Goal: Contribute content: Contribute content

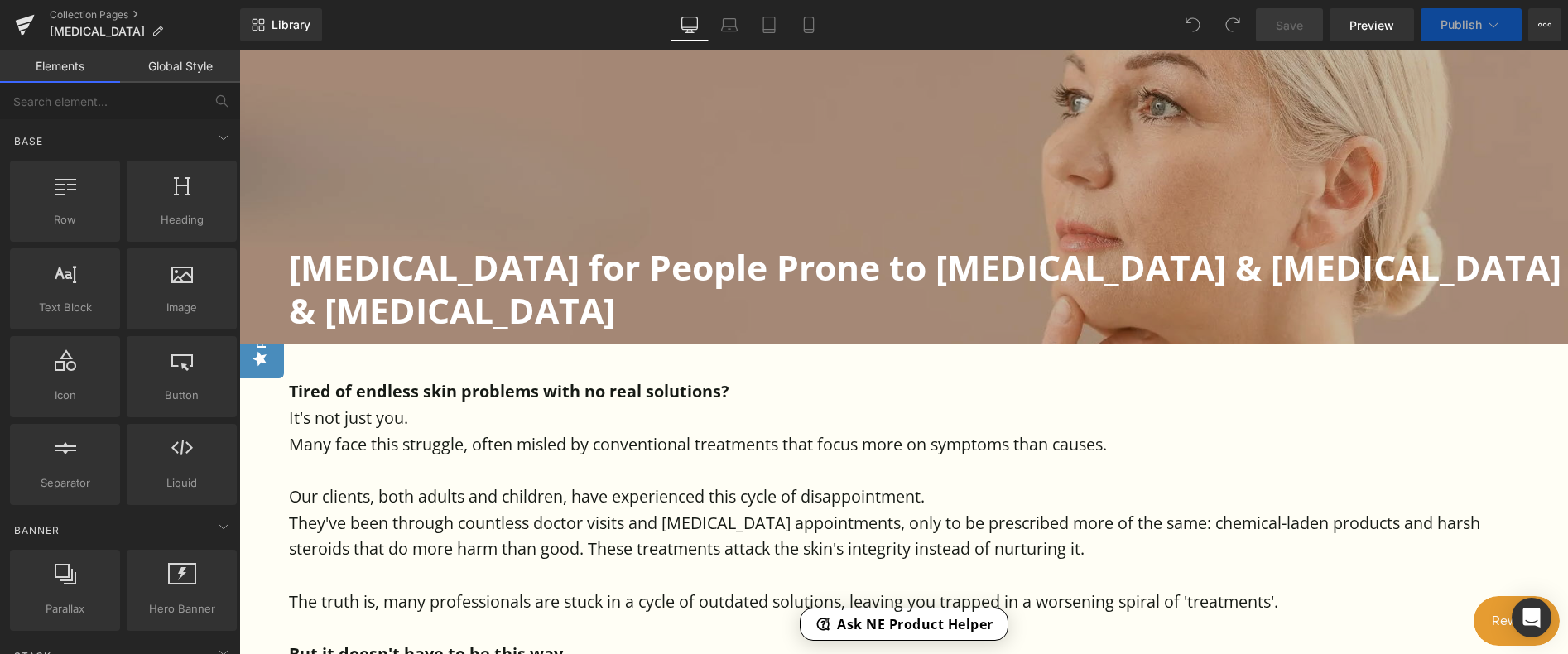
scroll to position [414, 0]
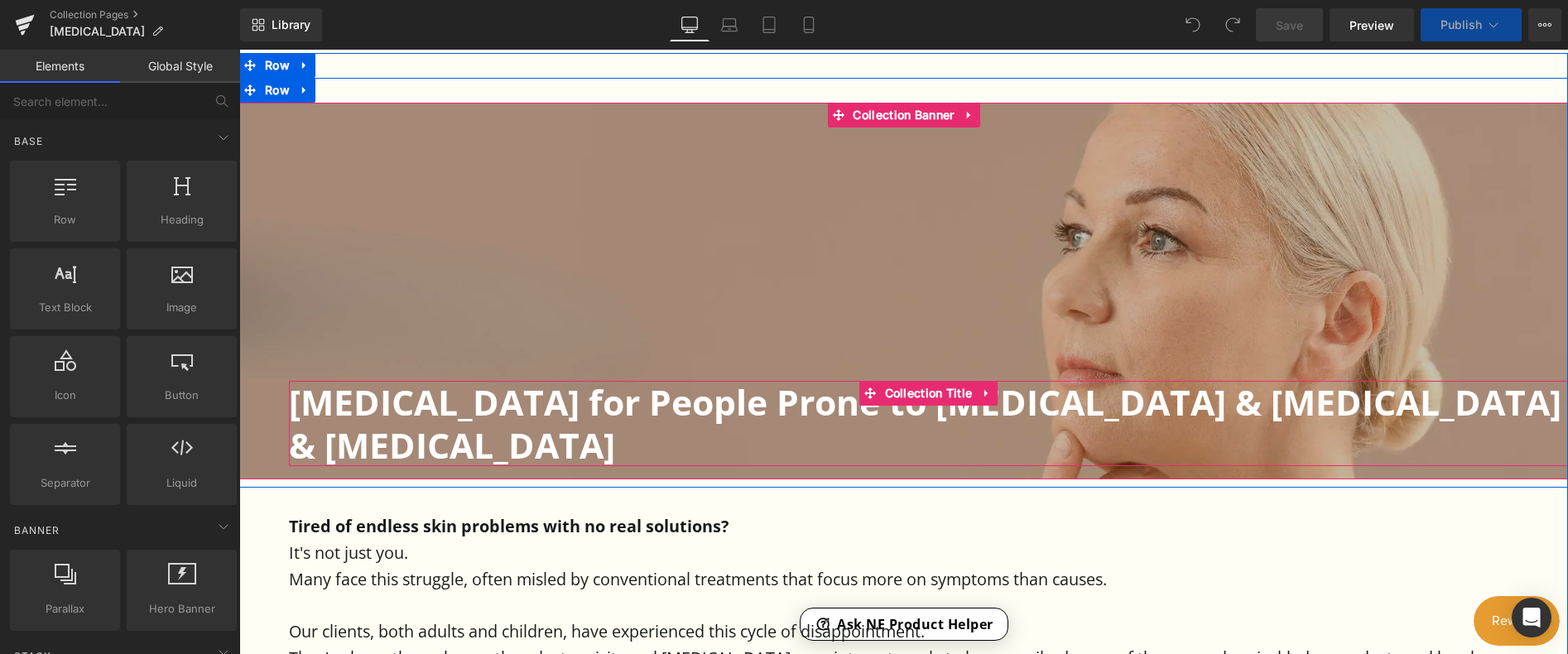
click at [756, 407] on h1 "[MEDICAL_DATA] for People Prone to [MEDICAL_DATA] & [MEDICAL_DATA] & [MEDICAL_D…" at bounding box center [928, 422] width 1279 height 84
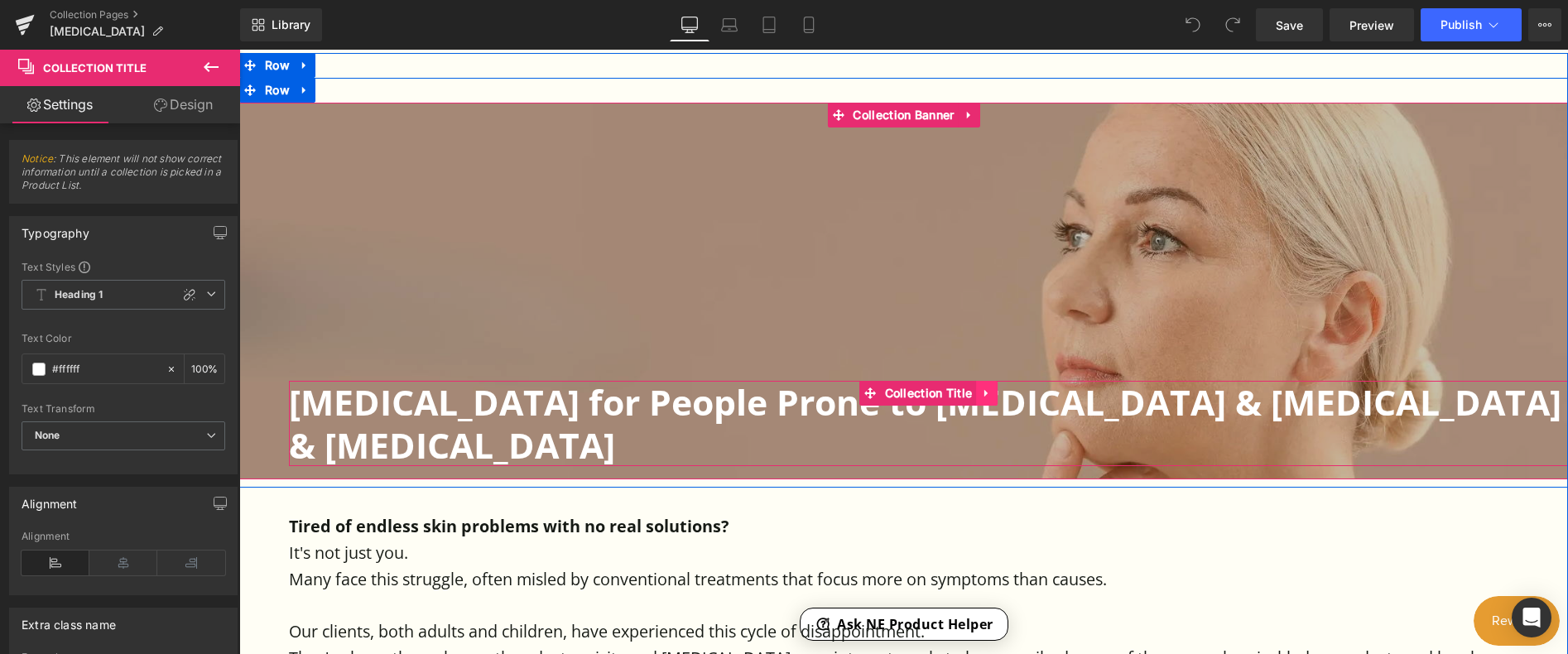
click at [985, 395] on icon at bounding box center [987, 393] width 12 height 13
click at [678, 409] on h1 "[MEDICAL_DATA] for People Prone to [MEDICAL_DATA] & [MEDICAL_DATA] & [MEDICAL_D…" at bounding box center [928, 422] width 1279 height 84
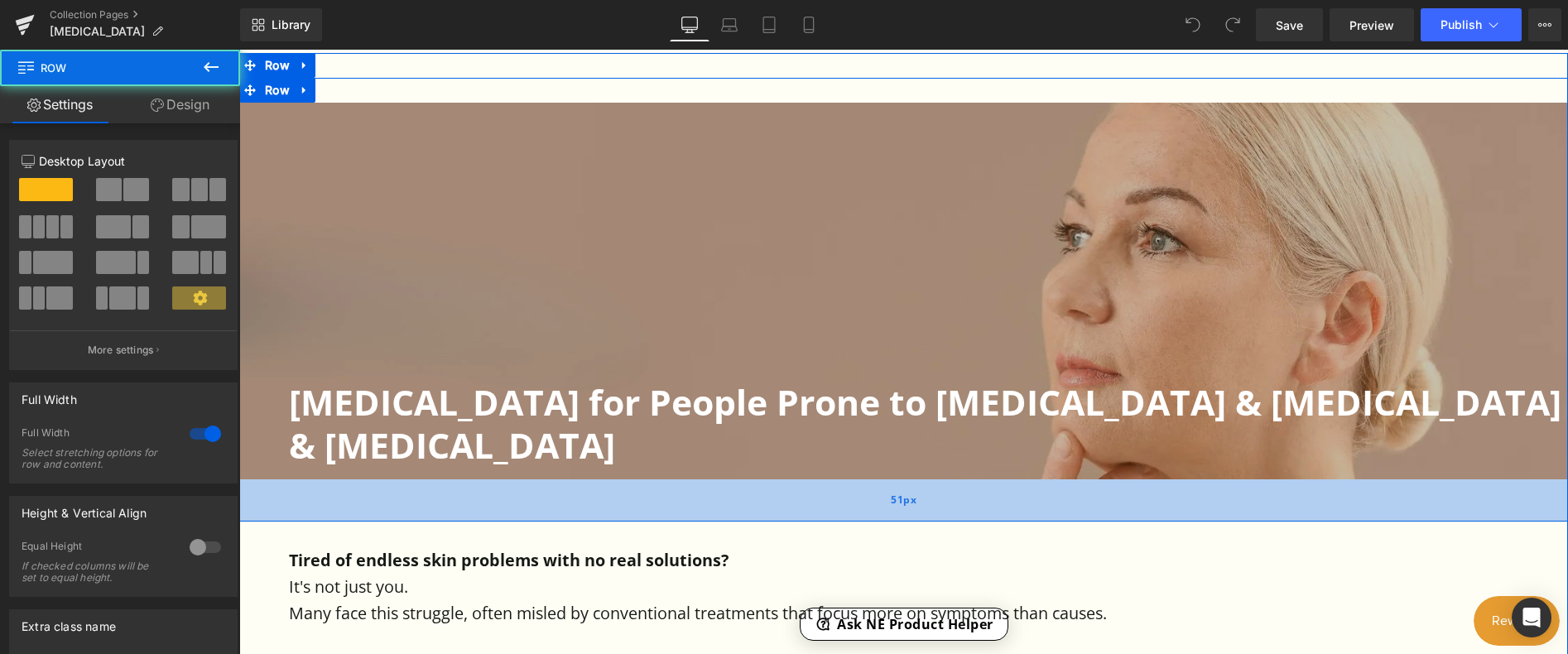
drag, startPoint x: 900, startPoint y: 443, endPoint x: 902, endPoint y: 477, distance: 34.1
click at [902, 480] on div "51px" at bounding box center [903, 500] width 1328 height 43
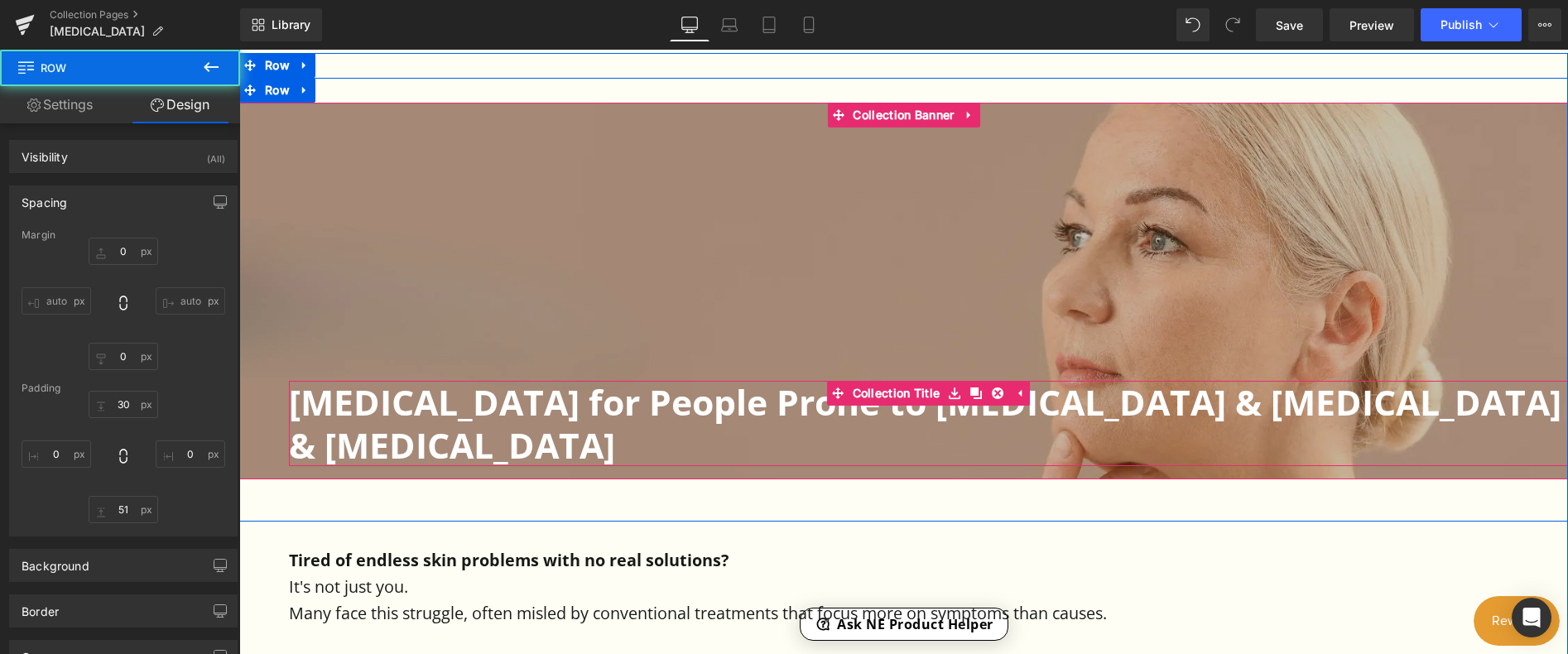
click at [926, 362] on div at bounding box center [903, 290] width 1328 height 376
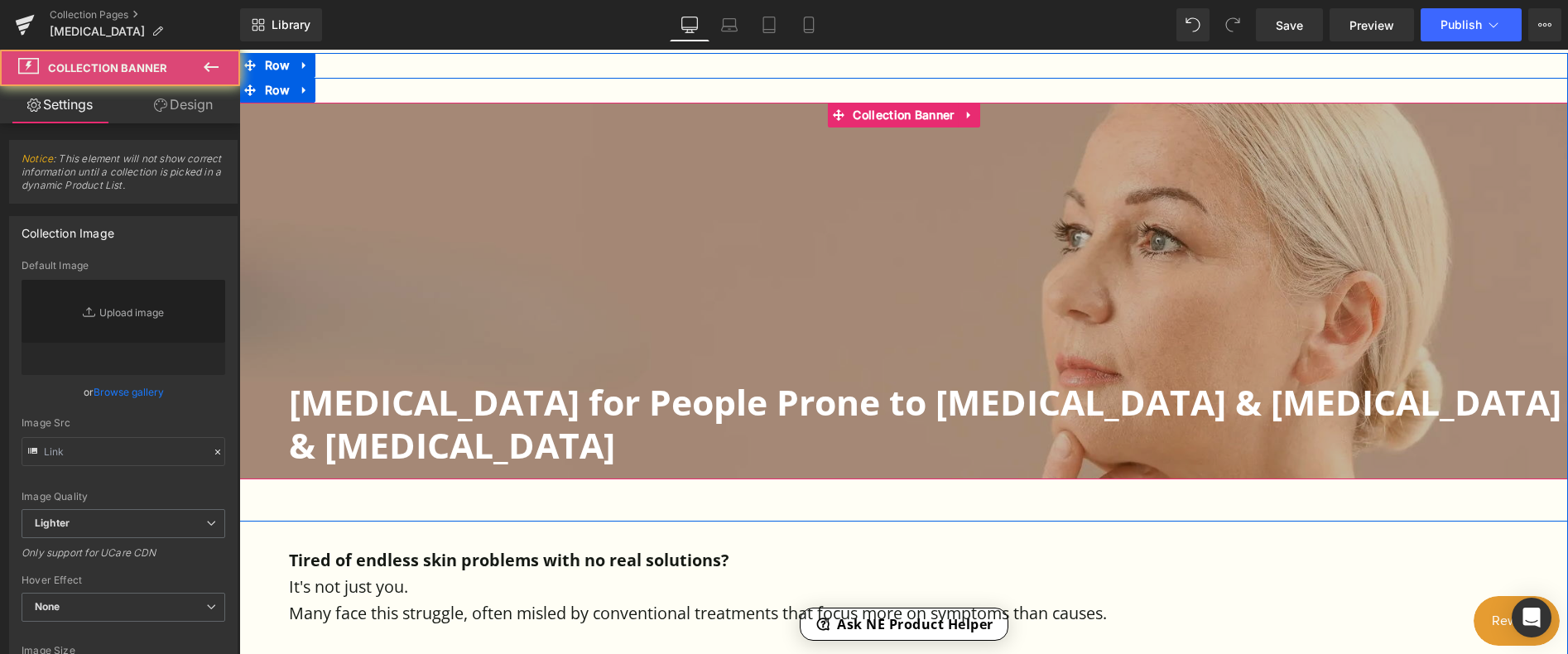
type input "[URL][DOMAIN_NAME]"
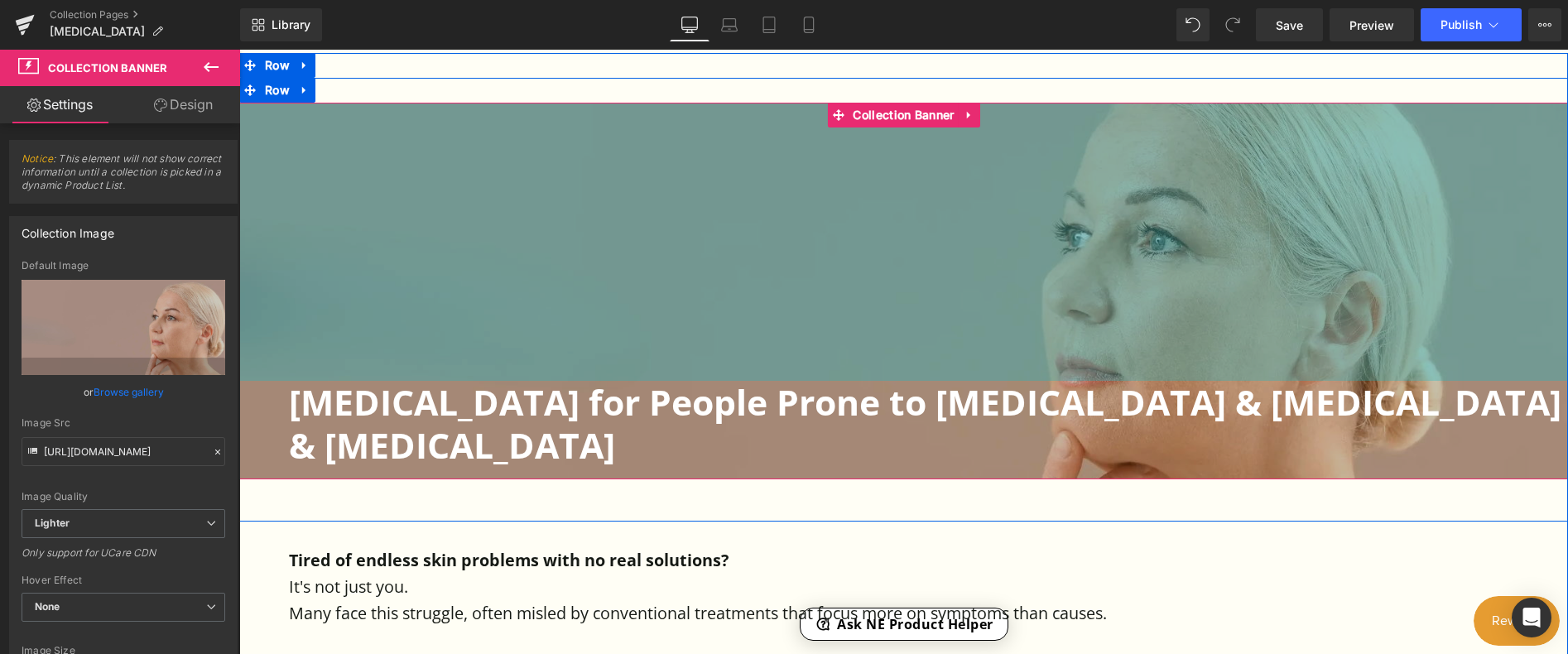
click at [984, 111] on div "336px" at bounding box center [903, 242] width 1328 height 278
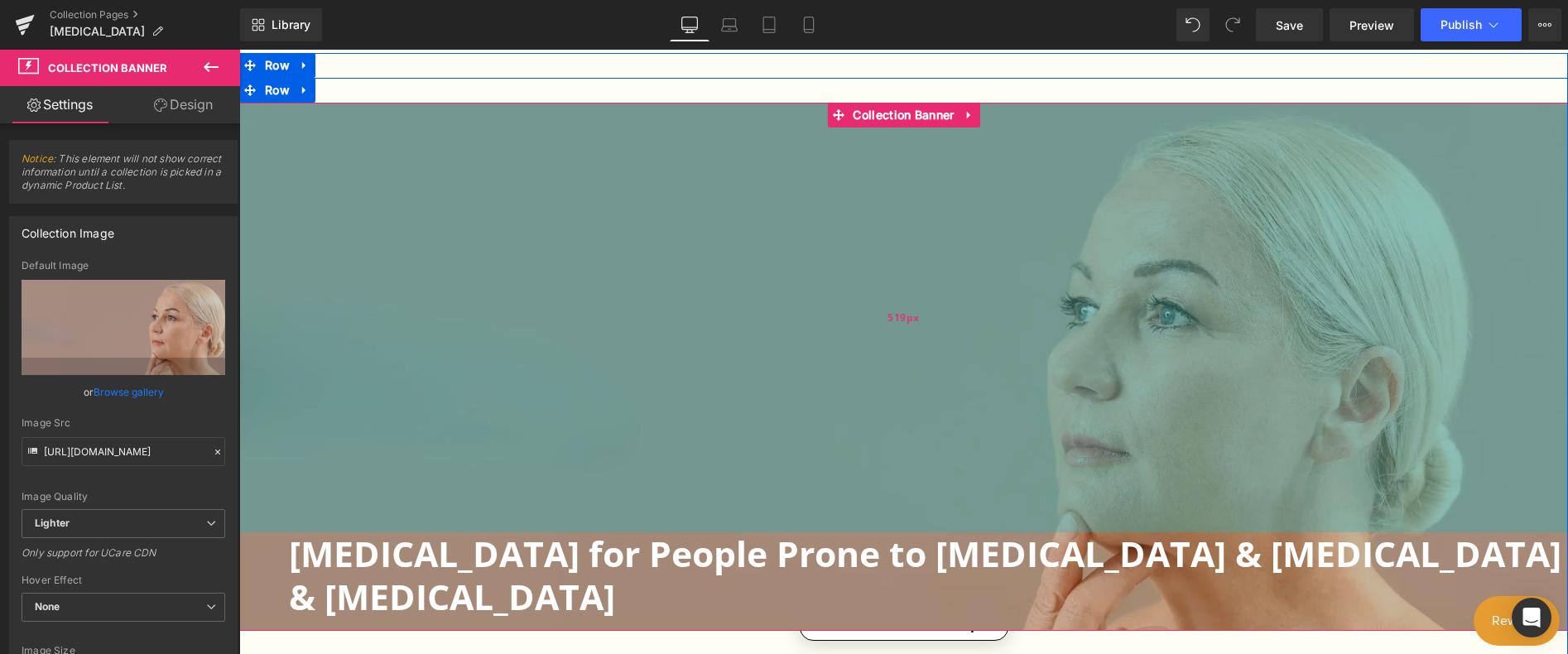
drag, startPoint x: 987, startPoint y: 123, endPoint x: 988, endPoint y: 273, distance: 150.0
click at [988, 273] on div "519px" at bounding box center [903, 317] width 1328 height 429
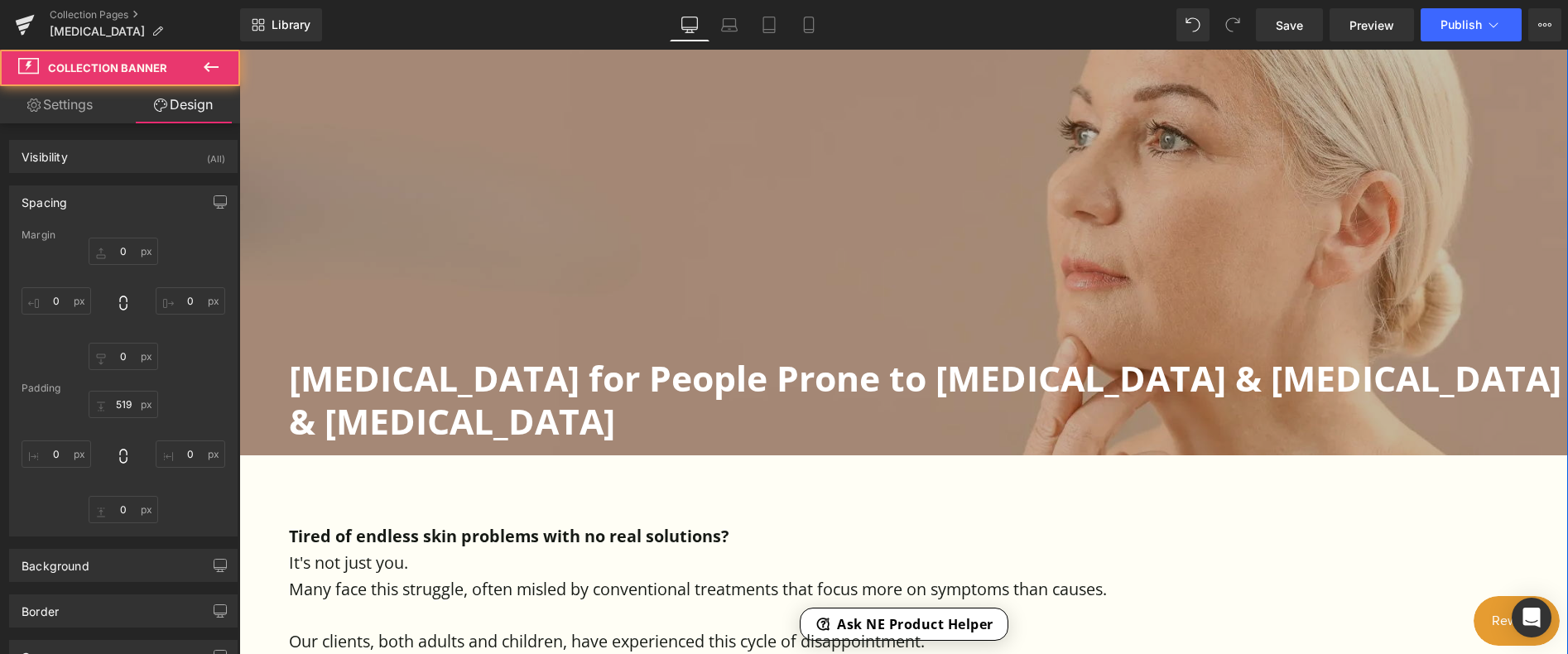
scroll to position [662, 0]
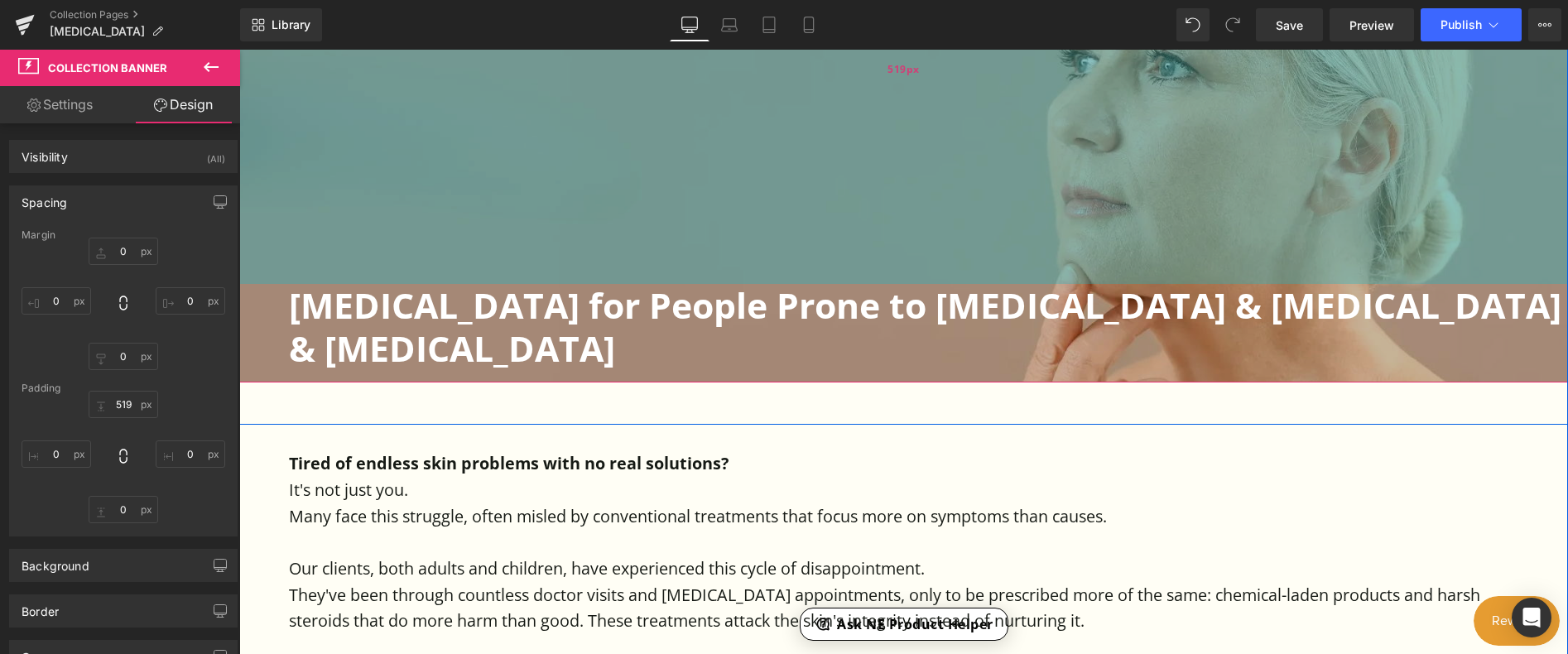
click at [746, 213] on div "519px" at bounding box center [903, 68] width 1328 height 429
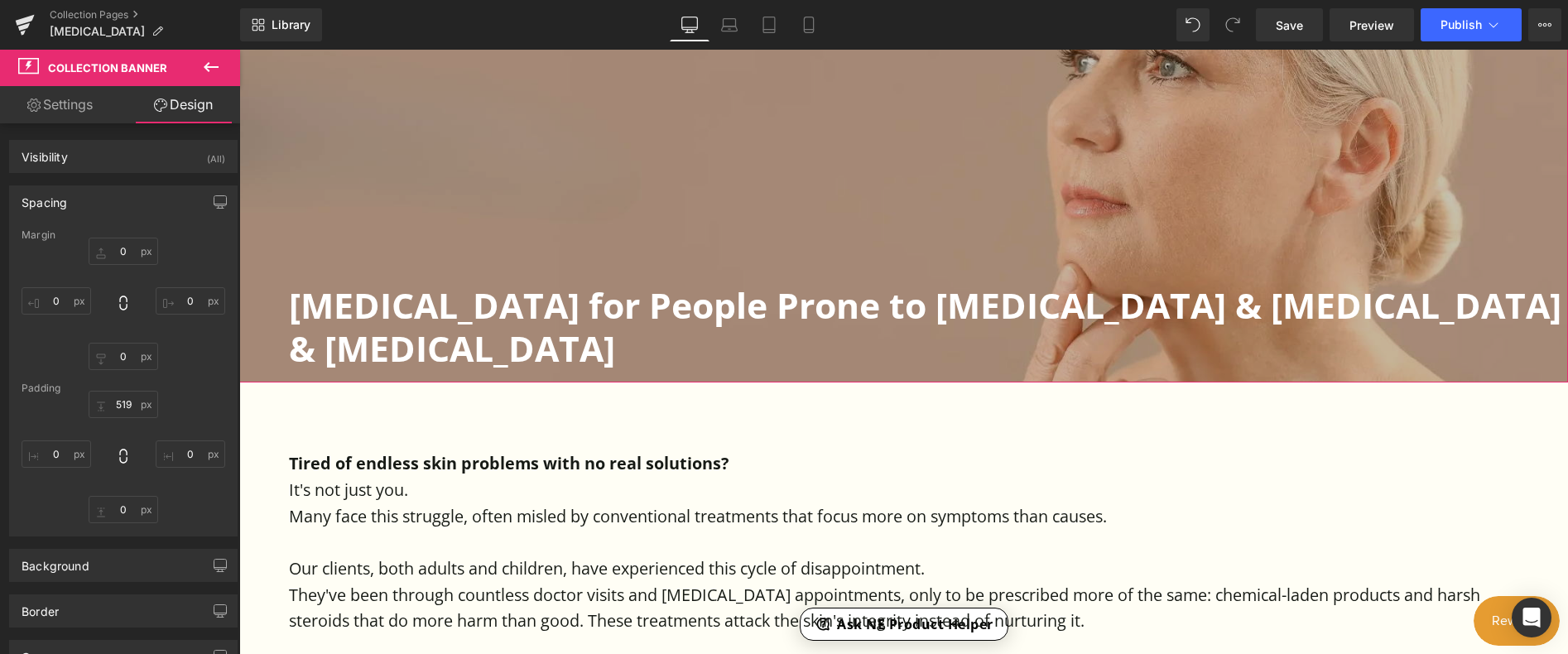
click at [184, 106] on link "Design" at bounding box center [182, 105] width 120 height 38
click at [201, 62] on icon at bounding box center [211, 67] width 20 height 20
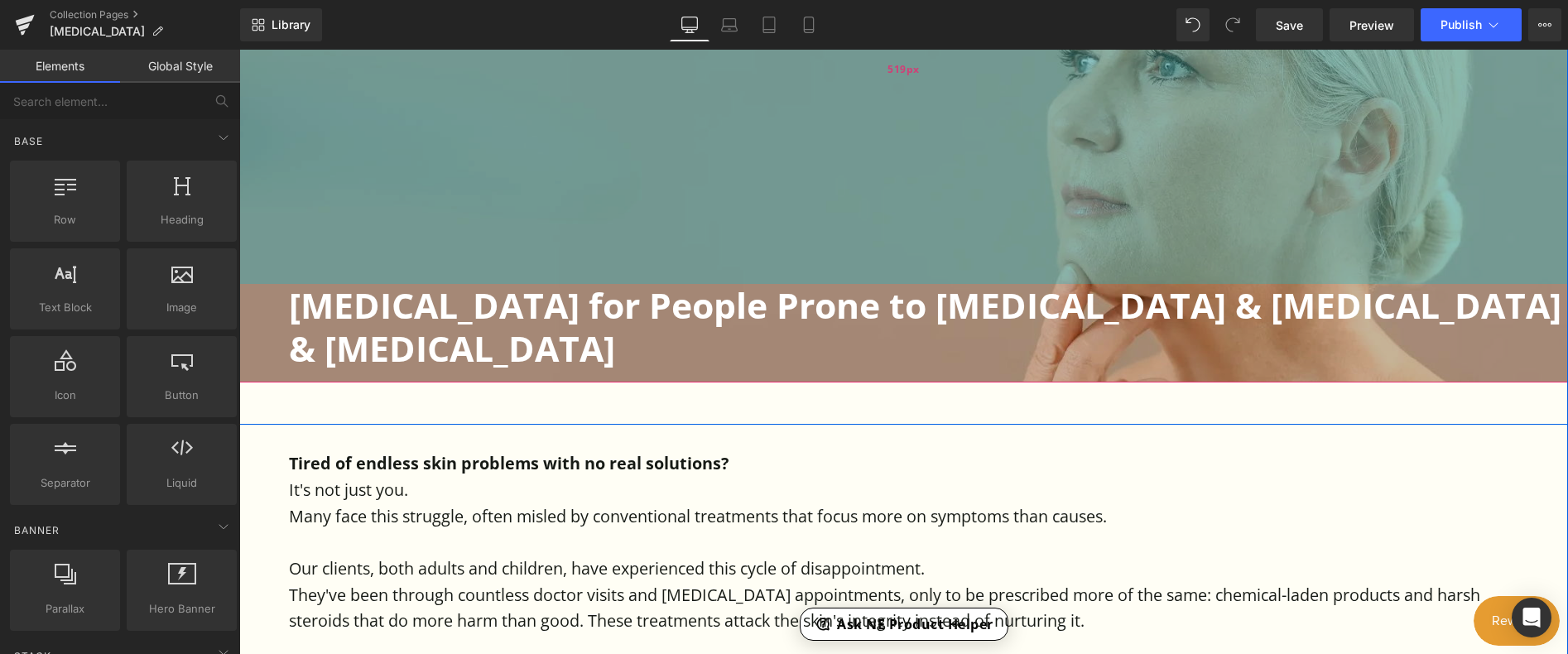
click at [545, 213] on div "519px" at bounding box center [903, 68] width 1328 height 429
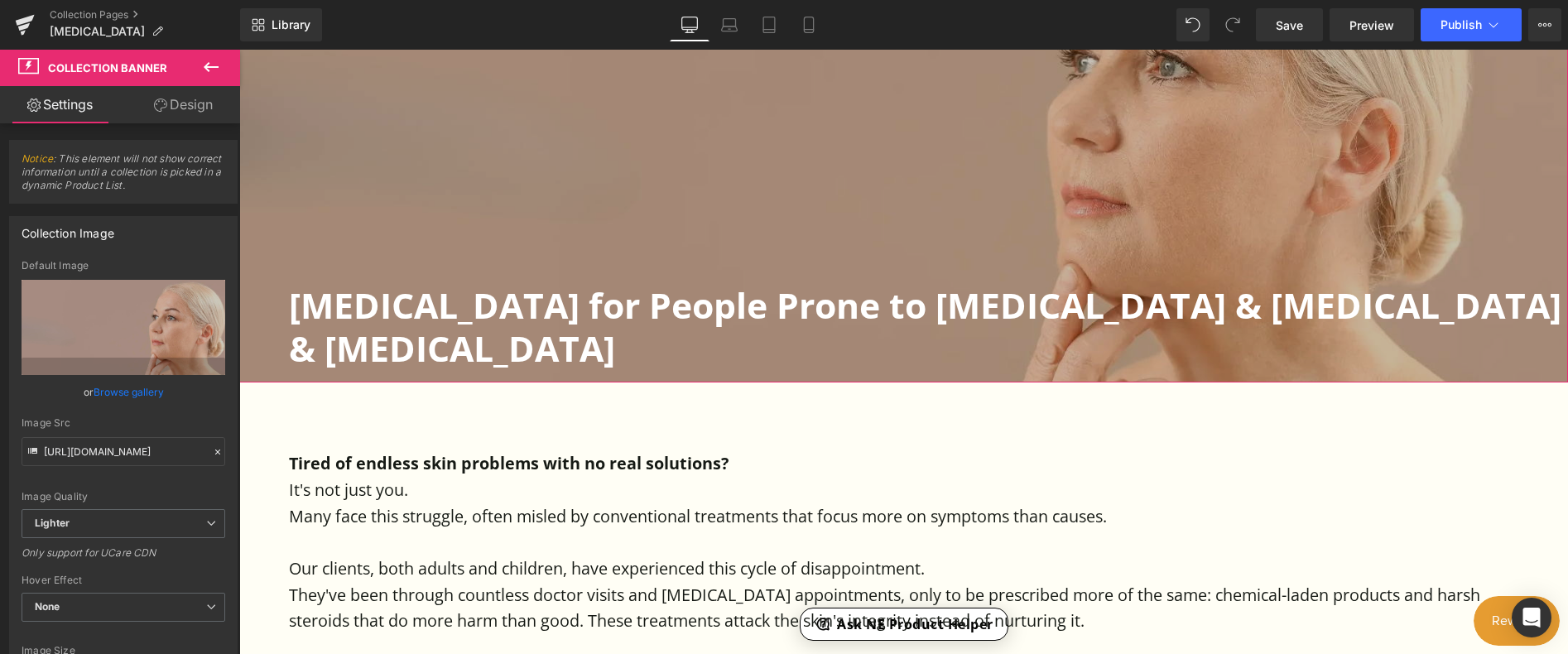
click at [195, 111] on link "Design" at bounding box center [182, 105] width 120 height 38
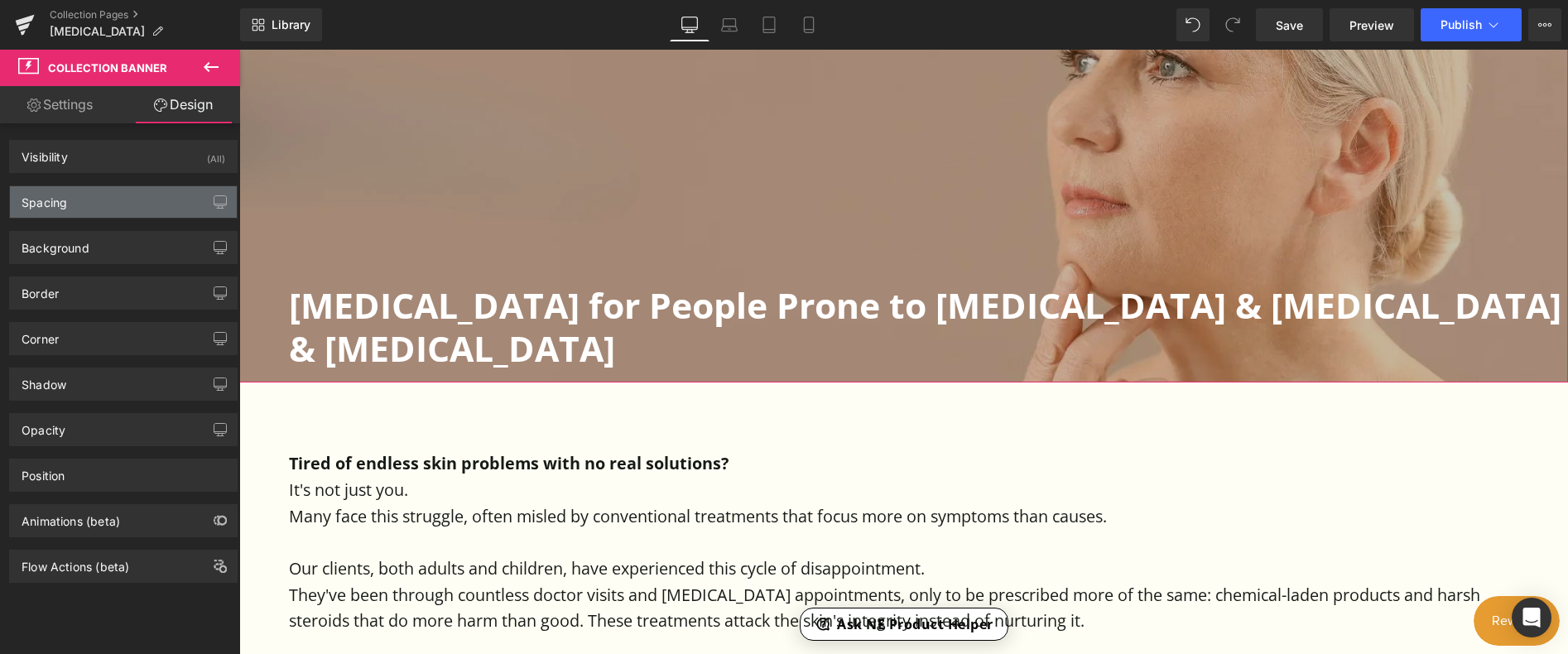
click at [39, 202] on div "Spacing" at bounding box center [45, 197] width 46 height 23
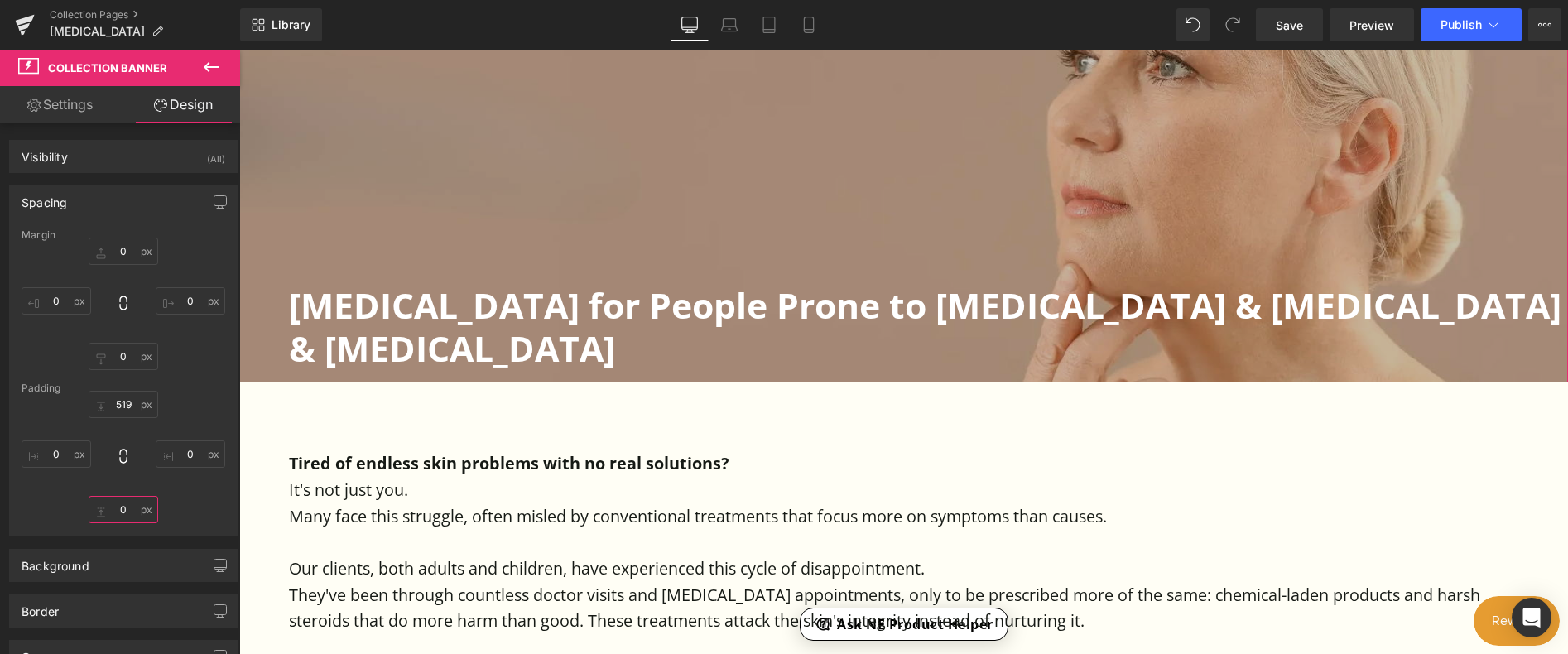
click at [117, 503] on input "0" at bounding box center [123, 509] width 69 height 28
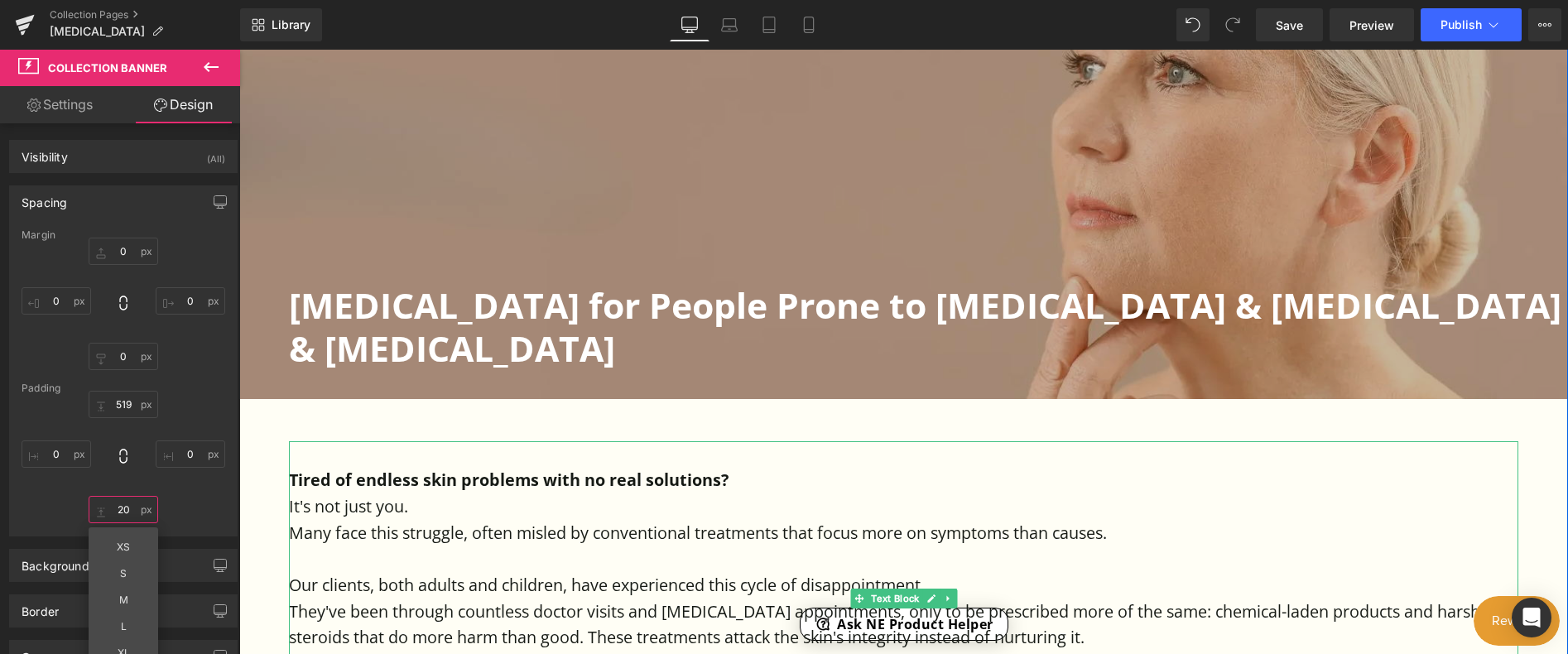
type input "200"
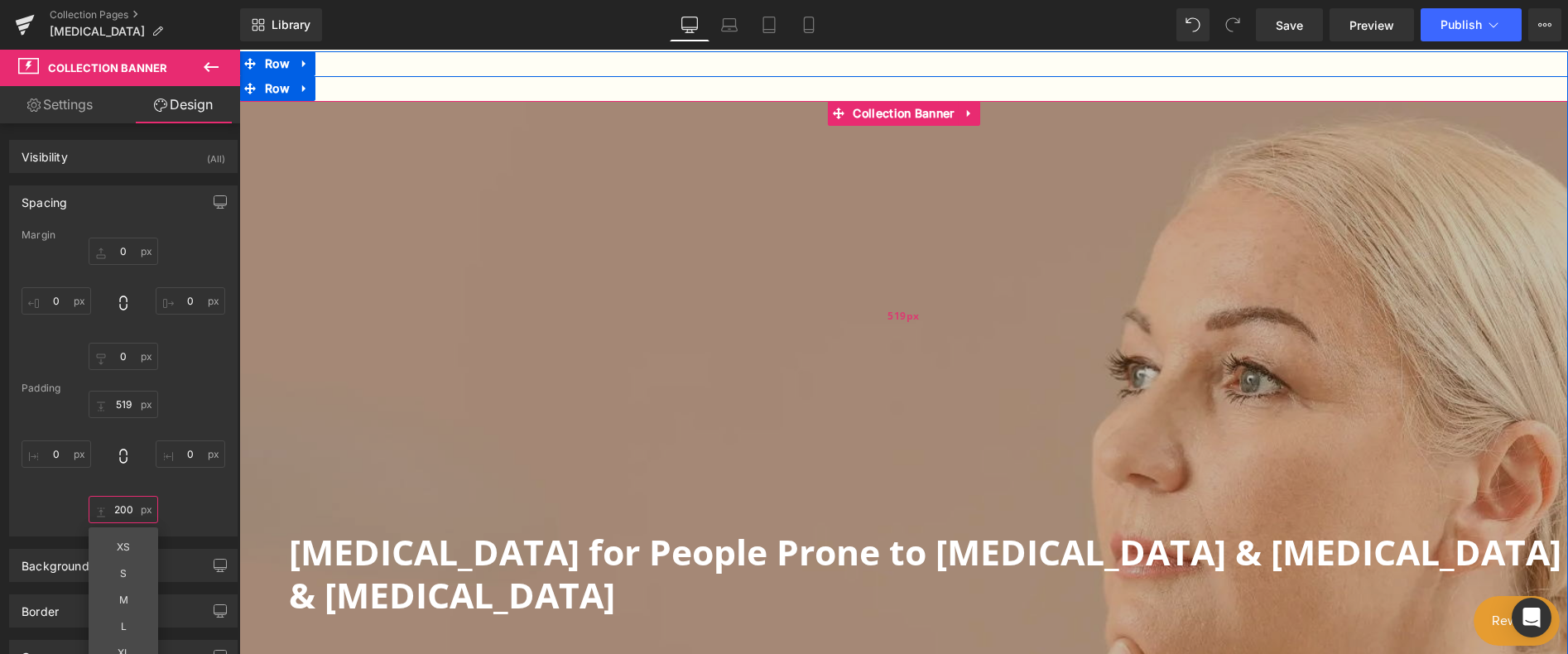
scroll to position [414, 0]
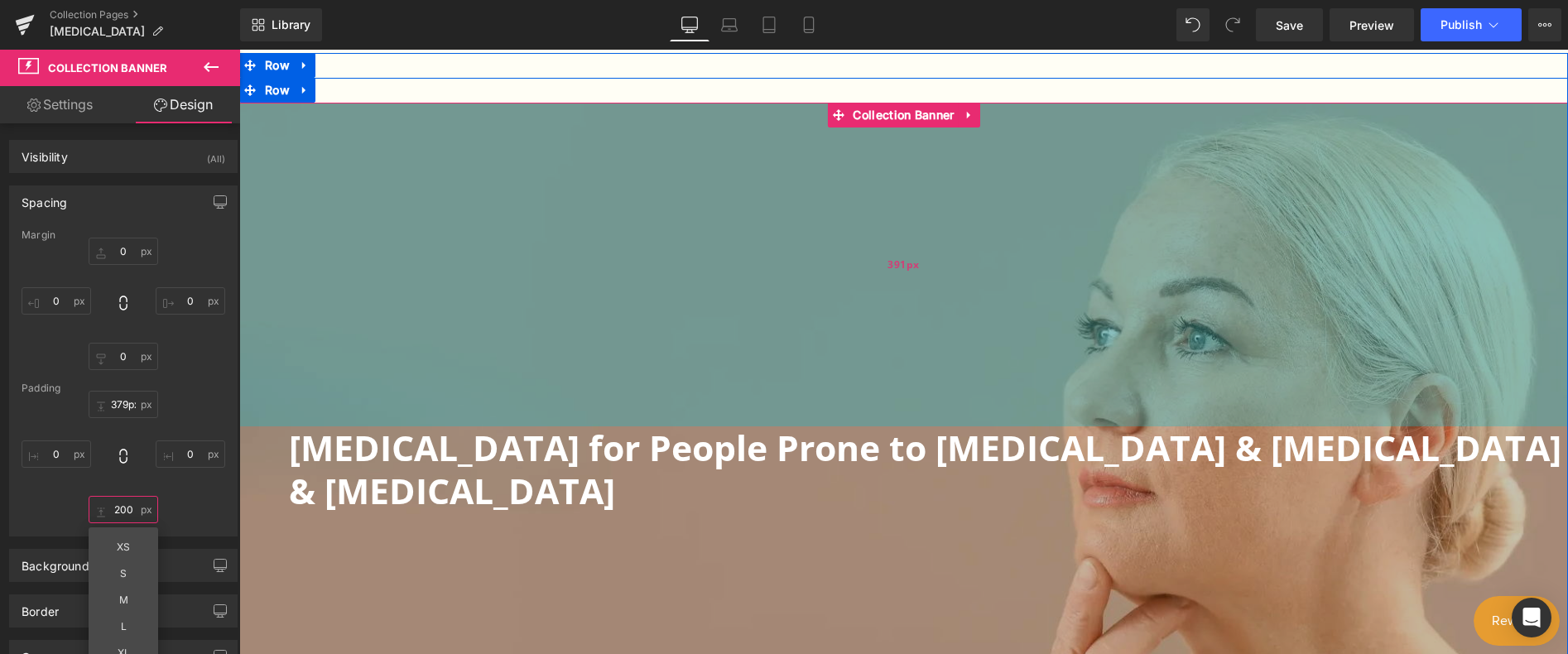
type input "378px"
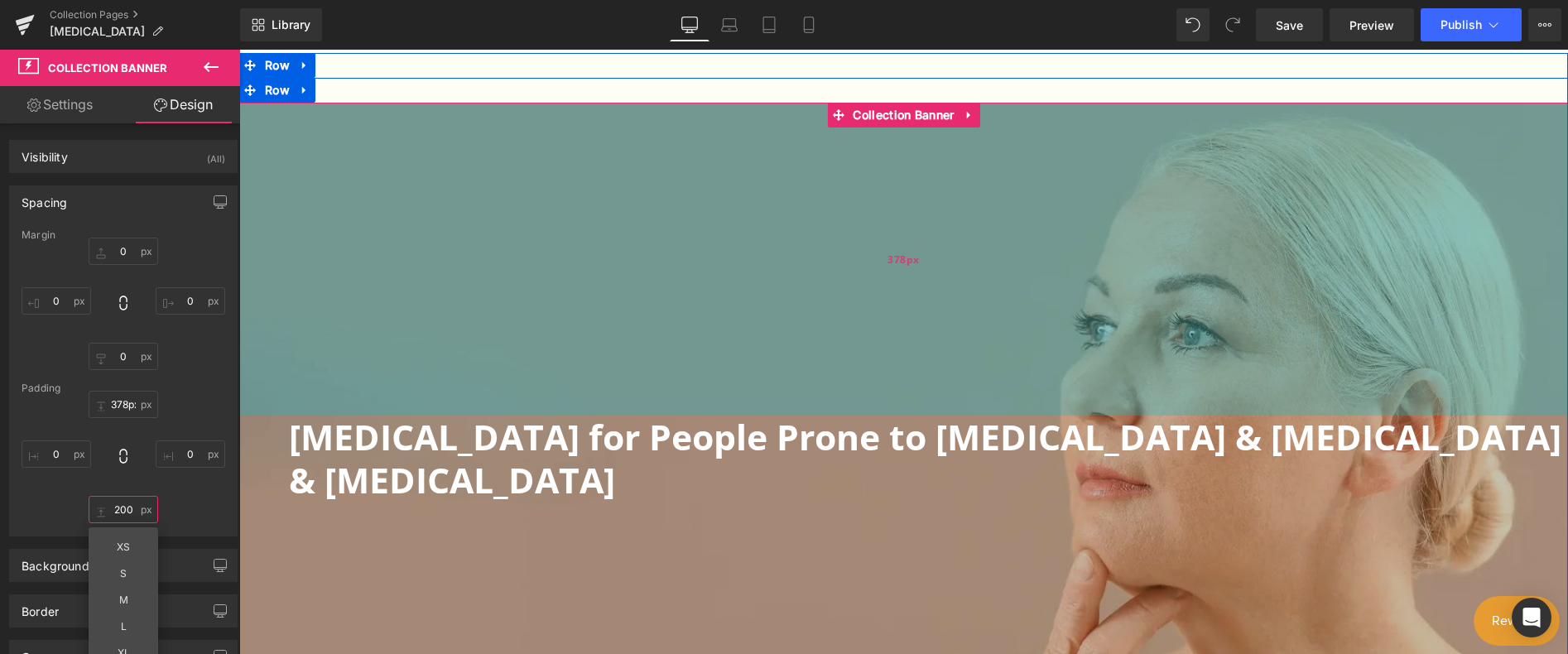
drag, startPoint x: 780, startPoint y: 272, endPoint x: 787, endPoint y: 155, distance: 117.2
click at [787, 155] on div "378px" at bounding box center [903, 260] width 1328 height 313
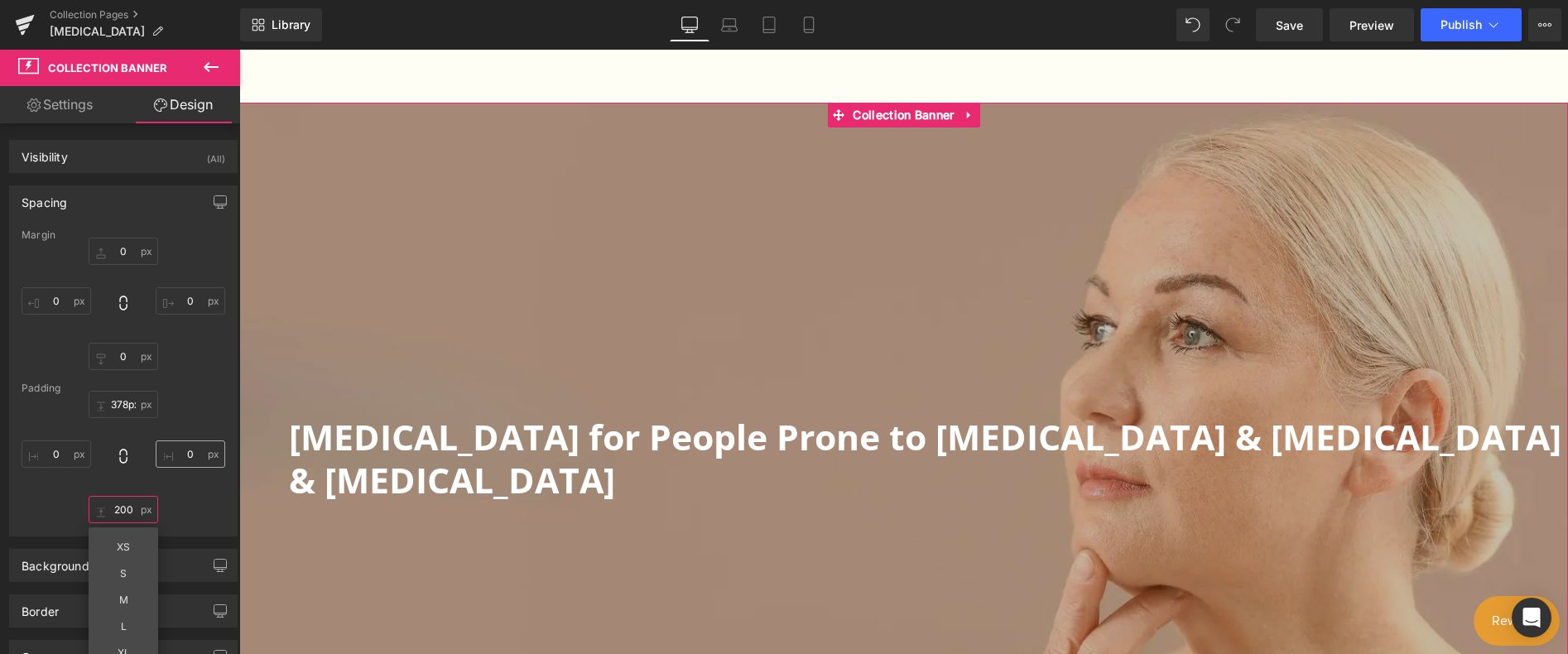
type input "200"
click at [185, 453] on input "0" at bounding box center [190, 454] width 69 height 28
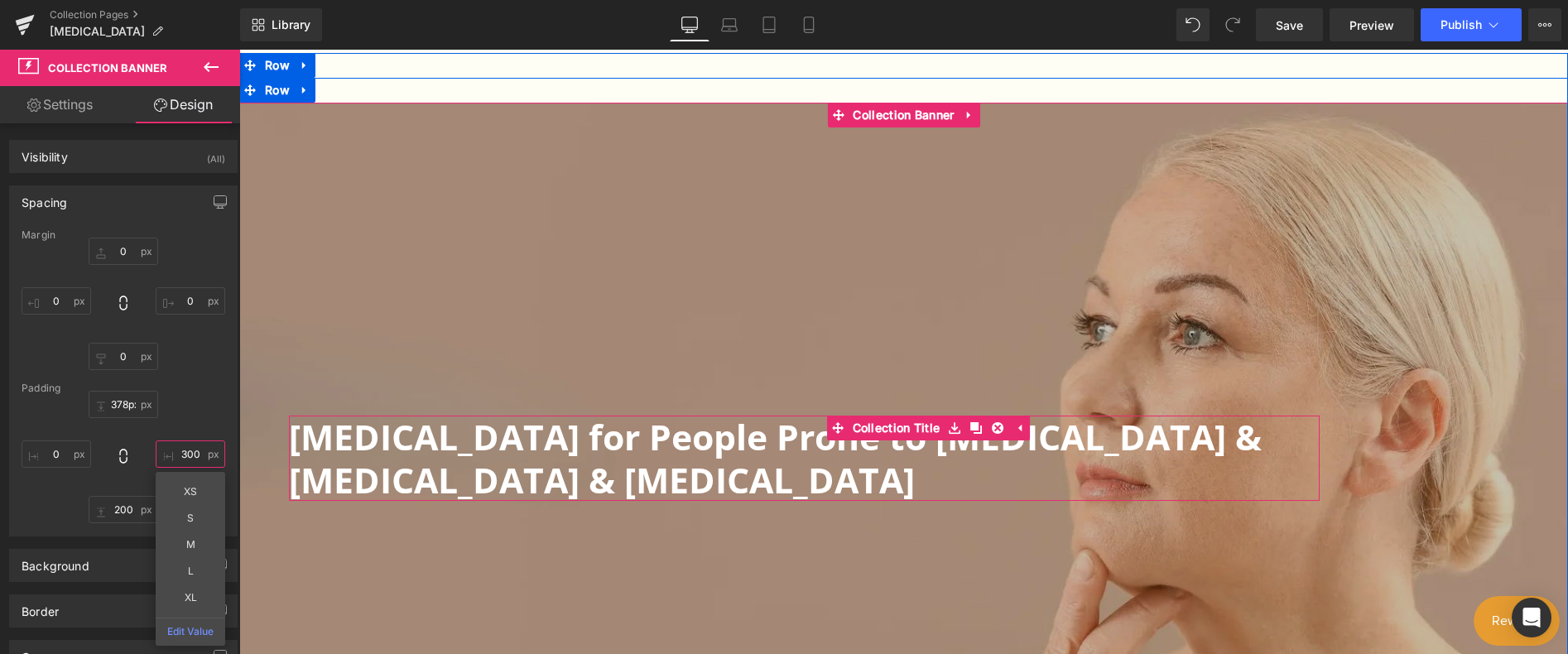
type input "300"
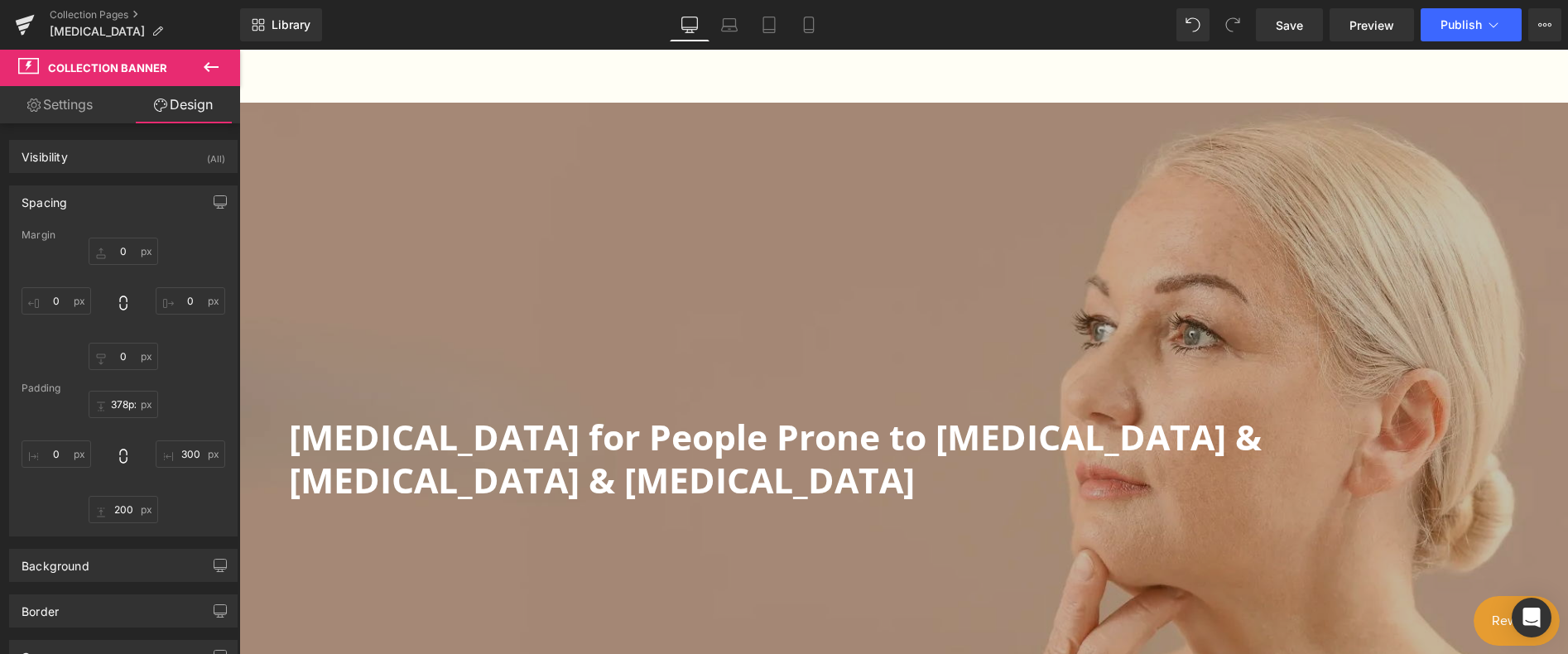
click at [208, 67] on icon at bounding box center [210, 67] width 15 height 10
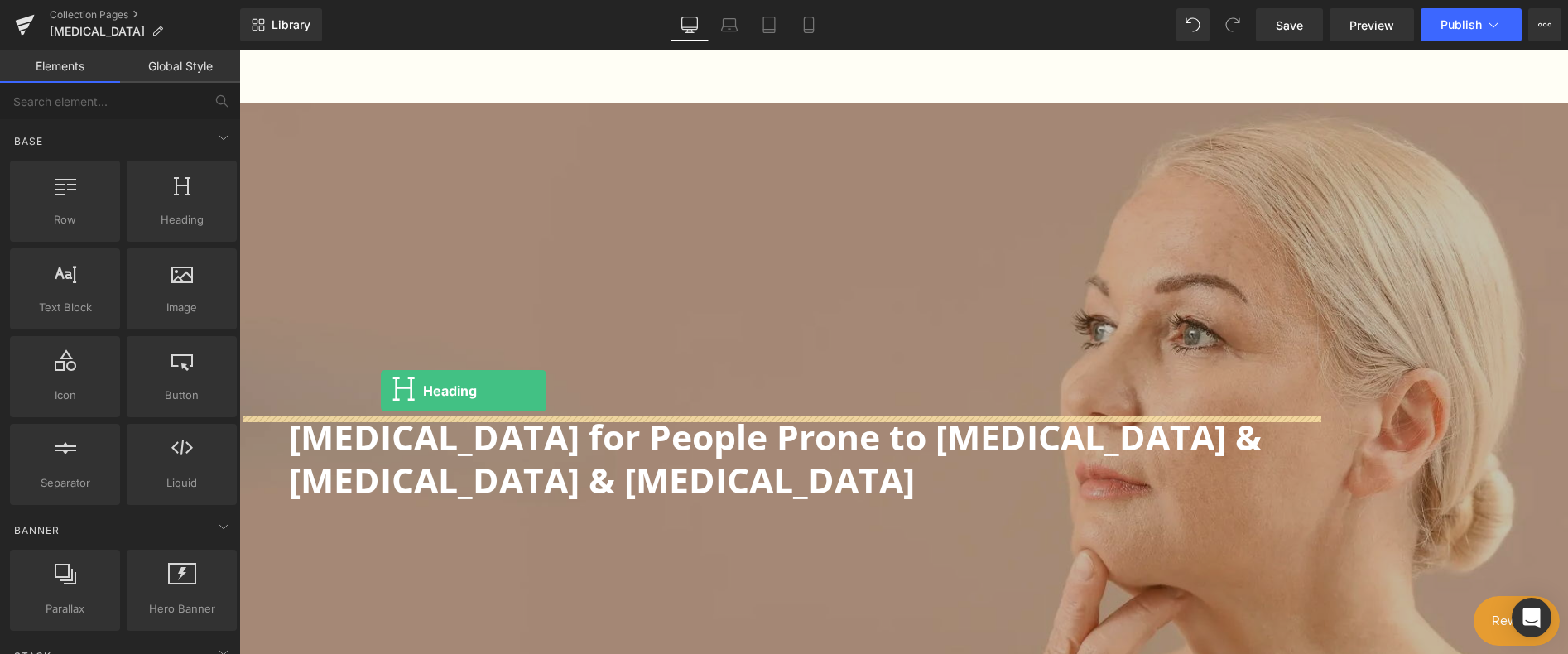
drag, startPoint x: 420, startPoint y: 283, endPoint x: 381, endPoint y: 390, distance: 113.9
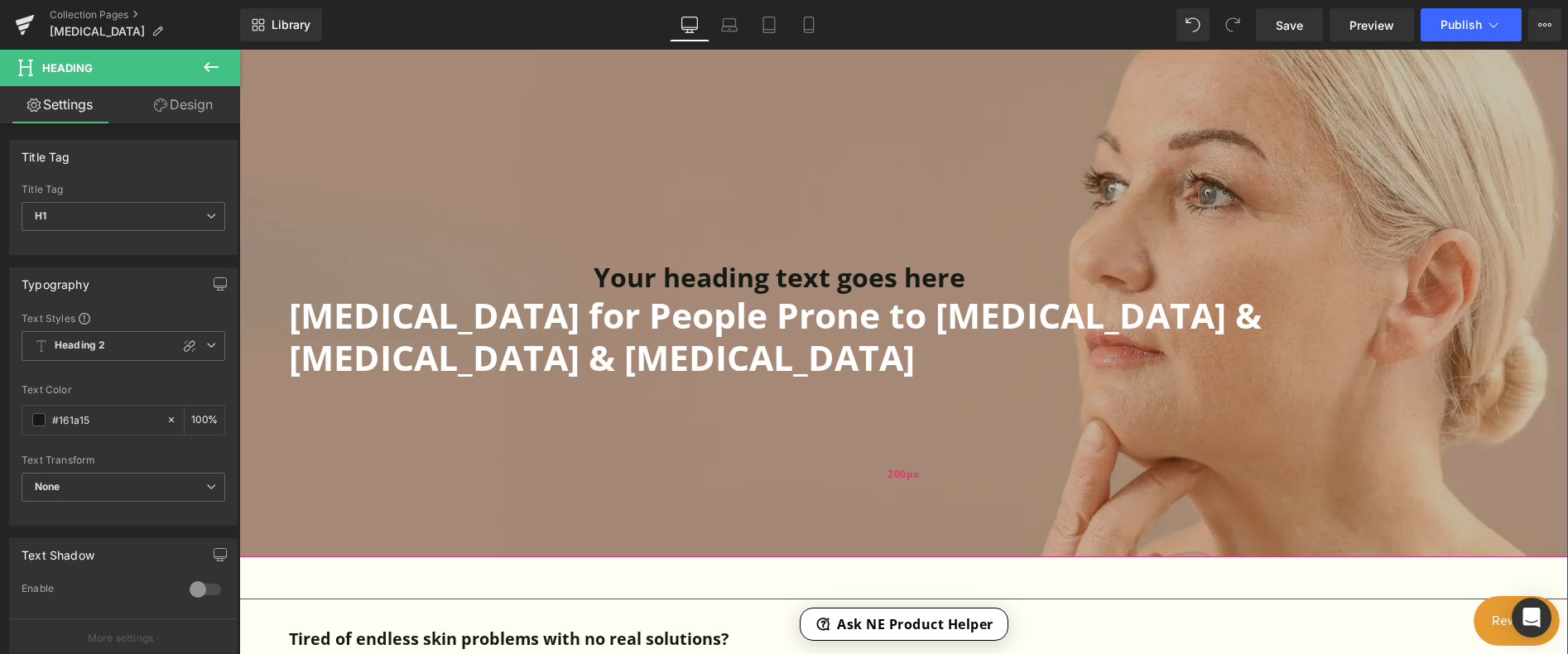
scroll to position [580, 0]
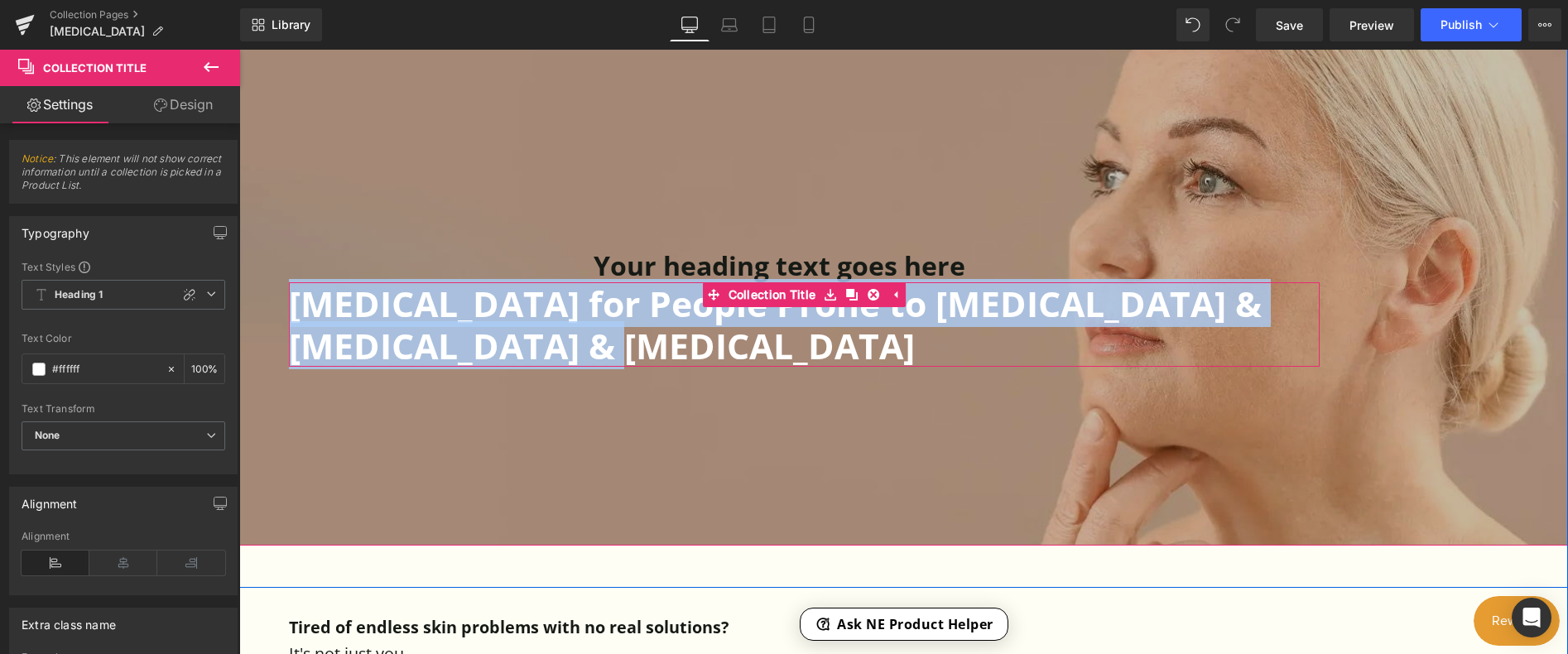
drag, startPoint x: 630, startPoint y: 349, endPoint x: 292, endPoint y: 302, distance: 341.3
click at [292, 302] on h1 "[MEDICAL_DATA] for People Prone to [MEDICAL_DATA] & [MEDICAL_DATA] & [MEDICAL_D…" at bounding box center [804, 324] width 1031 height 84
copy h1 "[MEDICAL_DATA] for People Prone to [MEDICAL_DATA] & [MEDICAL_DATA] & [MEDICAL_D…"
click at [742, 269] on span at bounding box center [739, 267] width 18 height 20
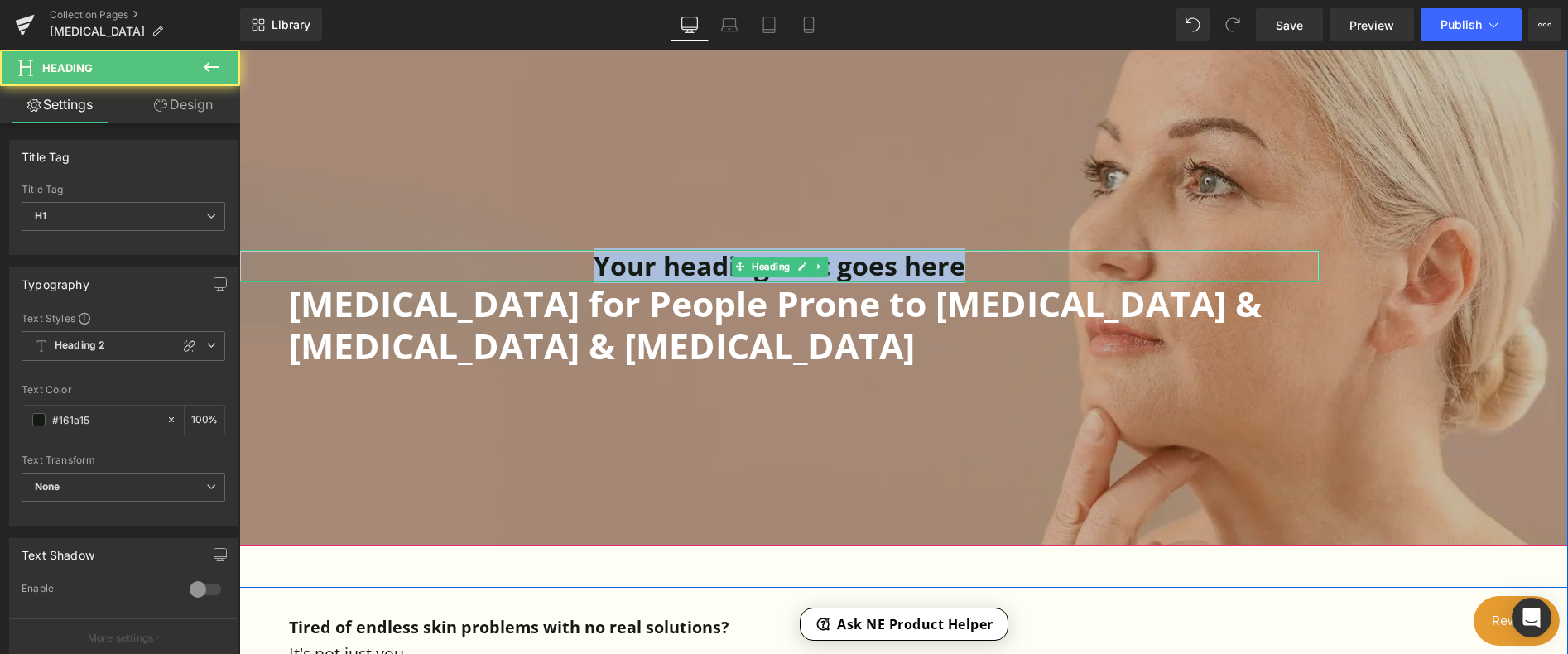
drag, startPoint x: 987, startPoint y: 266, endPoint x: 584, endPoint y: 268, distance: 403.0
click at [584, 268] on h1 "Your heading text goes here" at bounding box center [779, 266] width 1080 height 32
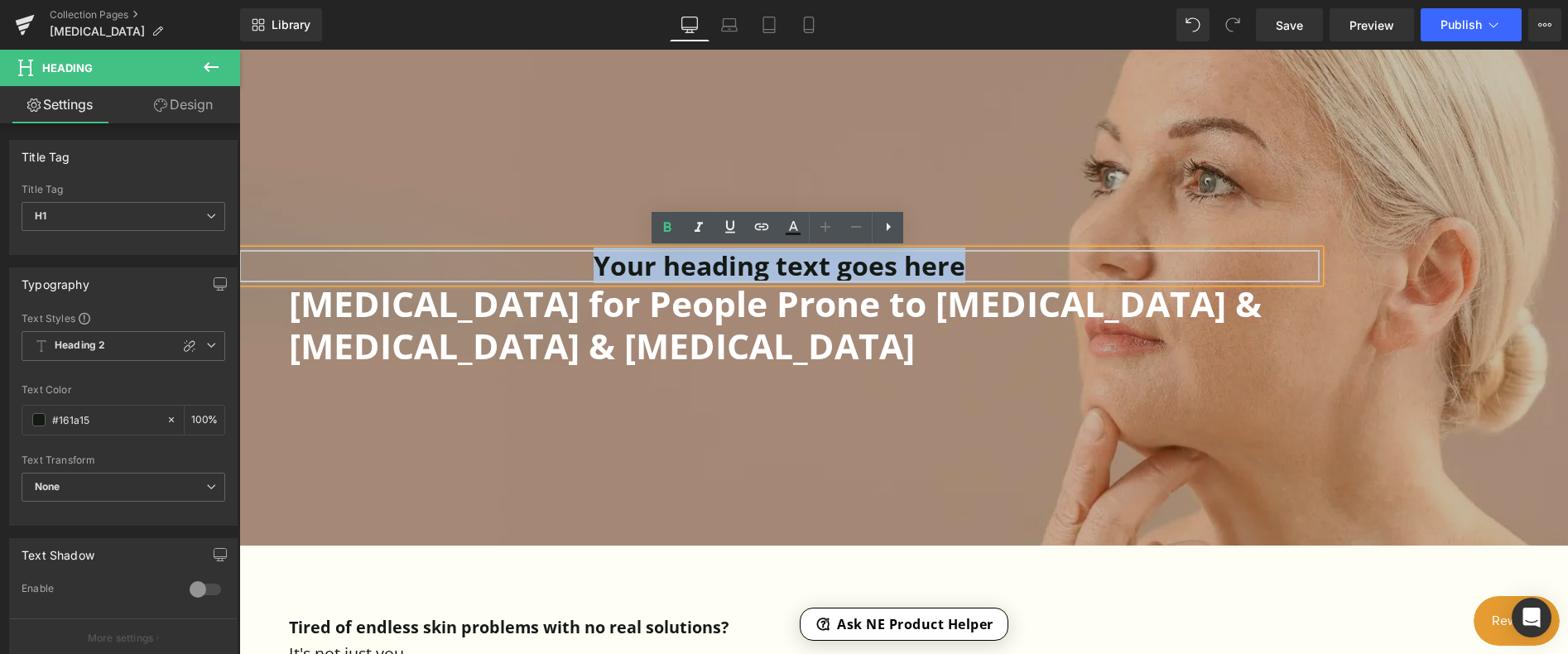
paste div
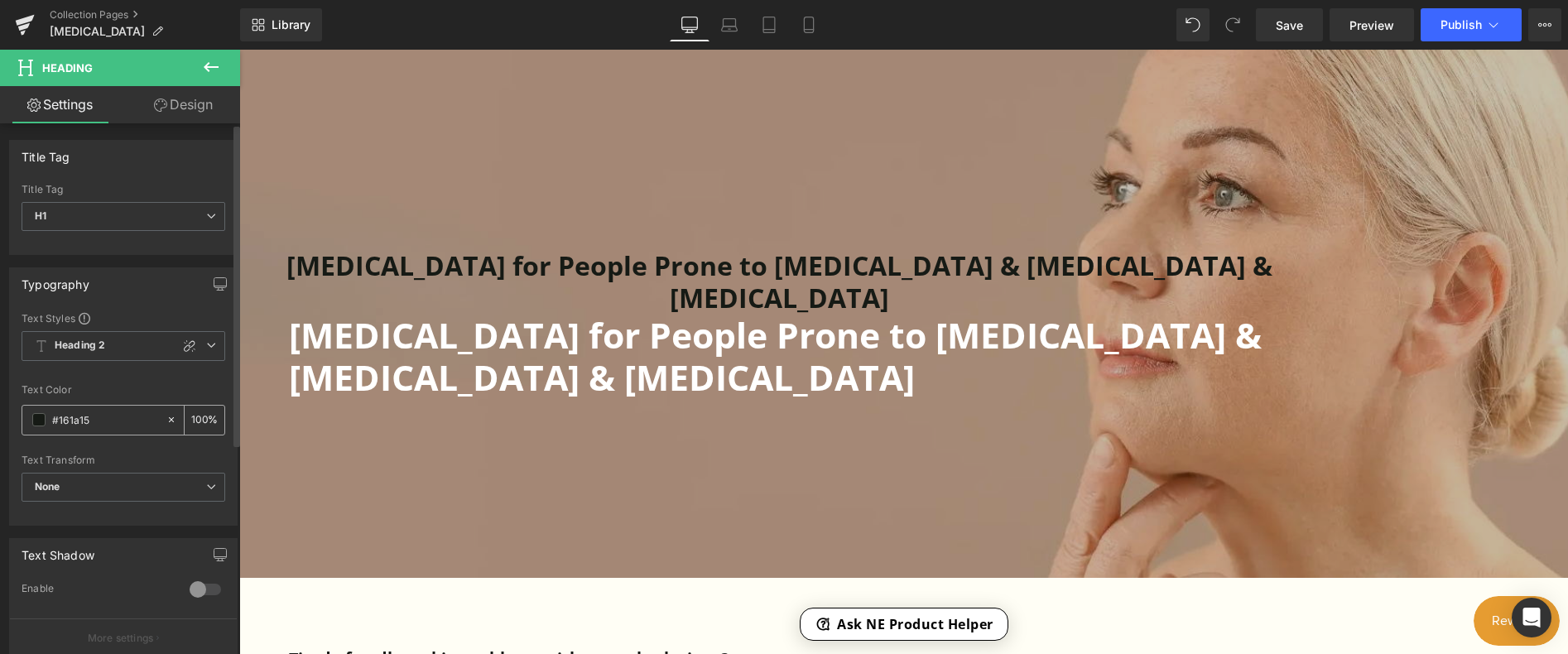
click at [37, 421] on span at bounding box center [39, 419] width 13 height 13
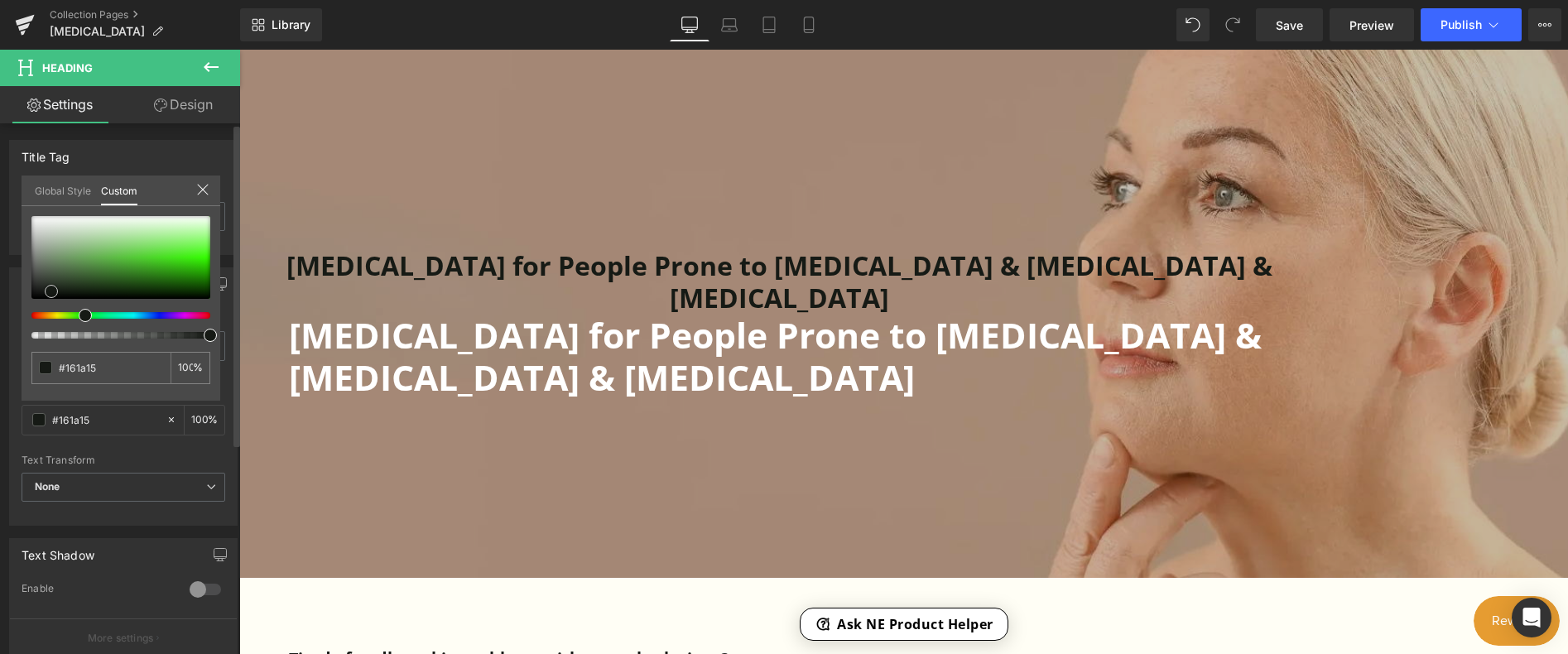
type input "#b0bdac"
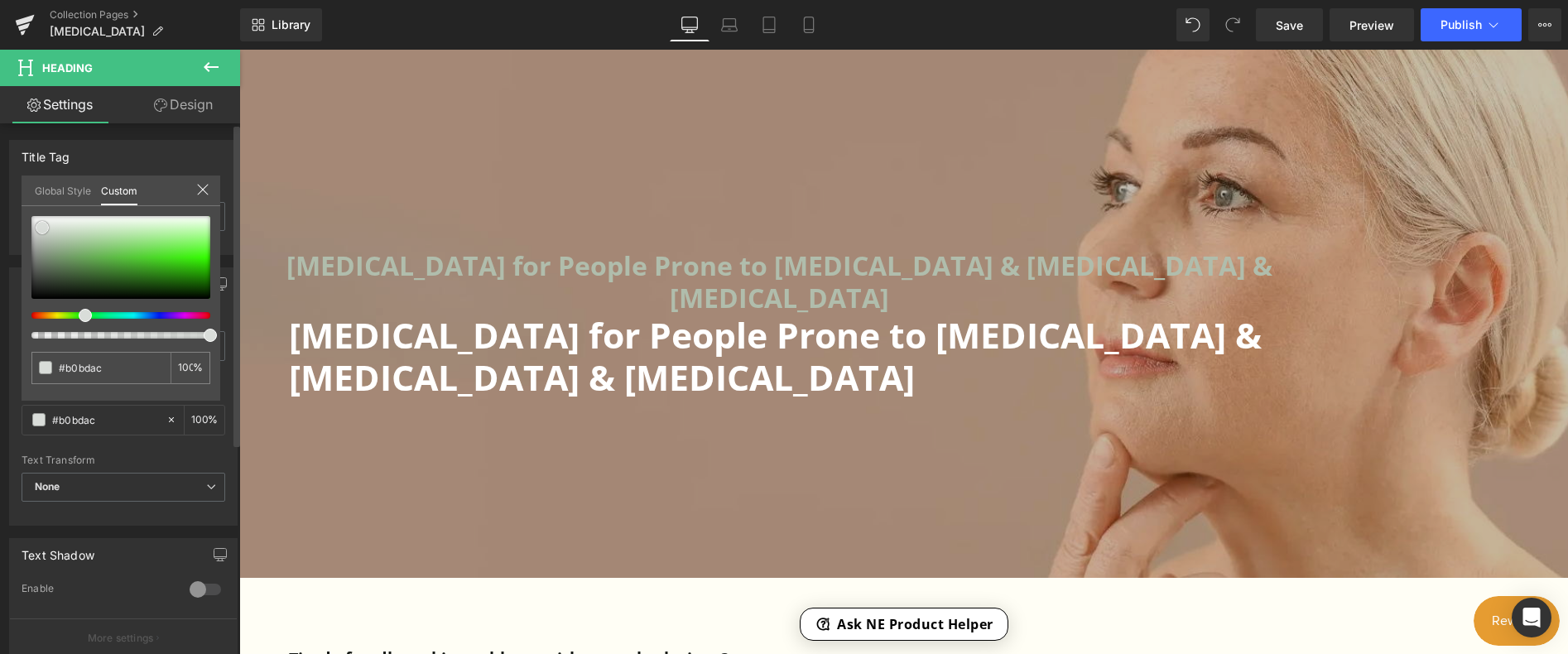
type input "#ccd1cb"
type input "#ffffff"
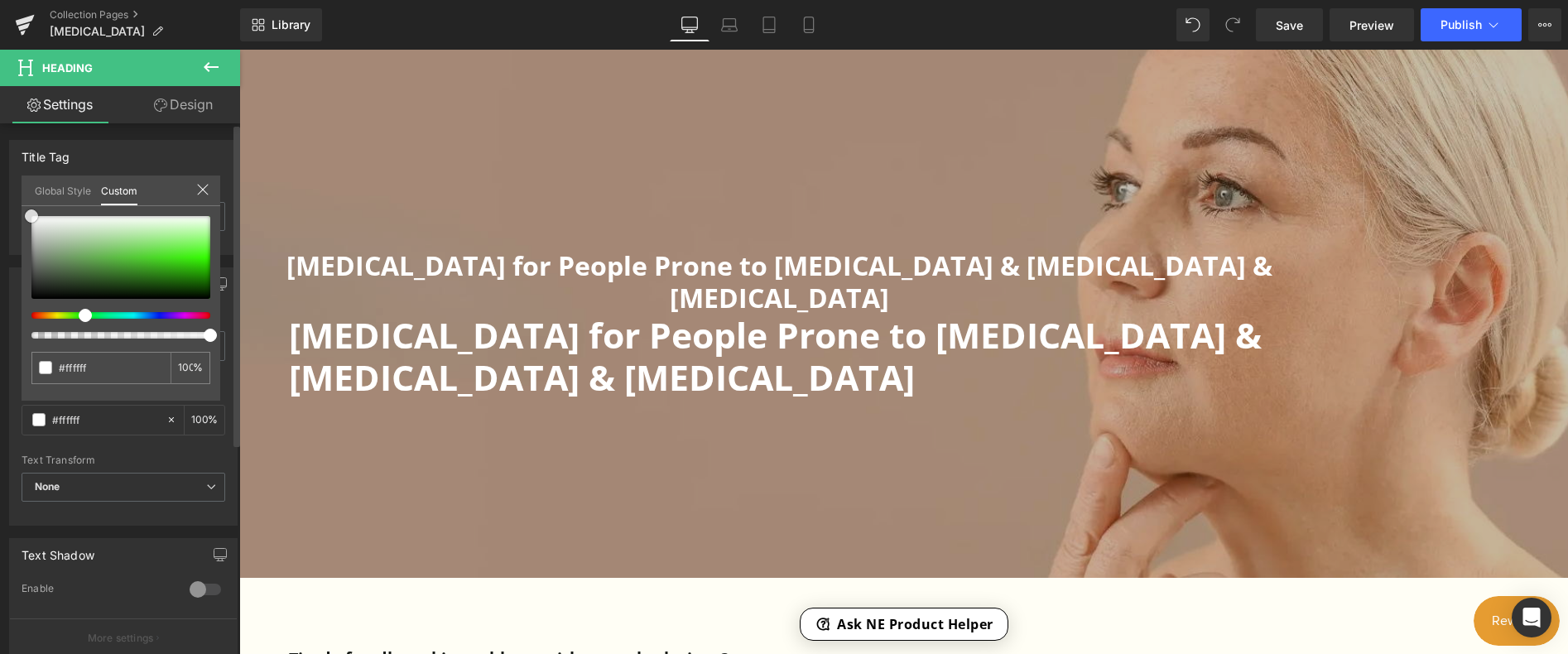
drag, startPoint x: 43, startPoint y: 228, endPoint x: 20, endPoint y: 208, distance: 30.5
click at [20, 255] on div "Typography Text Styles Custom Heading 1 Heading 2 Heading 3 Heading 4 Heading 5…" at bounding box center [124, 389] width 248 height 271
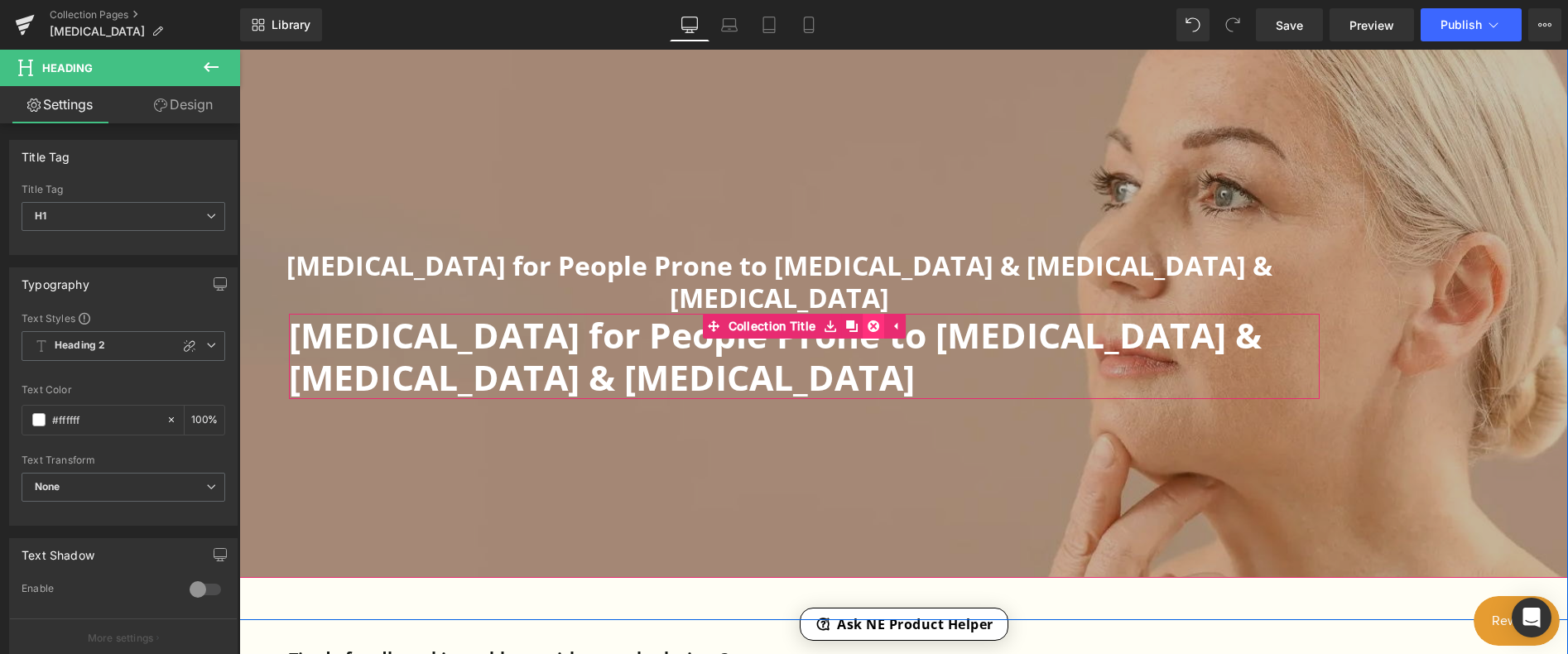
click at [870, 320] on icon at bounding box center [873, 326] width 12 height 12
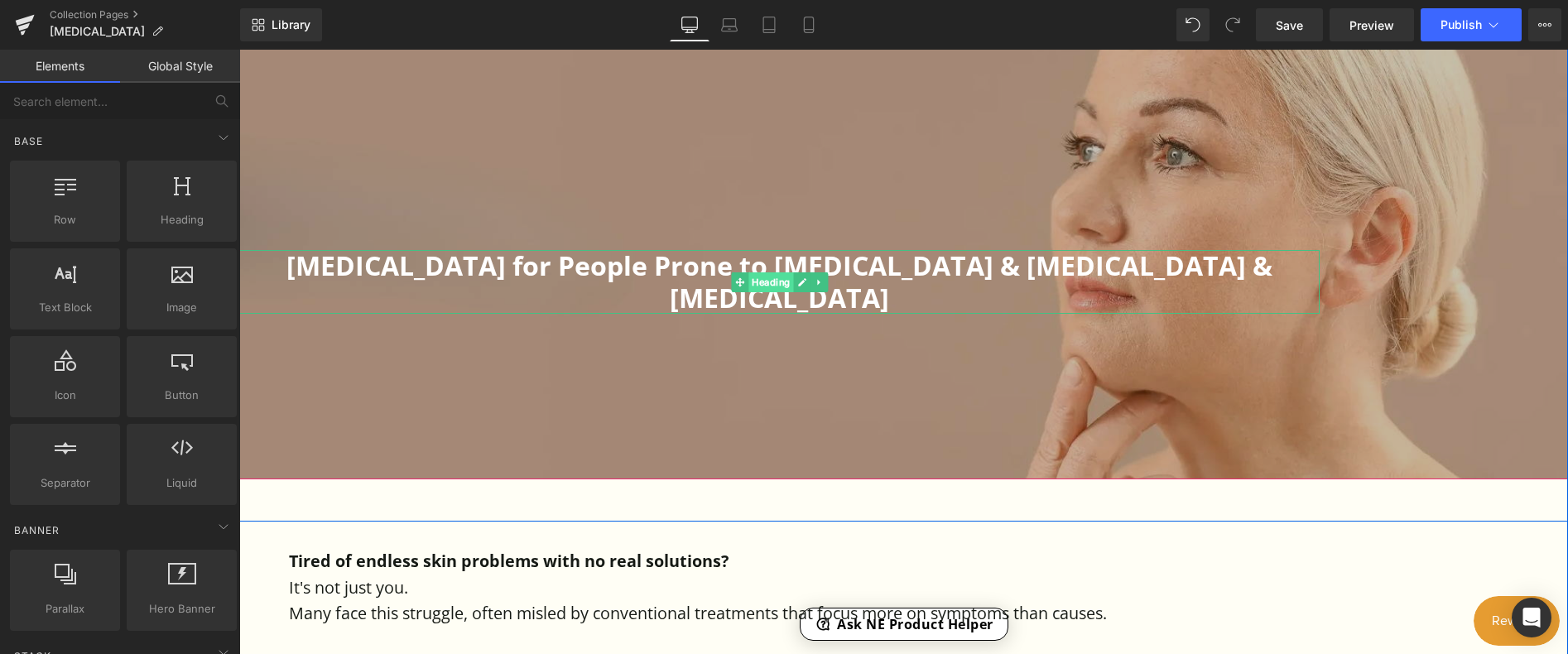
click at [749, 272] on span "Heading" at bounding box center [770, 282] width 45 height 20
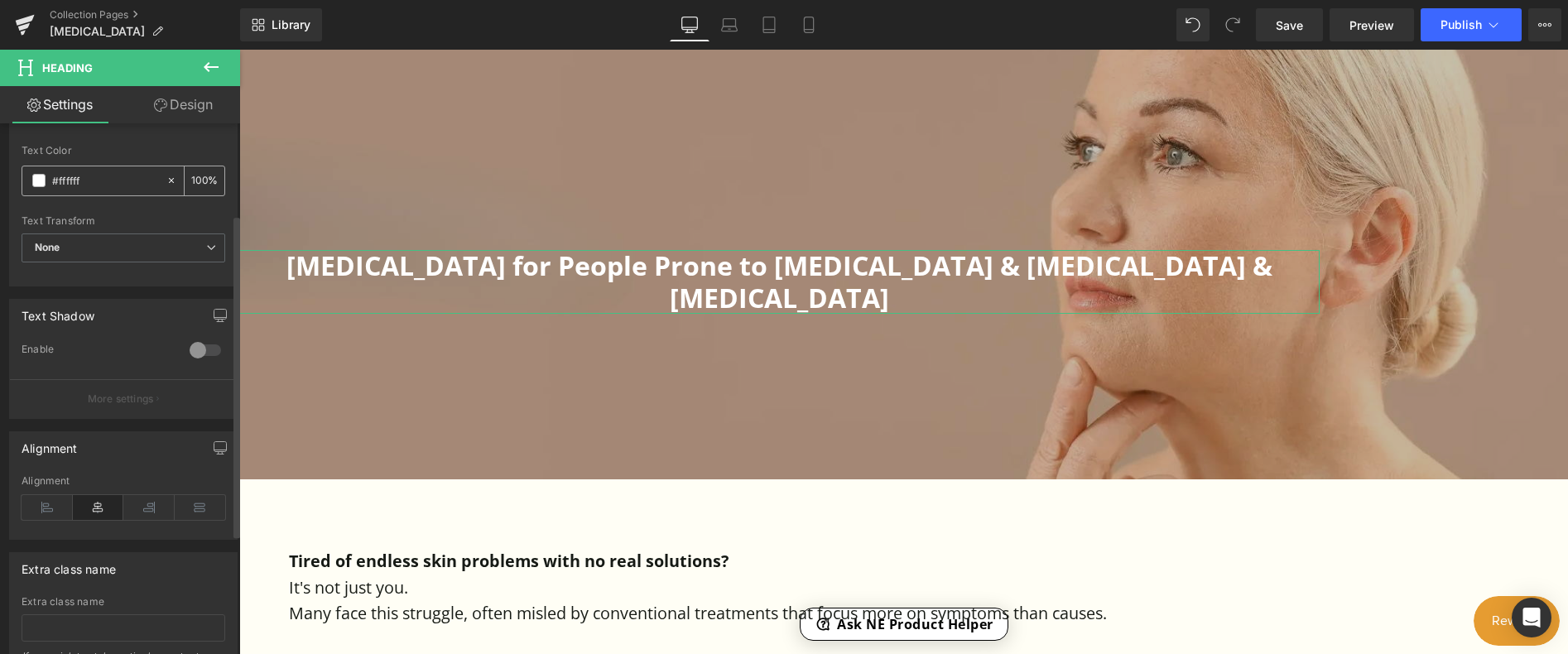
scroll to position [15, 0]
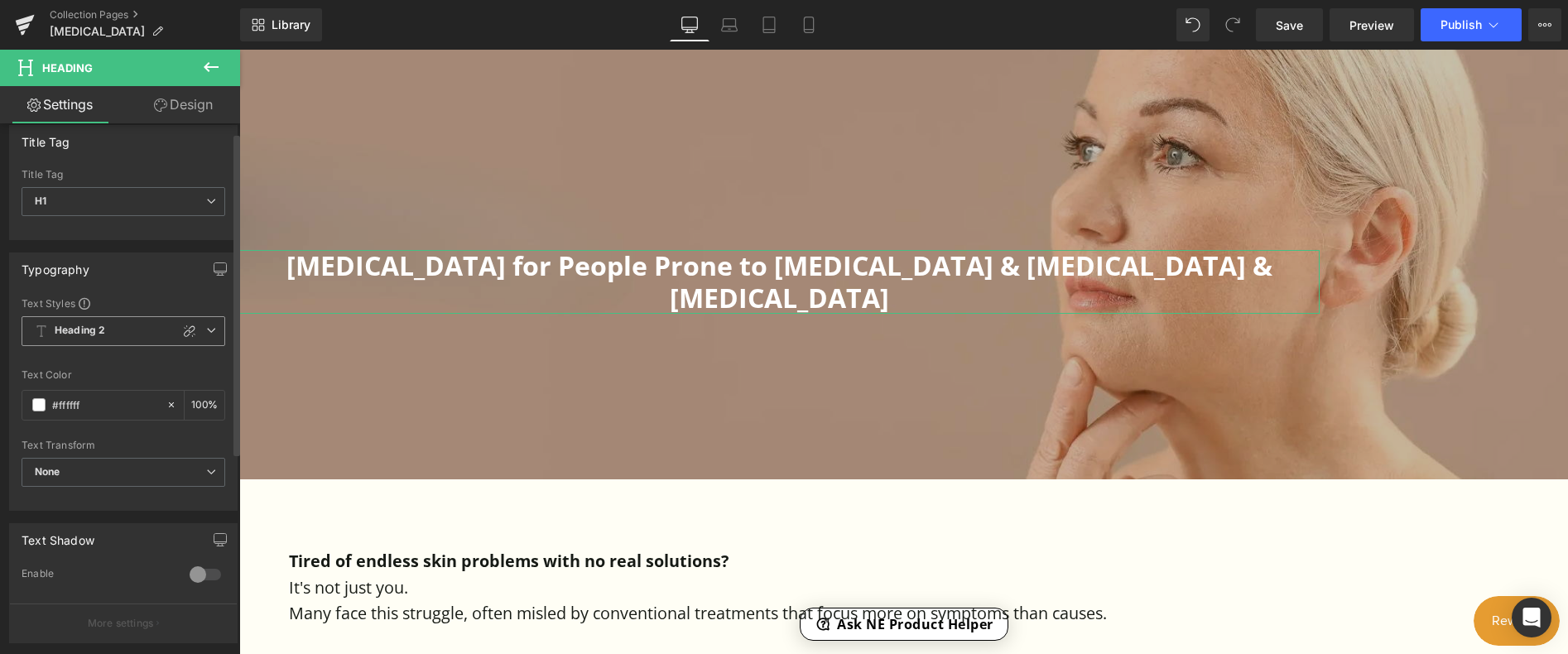
click at [99, 332] on b "Heading 2" at bounding box center [79, 331] width 51 height 14
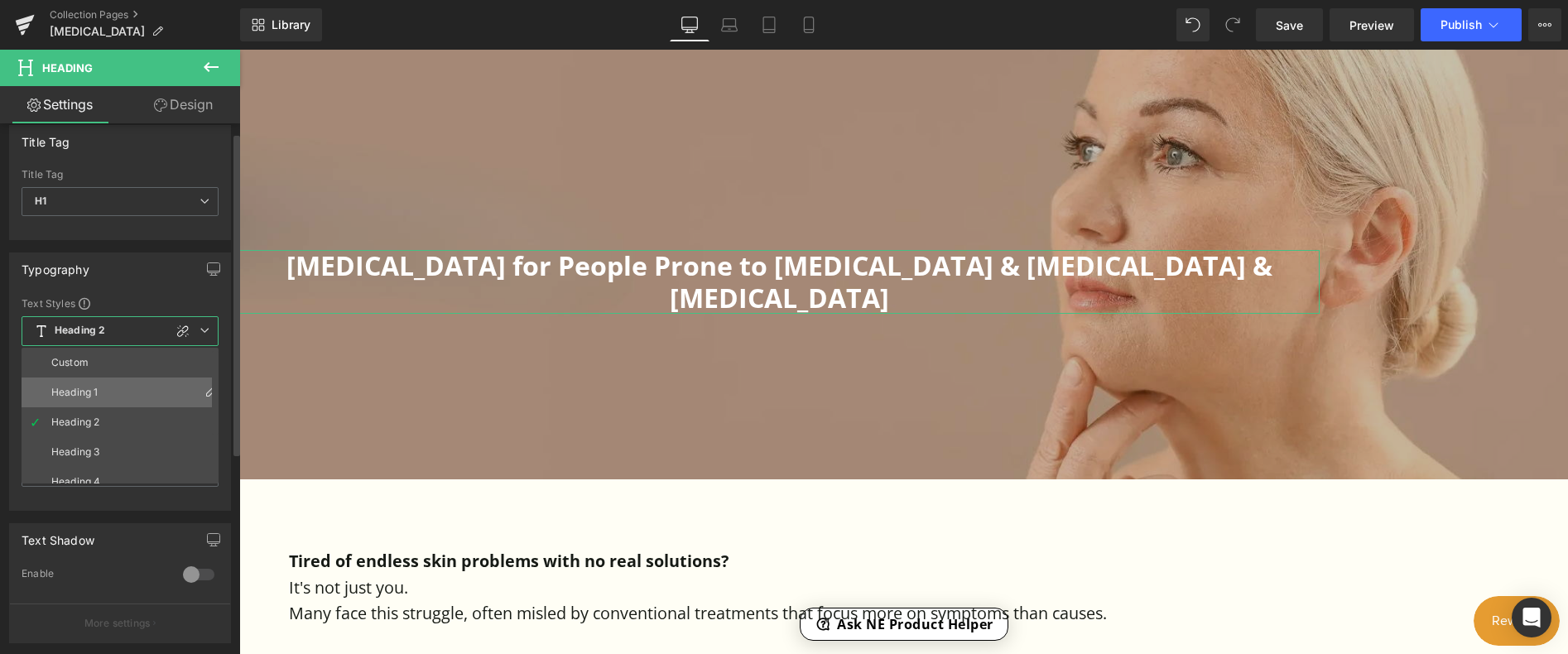
click at [88, 393] on div "Heading 1" at bounding box center [74, 392] width 47 height 12
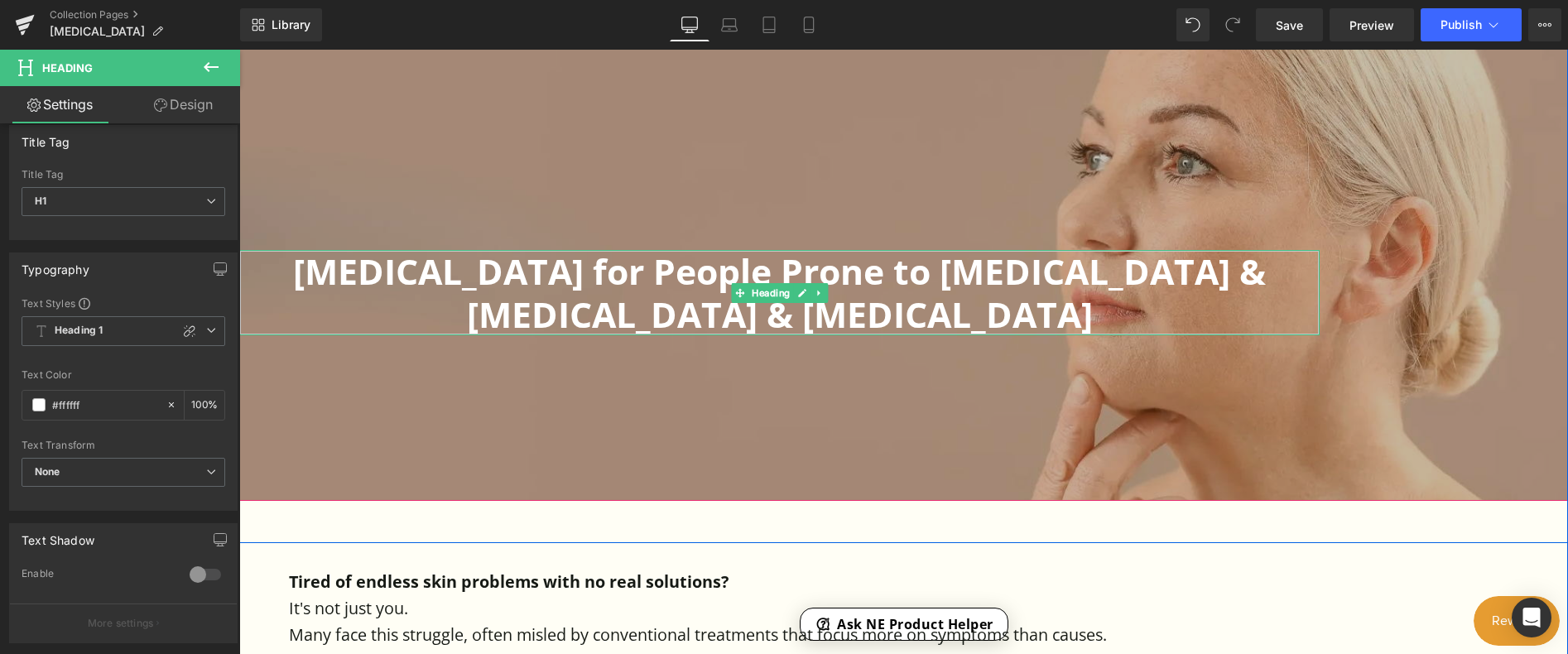
click at [786, 272] on h1 "[MEDICAL_DATA] for People Prone to [MEDICAL_DATA] & [MEDICAL_DATA] & [MEDICAL_D…" at bounding box center [779, 291] width 1080 height 84
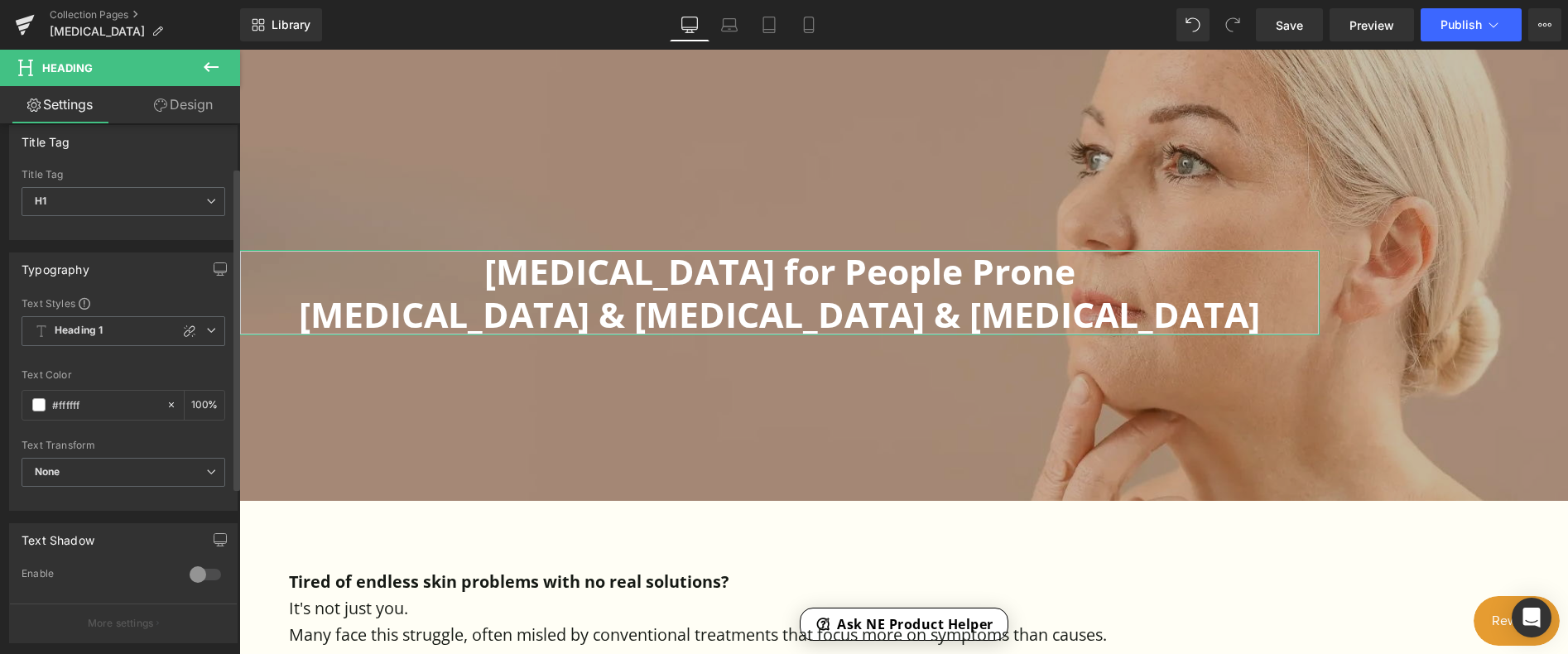
scroll to position [346, 0]
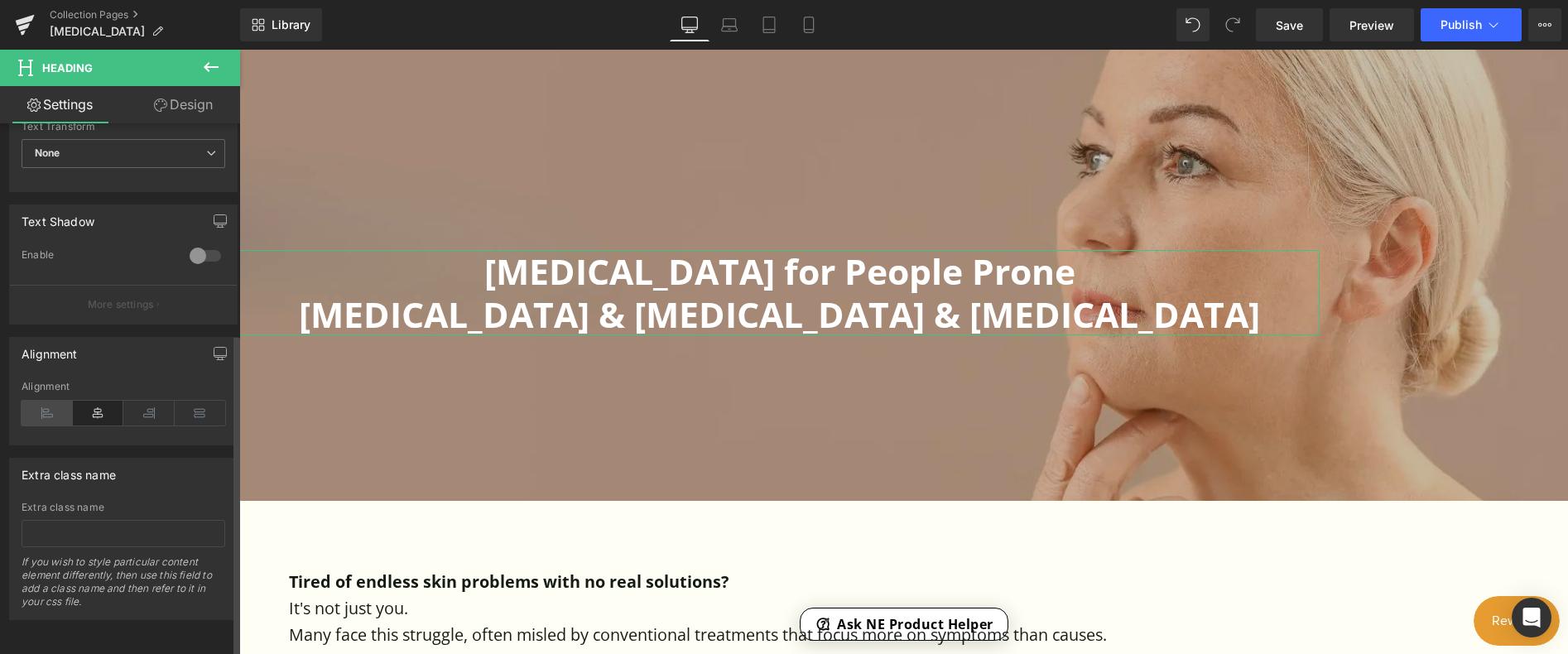
click at [36, 401] on icon at bounding box center [48, 412] width 52 height 25
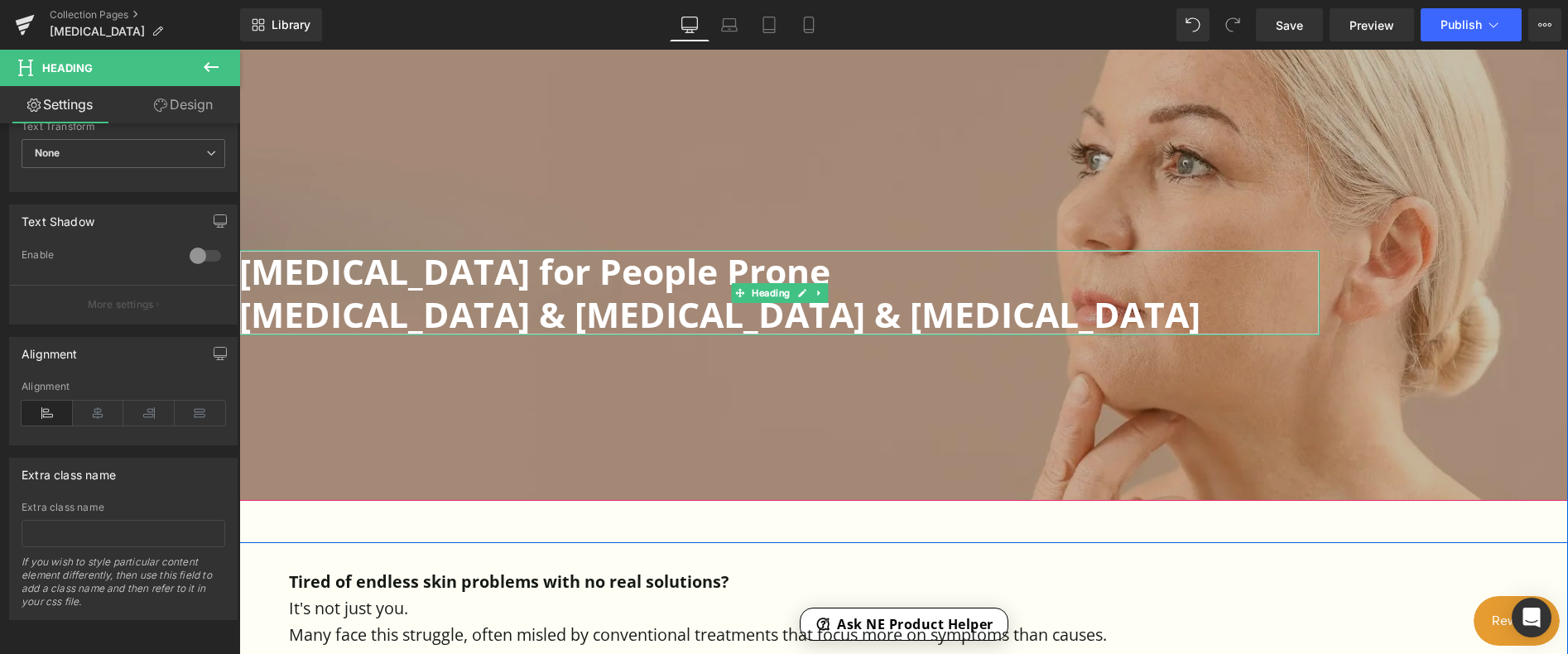
click at [385, 317] on h1 "[MEDICAL_DATA] & [MEDICAL_DATA] & [MEDICAL_DATA]" at bounding box center [779, 314] width 1080 height 43
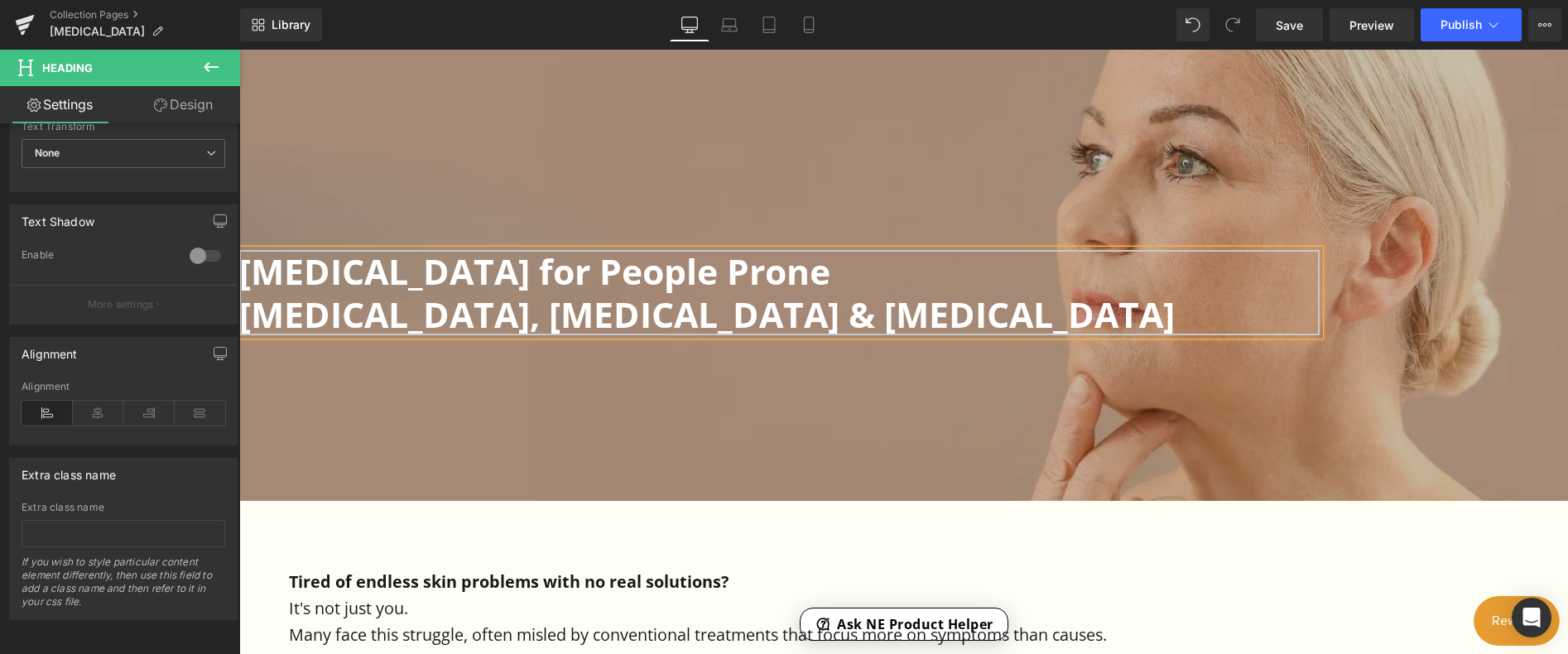
click at [565, 324] on h1 "[MEDICAL_DATA], [MEDICAL_DATA] & [MEDICAL_DATA]" at bounding box center [779, 314] width 1080 height 43
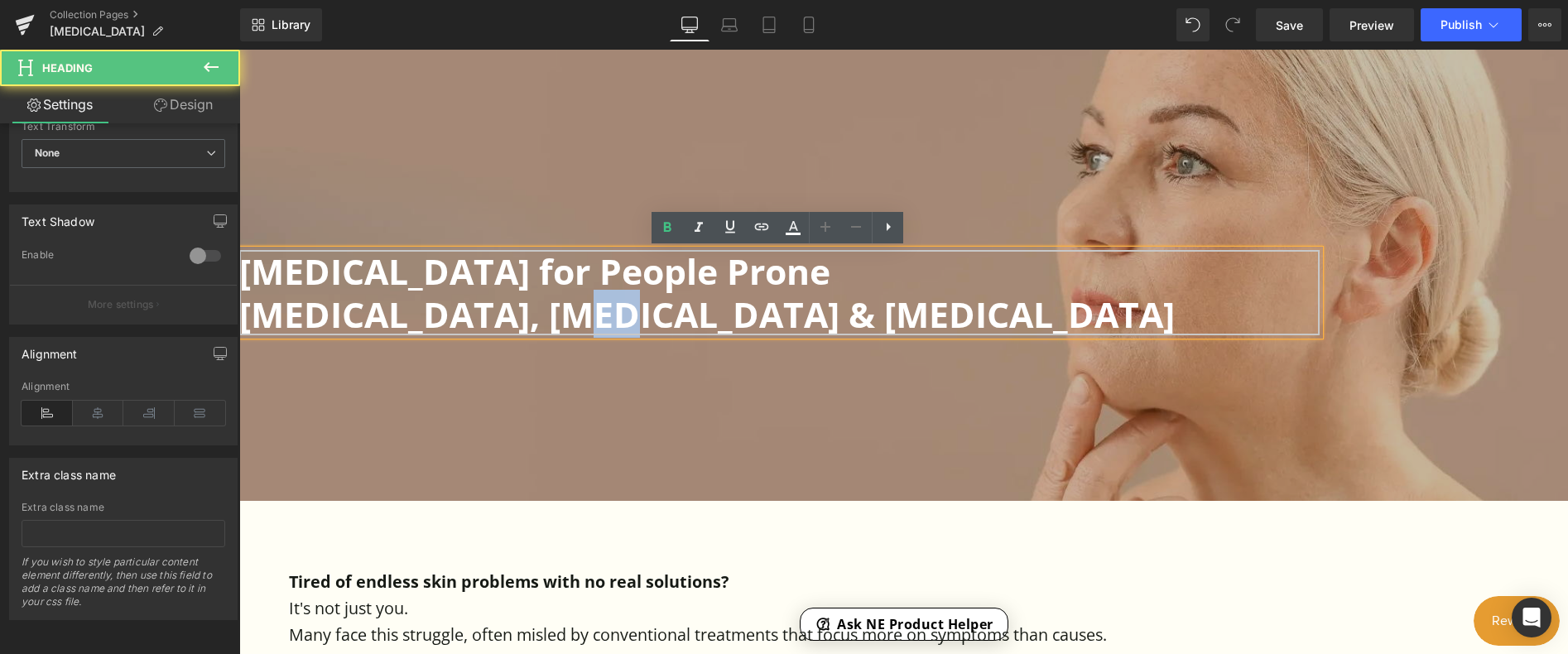
click at [565, 324] on h1 "[MEDICAL_DATA], [MEDICAL_DATA] & [MEDICAL_DATA]" at bounding box center [779, 314] width 1080 height 43
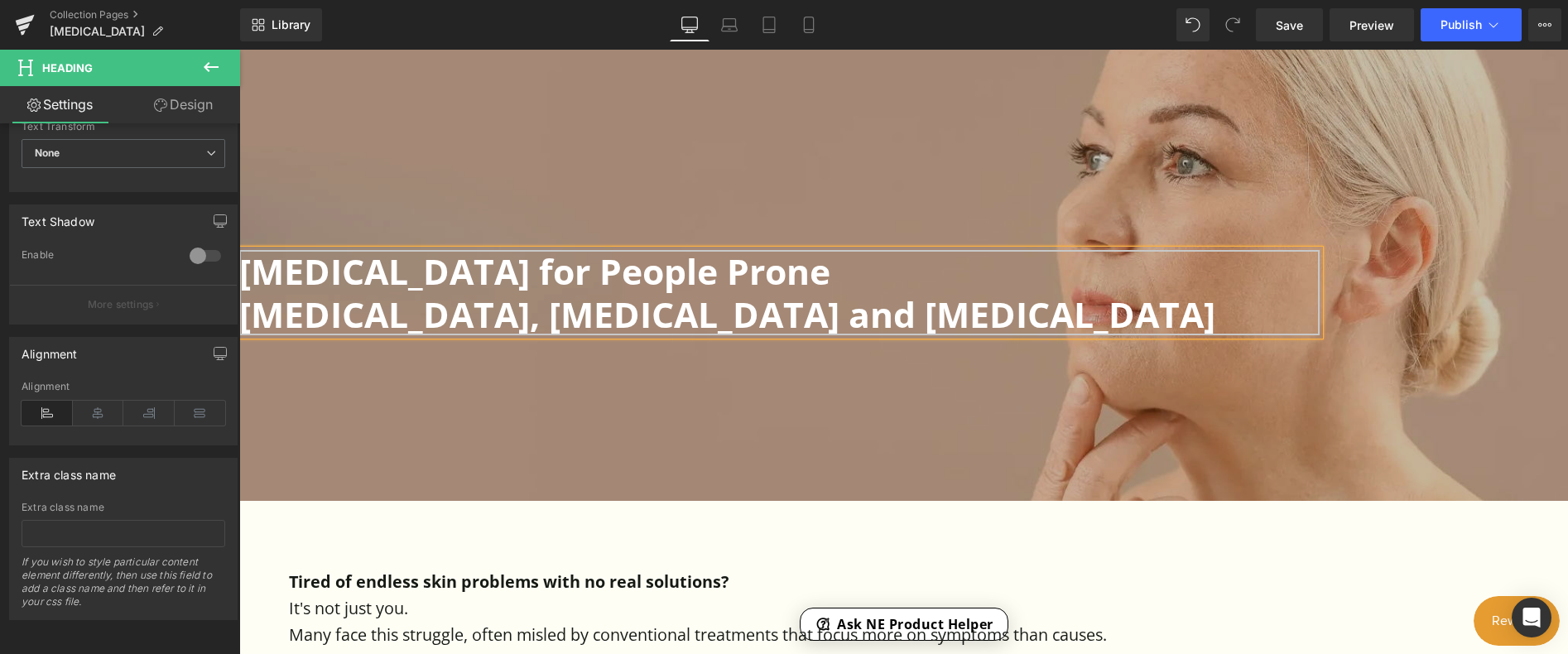
click at [794, 311] on h1 "[MEDICAL_DATA], [MEDICAL_DATA] and [MEDICAL_DATA]" at bounding box center [779, 314] width 1080 height 43
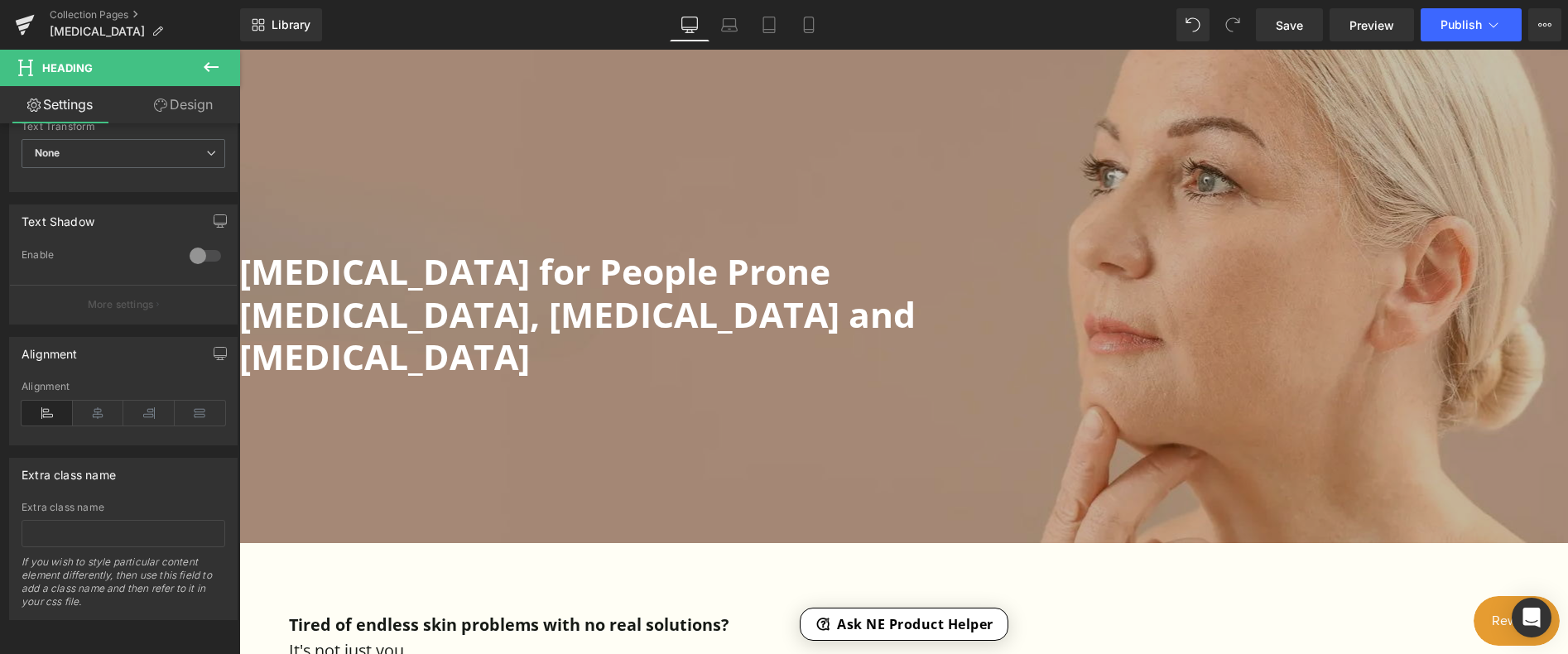
click at [187, 103] on link "Design" at bounding box center [182, 105] width 120 height 38
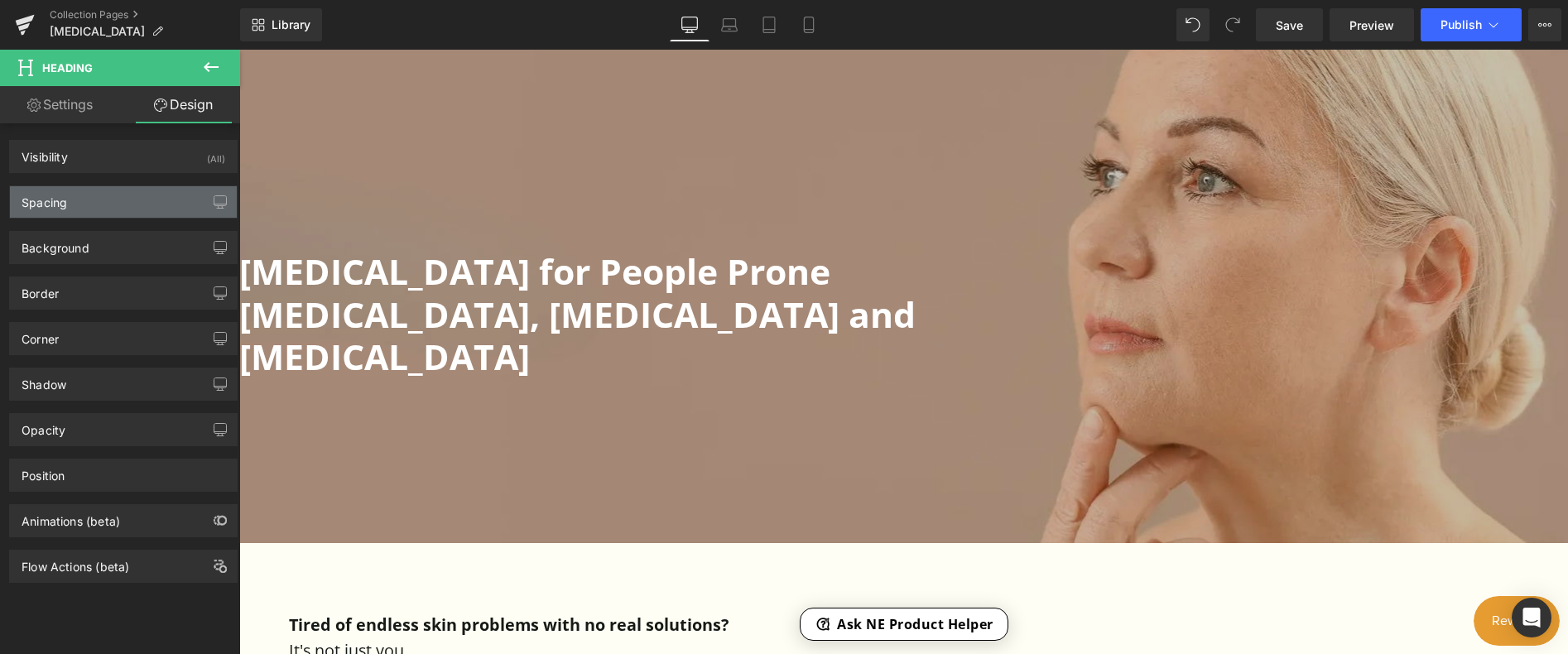
click at [76, 210] on div "Spacing" at bounding box center [123, 202] width 227 height 32
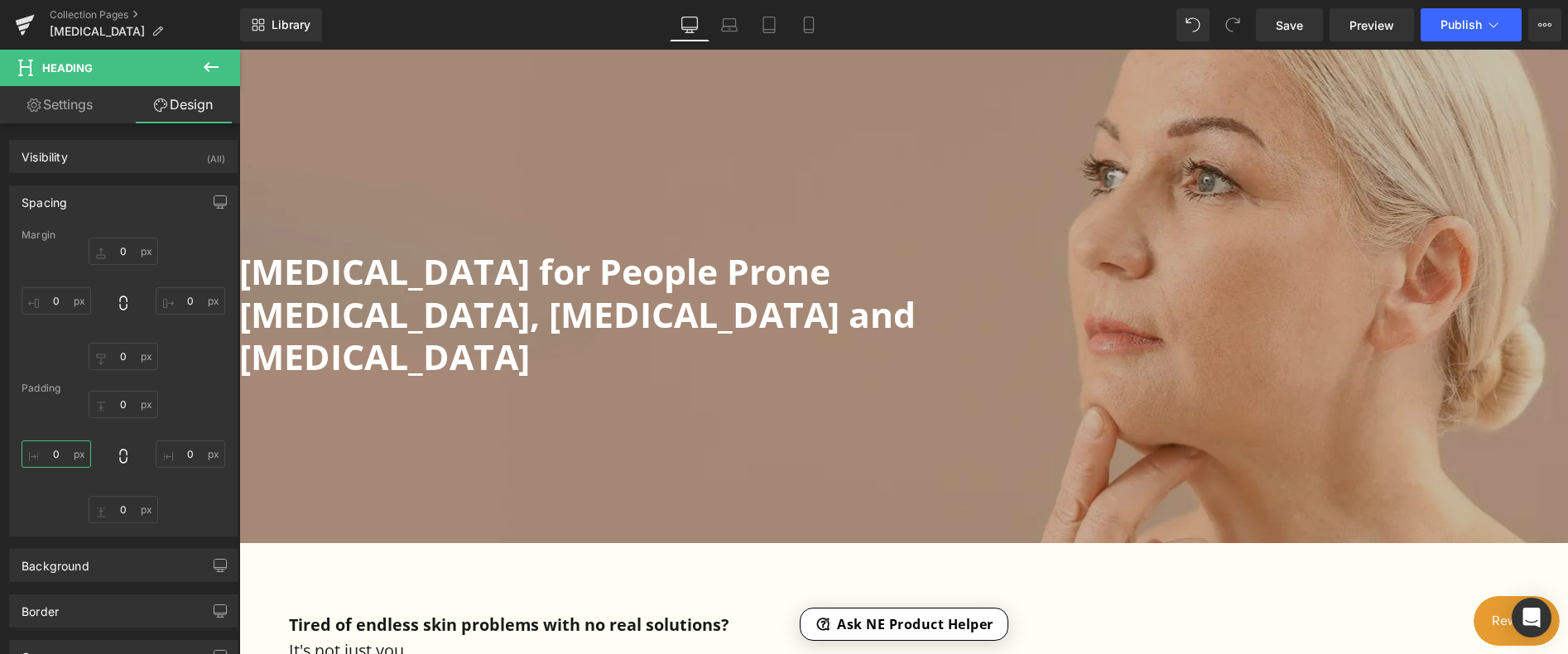
type textarea "0"
click at [59, 455] on input "0" at bounding box center [56, 454] width 69 height 28
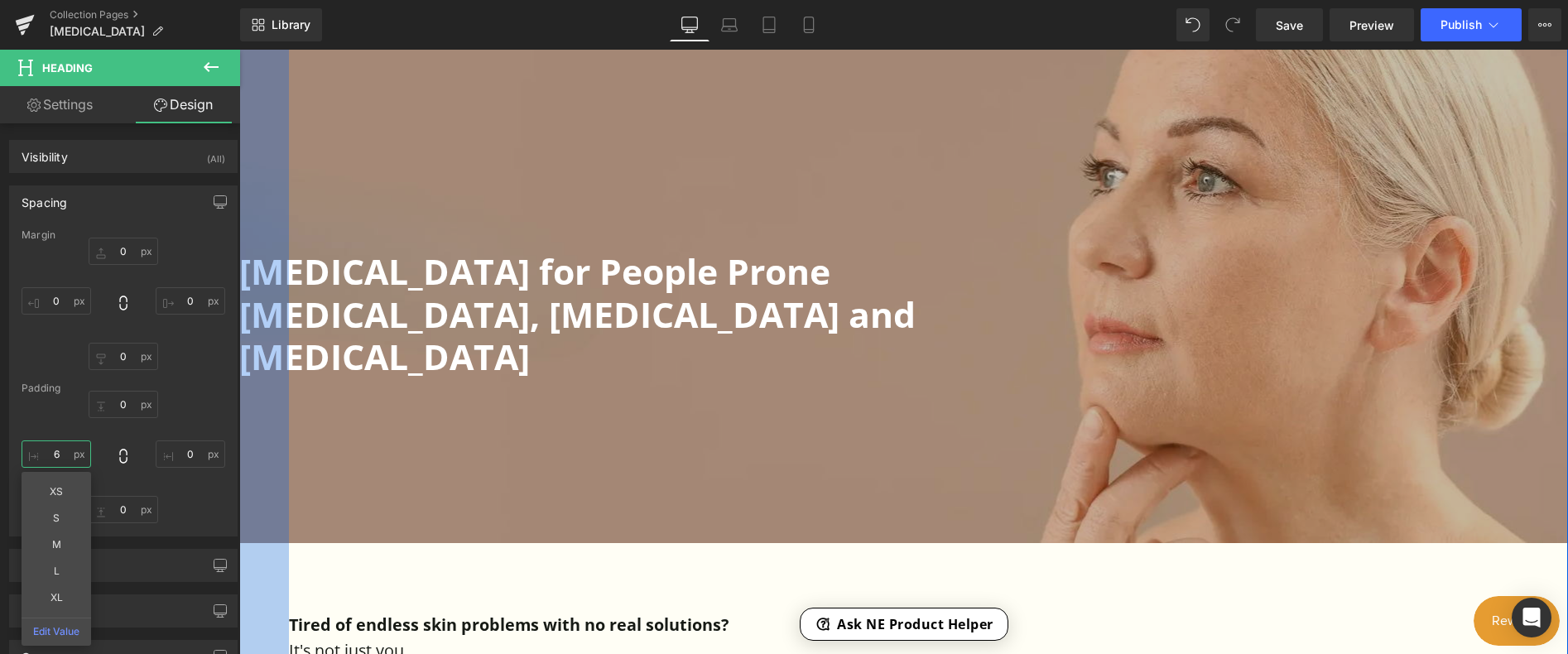
type input "60"
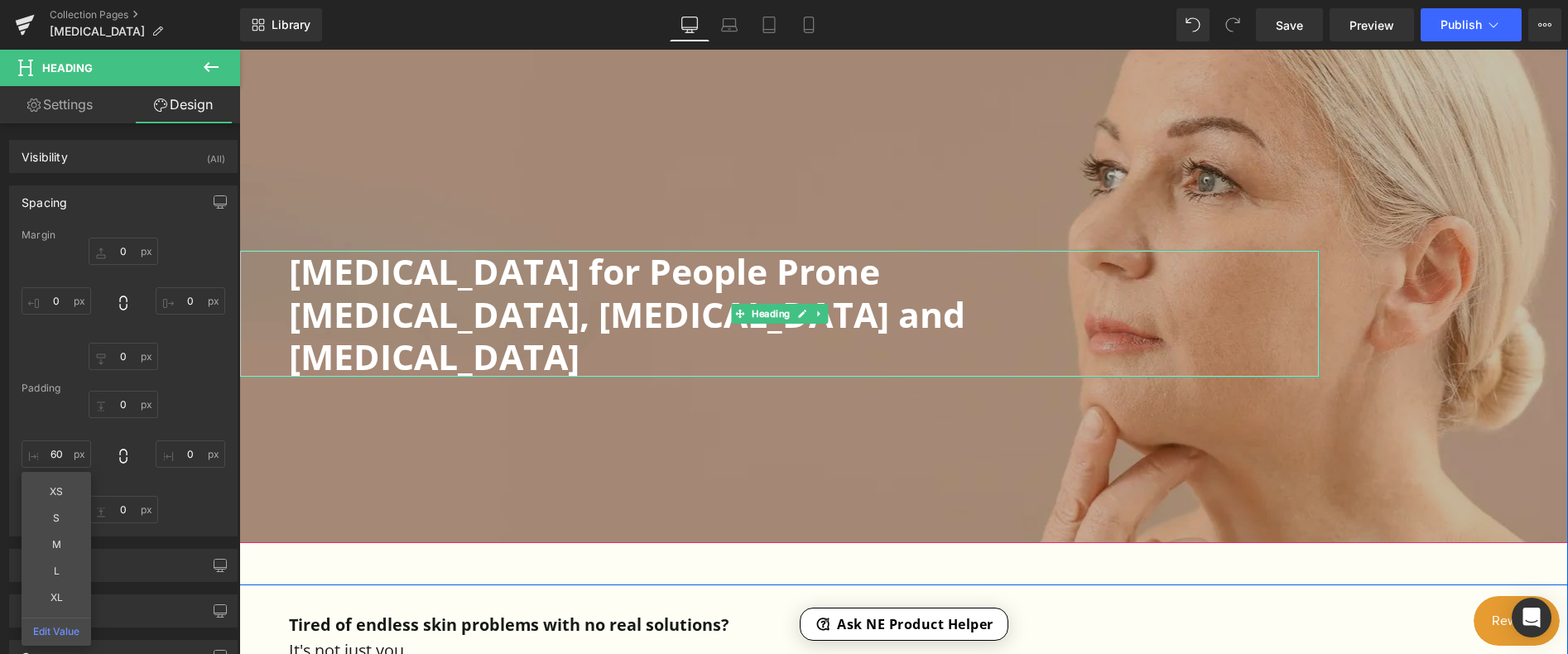
click at [386, 360] on h1 "[MEDICAL_DATA]" at bounding box center [804, 356] width 1031 height 43
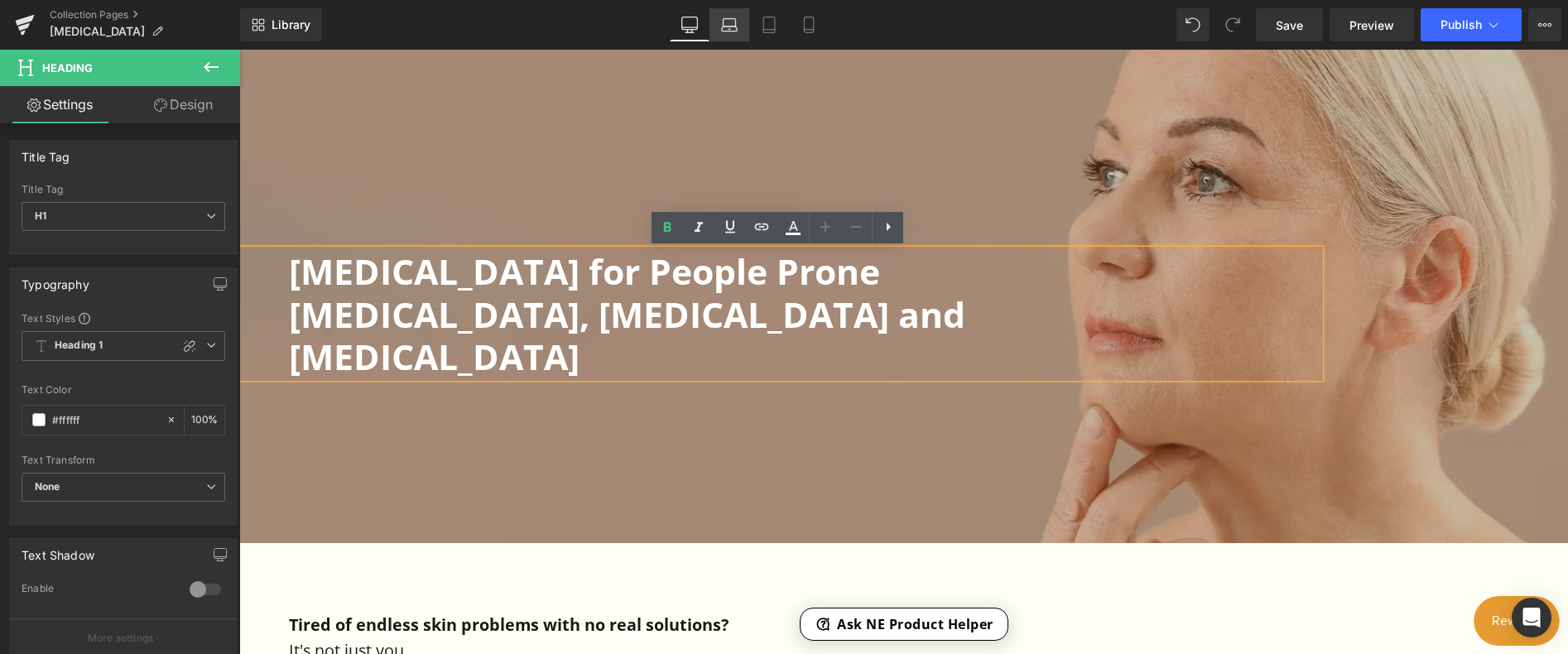
click at [730, 26] on icon at bounding box center [728, 25] width 17 height 17
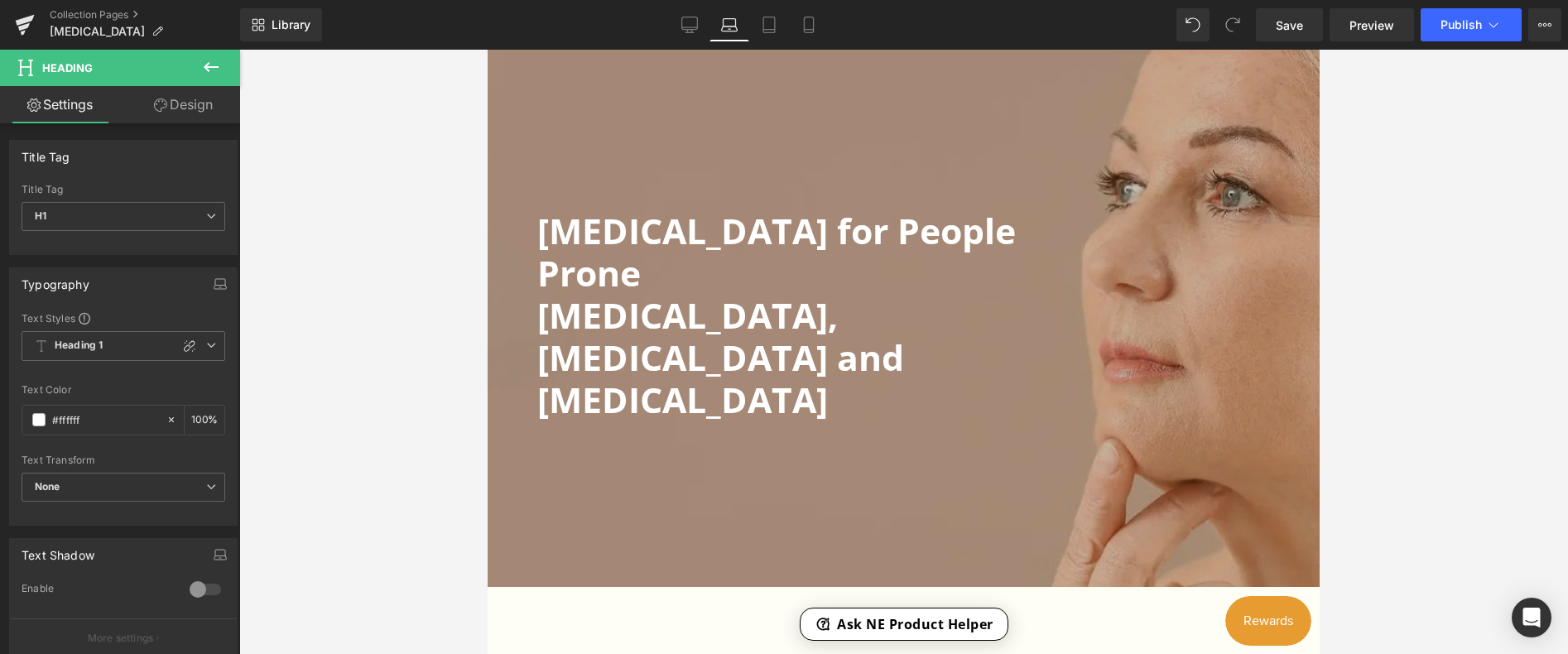
scroll to position [591, 0]
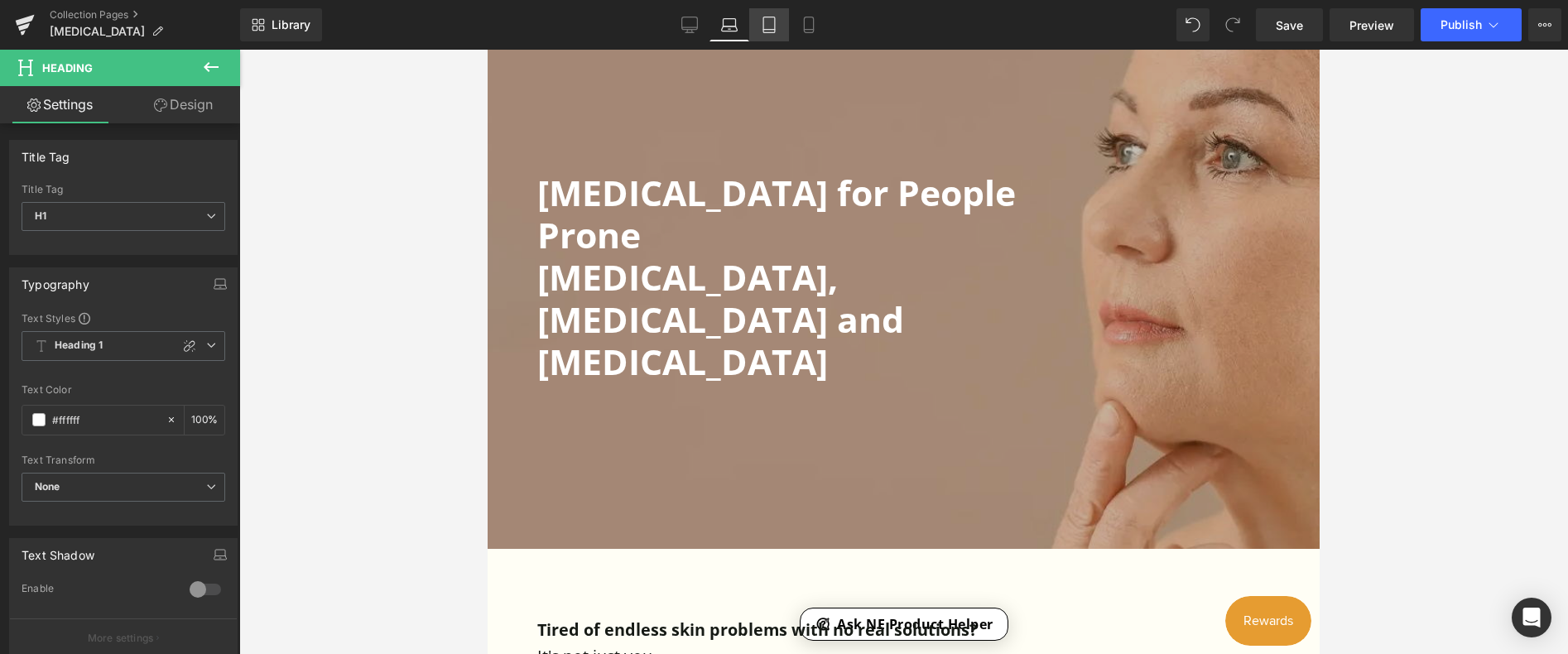
click at [761, 20] on icon at bounding box center [769, 25] width 17 height 17
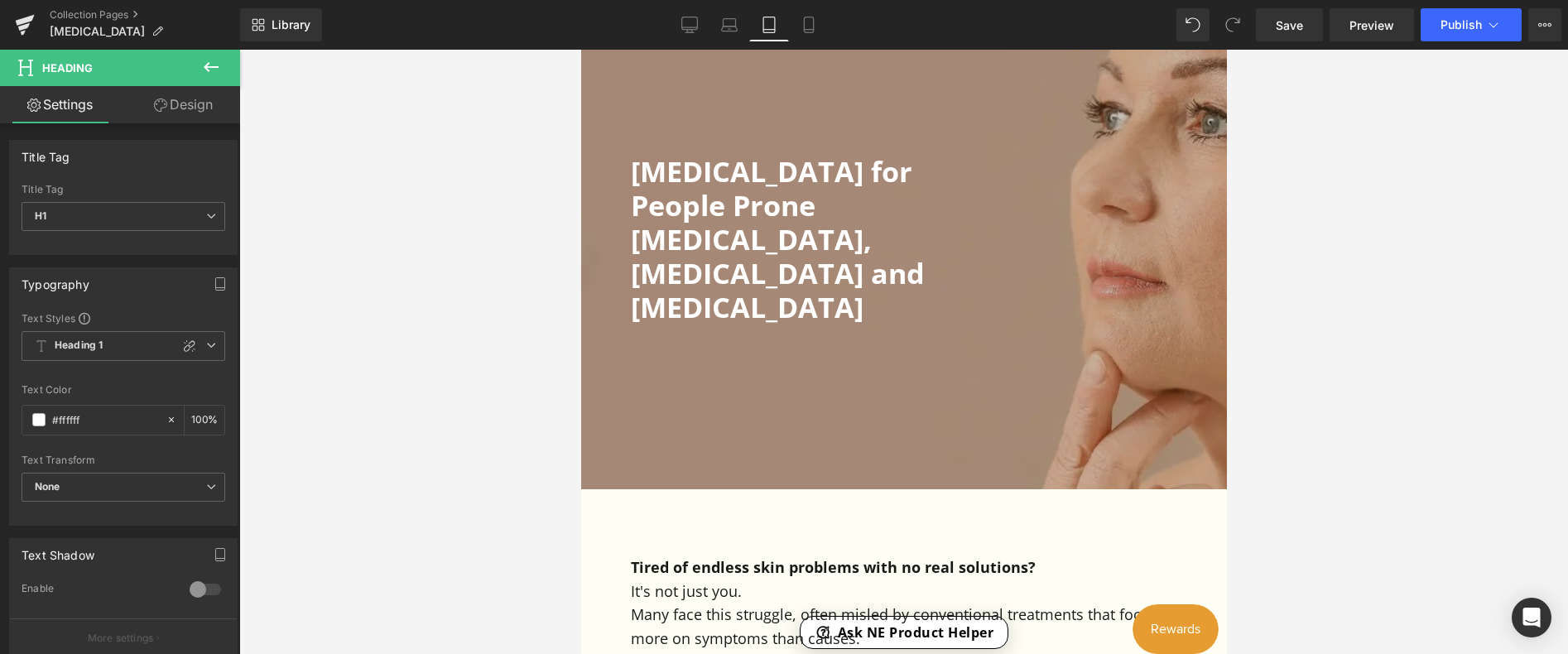
scroll to position [572, 0]
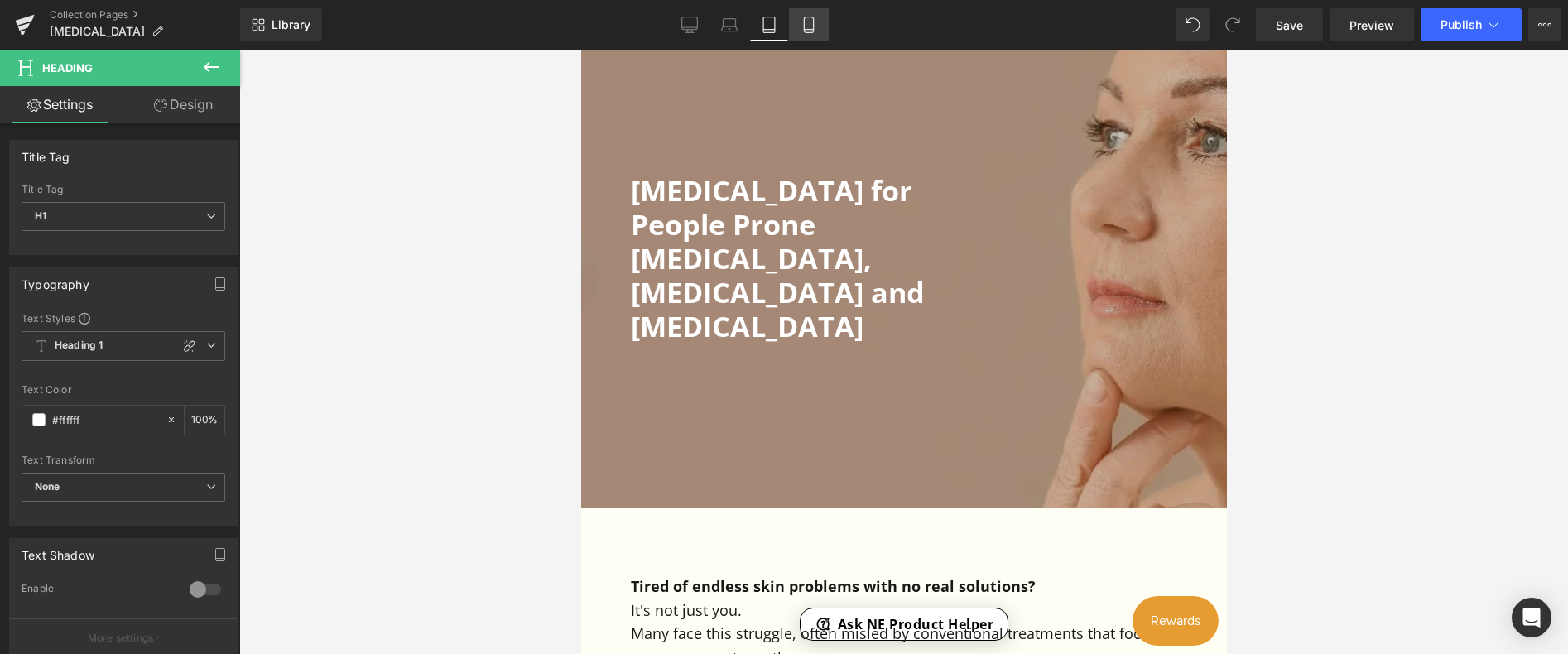
click at [816, 23] on icon at bounding box center [809, 25] width 17 height 17
type input "100"
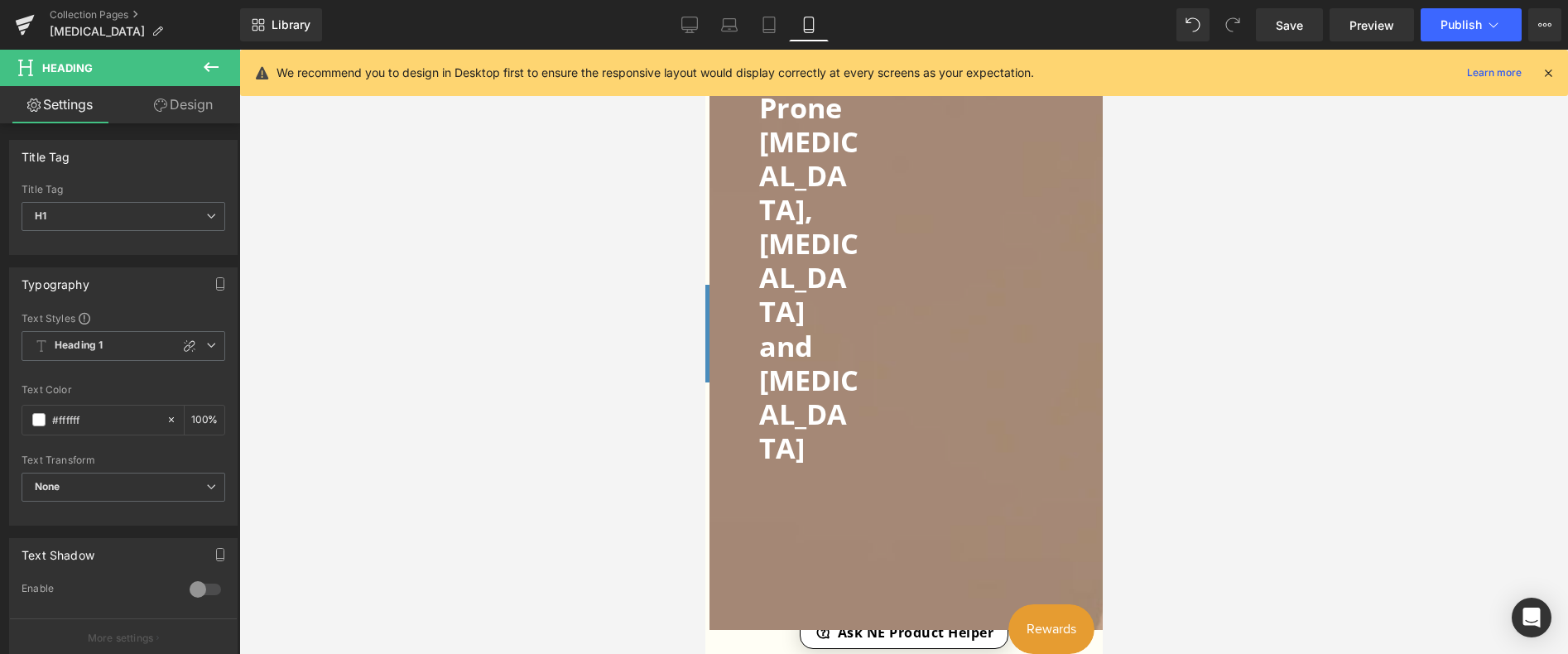
scroll to position [354, 0]
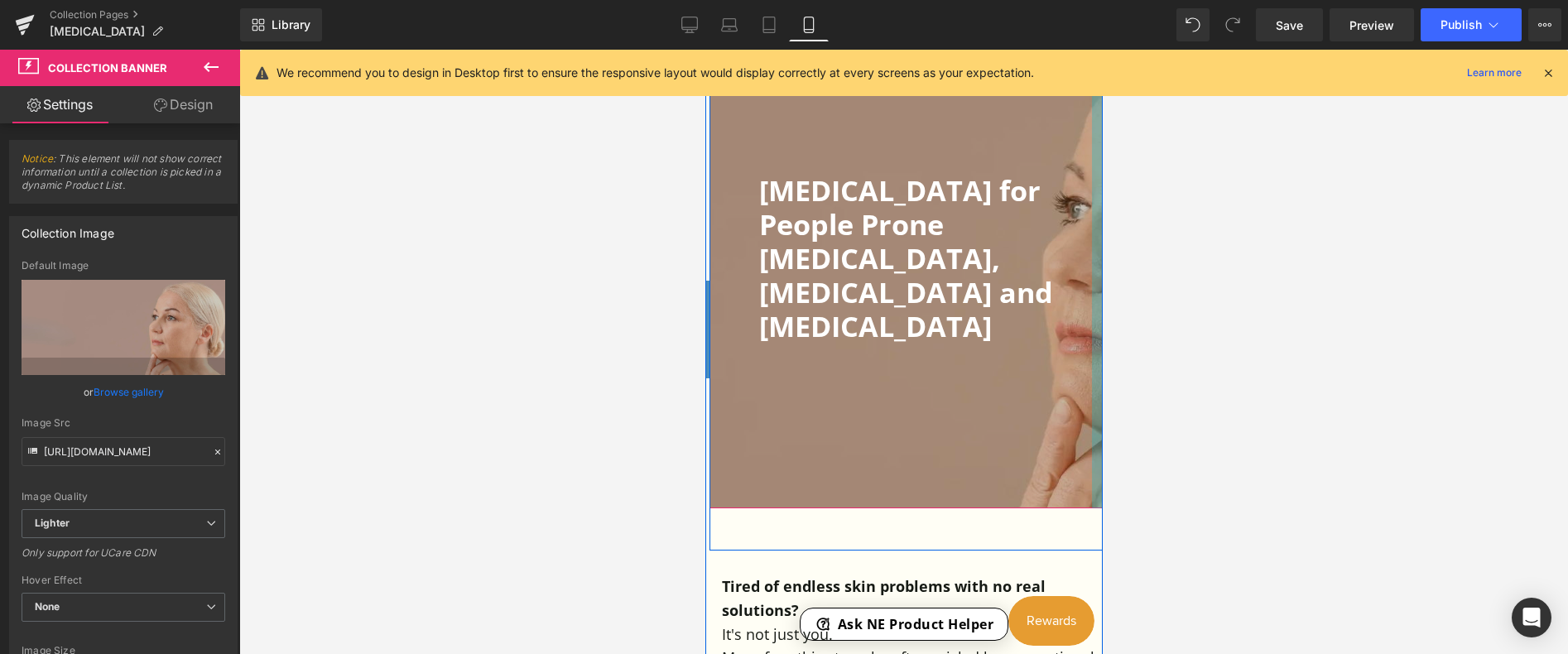
drag, startPoint x: 862, startPoint y: 369, endPoint x: 1118, endPoint y: 369, distance: 256.0
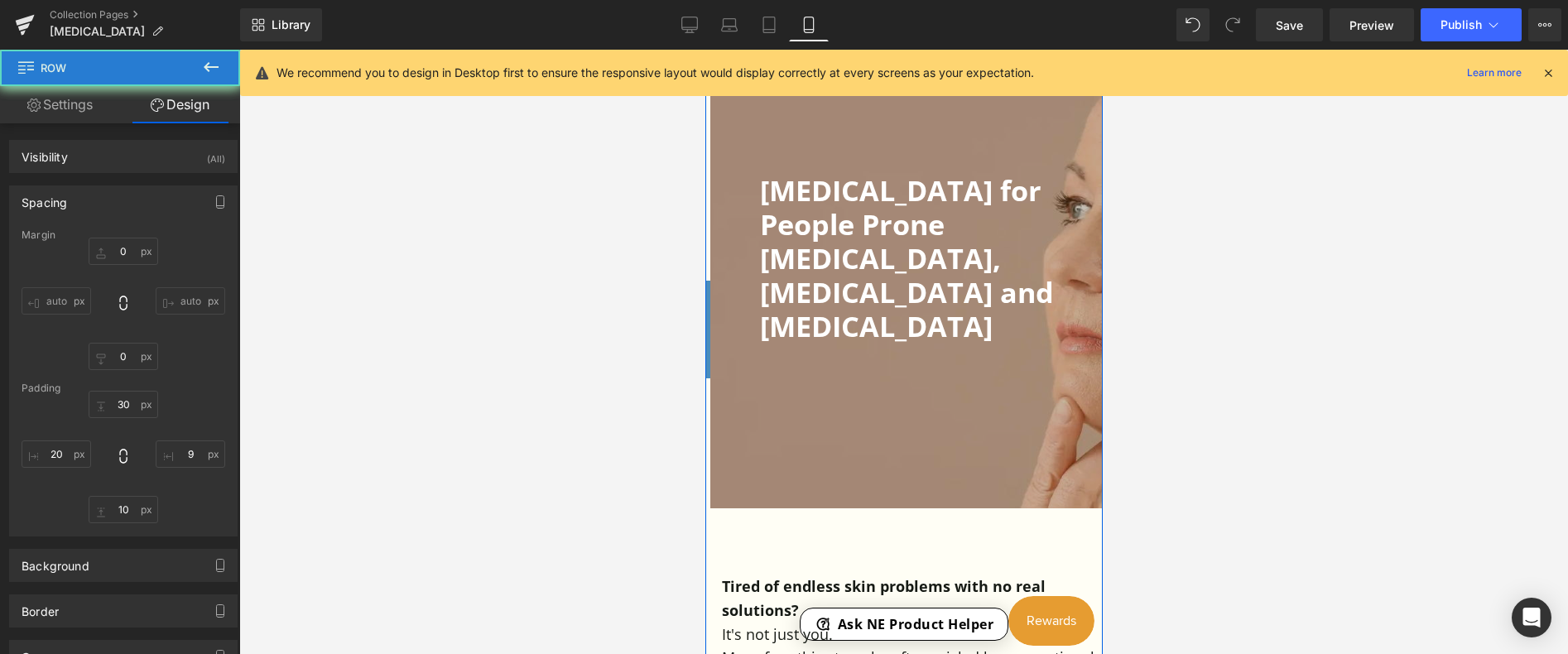
type input "0"
type input "30"
type input "9"
type input "10"
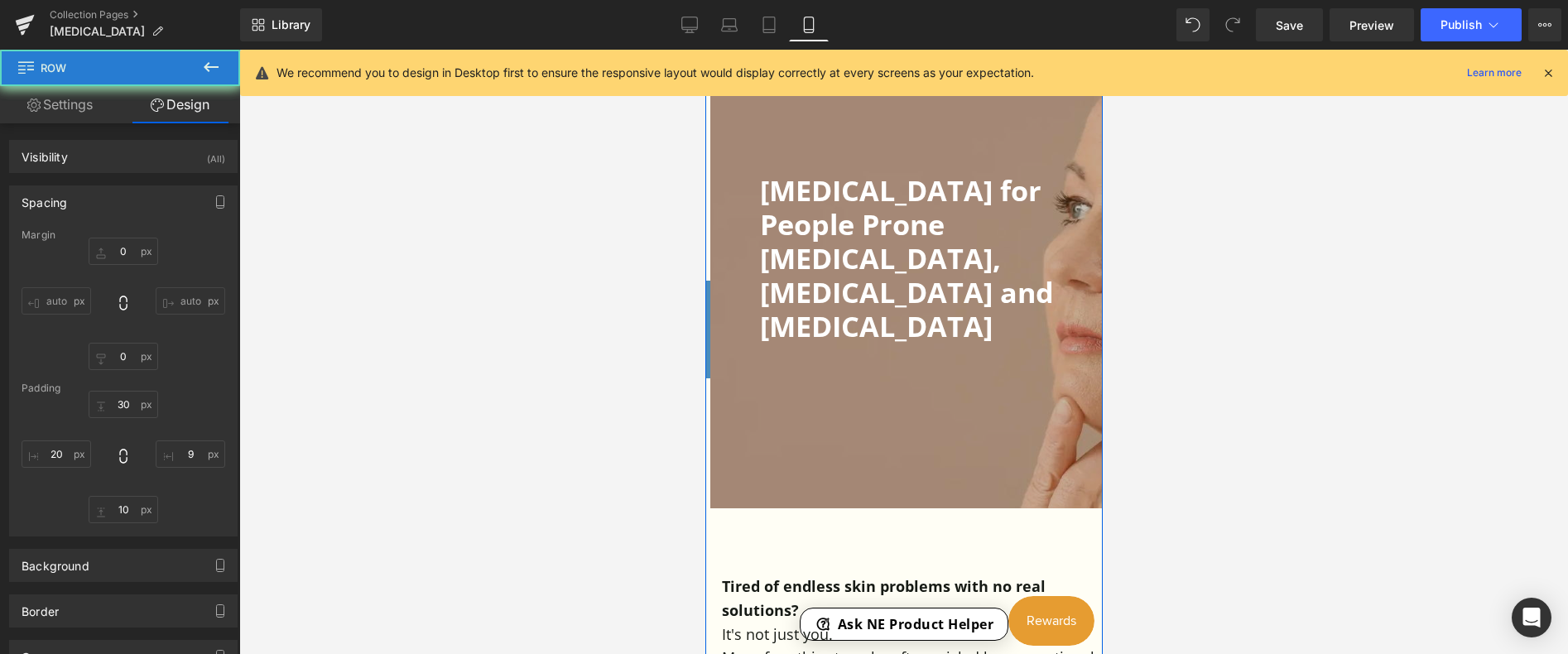
type input "20"
click at [188, 455] on input "9" at bounding box center [190, 454] width 69 height 28
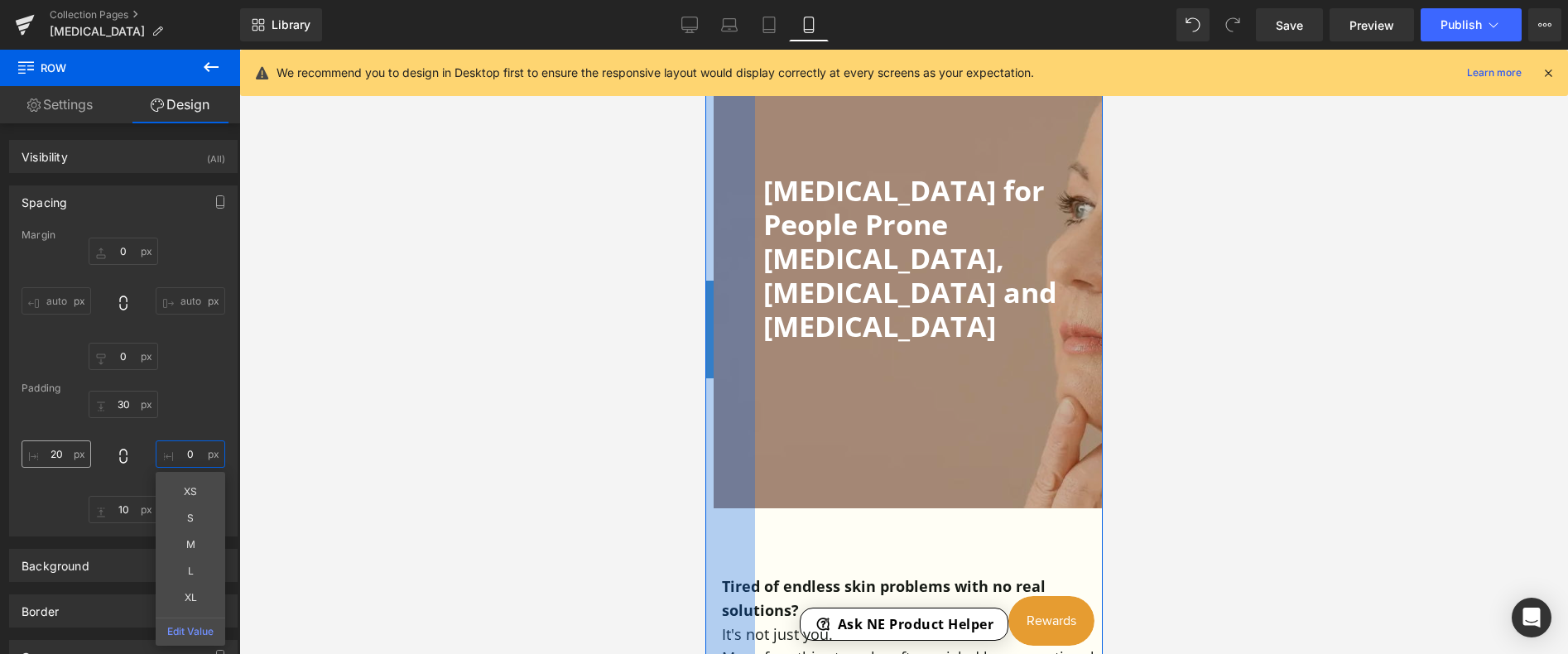
type input "0"
click at [48, 452] on input "20" at bounding box center [56, 454] width 69 height 28
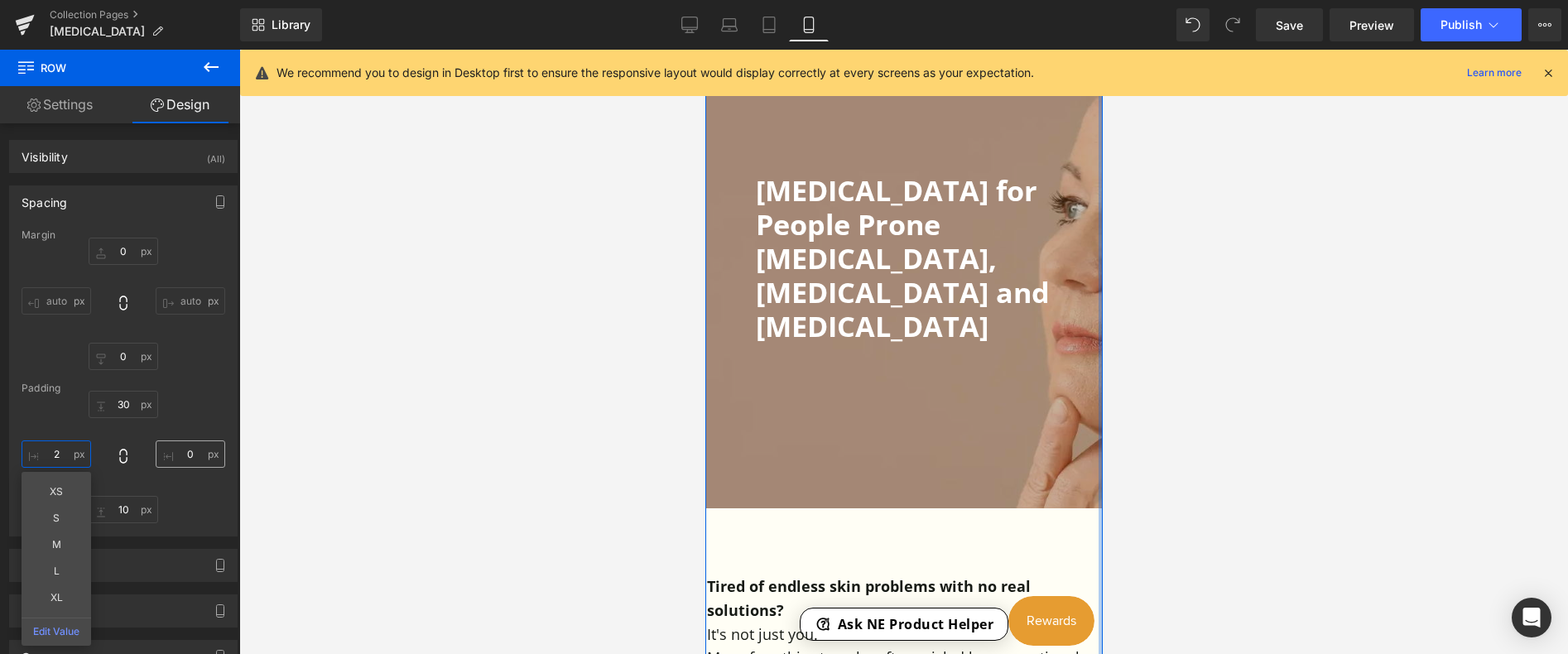
type input "20"
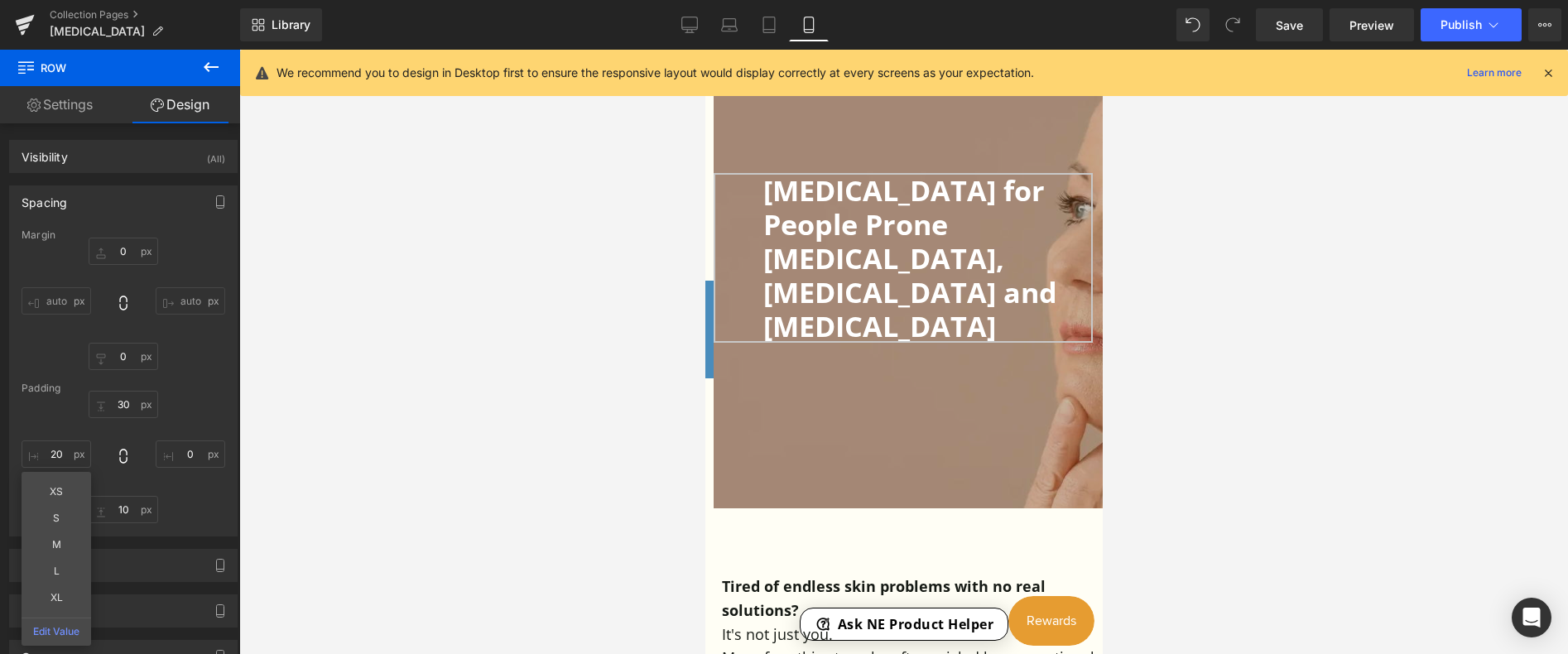
click at [733, 272] on div "[MEDICAL_DATA] for People Prone [MEDICAL_DATA], [MEDICAL_DATA] and [MEDICAL_DAT…" at bounding box center [902, 258] width 380 height 169
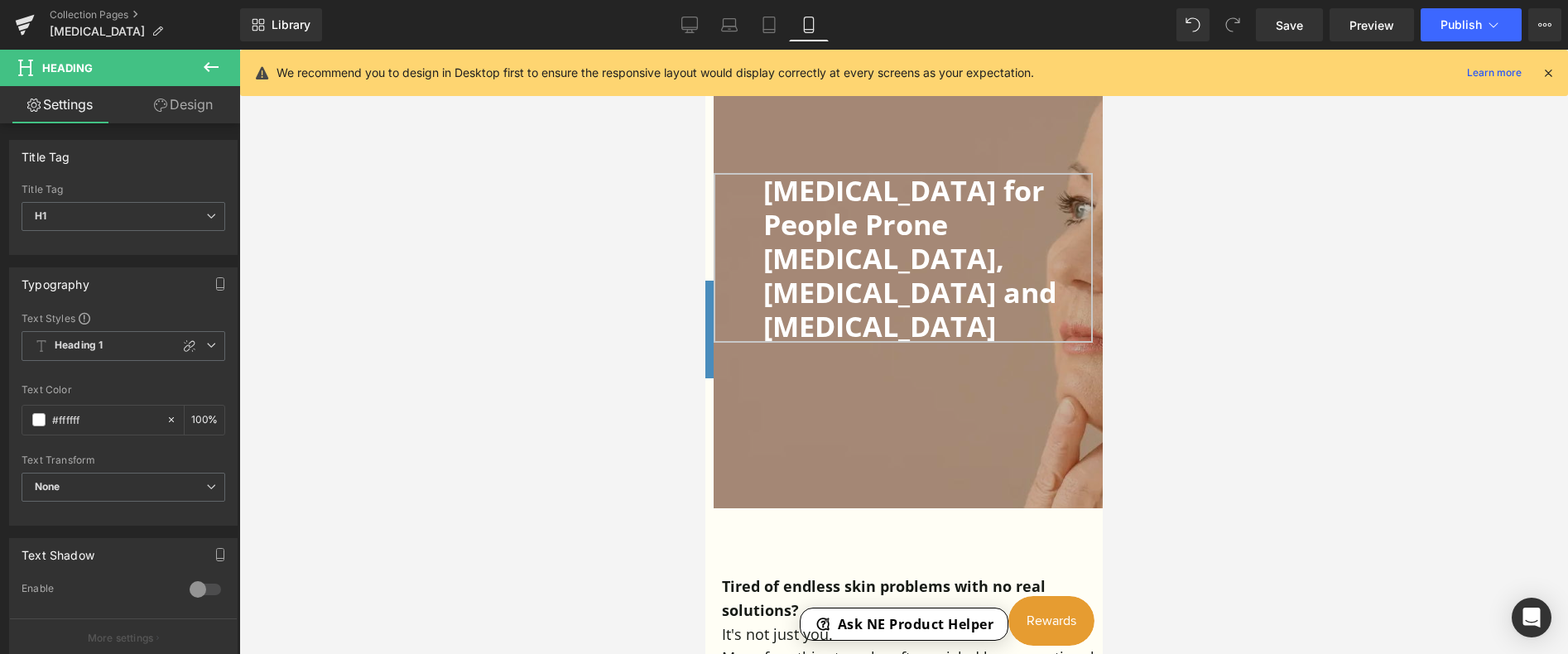
click at [705, 50] on div "200px" at bounding box center [705, 50] width 0 height 0
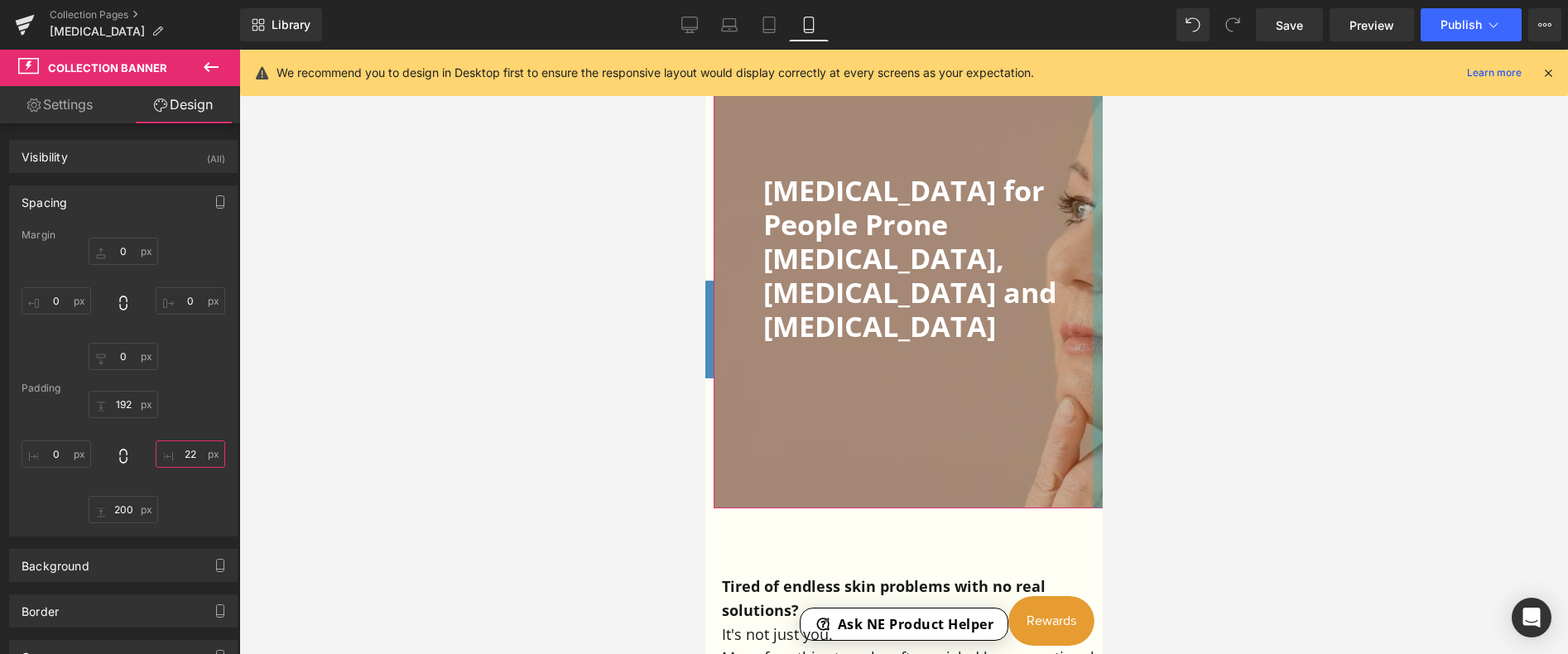
click at [188, 455] on input "22" at bounding box center [190, 454] width 69 height 28
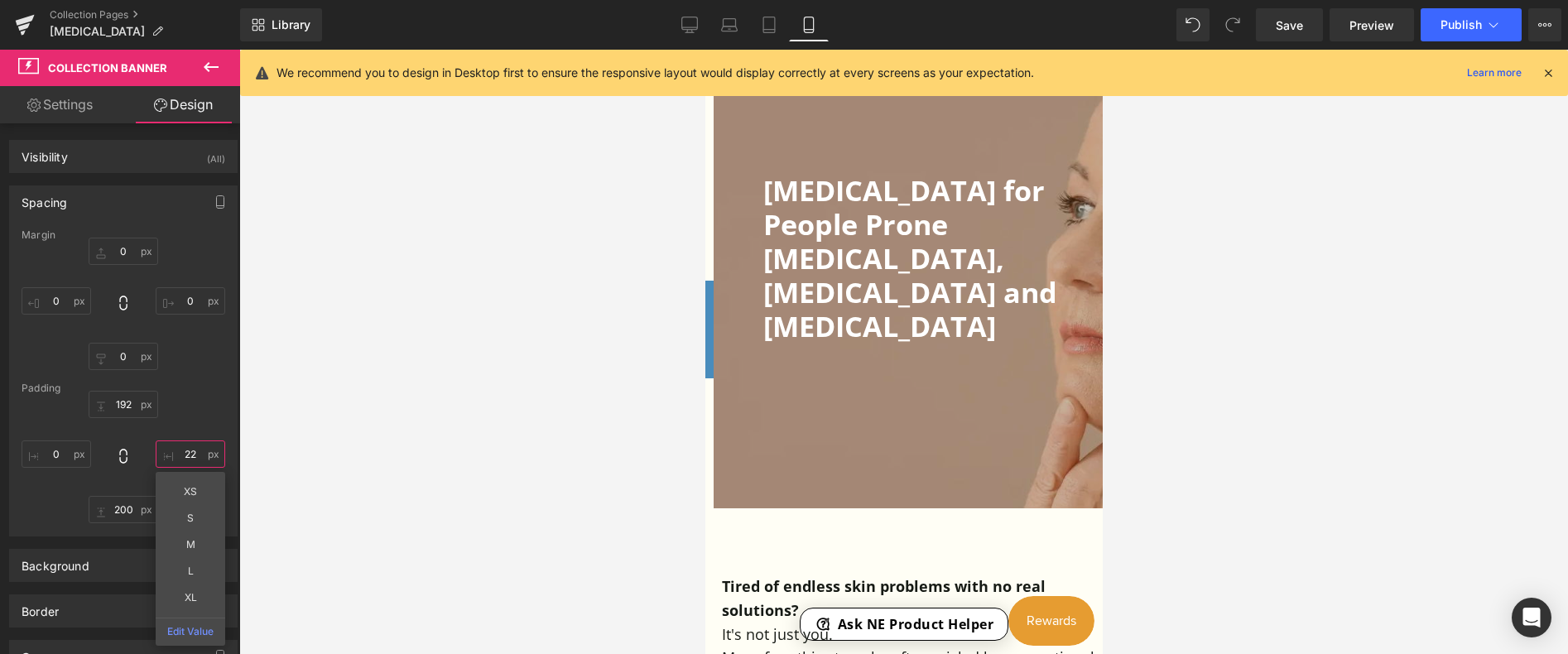
type input "0"
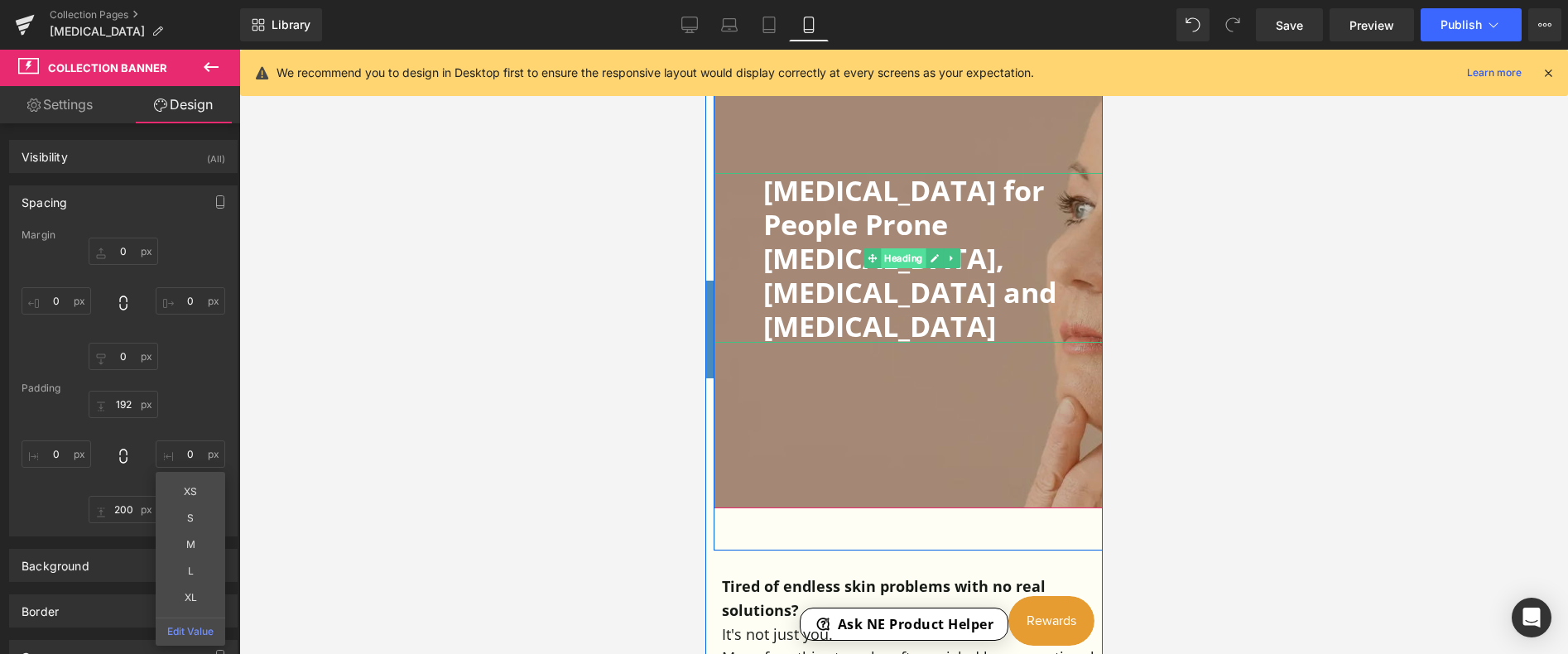
click at [904, 249] on span "Heading" at bounding box center [902, 259] width 45 height 20
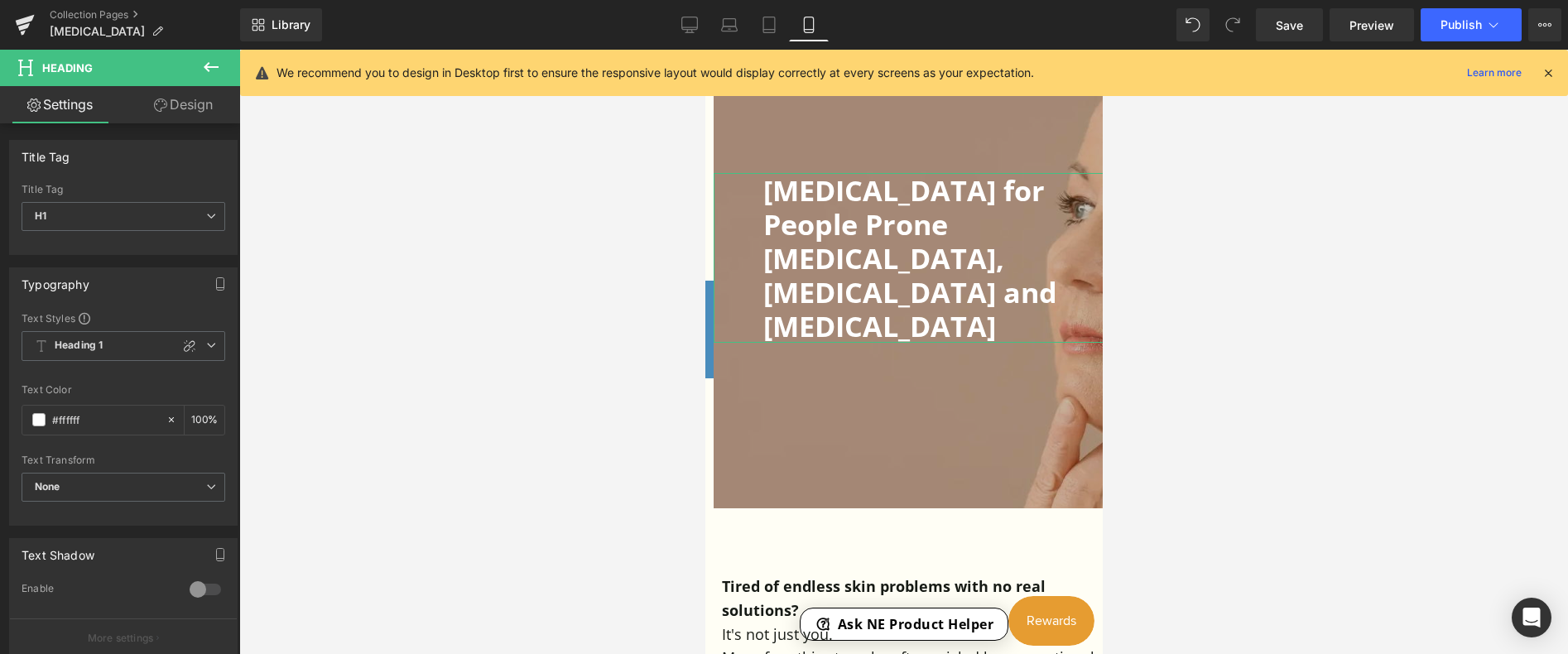
click at [194, 103] on link "Design" at bounding box center [182, 105] width 120 height 38
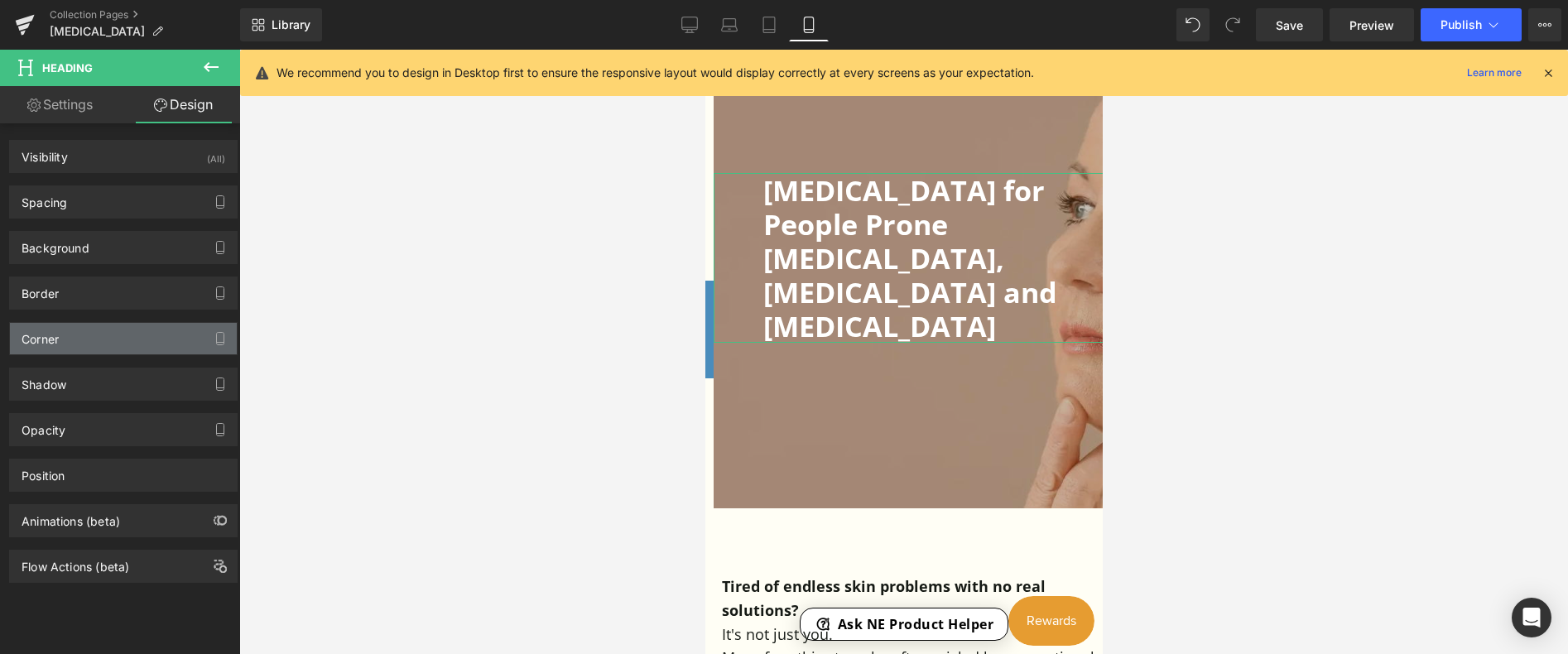
type input "0"
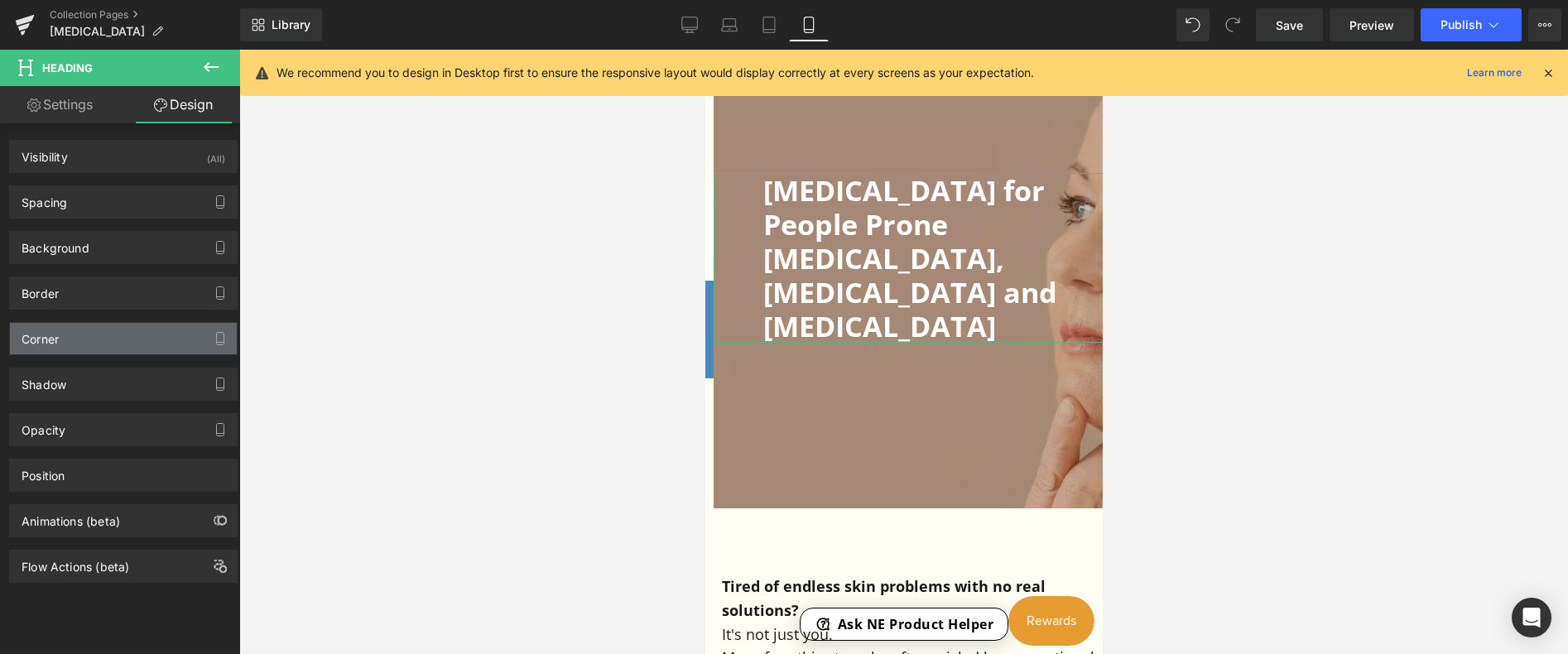
type input "0"
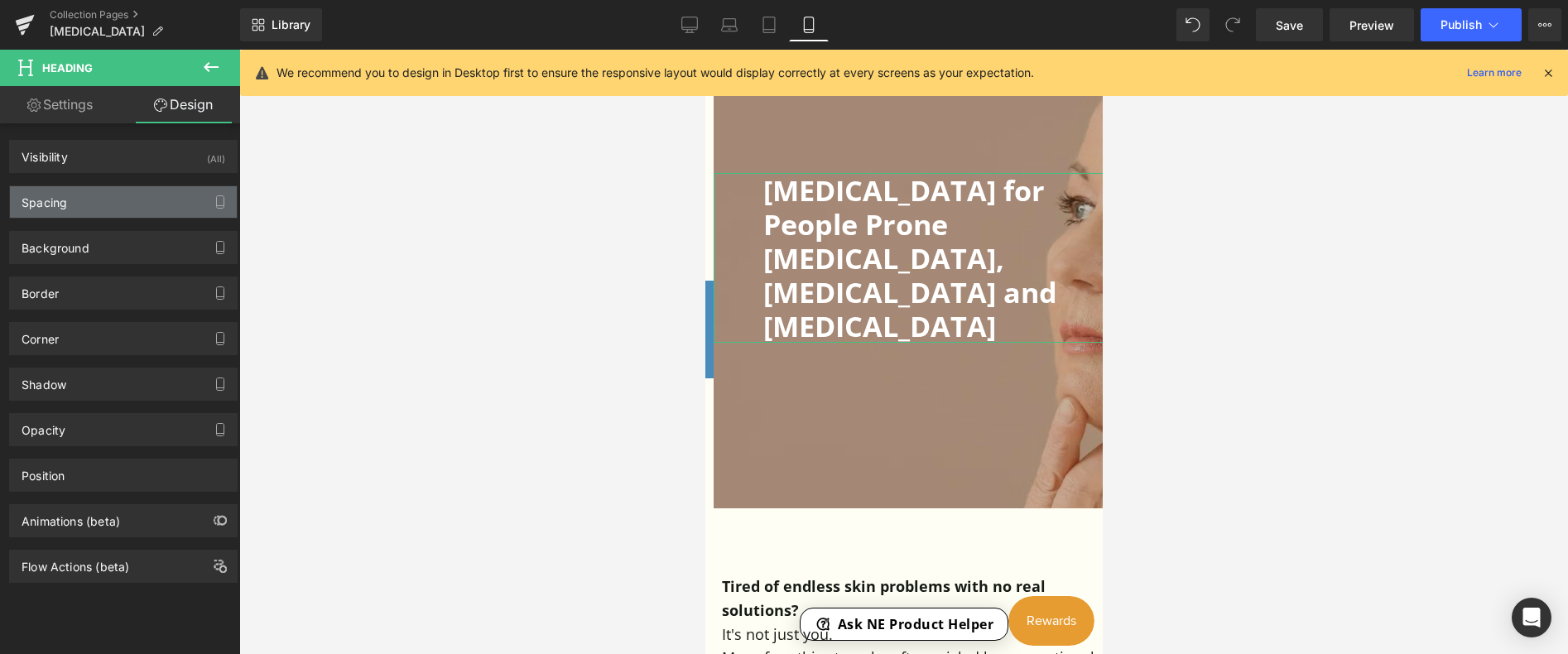
click at [53, 208] on div "Spacing" at bounding box center [45, 197] width 46 height 23
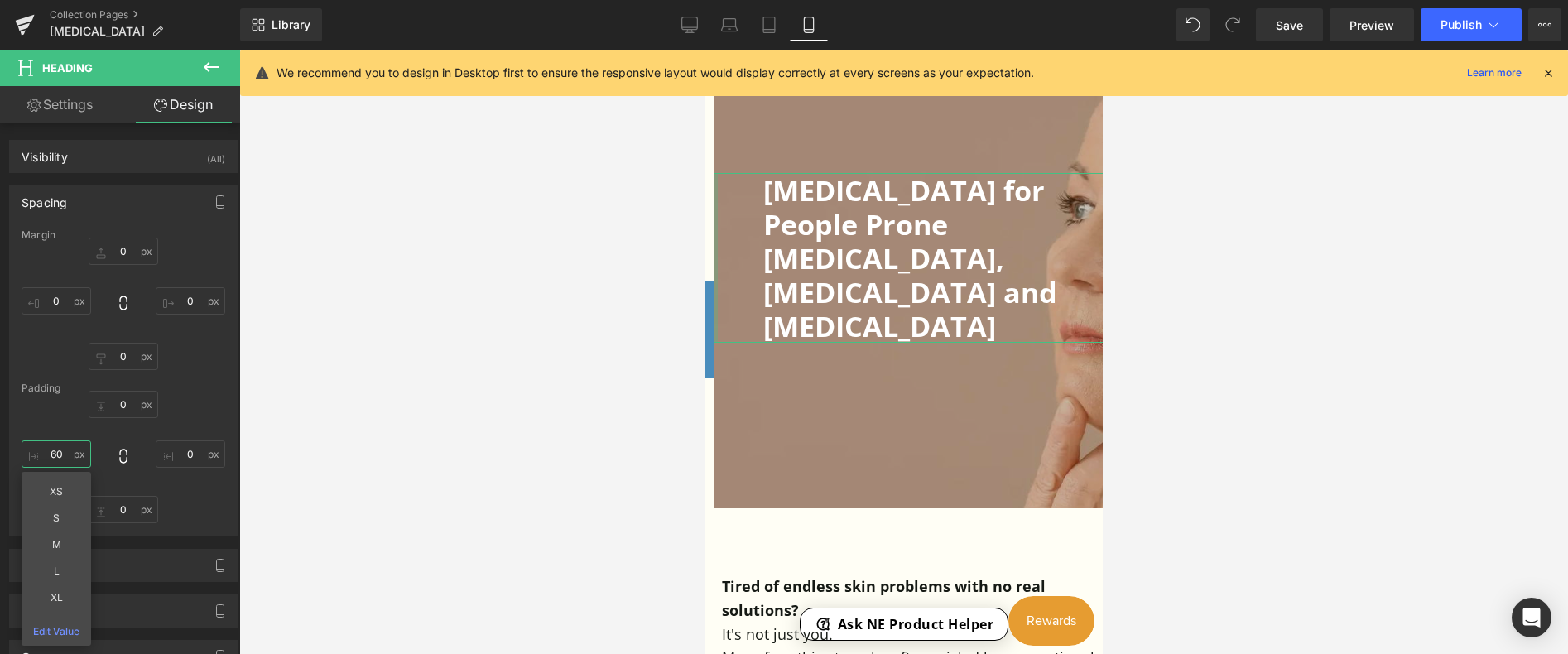
click at [55, 455] on input "60" at bounding box center [56, 454] width 69 height 28
type input "20"
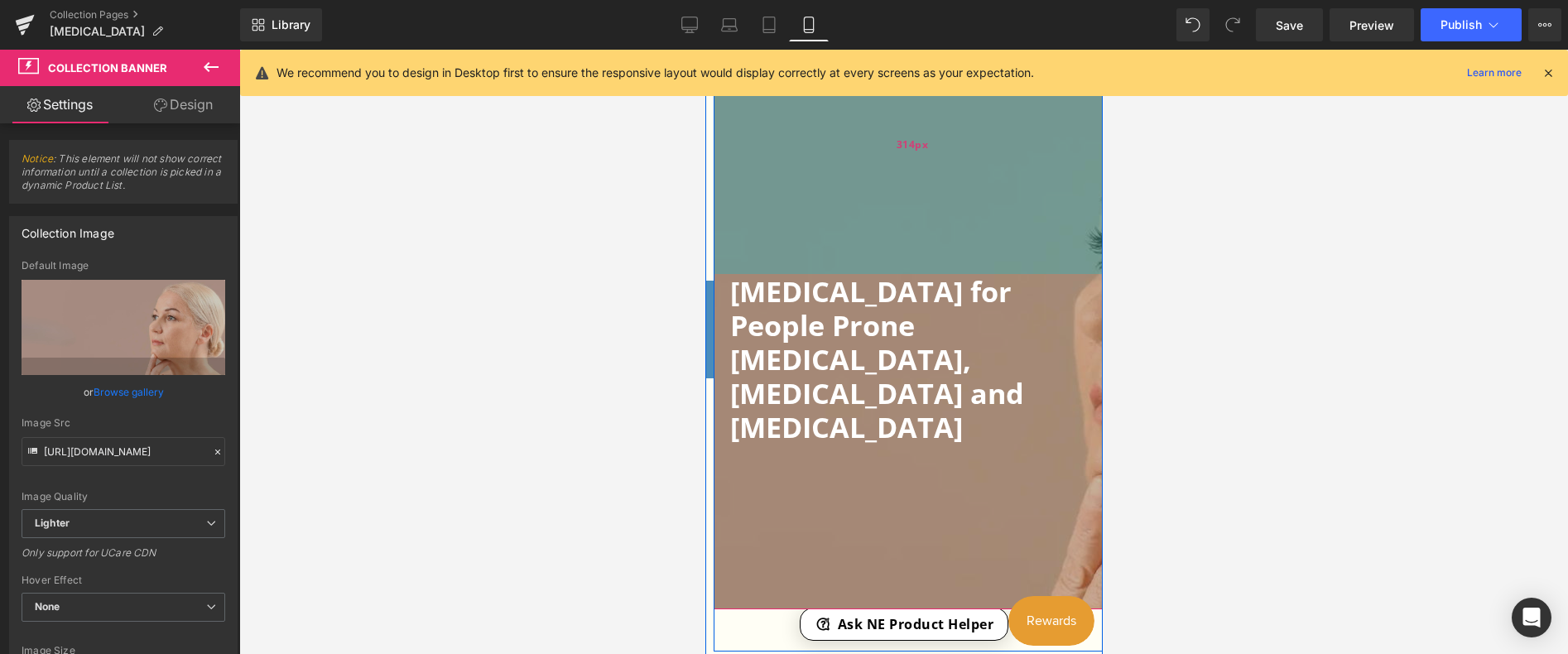
drag, startPoint x: 899, startPoint y: 121, endPoint x: 897, endPoint y: 222, distance: 101.0
click at [897, 222] on div "314px" at bounding box center [911, 144] width 397 height 260
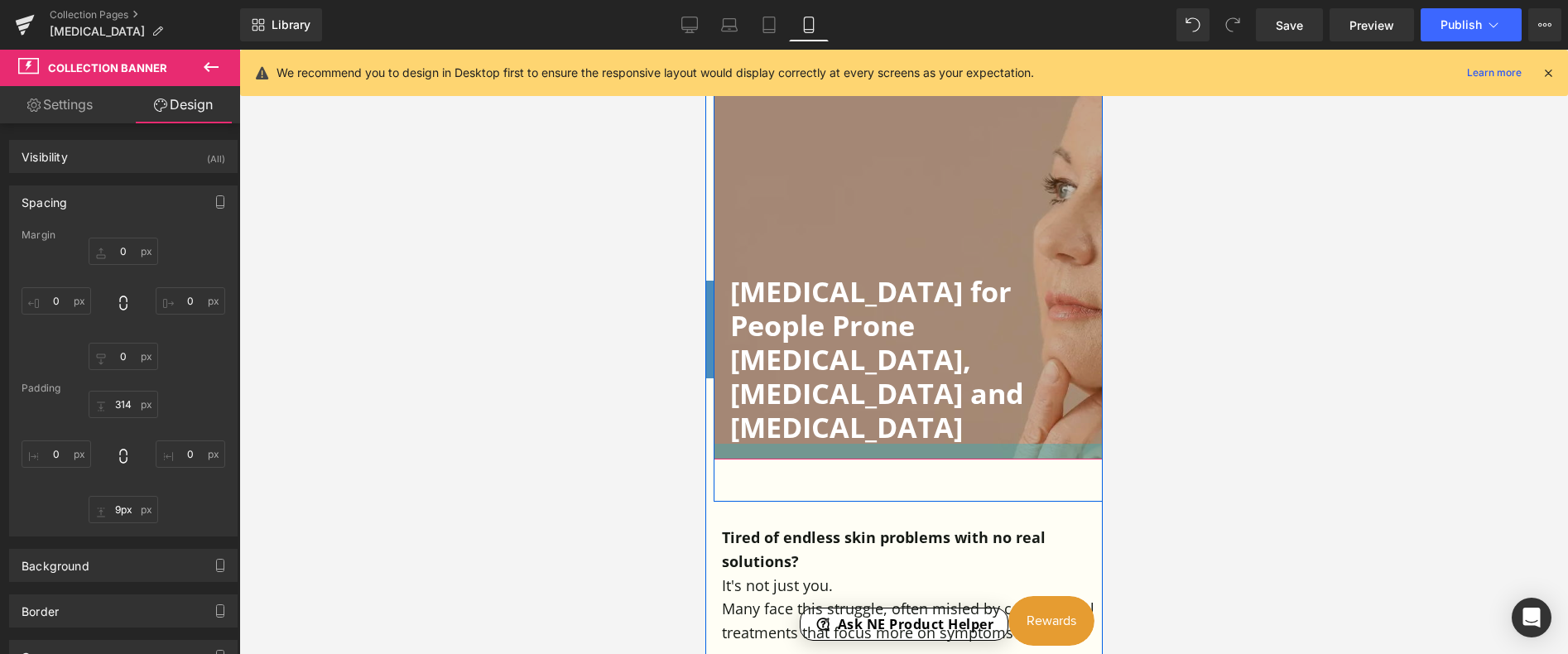
type input "7px"
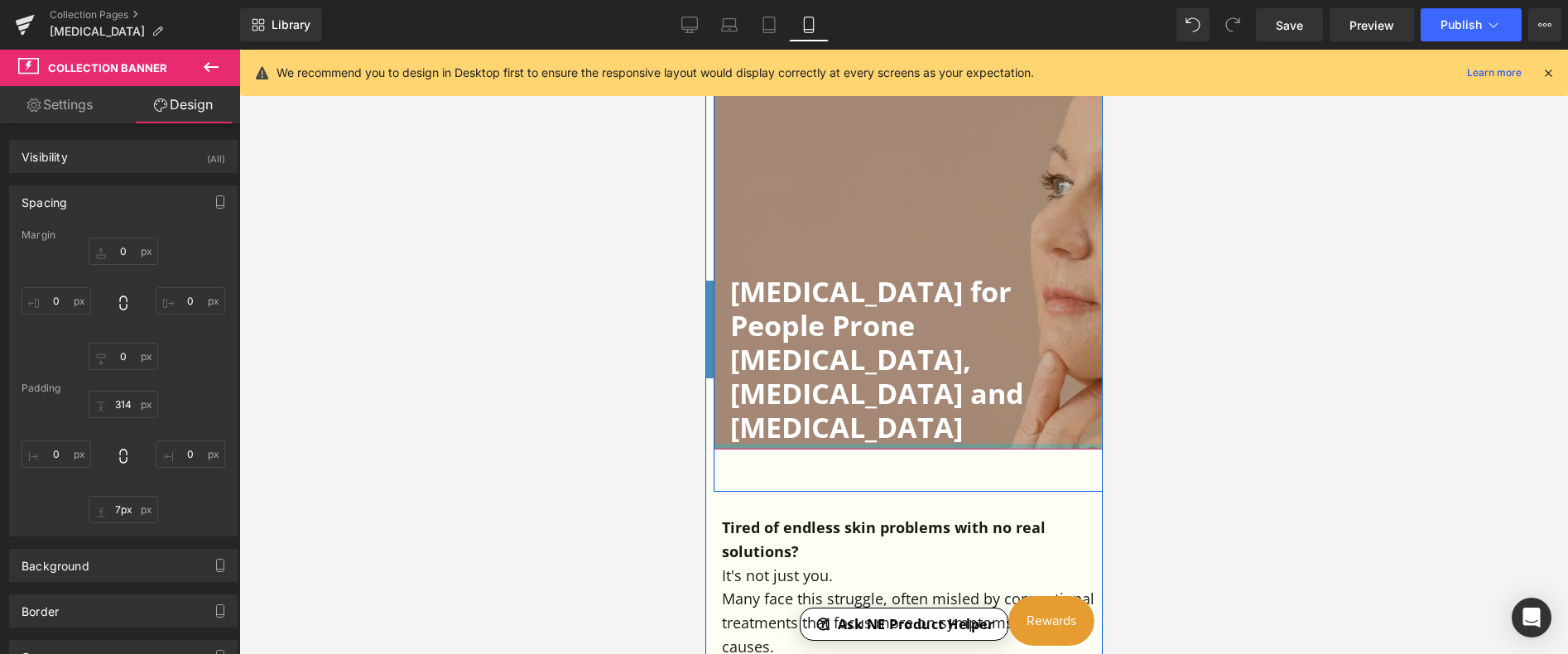
drag, startPoint x: 918, startPoint y: 509, endPoint x: 916, endPoint y: 349, distance: 160.0
click at [916, 349] on div "[MEDICAL_DATA] for People Prone [MEDICAL_DATA], [MEDICAL_DATA] and [MEDICAL_DAT…" at bounding box center [911, 231] width 397 height 435
click at [819, 291] on h1 "[MEDICAL_DATA] for People Prone" at bounding box center [920, 307] width 381 height 67
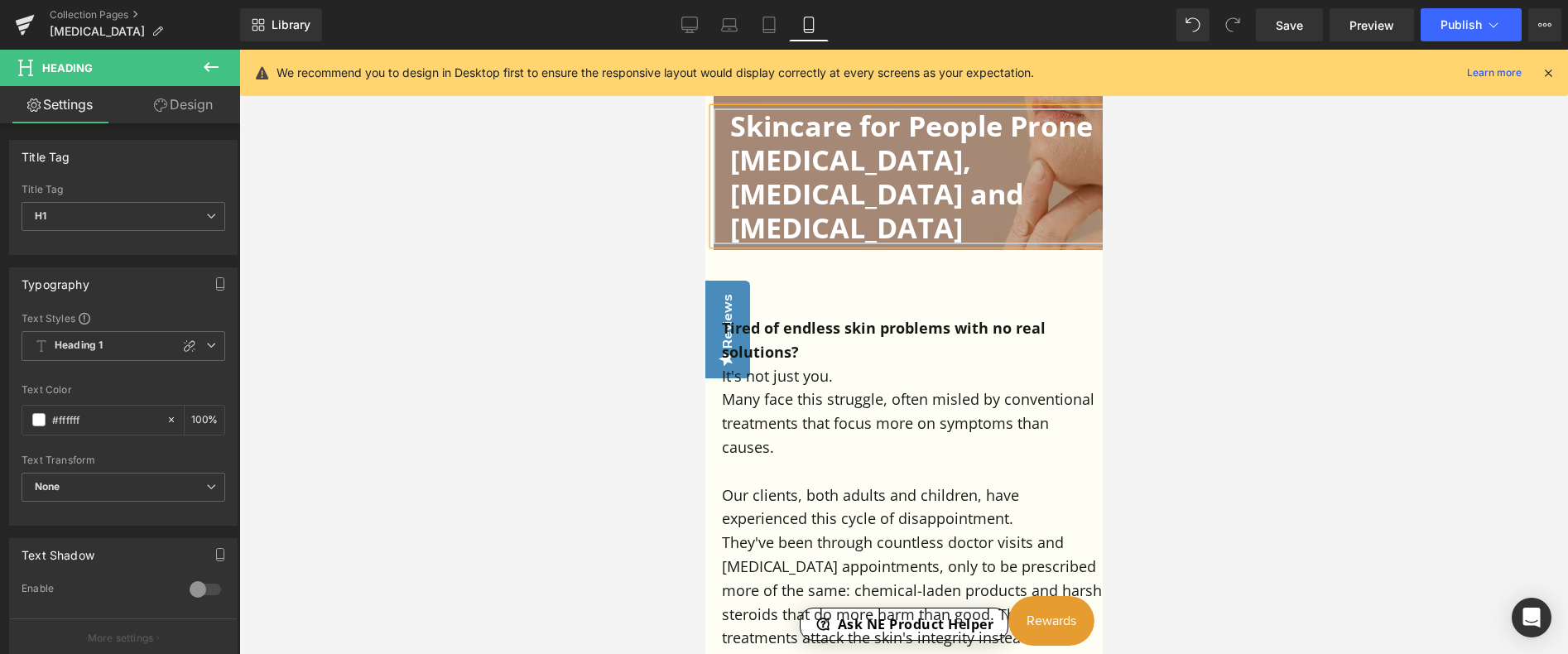
scroll to position [436, 0]
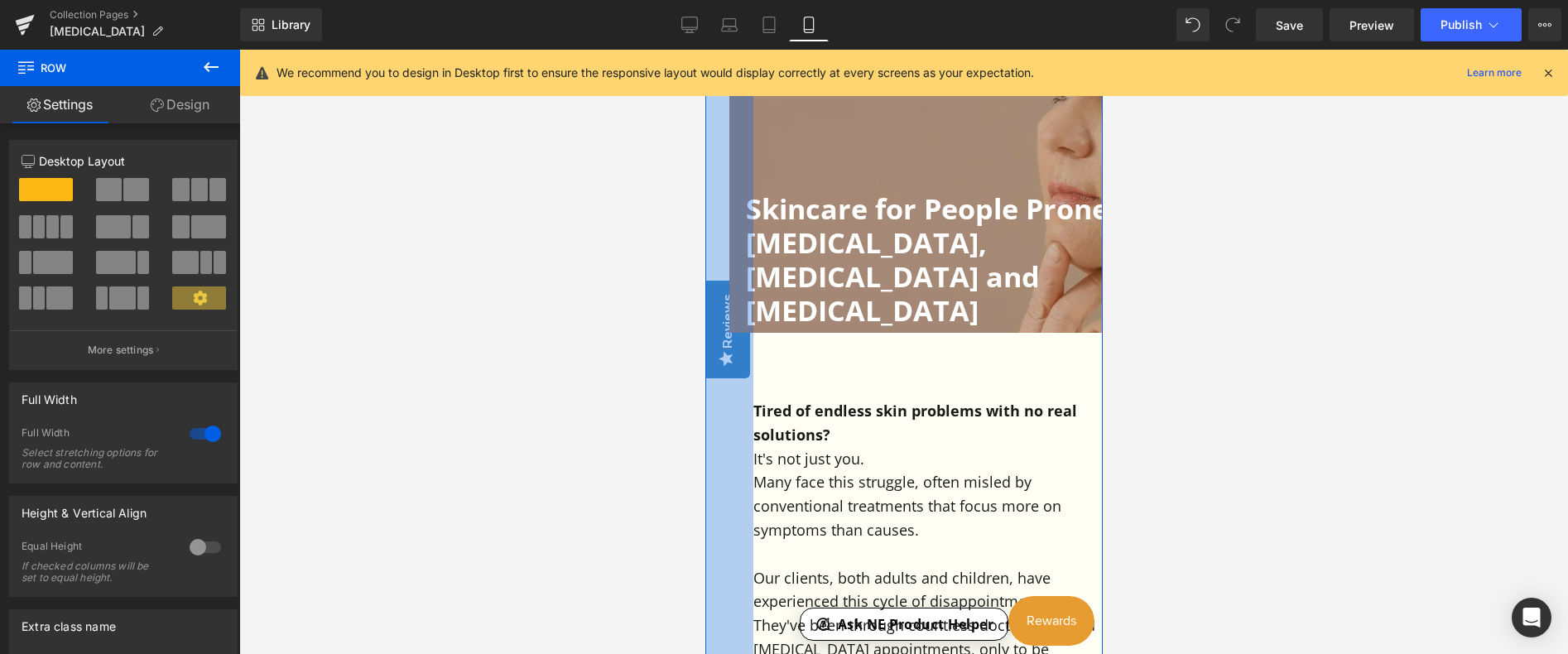
drag, startPoint x: 713, startPoint y: 404, endPoint x: 744, endPoint y: 402, distance: 31.1
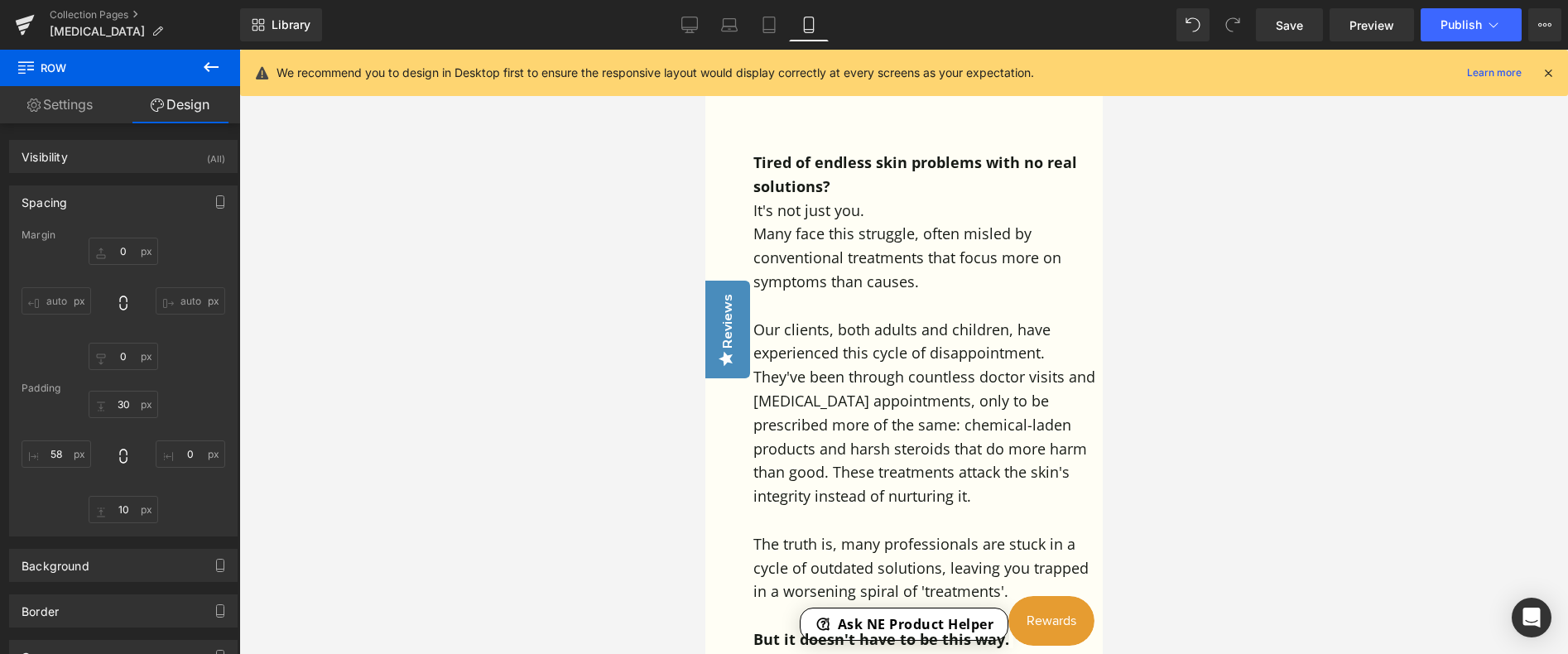
scroll to position [188, 0]
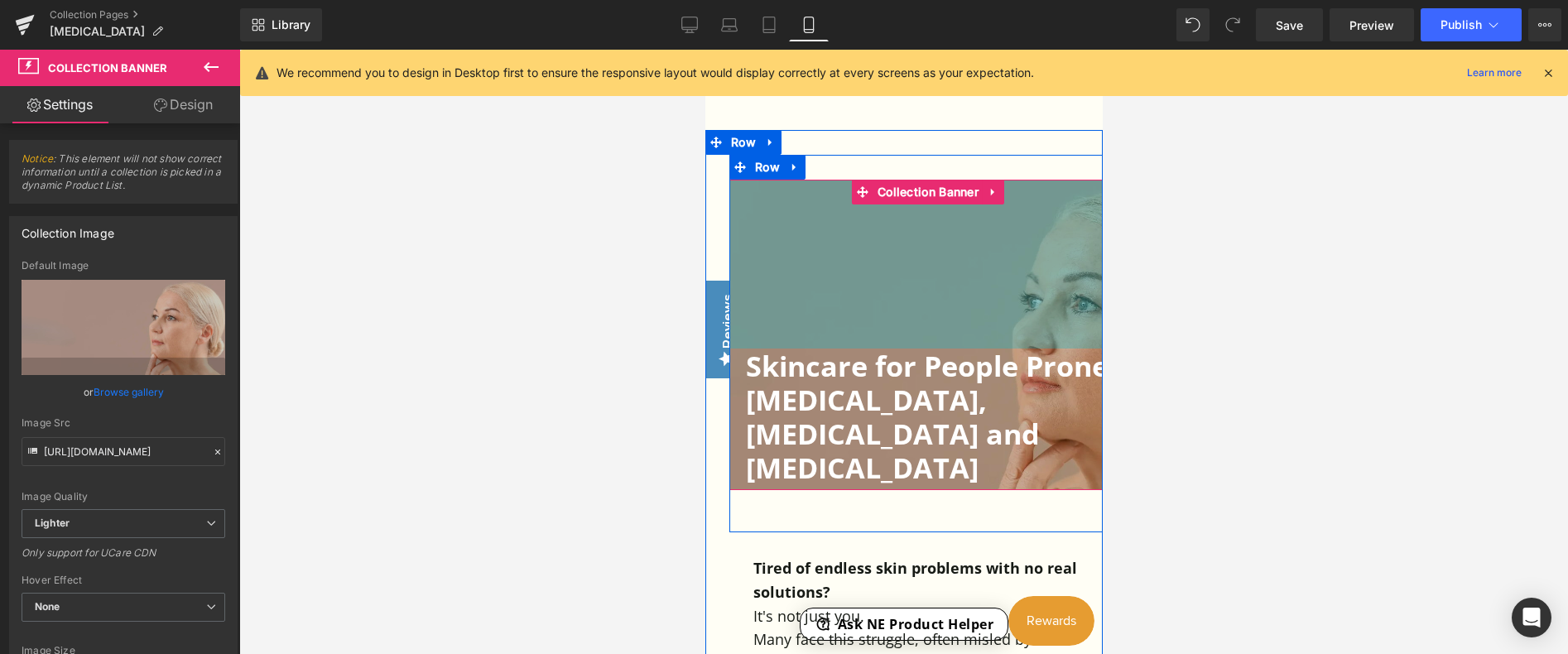
drag, startPoint x: 832, startPoint y: 268, endPoint x: 840, endPoint y: 176, distance: 92.3
click at [840, 176] on div "Skincare for People Prone [MEDICAL_DATA], [MEDICAL_DATA] and [MEDICAL_DATA] Hea…" at bounding box center [927, 343] width 397 height 378
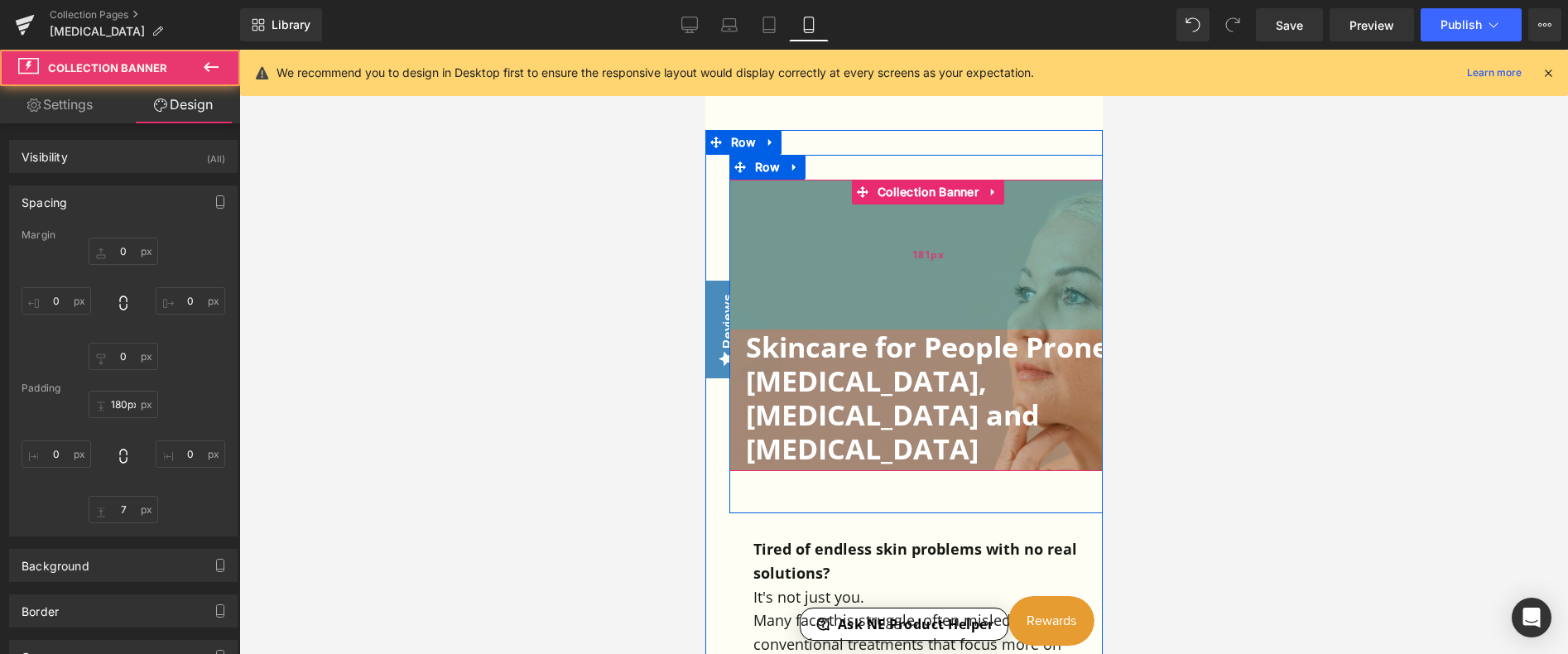
type input "179px"
drag, startPoint x: 833, startPoint y: 300, endPoint x: 834, endPoint y: 279, distance: 21.0
click at [834, 279] on div "179px" at bounding box center [927, 253] width 397 height 148
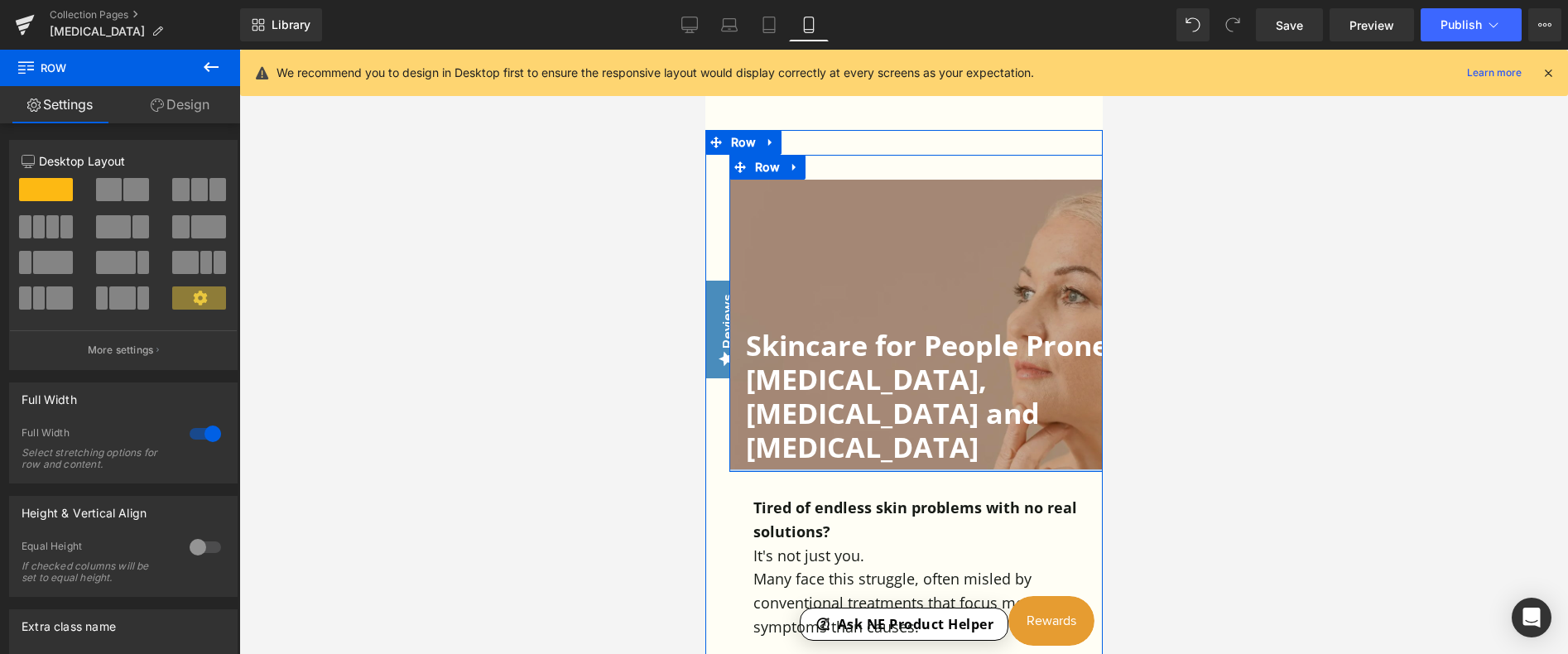
drag, startPoint x: 1011, startPoint y: 470, endPoint x: 1013, endPoint y: 430, distance: 40.0
click at [1013, 430] on div "Skincare for People Prone [MEDICAL_DATA], [MEDICAL_DATA] and [MEDICAL_DATA] Hea…" at bounding box center [927, 313] width 397 height 317
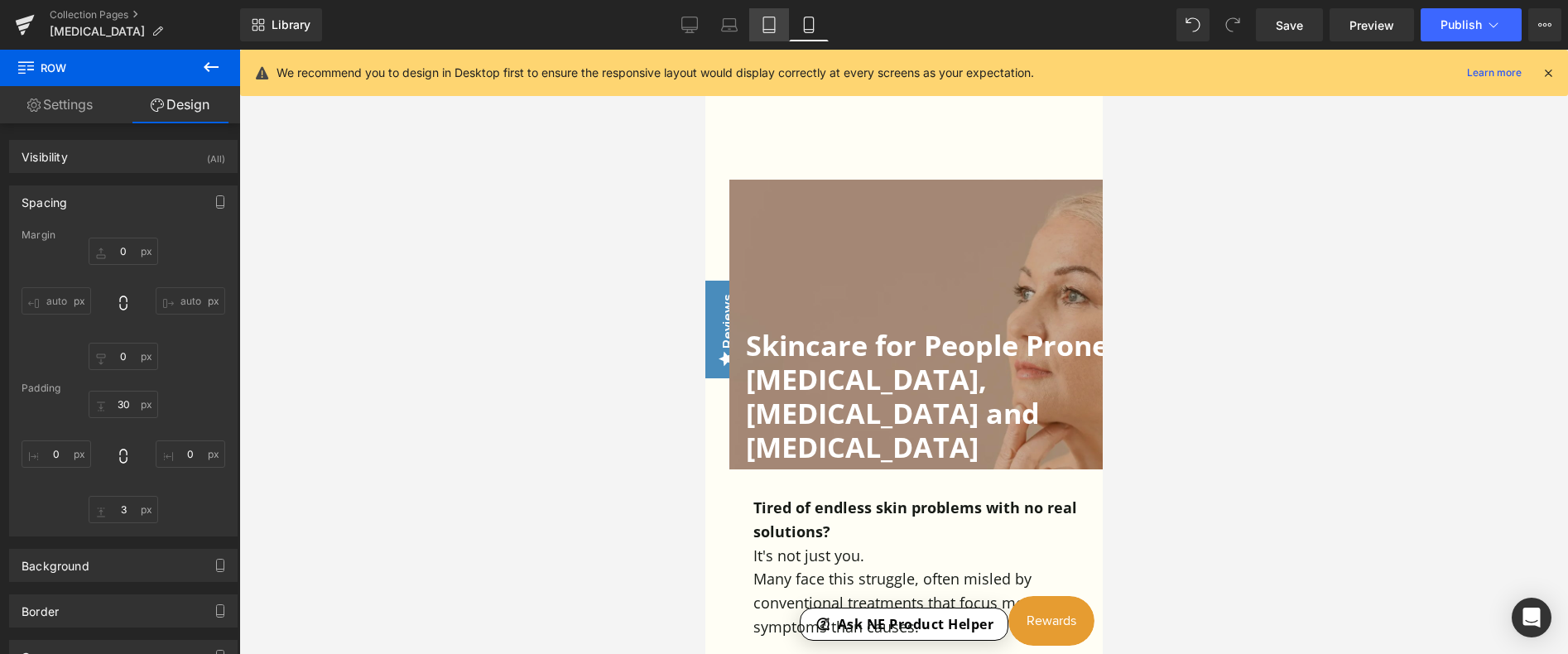
click at [766, 23] on icon at bounding box center [769, 25] width 17 height 17
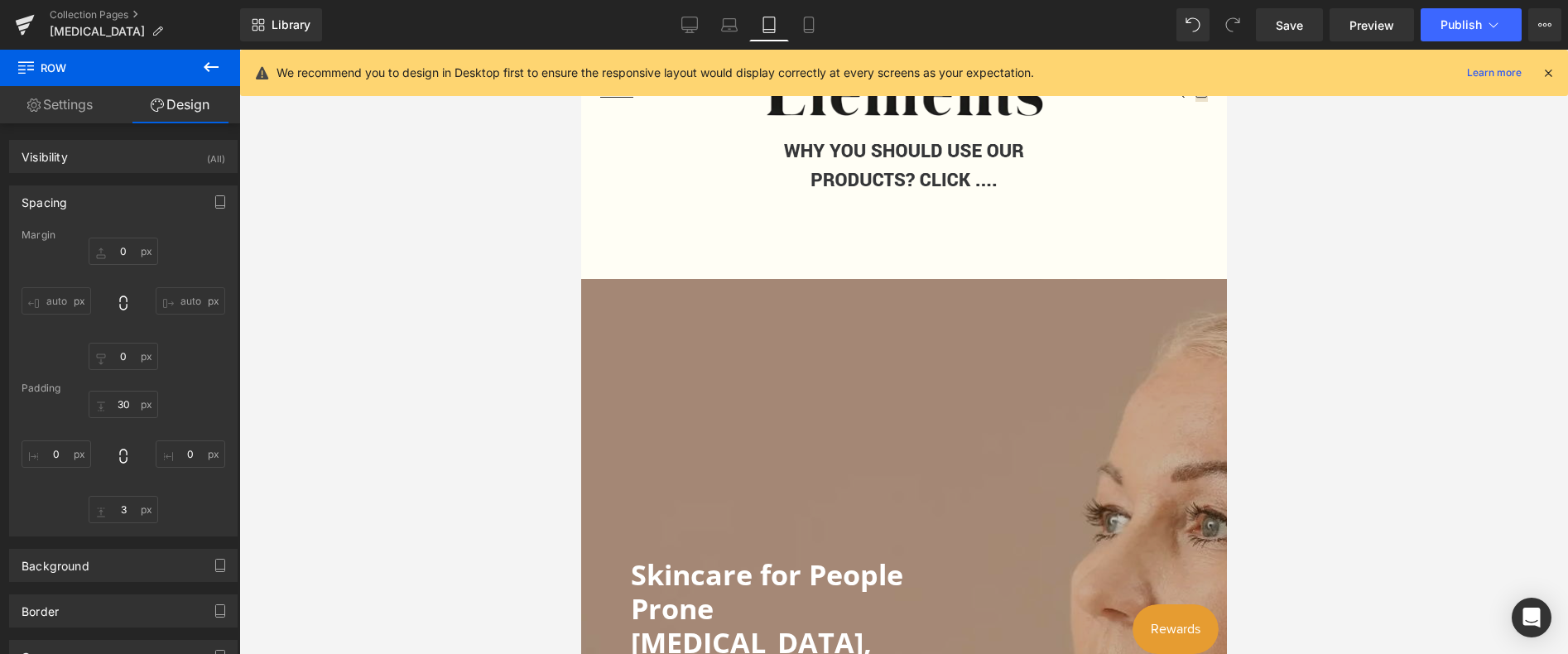
type input "0"
type input "30"
type input "0"
type input "51"
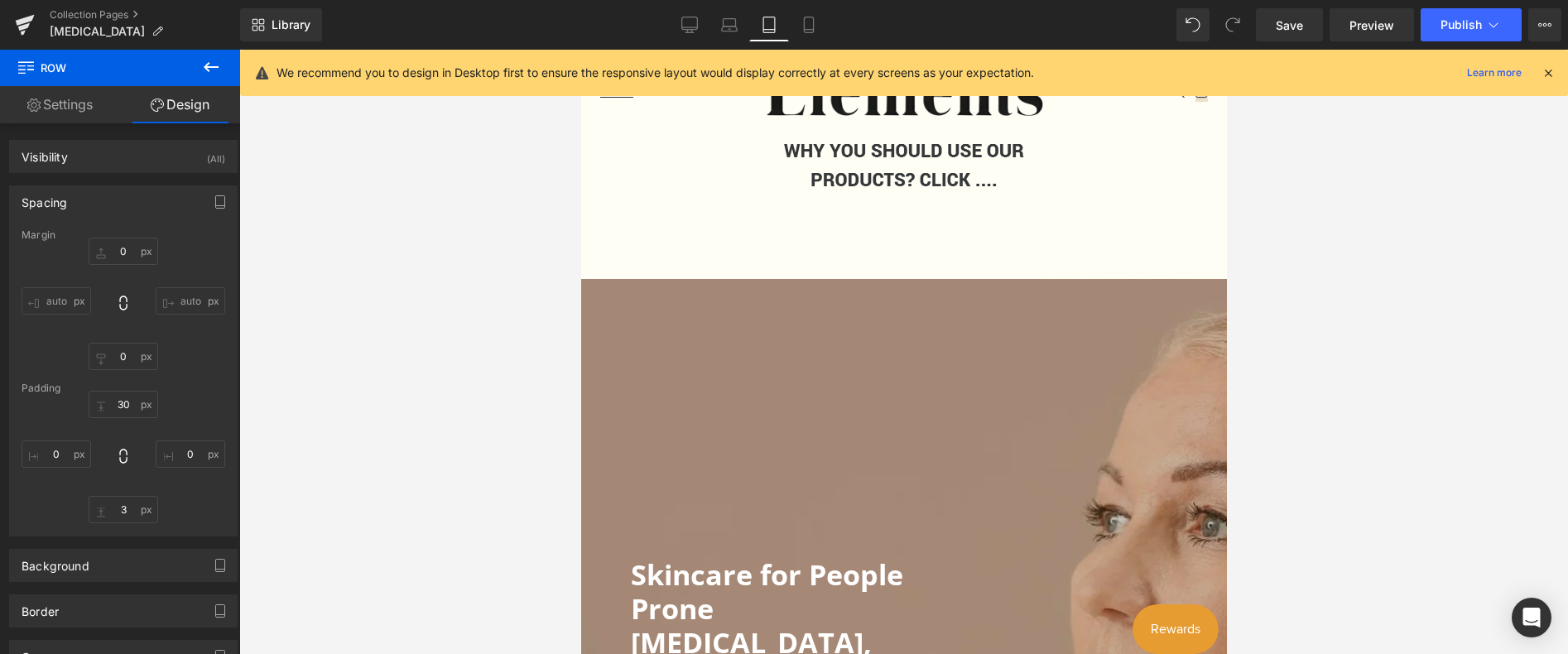
type input "0"
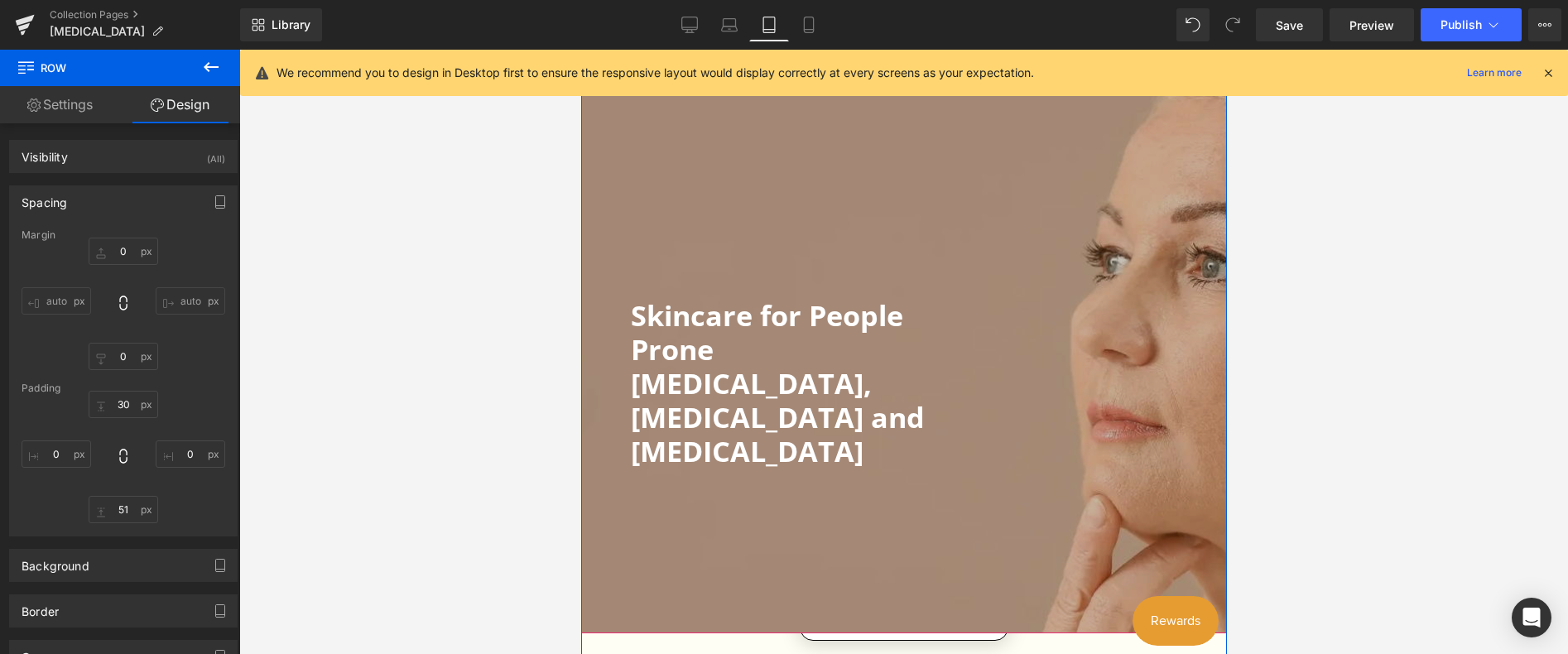
scroll to position [453, 0]
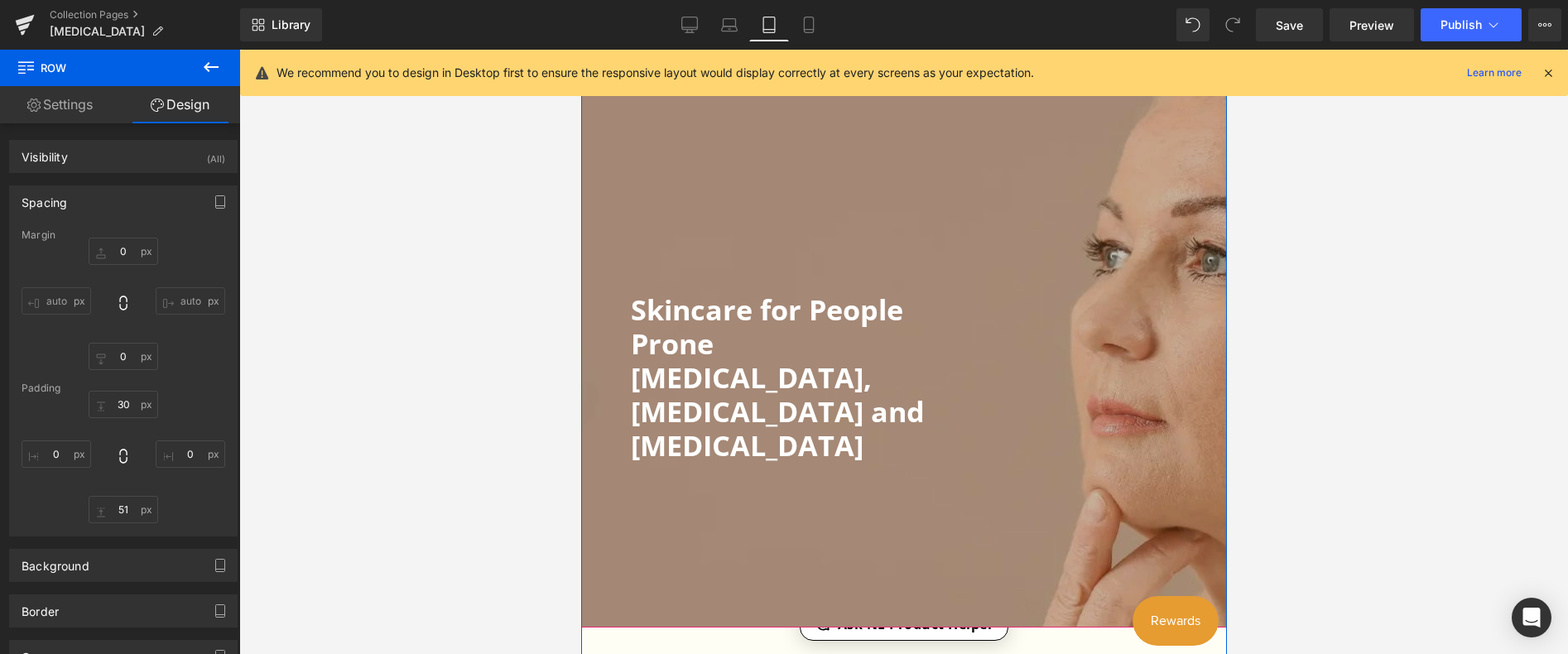
click at [915, 223] on div at bounding box center [902, 320] width 645 height 613
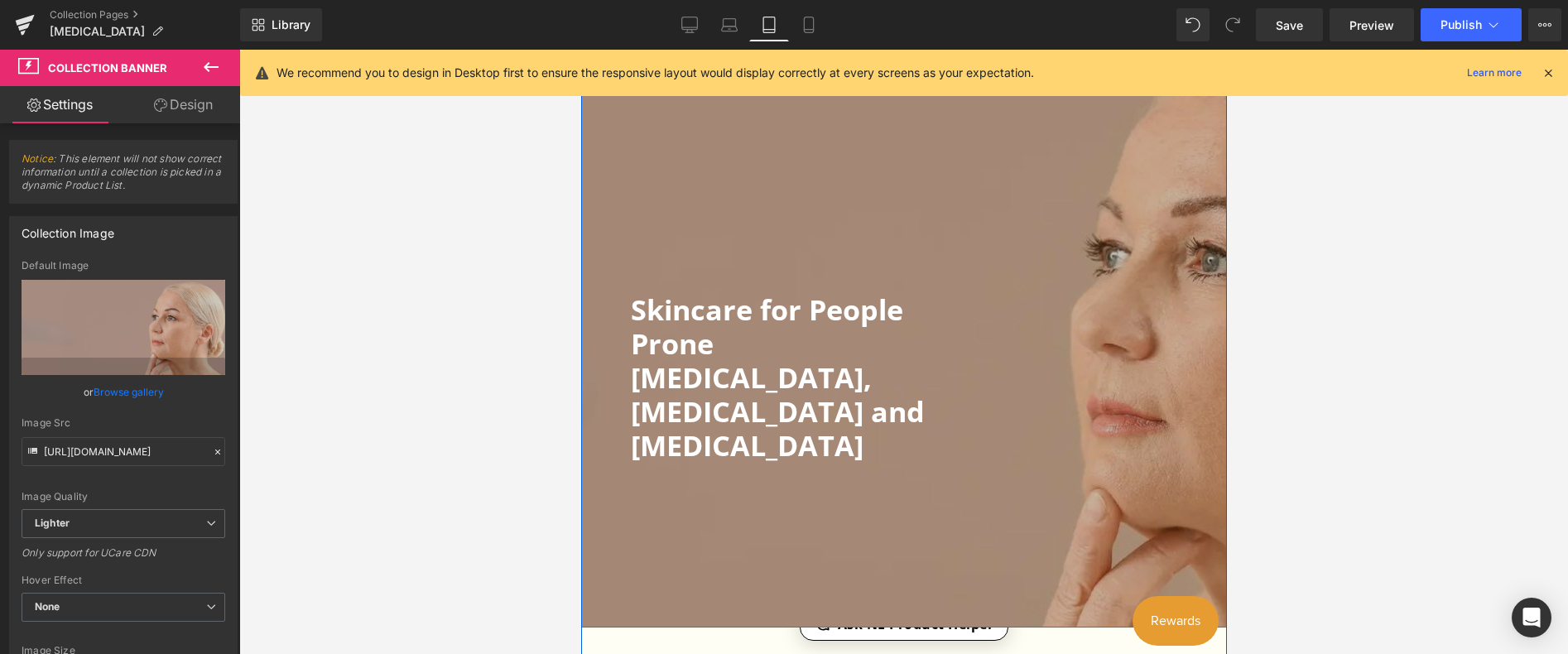
drag, startPoint x: 907, startPoint y: 220, endPoint x: 907, endPoint y: 169, distance: 51.0
click at [907, 169] on div at bounding box center [902, 320] width 645 height 613
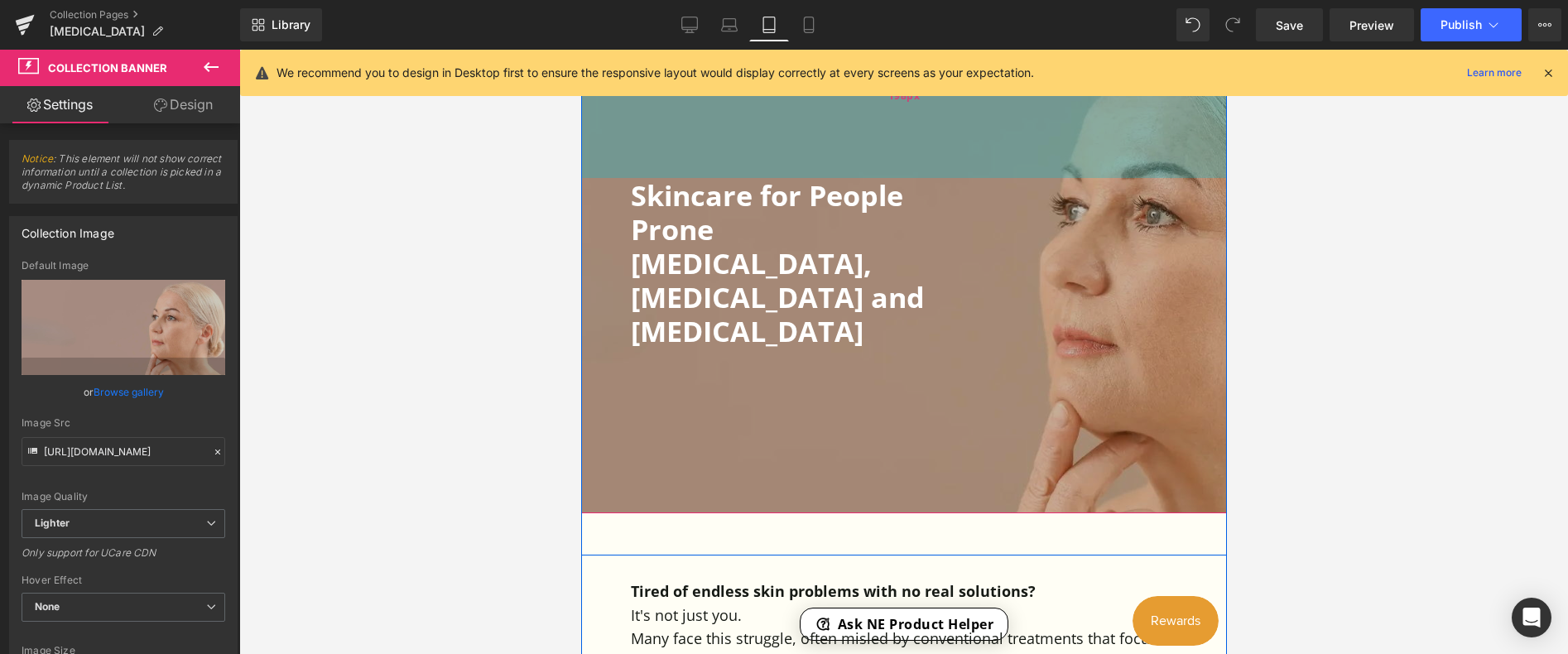
drag, startPoint x: 897, startPoint y: 198, endPoint x: 896, endPoint y: 78, distance: 120.0
click at [896, 78] on div "198px" at bounding box center [902, 95] width 645 height 164
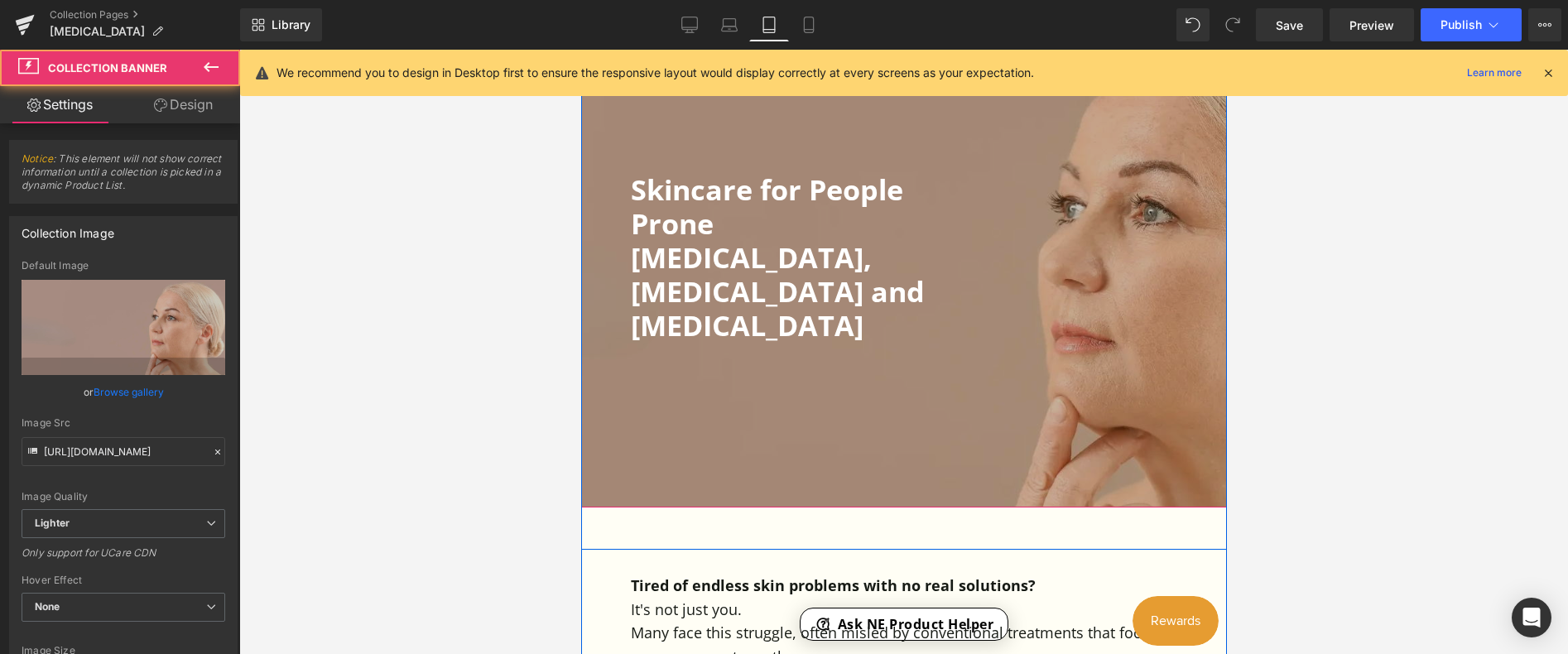
drag, startPoint x: 877, startPoint y: 427, endPoint x: 881, endPoint y: 403, distance: 24.3
click at [881, 403] on div at bounding box center [902, 261] width 645 height 493
click at [884, 439] on div at bounding box center [902, 261] width 645 height 493
click at [899, 405] on div at bounding box center [902, 261] width 645 height 493
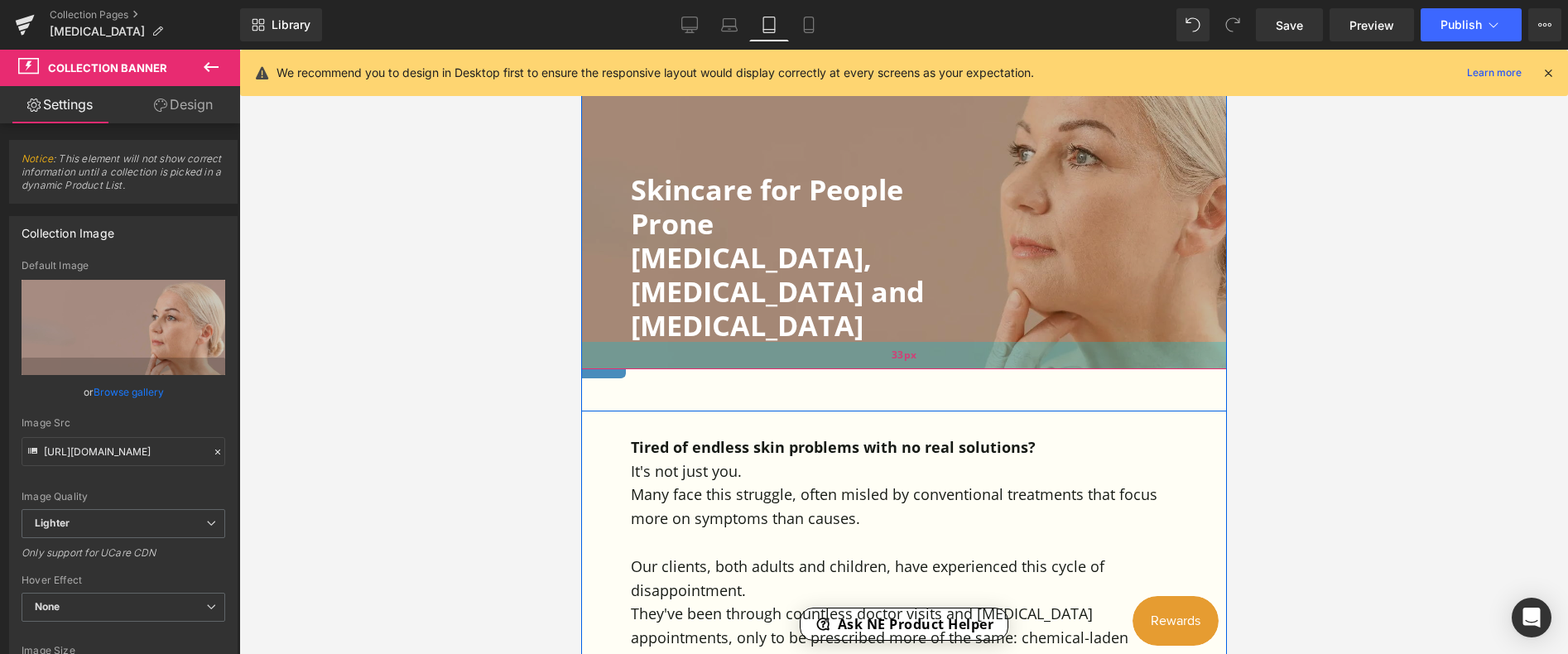
drag, startPoint x: 916, startPoint y: 455, endPoint x: 907, endPoint y: 328, distance: 127.3
click at [907, 342] on div "33px" at bounding box center [902, 356] width 645 height 28
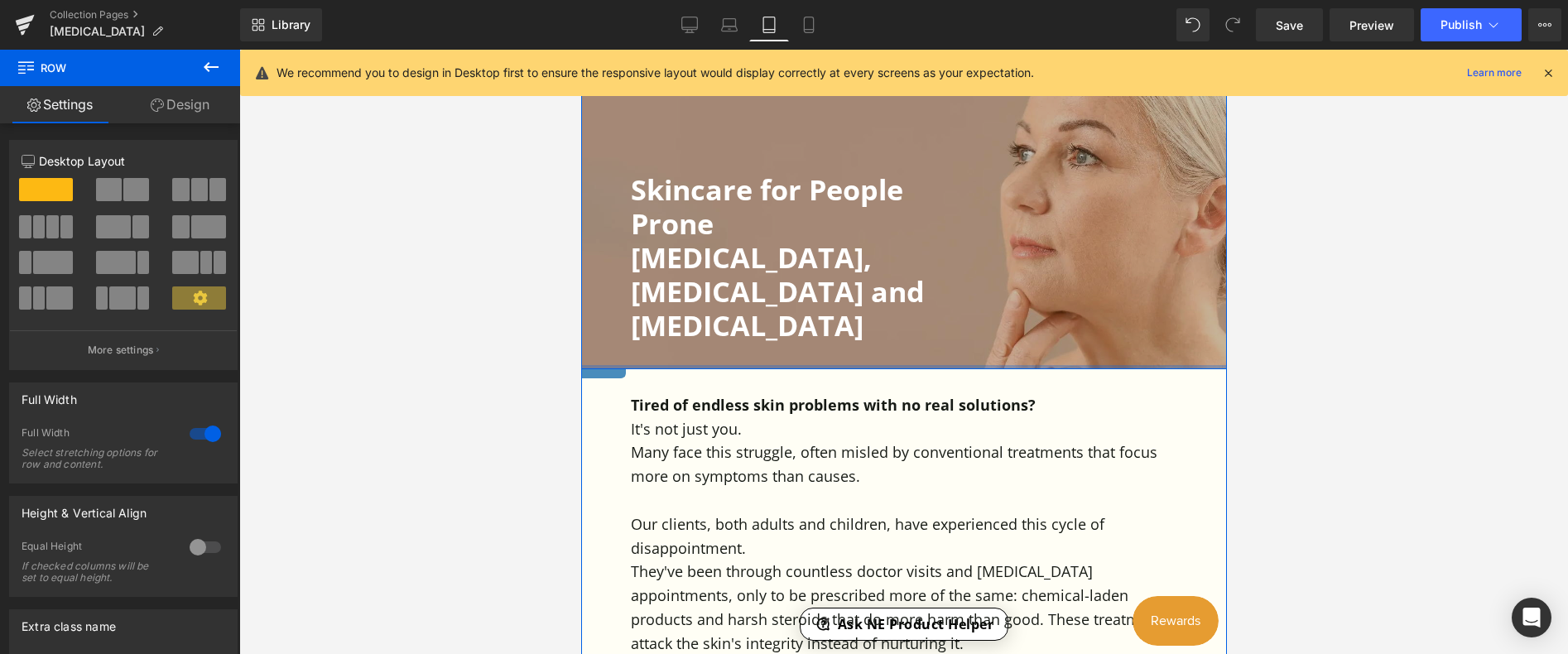
drag, startPoint x: 927, startPoint y: 375, endPoint x: 1338, endPoint y: 74, distance: 509.4
click at [924, 365] on div at bounding box center [902, 367] width 645 height 4
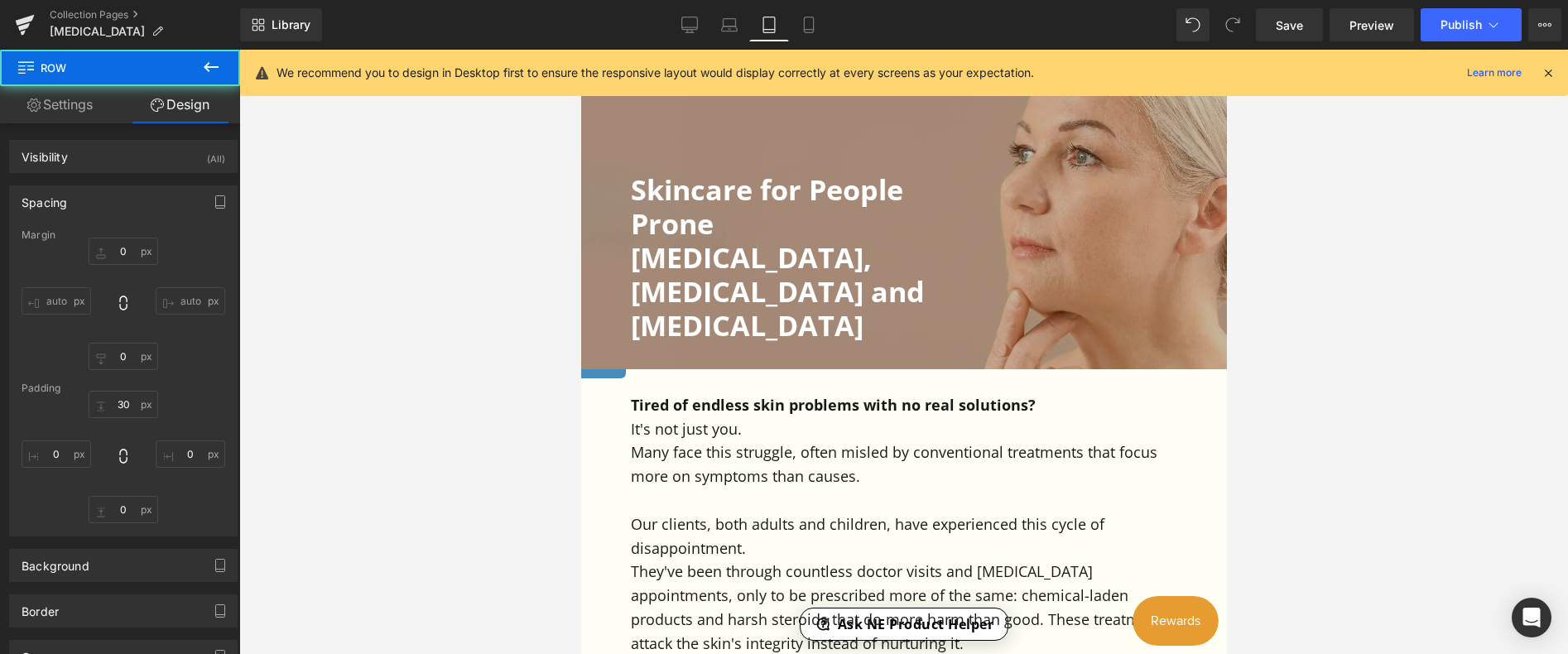
type input "0"
type input "30"
type input "0"
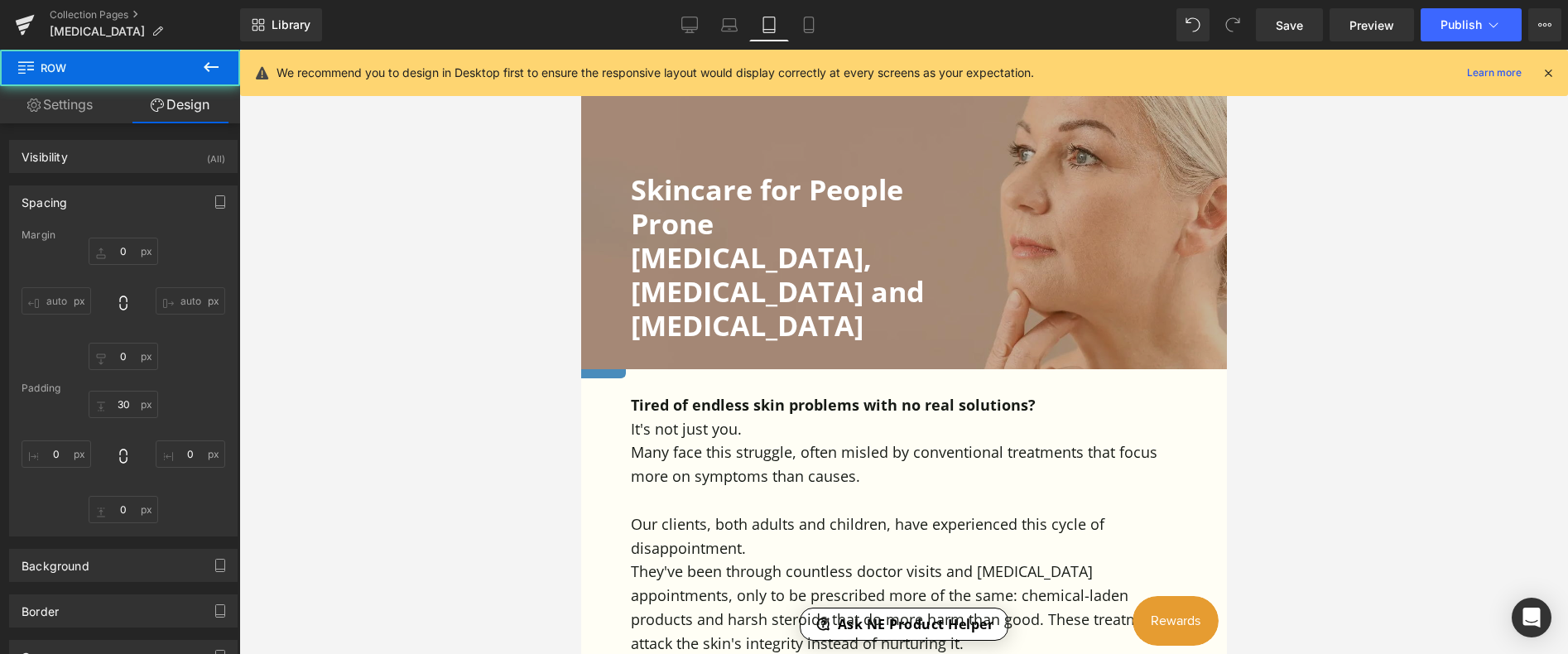
type input "0"
click at [730, 26] on icon at bounding box center [728, 25] width 17 height 17
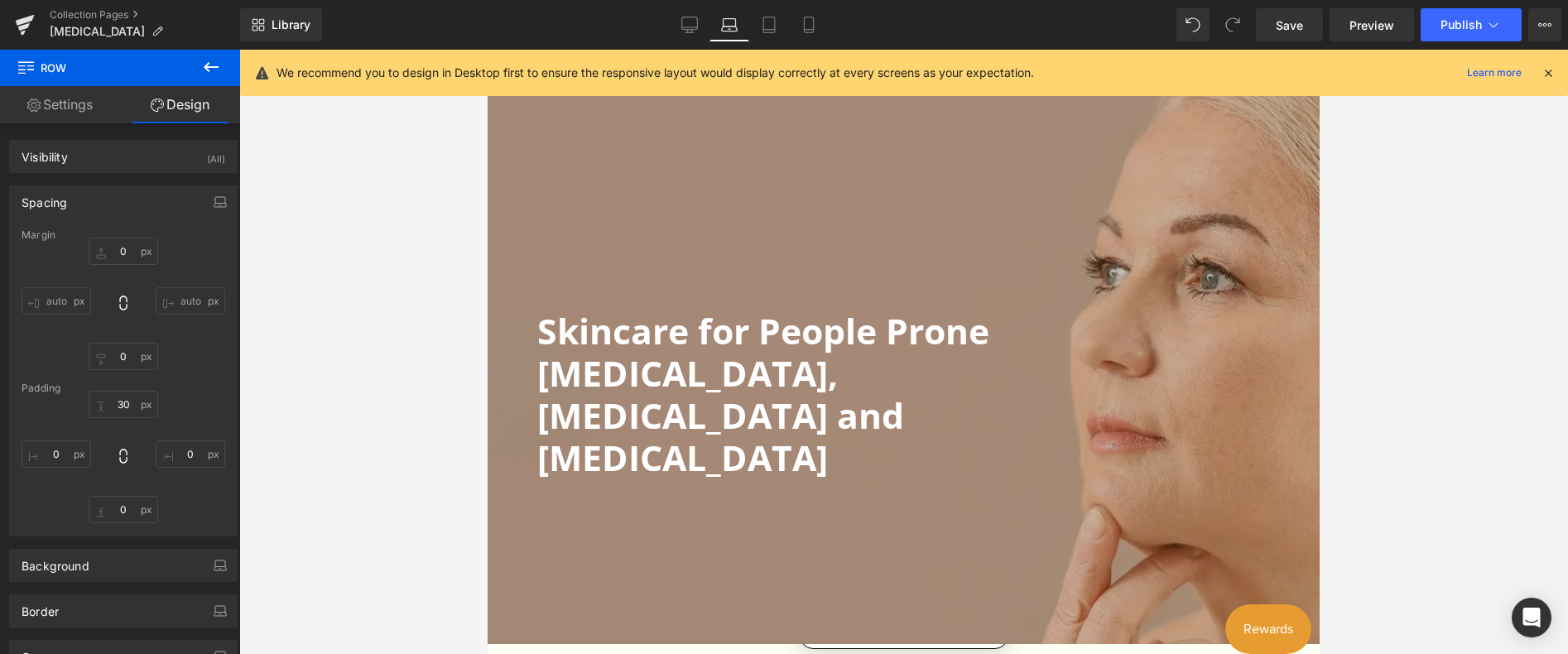
type input "0"
type input "30"
type input "0"
type input "51"
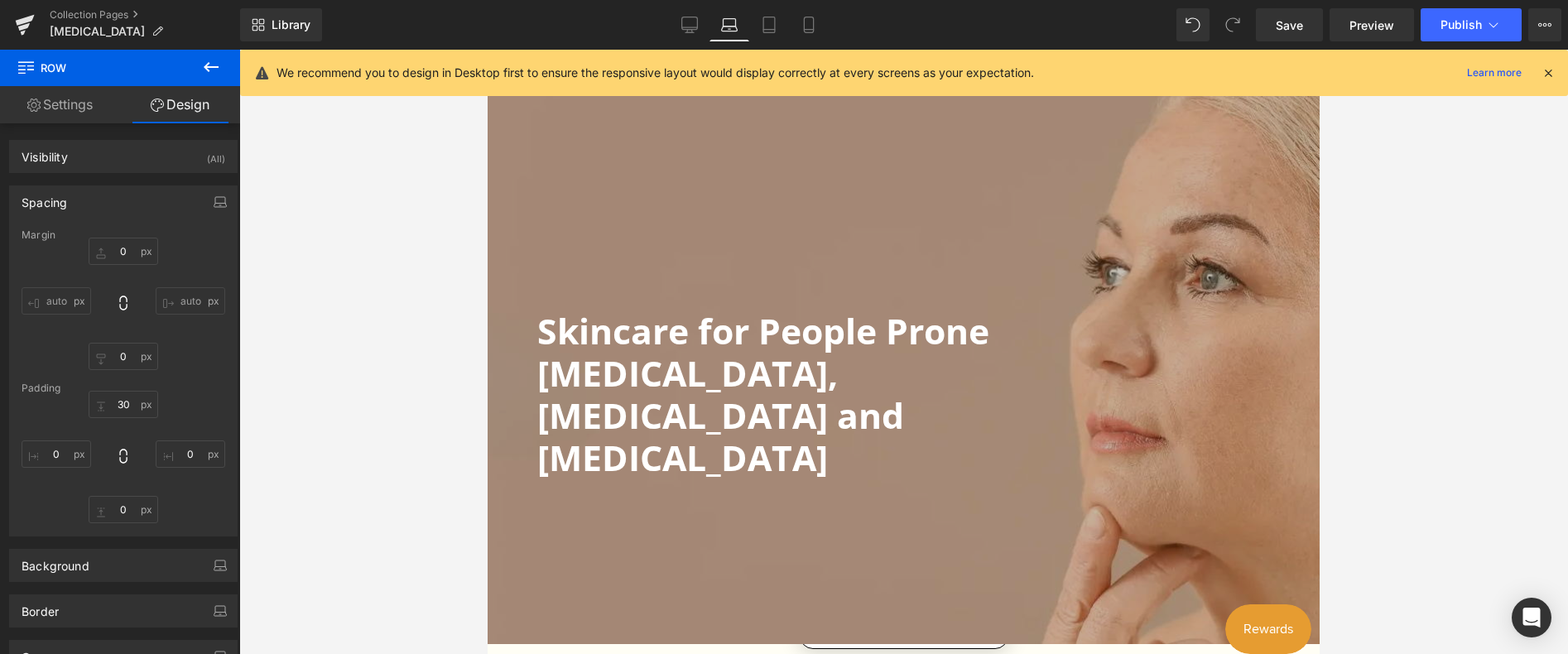
type input "0"
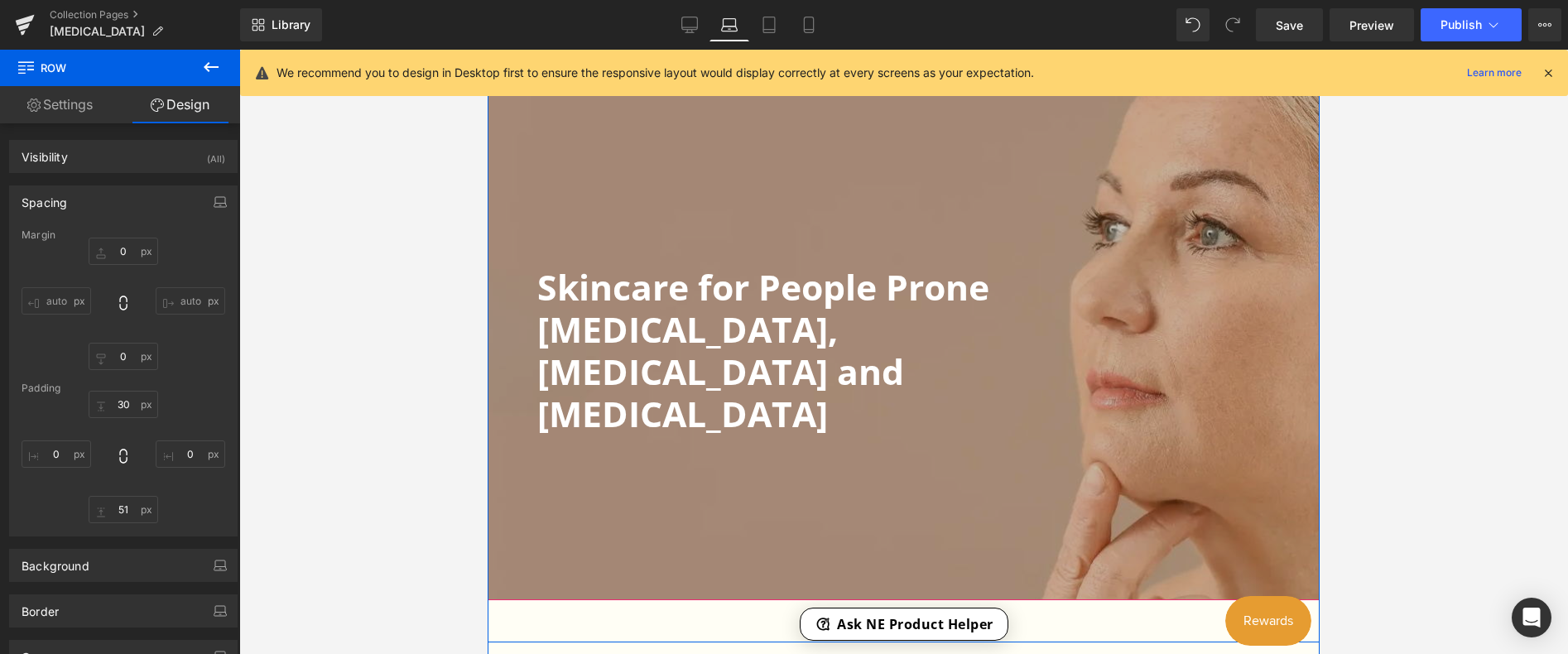
scroll to position [536, 0]
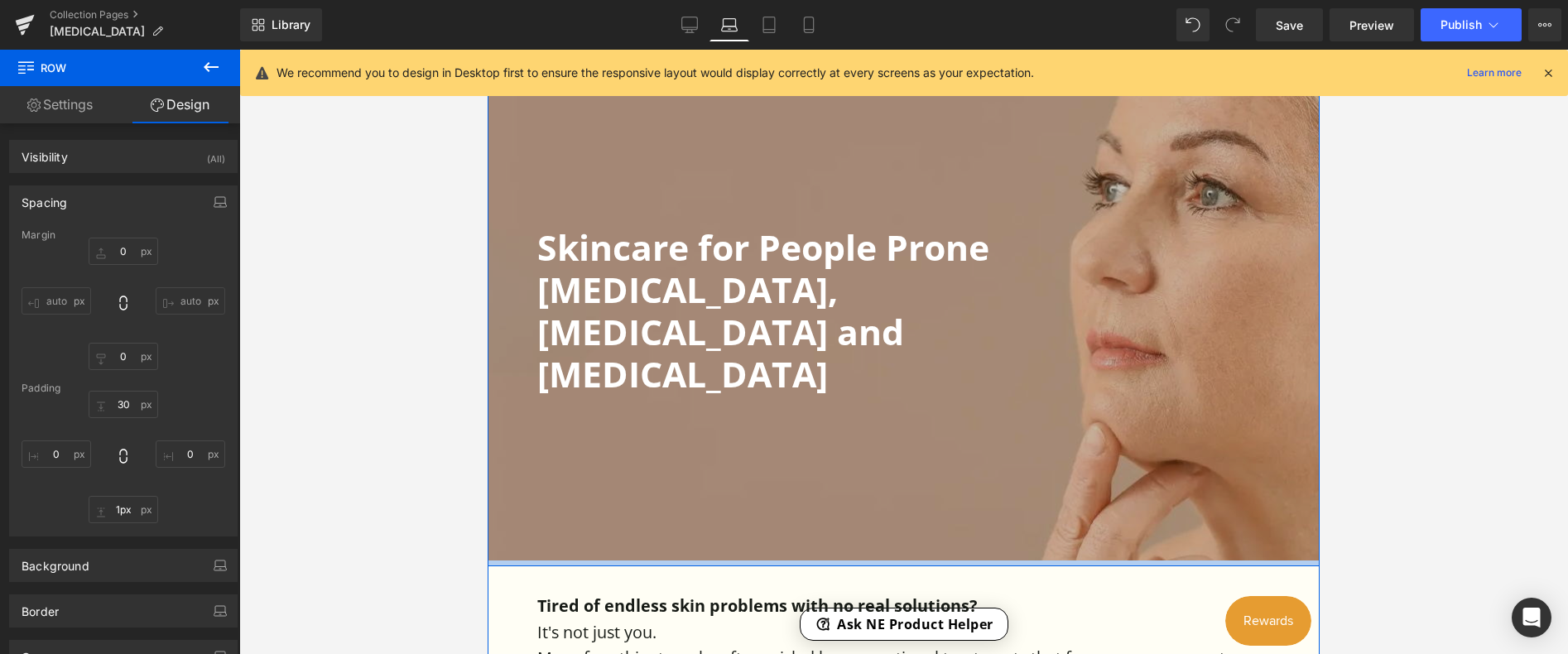
type input "0px"
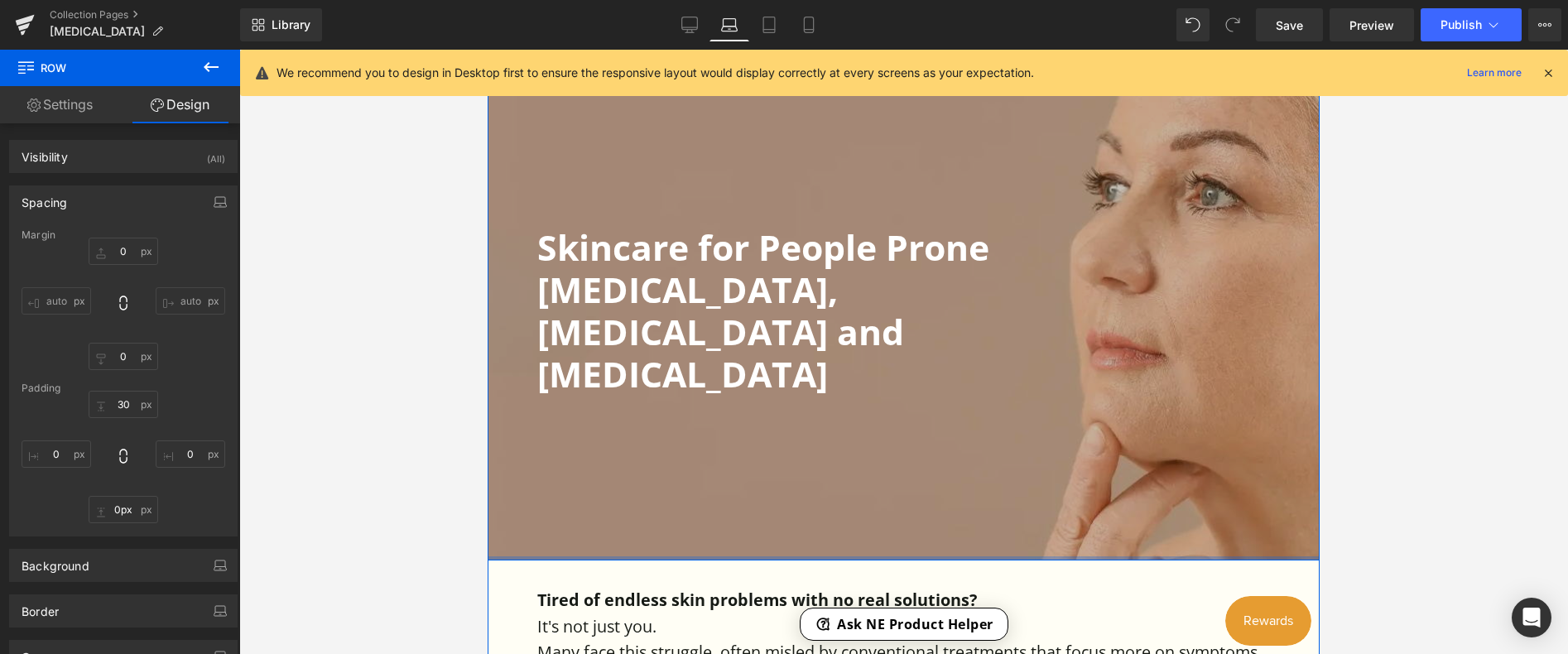
drag, startPoint x: 887, startPoint y: 556, endPoint x: 896, endPoint y: 511, distance: 45.9
click at [896, 511] on div "Skincare for People Prone [MEDICAL_DATA], [MEDICAL_DATA] and [MEDICAL_DATA] Hea…" at bounding box center [903, 242] width 832 height 638
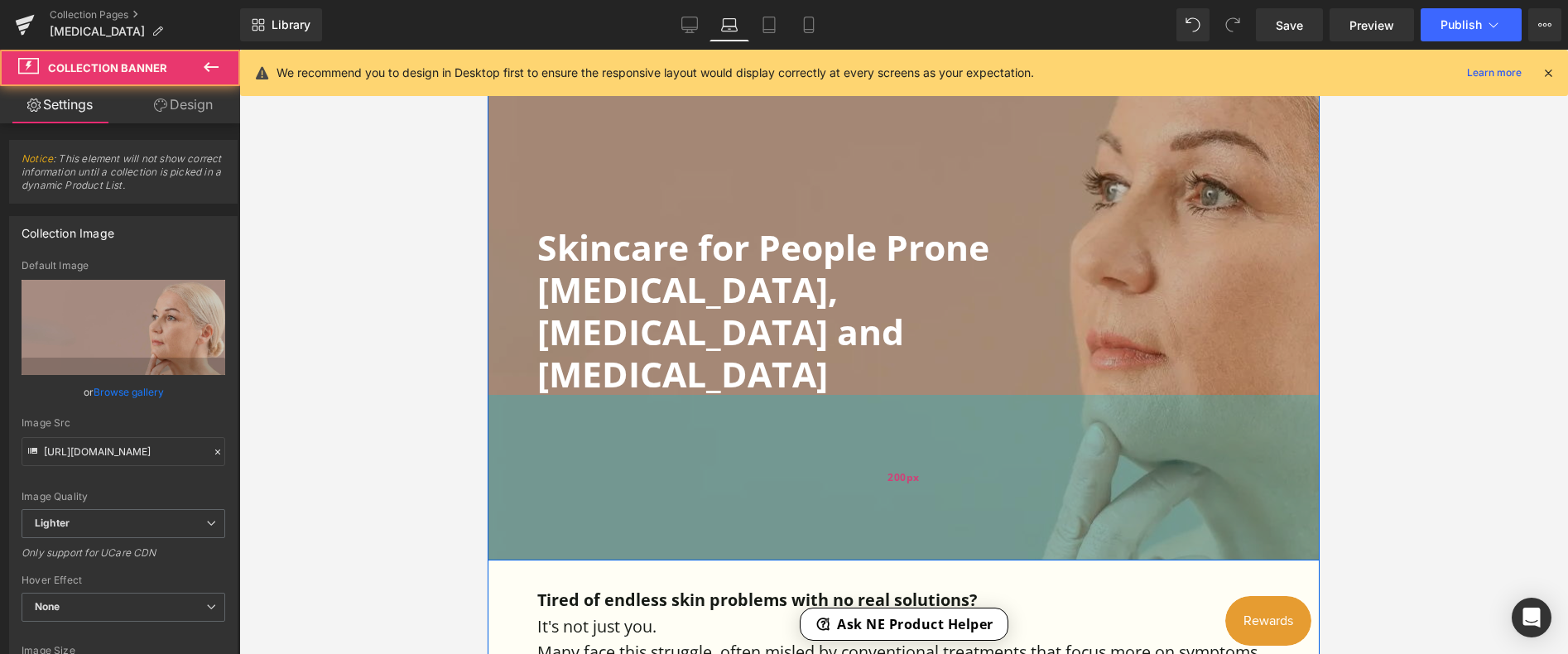
drag, startPoint x: 896, startPoint y: 492, endPoint x: 900, endPoint y: 465, distance: 27.3
click at [900, 465] on div "Skincare for People Prone [MEDICAL_DATA], [MEDICAL_DATA] and [MEDICAL_DATA] Hea…" at bounding box center [903, 254] width 832 height 613
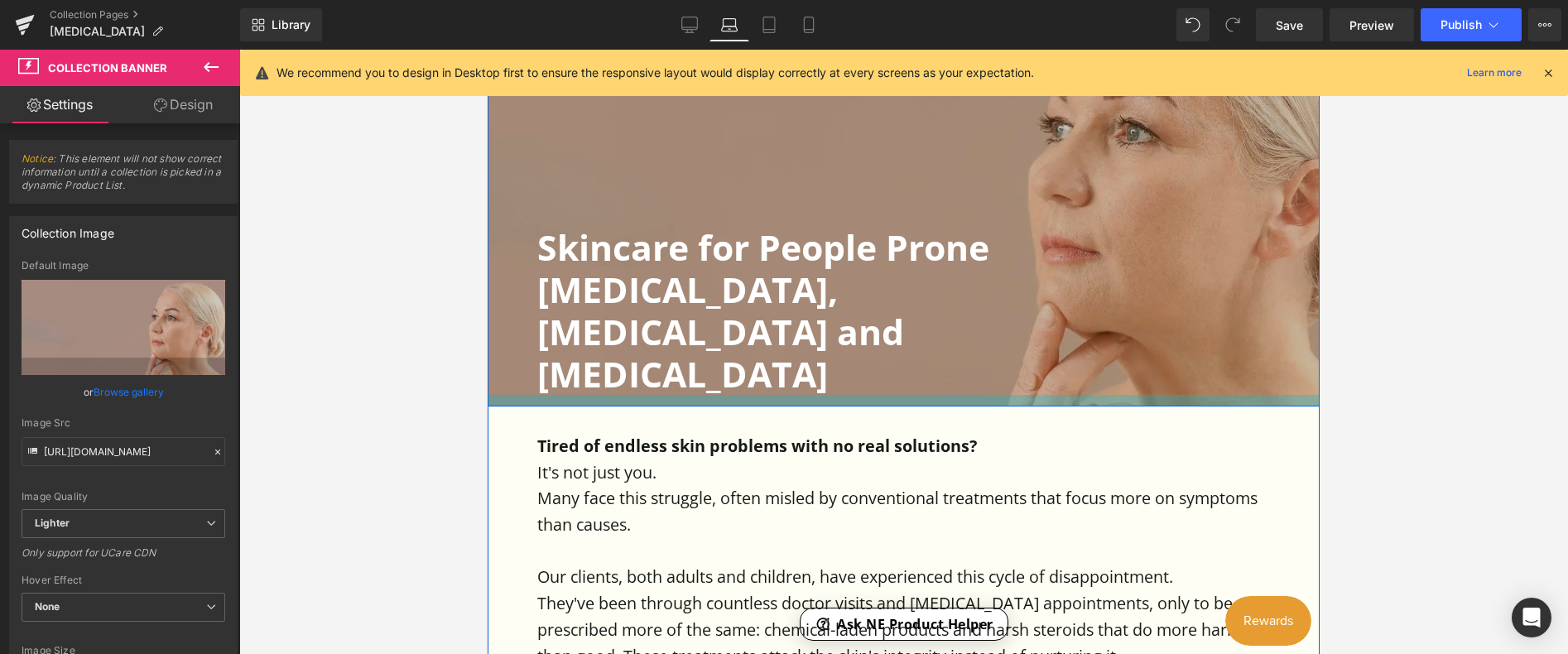
drag, startPoint x: 898, startPoint y: 467, endPoint x: 892, endPoint y: 319, distance: 148.1
click at [892, 319] on div "Skincare for People Prone [MEDICAL_DATA], [MEDICAL_DATA] and [MEDICAL_DATA] Hea…" at bounding box center [903, 177] width 832 height 460
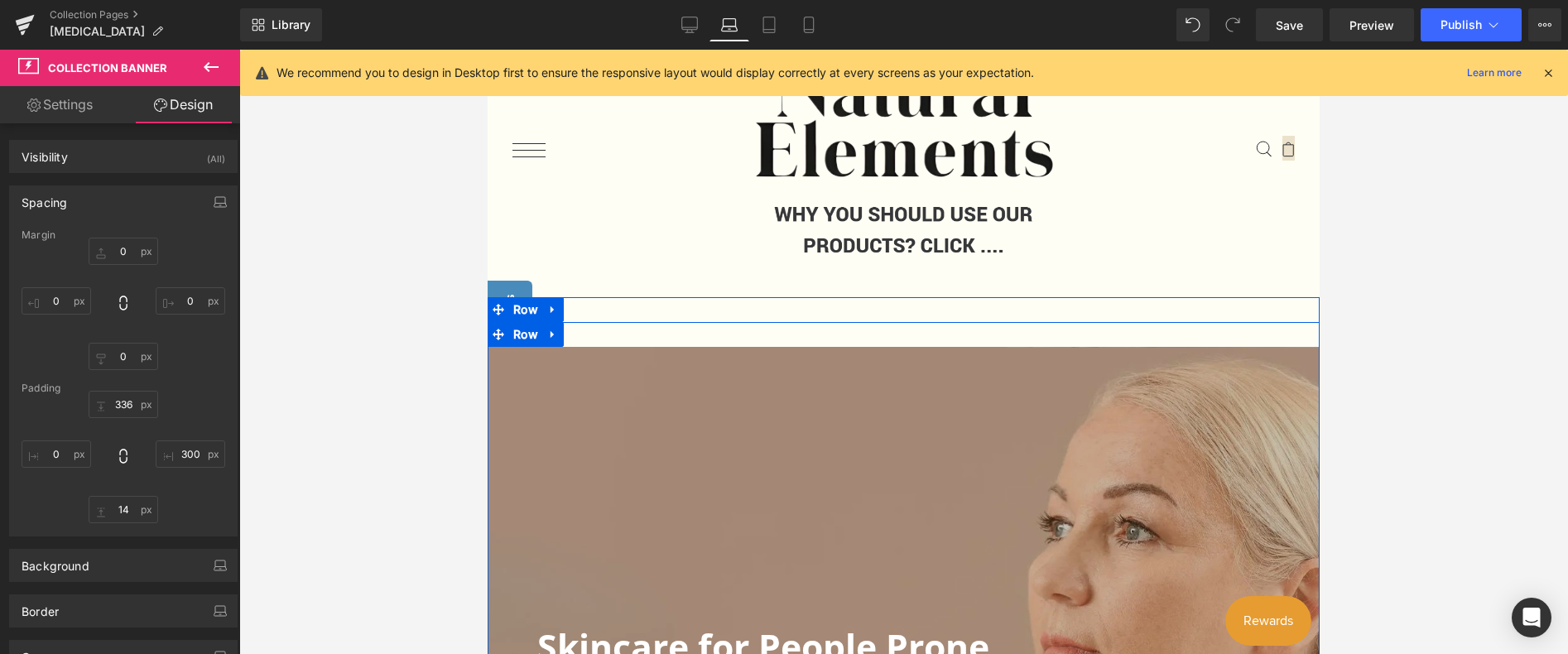
scroll to position [123, 0]
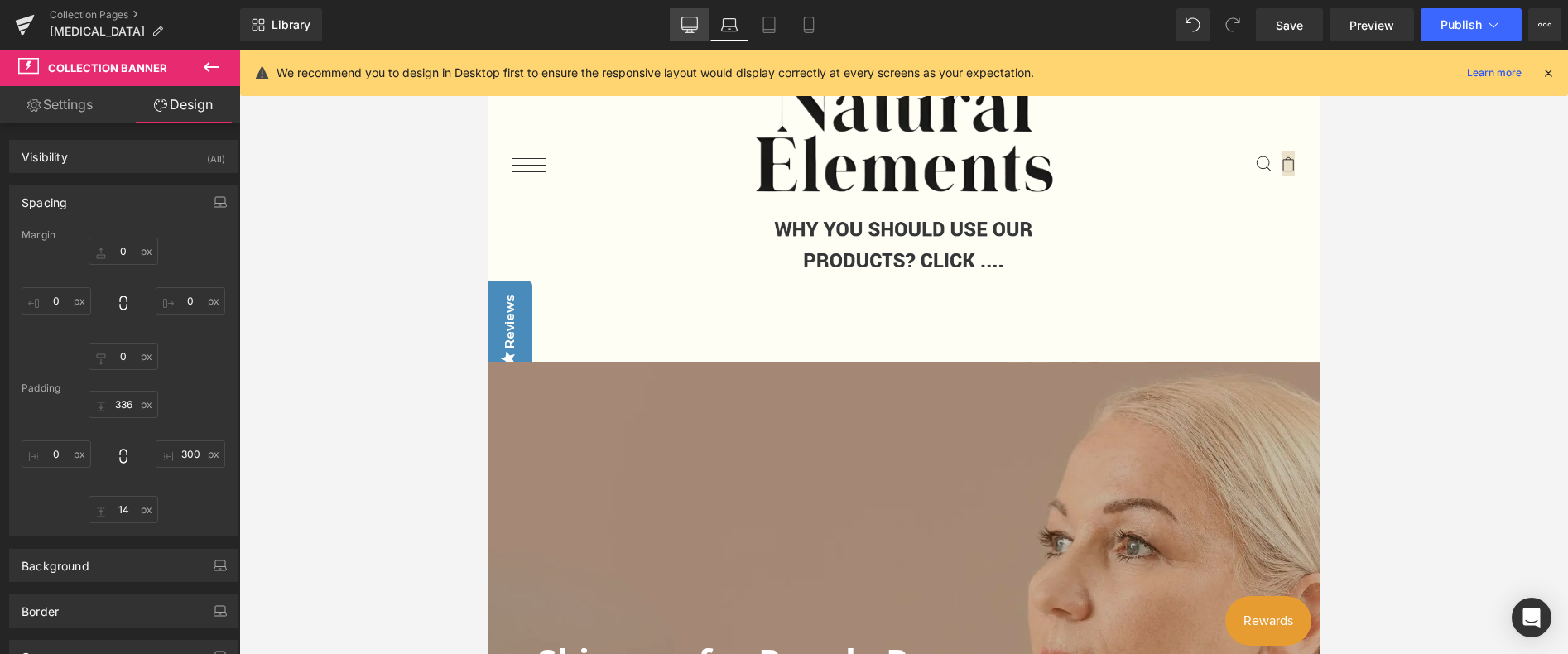
click at [690, 31] on icon at bounding box center [689, 25] width 17 height 17
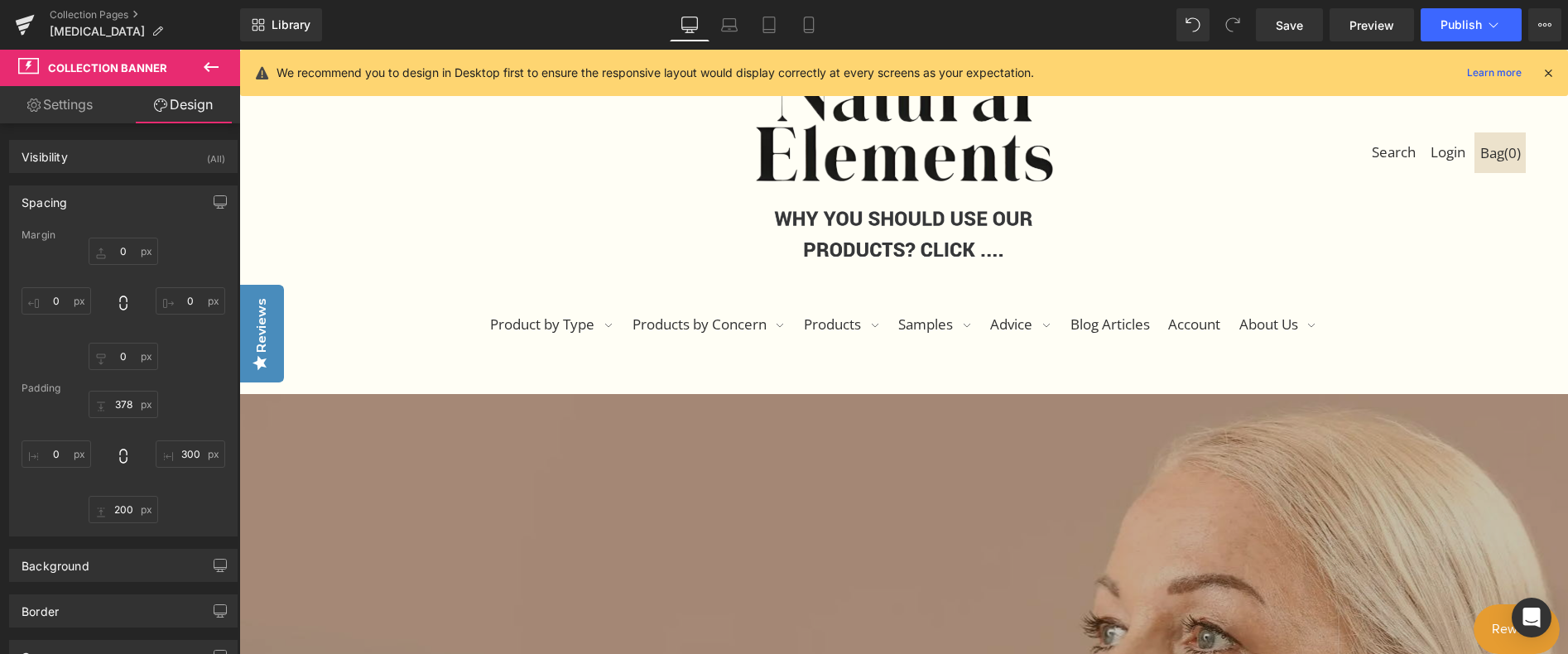
type input "0"
type input "378"
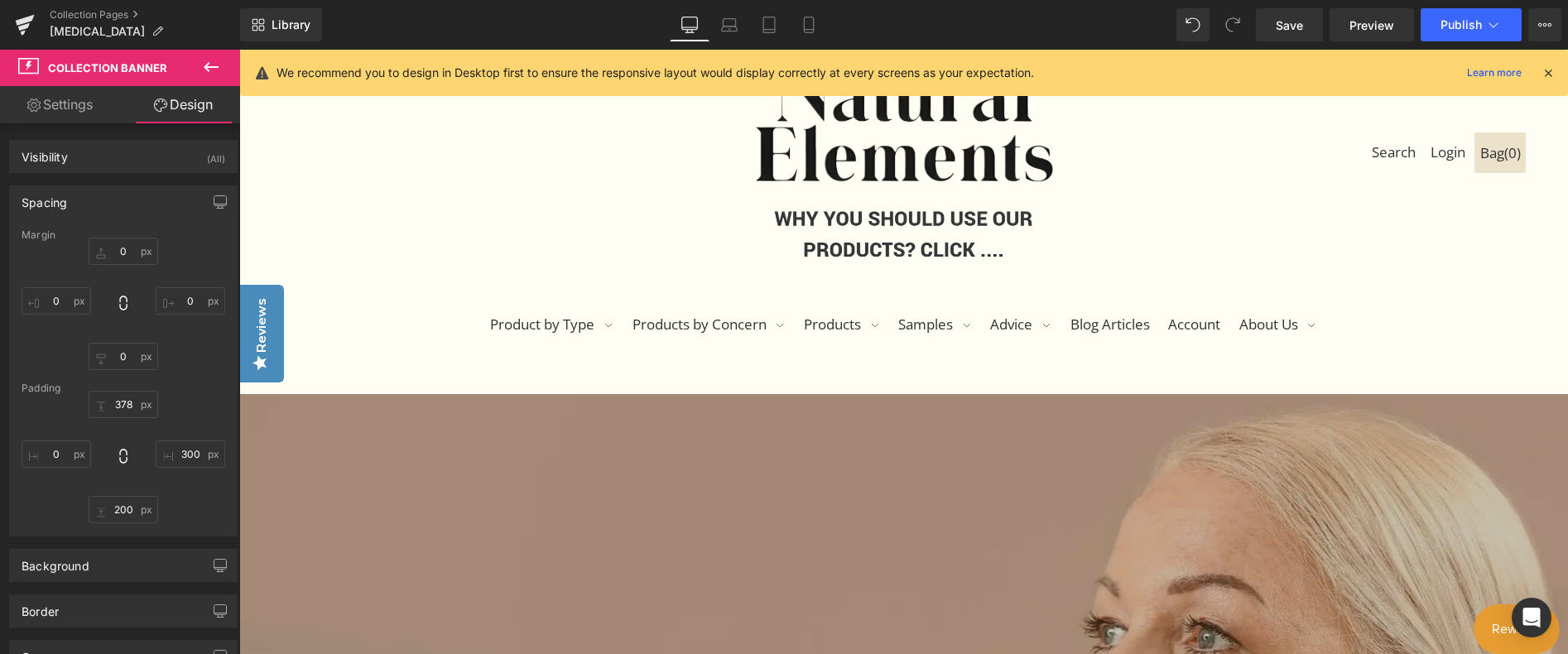
type input "300"
type input "200"
type input "0"
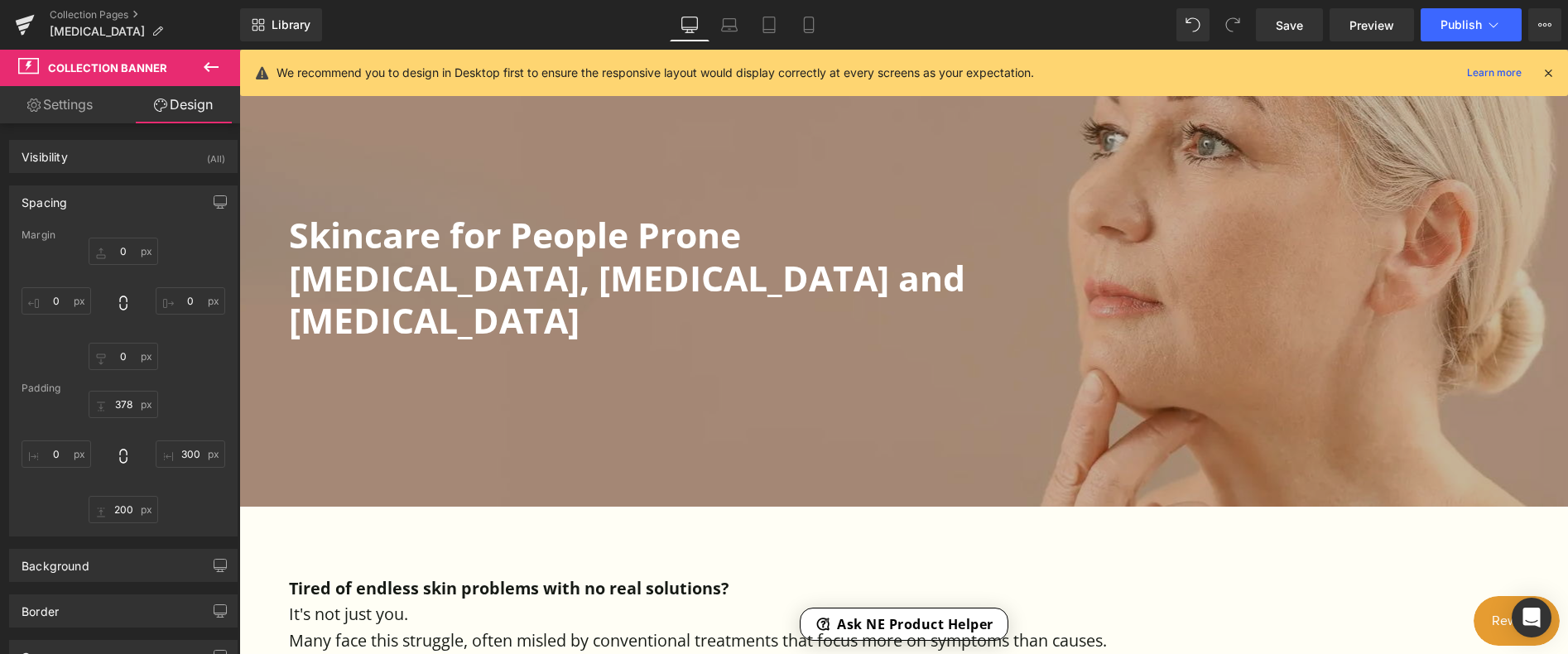
scroll to position [652, 0]
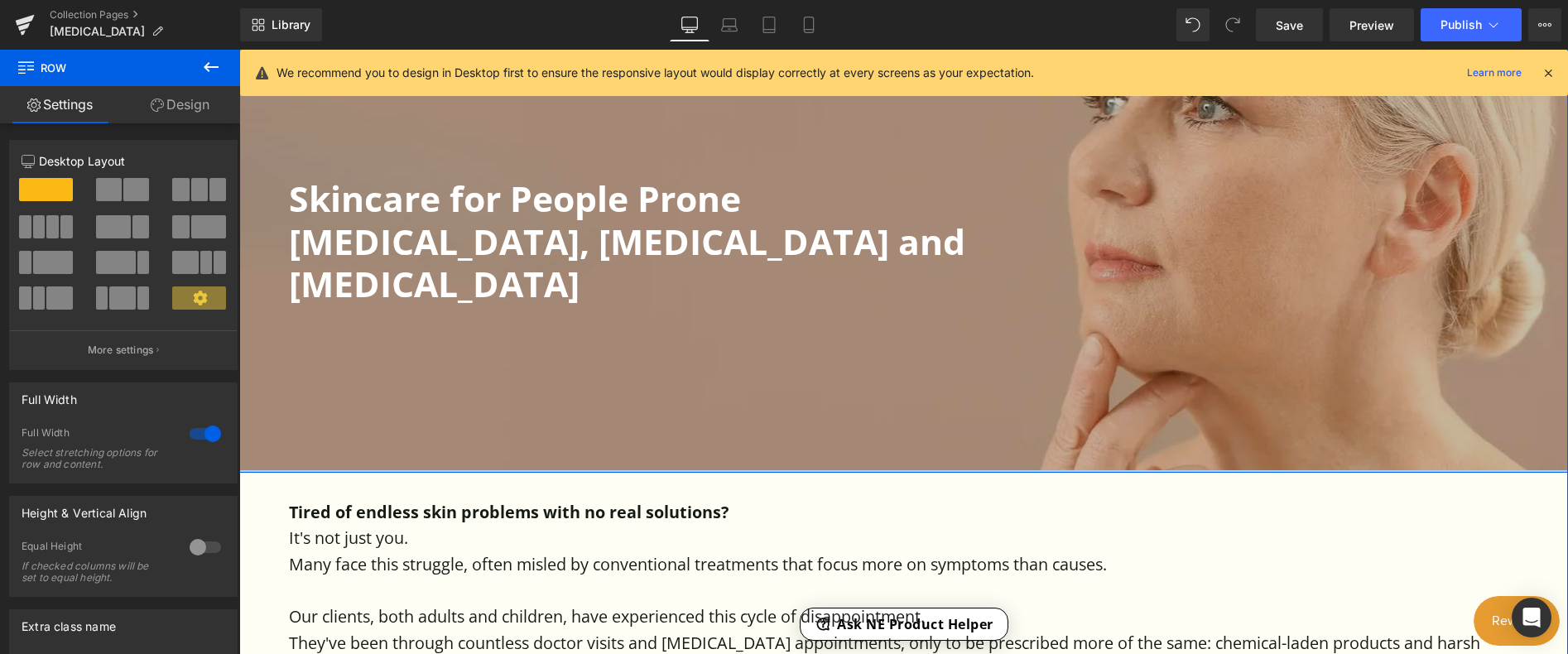
drag, startPoint x: 771, startPoint y: 509, endPoint x: 769, endPoint y: 470, distance: 39.1
click at [769, 470] on div at bounding box center [903, 471] width 1328 height 3
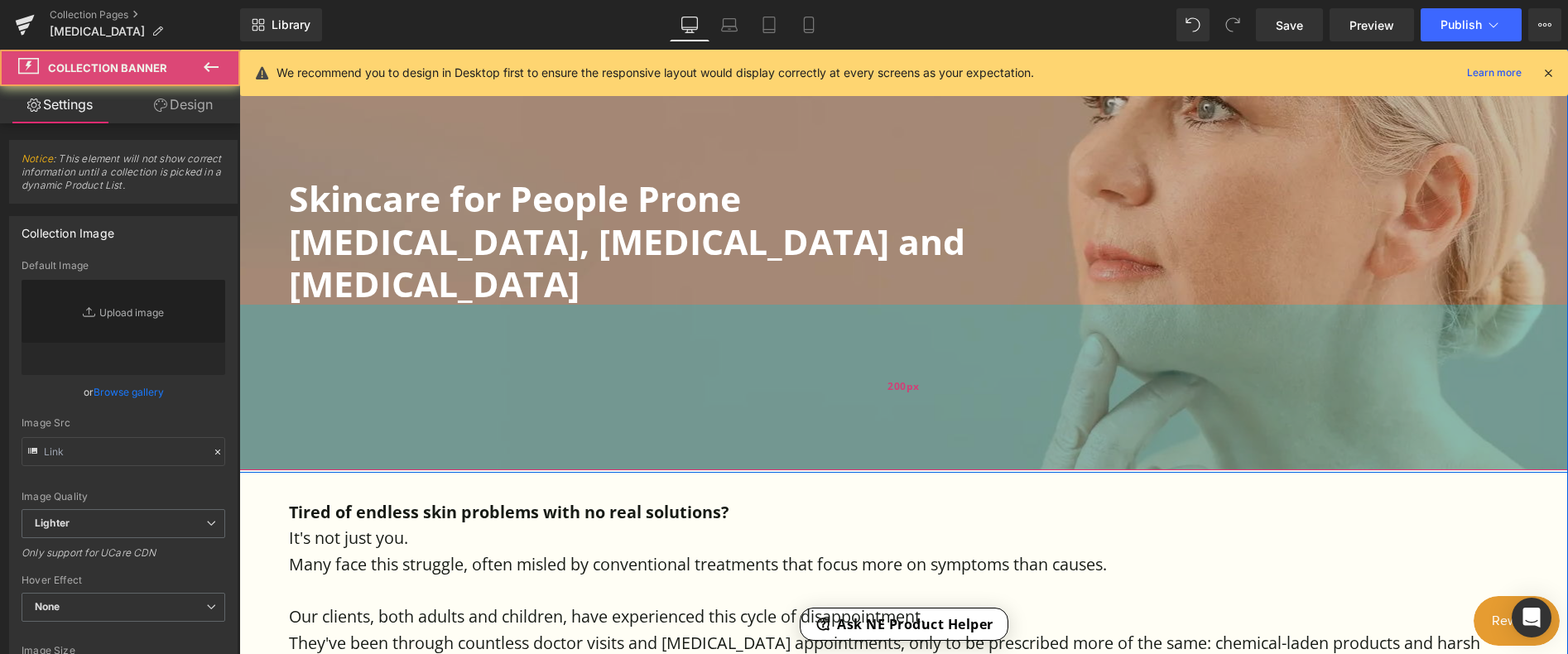
click at [727, 359] on div "Skincare for People Prone [MEDICAL_DATA], [MEDICAL_DATA] and [MEDICAL_DATA] Hea…" at bounding box center [903, 166] width 1328 height 605
type input "[URL][DOMAIN_NAME]"
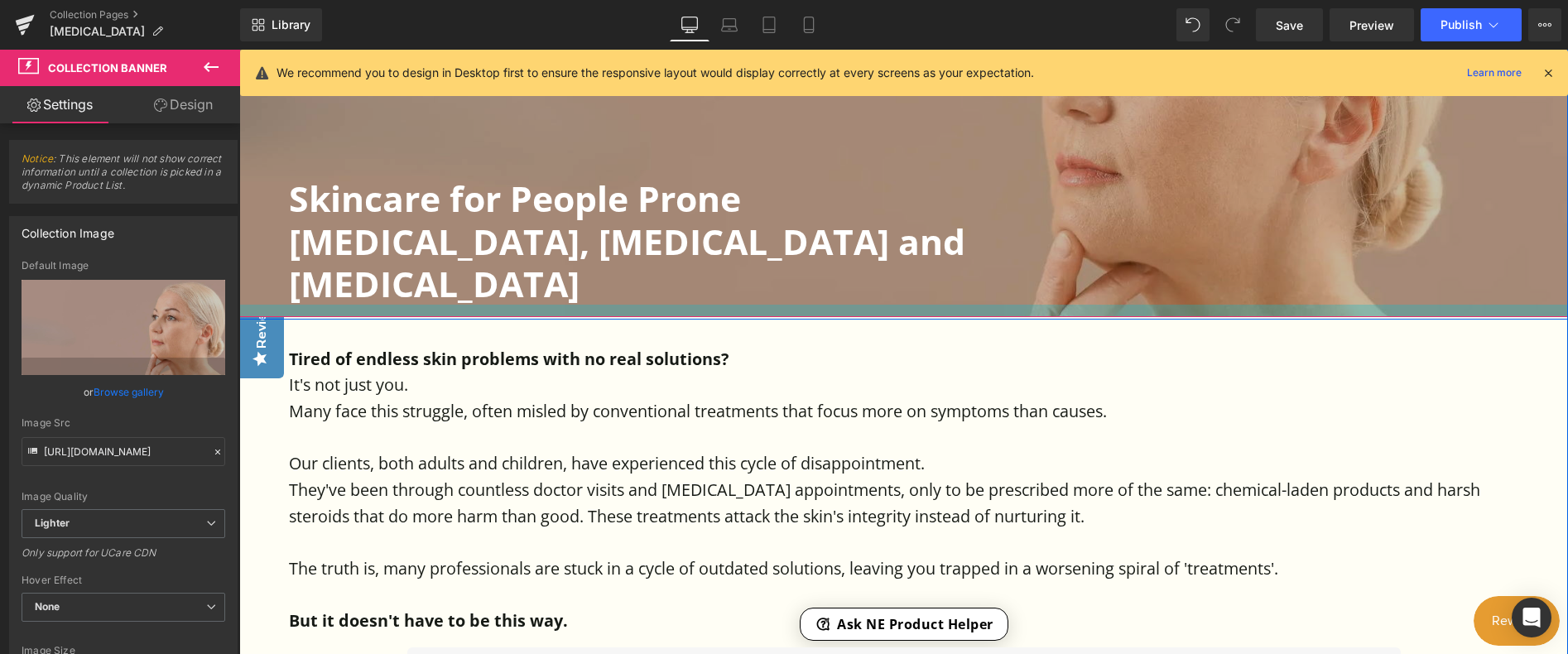
drag, startPoint x: 748, startPoint y: 461, endPoint x: 740, endPoint y: 308, distance: 153.2
click at [740, 308] on div at bounding box center [903, 310] width 1328 height 13
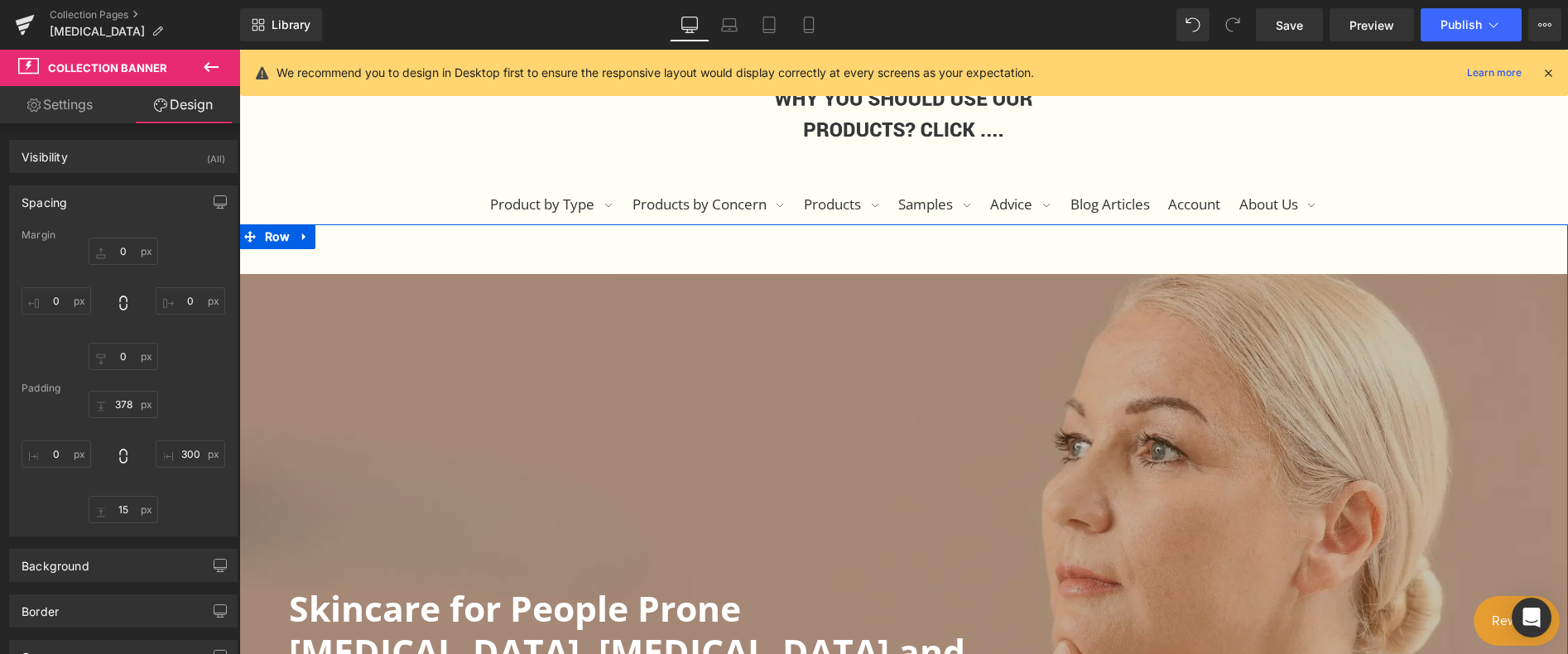
scroll to position [239, 0]
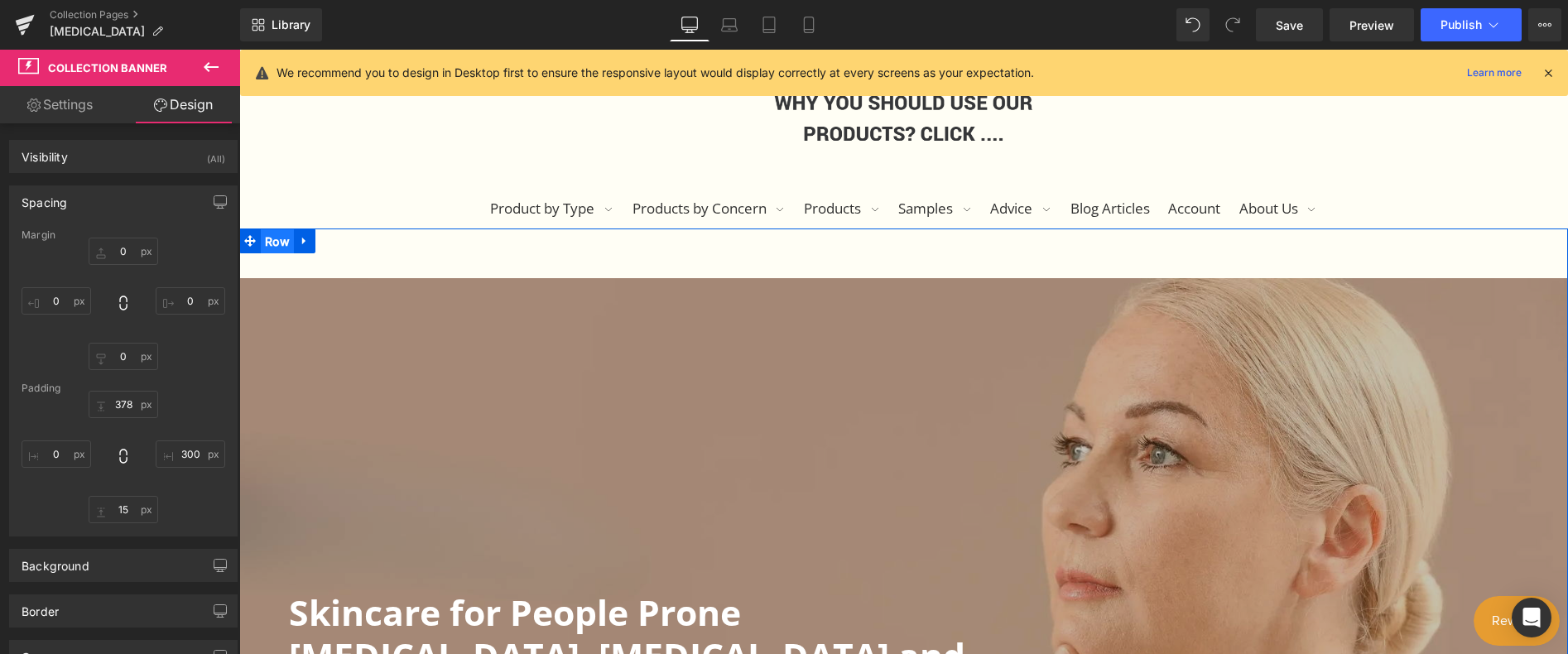
click at [283, 244] on span "Row" at bounding box center [277, 241] width 33 height 25
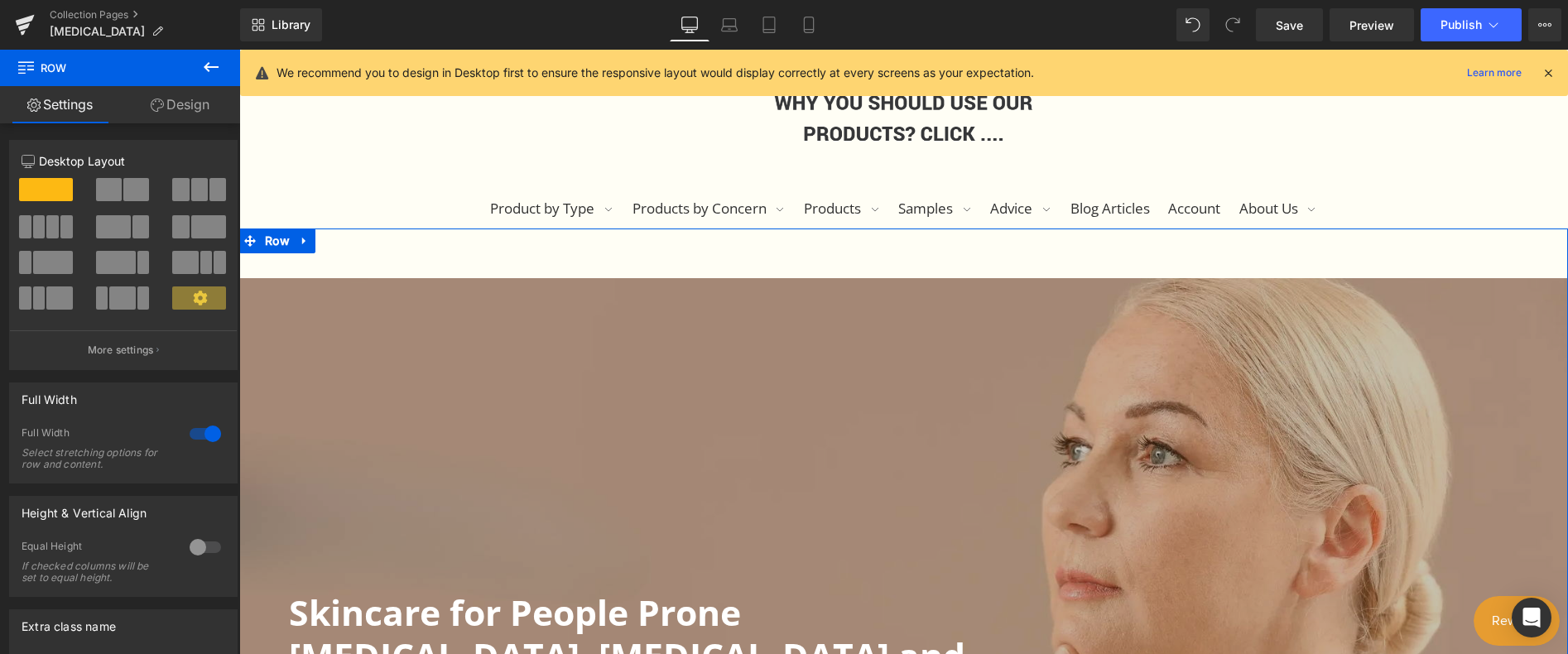
click at [188, 440] on div at bounding box center [205, 433] width 40 height 27
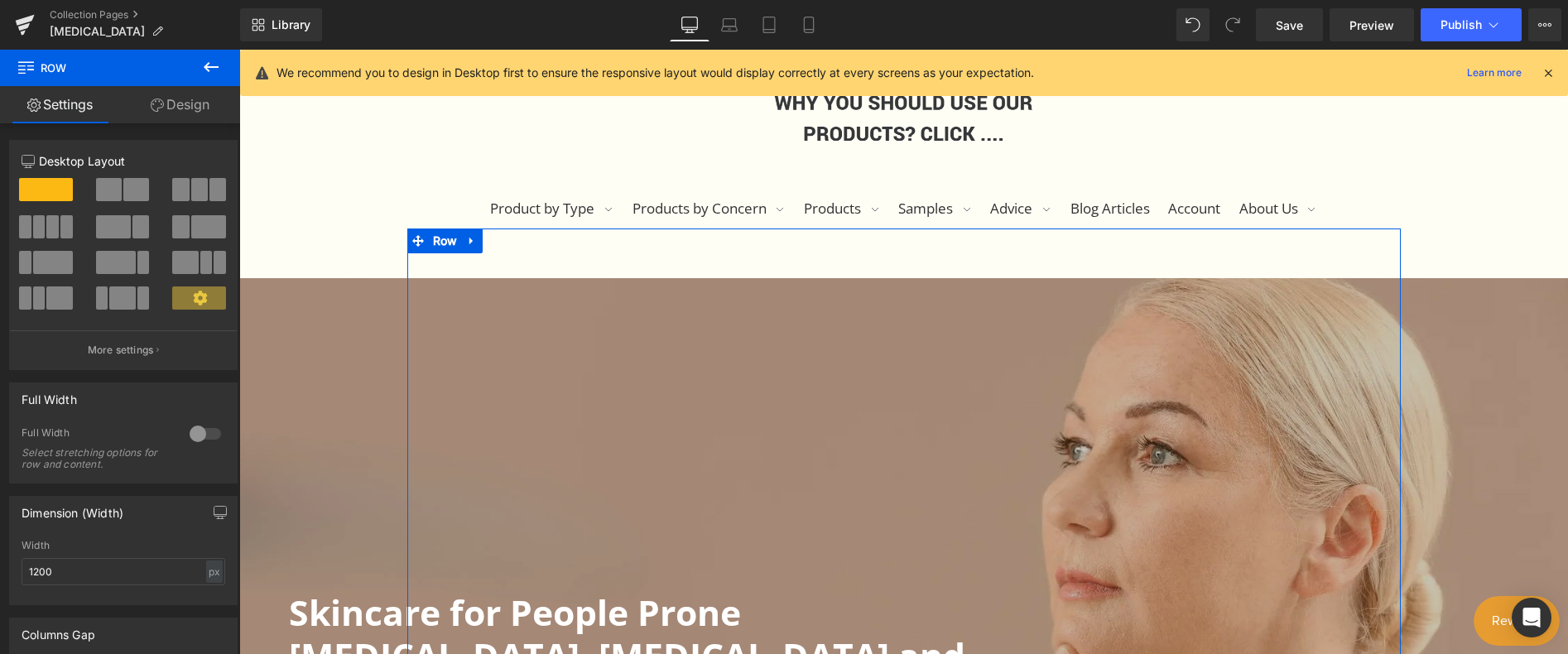
click at [206, 439] on div at bounding box center [205, 433] width 40 height 27
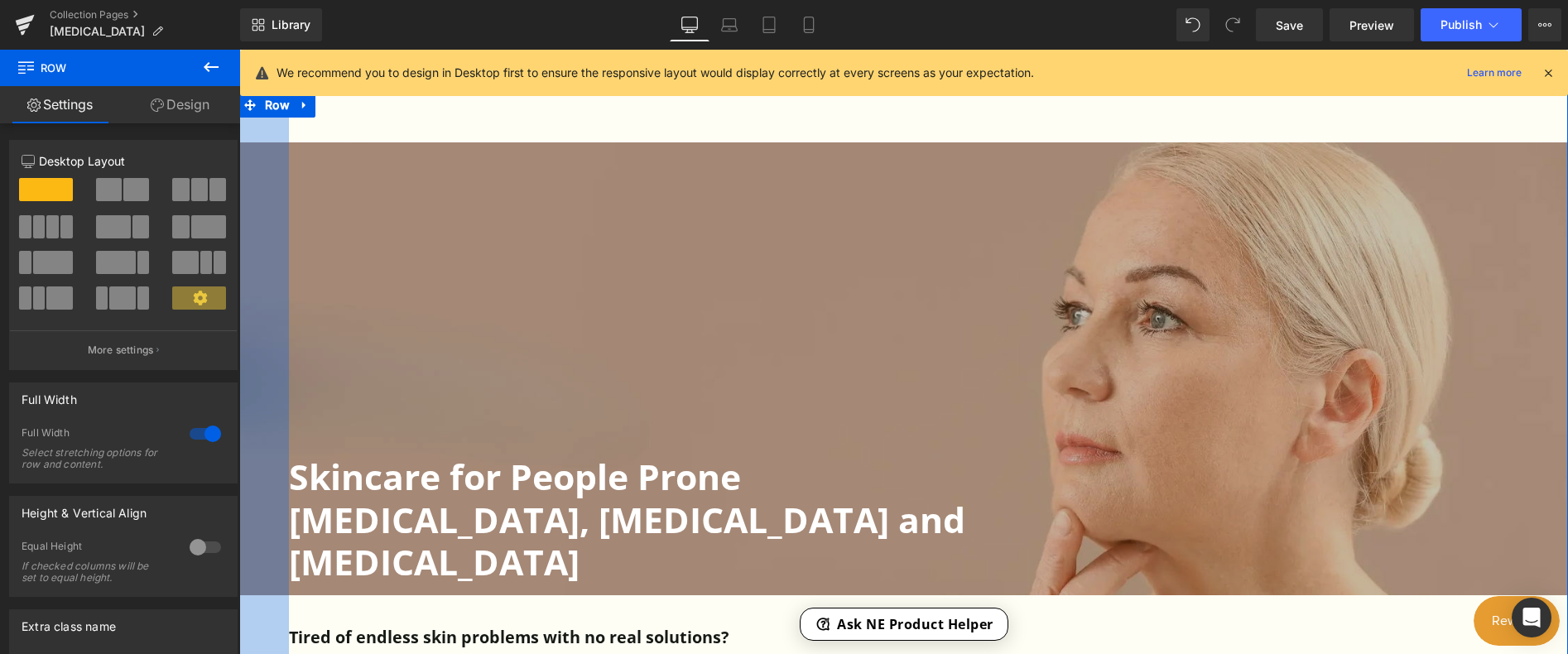
scroll to position [404, 0]
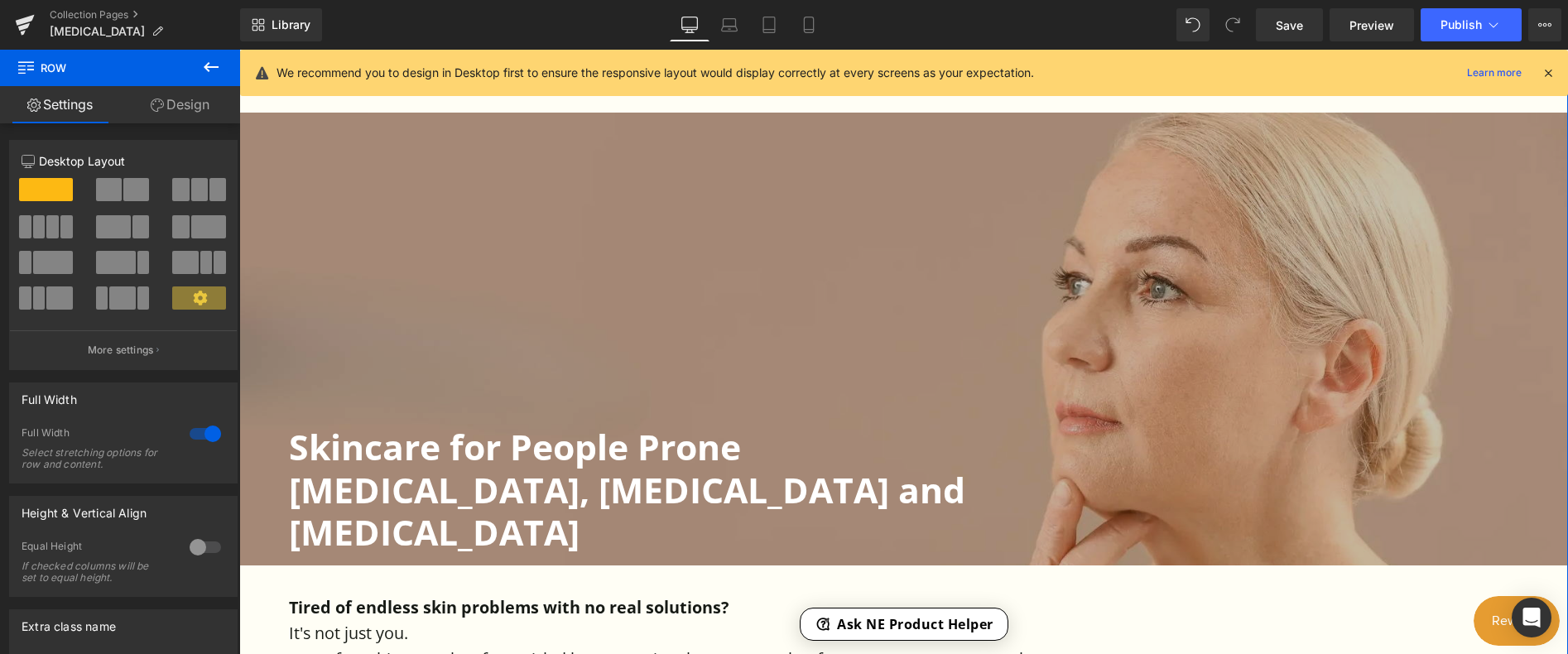
click at [190, 433] on div at bounding box center [205, 433] width 40 height 27
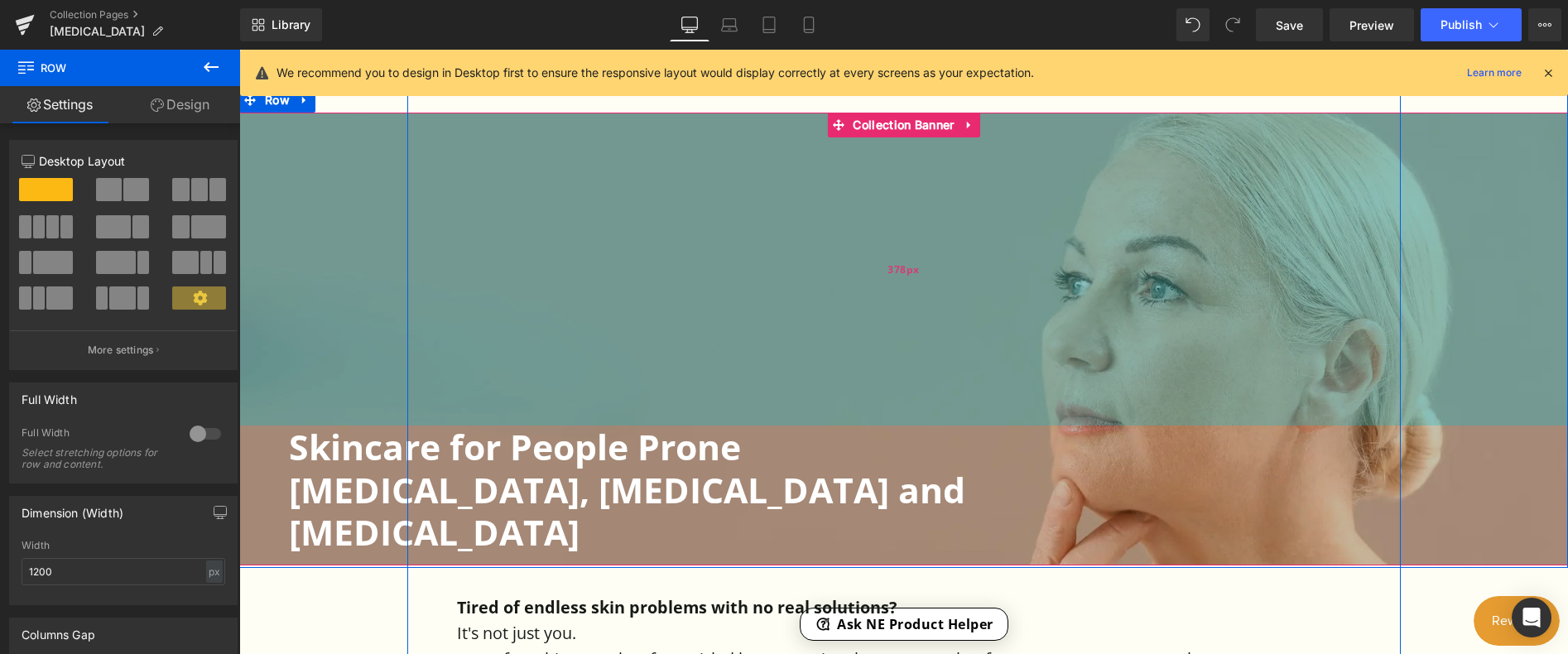
click at [577, 343] on div "378px" at bounding box center [903, 270] width 1328 height 313
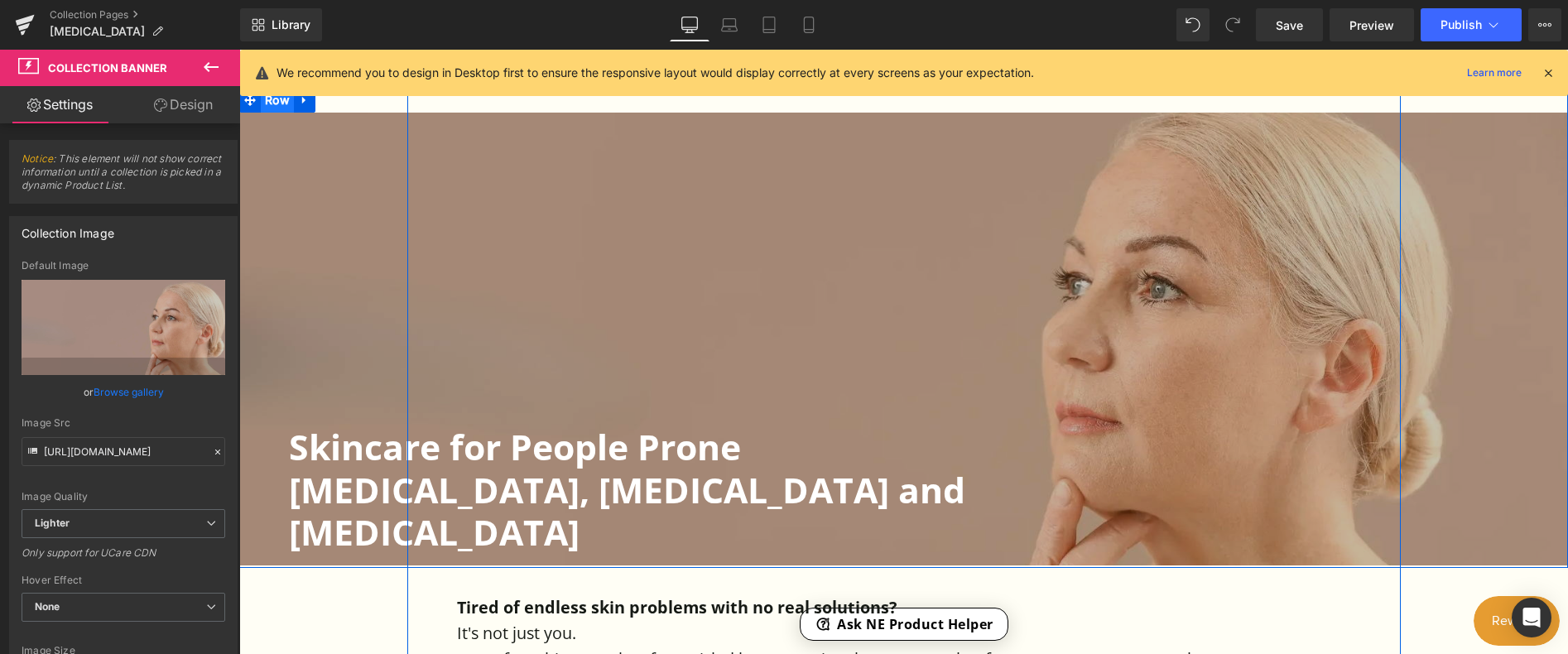
click at [271, 106] on span "Row" at bounding box center [277, 100] width 33 height 25
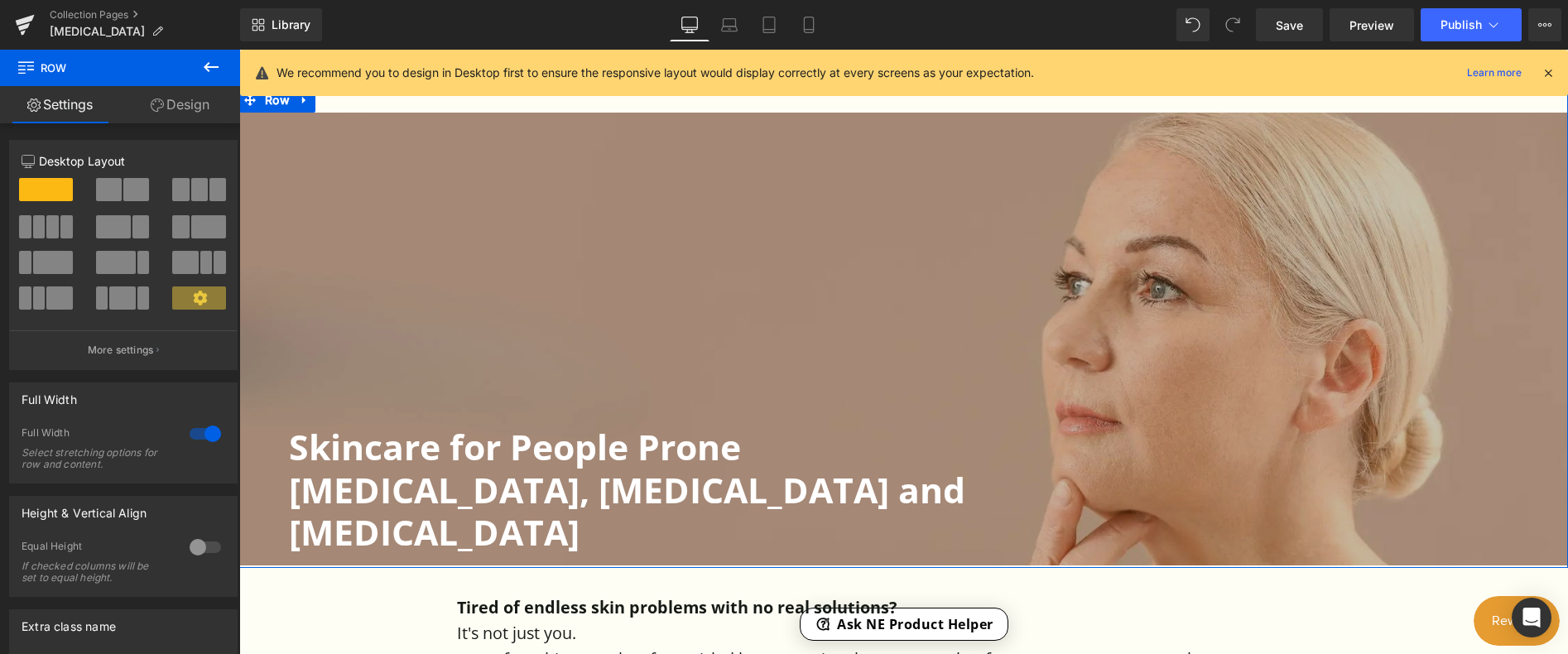
click at [190, 429] on div at bounding box center [205, 433] width 40 height 27
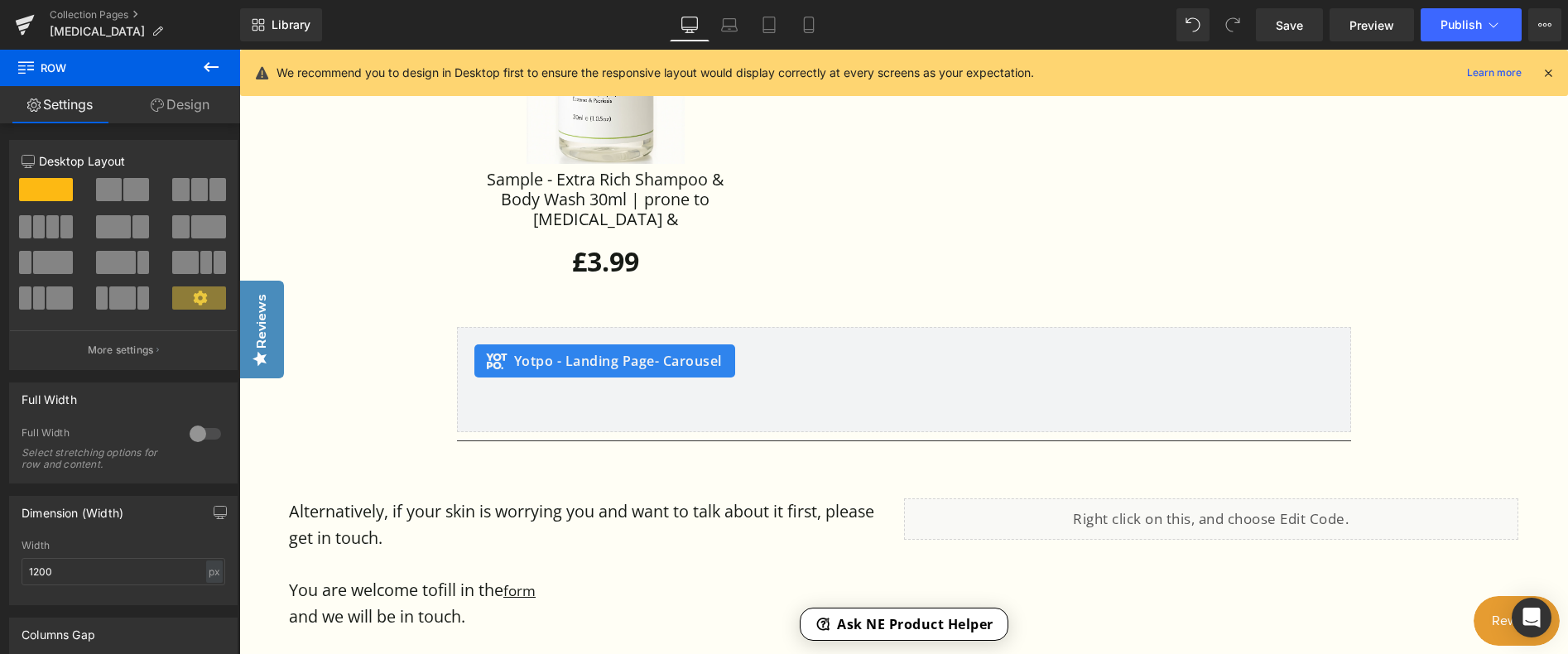
scroll to position [4634, 0]
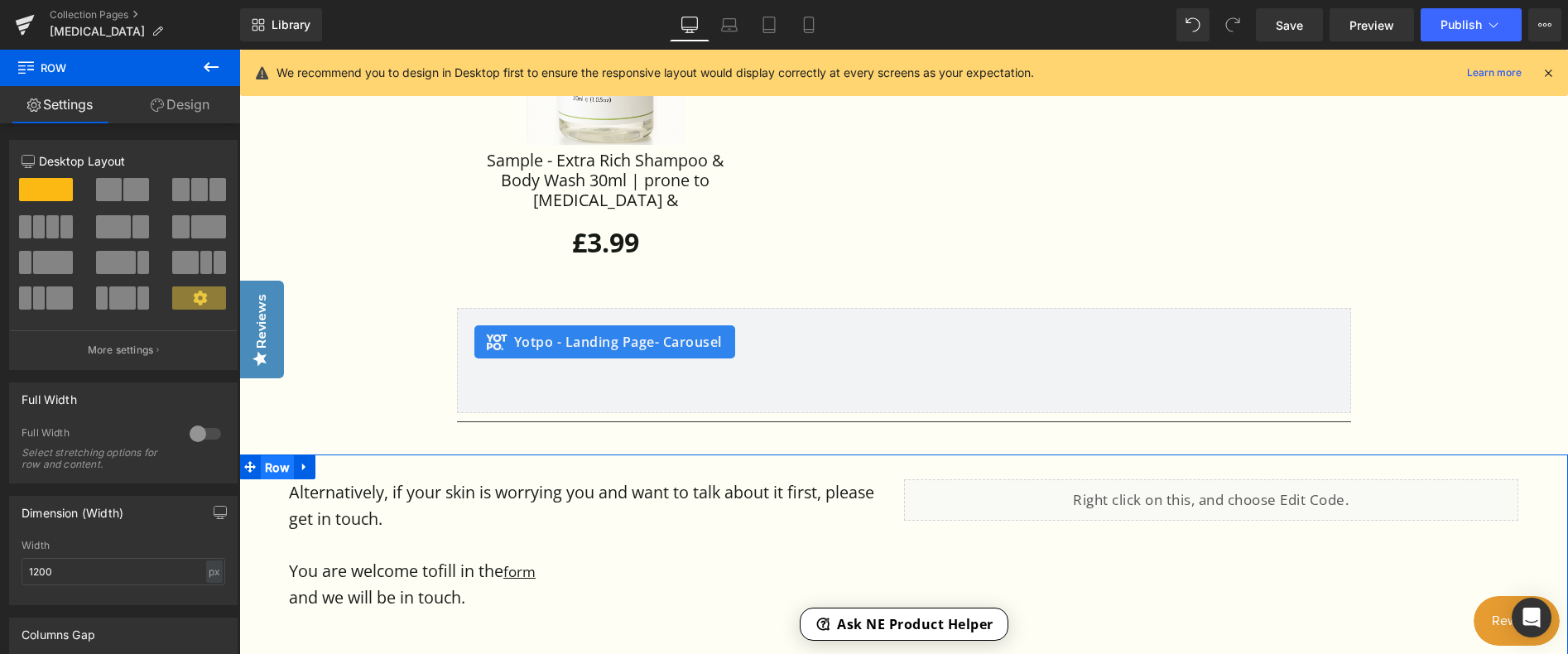
click at [279, 455] on span "Row" at bounding box center [277, 467] width 33 height 25
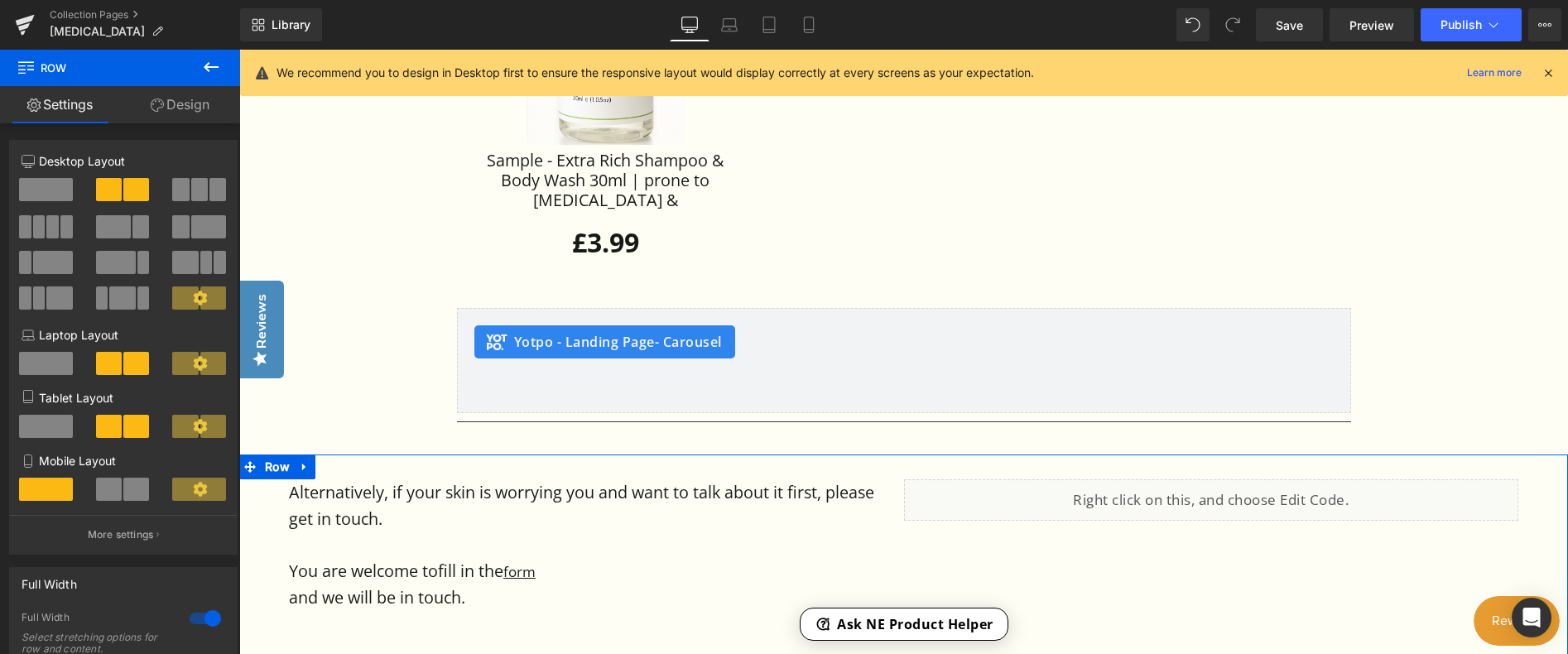
click at [185, 622] on div at bounding box center [205, 618] width 40 height 27
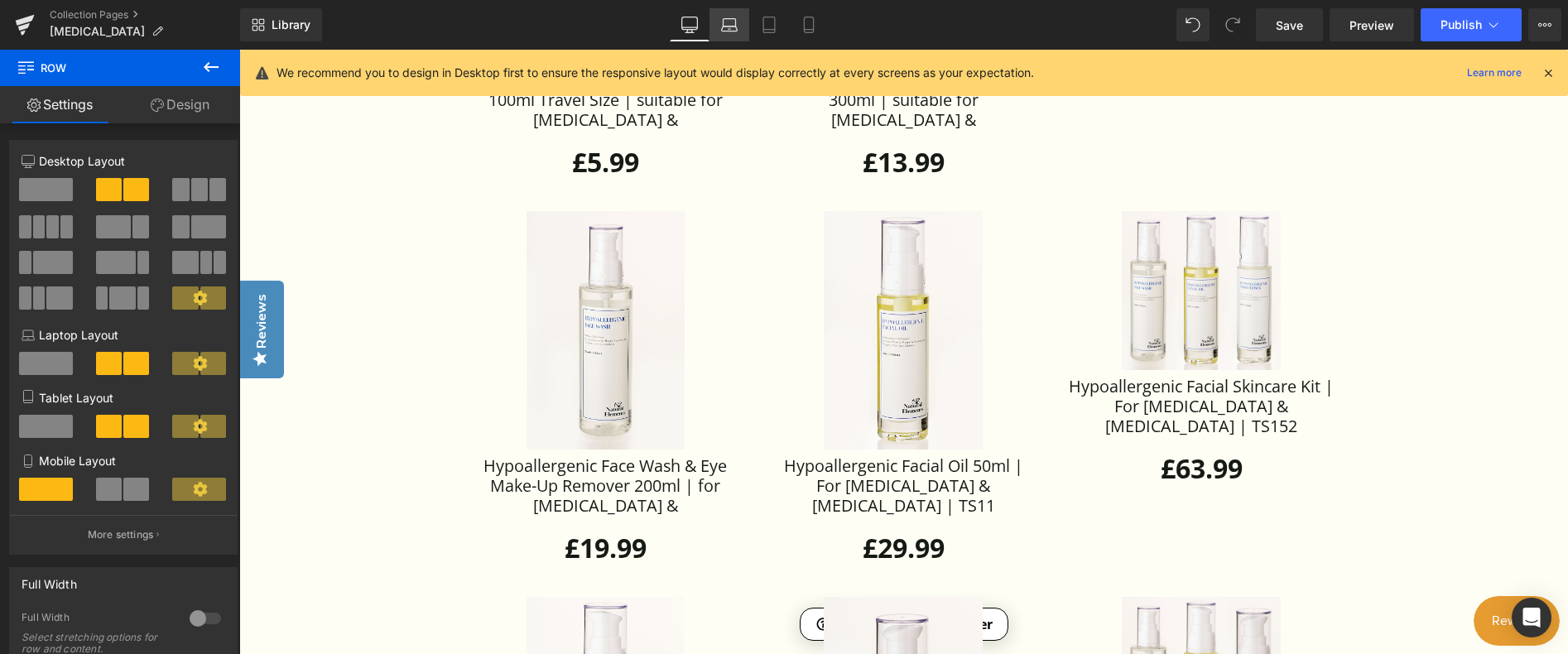
click at [722, 21] on icon at bounding box center [728, 25] width 17 height 17
type input "100"
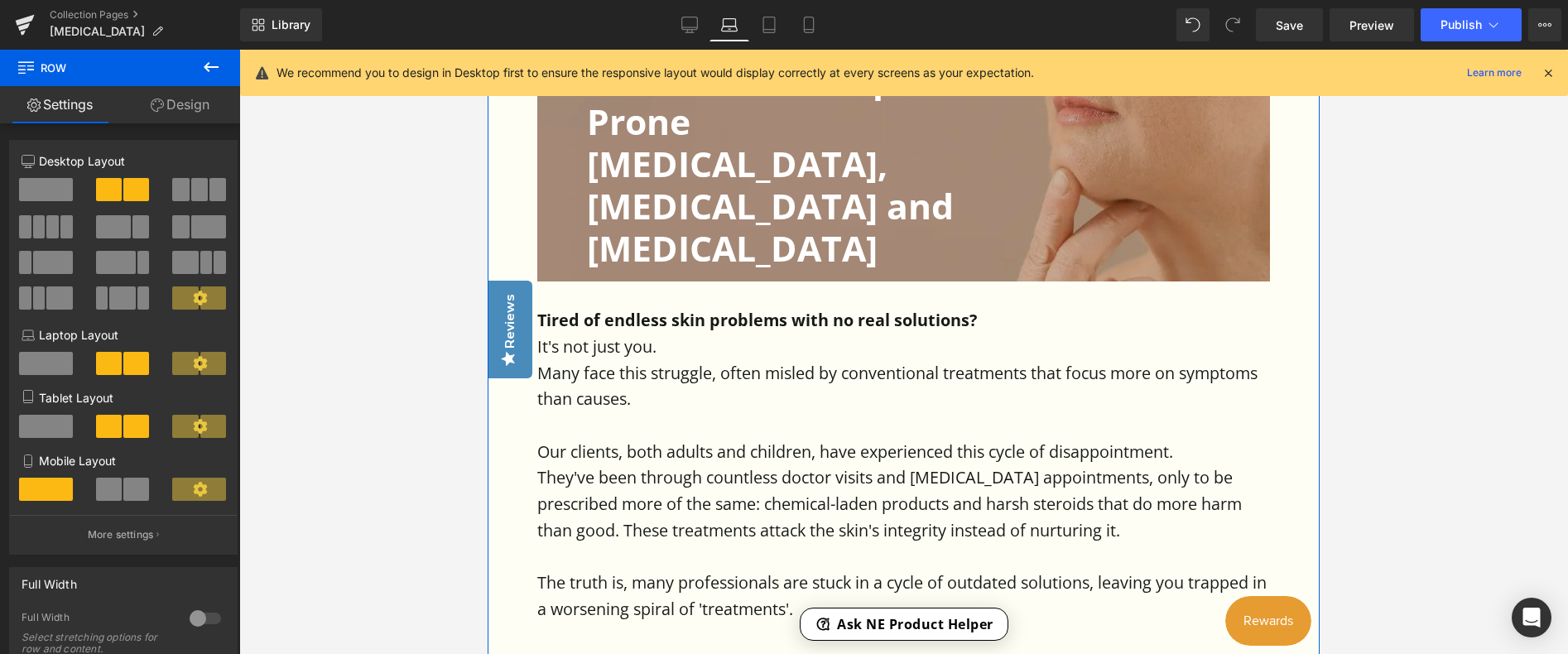
scroll to position [518, 0]
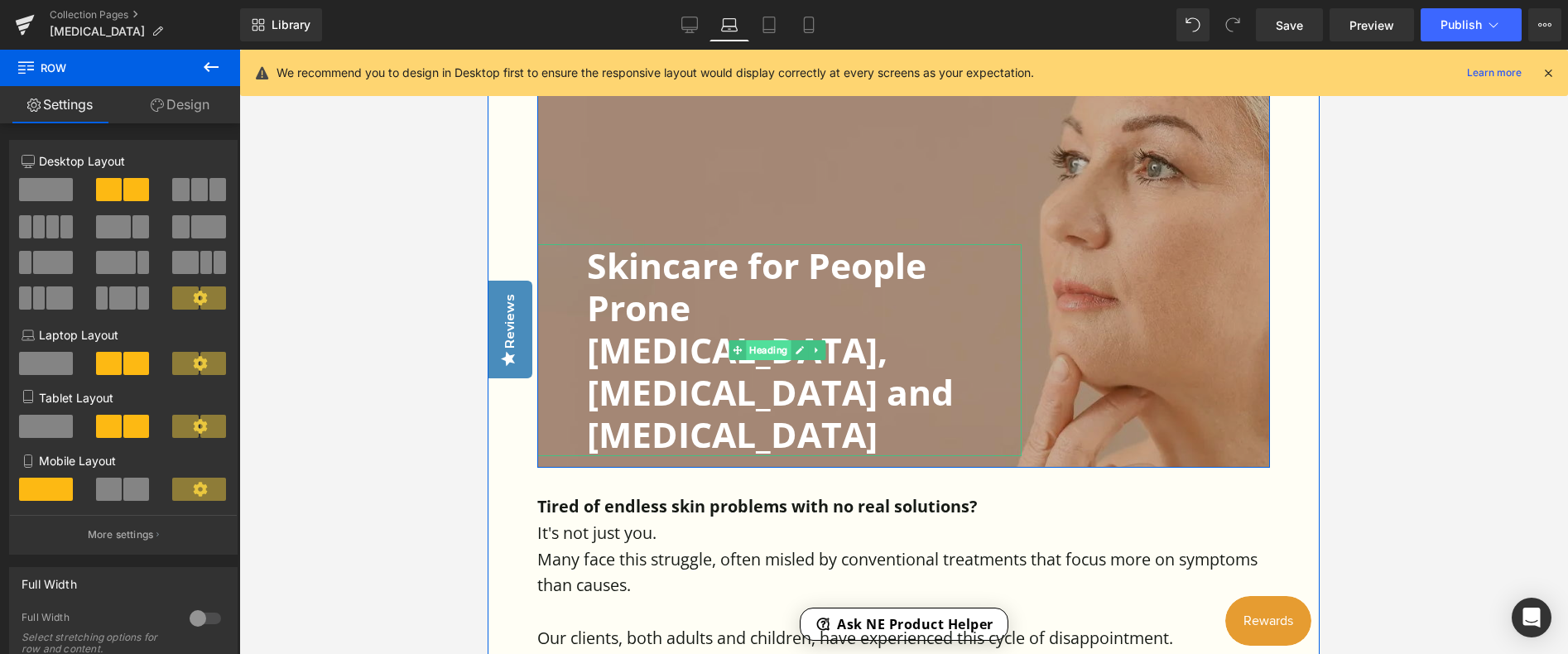
click at [762, 340] on span "Heading" at bounding box center [768, 350] width 45 height 20
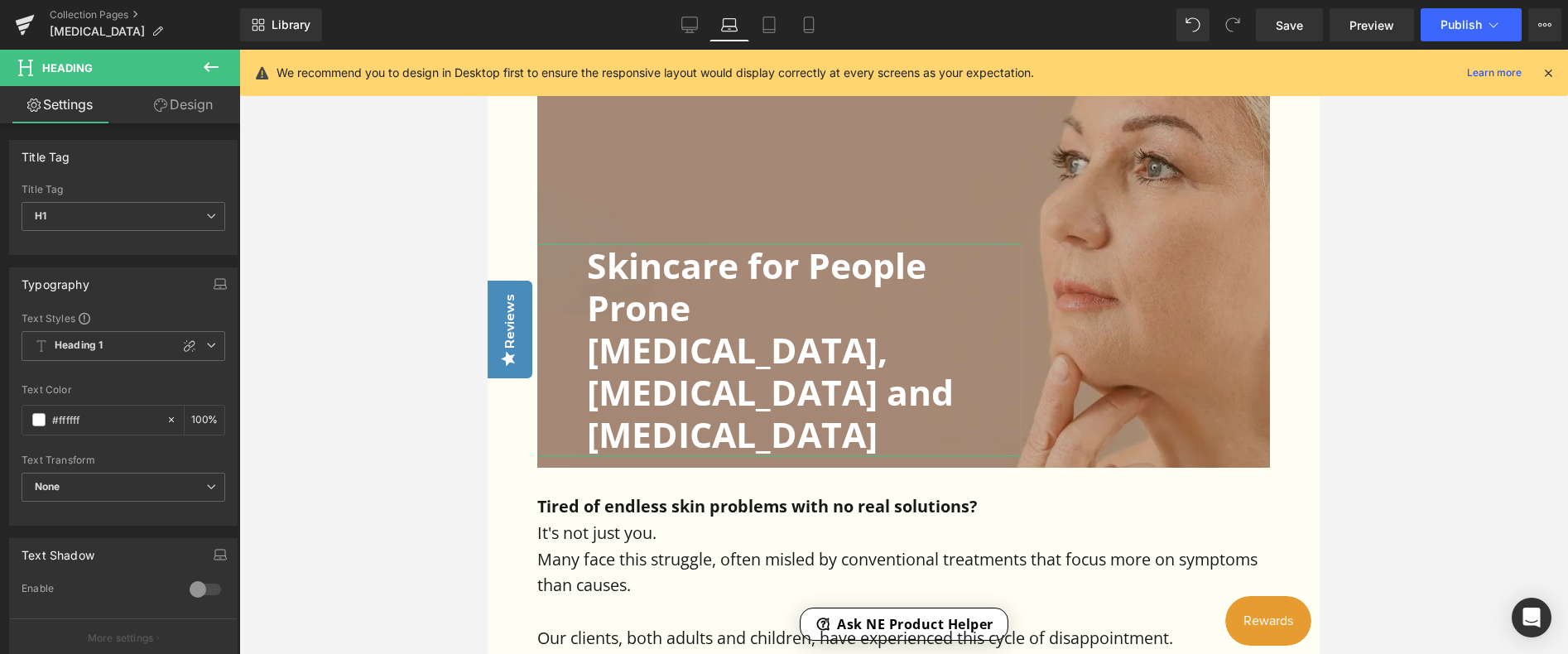
click at [184, 107] on link "Design" at bounding box center [182, 105] width 120 height 38
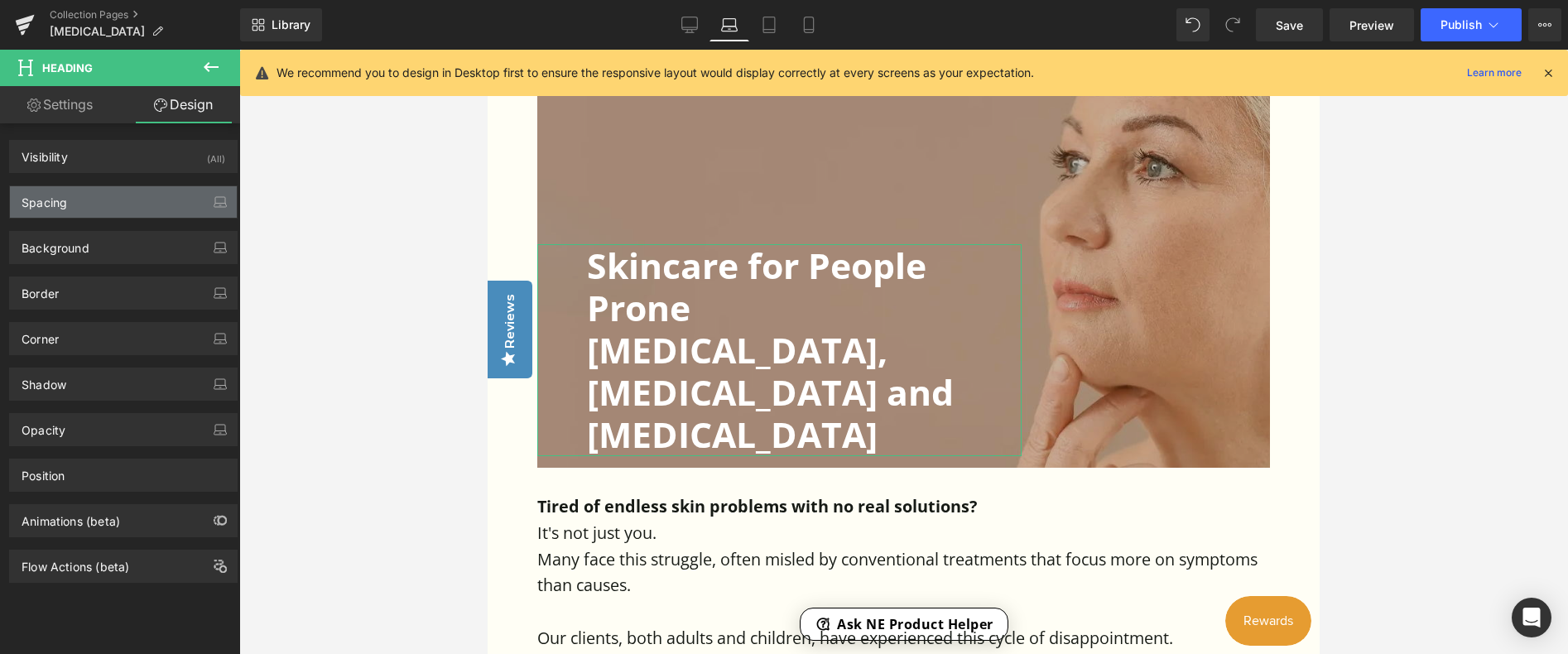
click at [35, 197] on div "Spacing" at bounding box center [45, 197] width 46 height 23
type input "0"
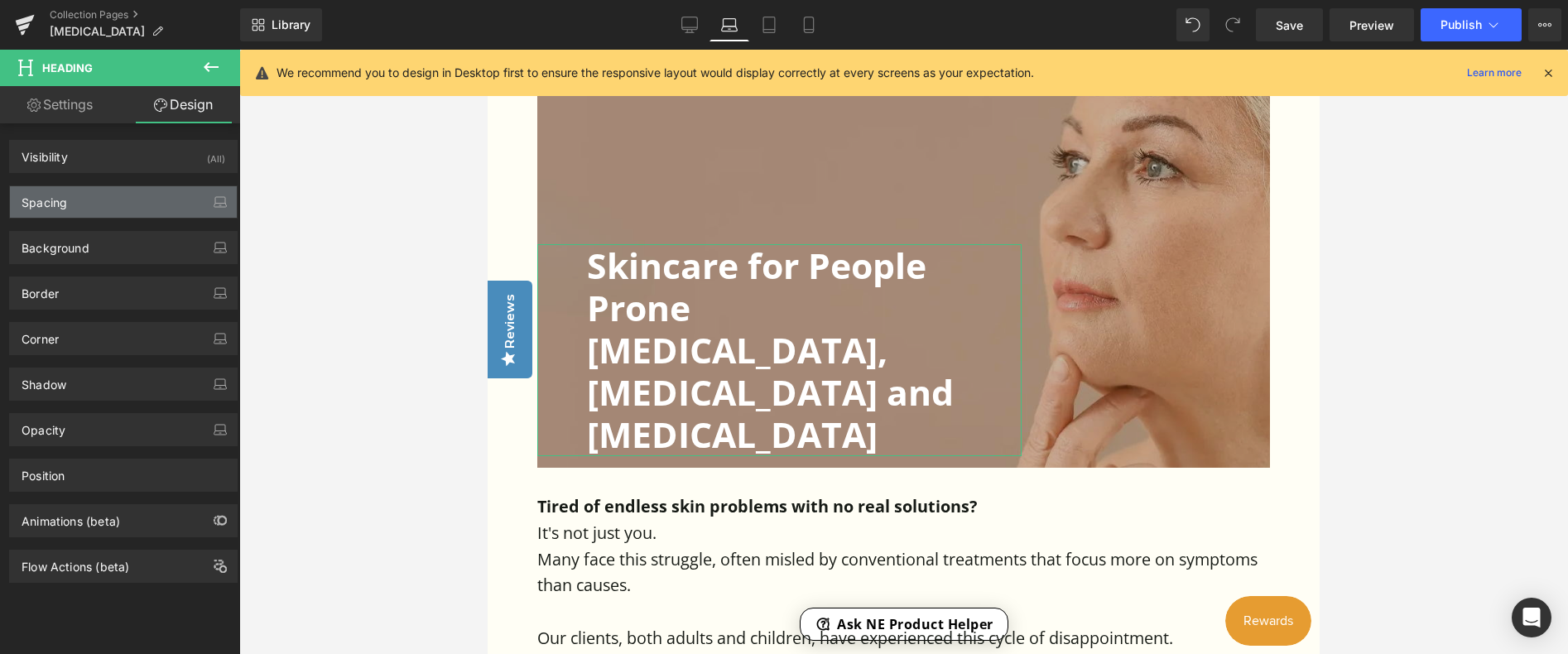
type input "0"
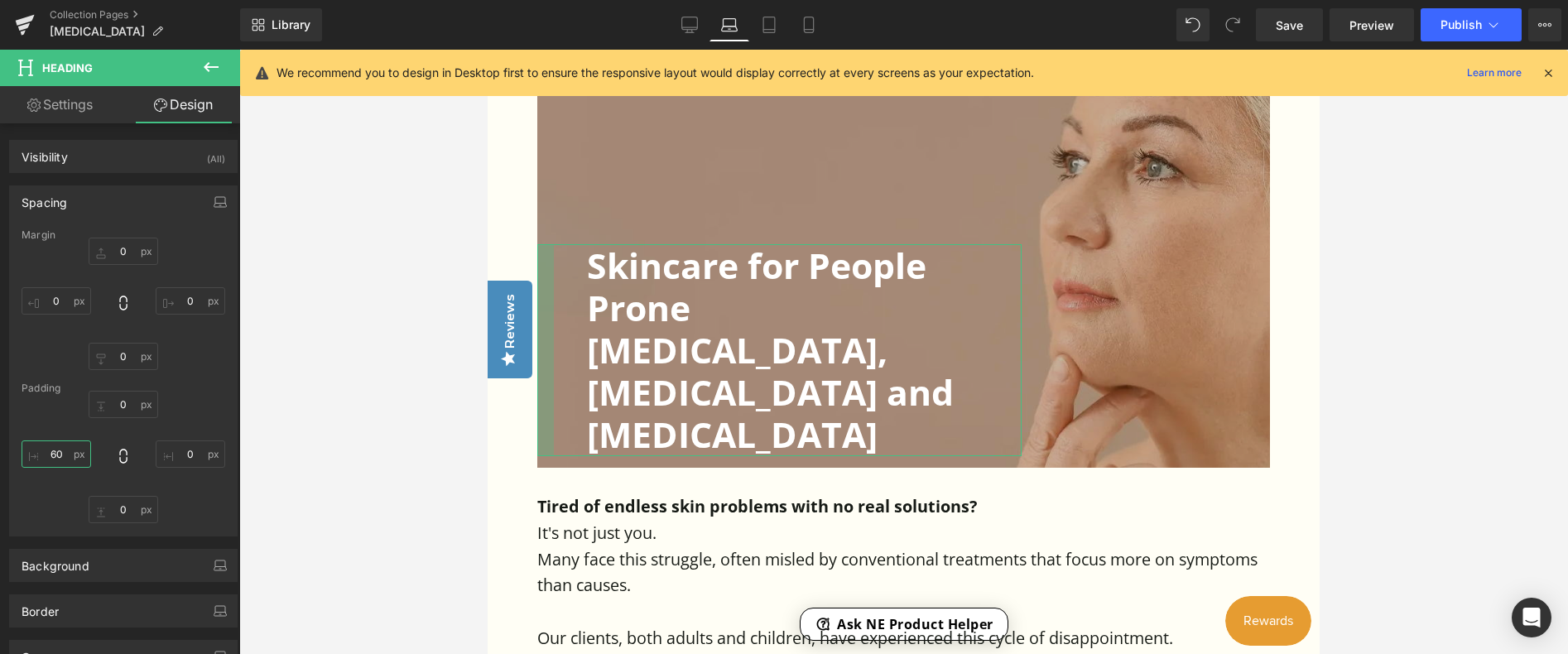
click at [56, 454] on input "60" at bounding box center [56, 454] width 69 height 28
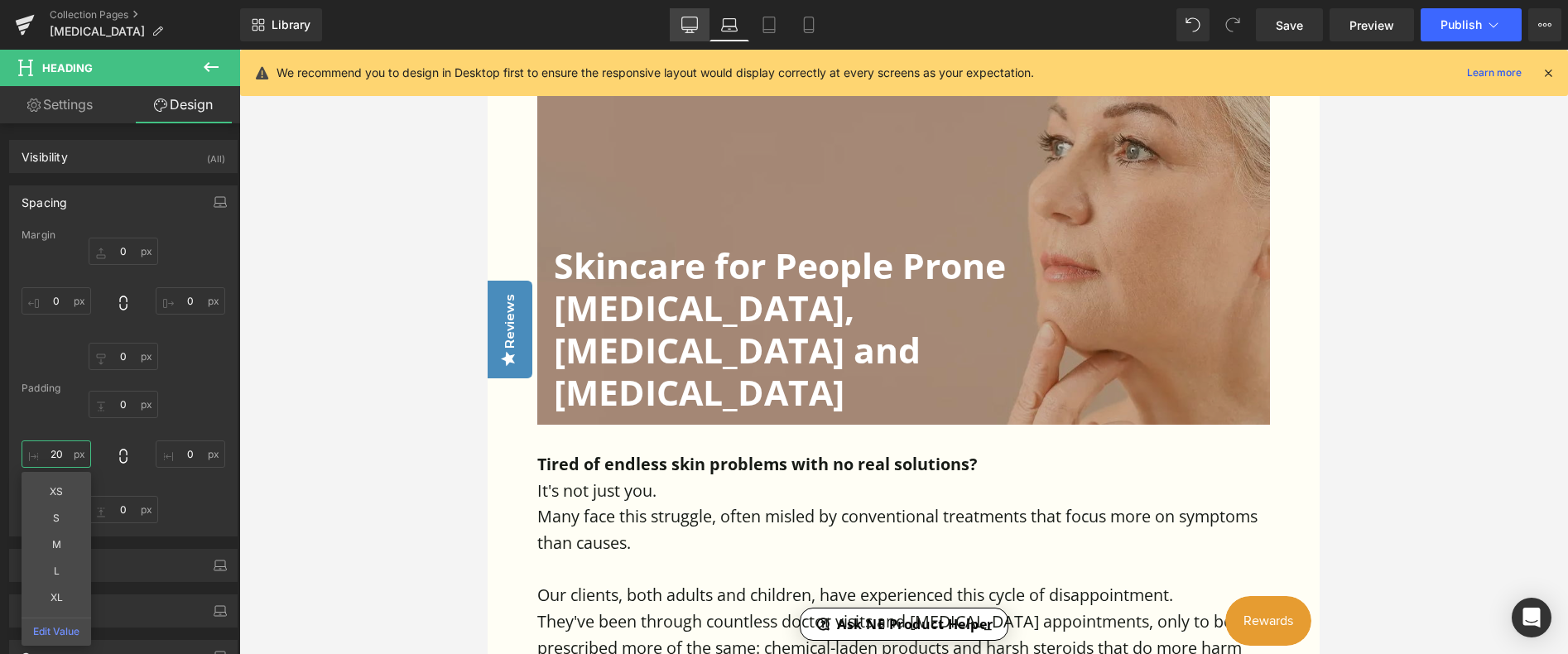
type input "20"
click at [687, 26] on icon at bounding box center [689, 25] width 17 height 17
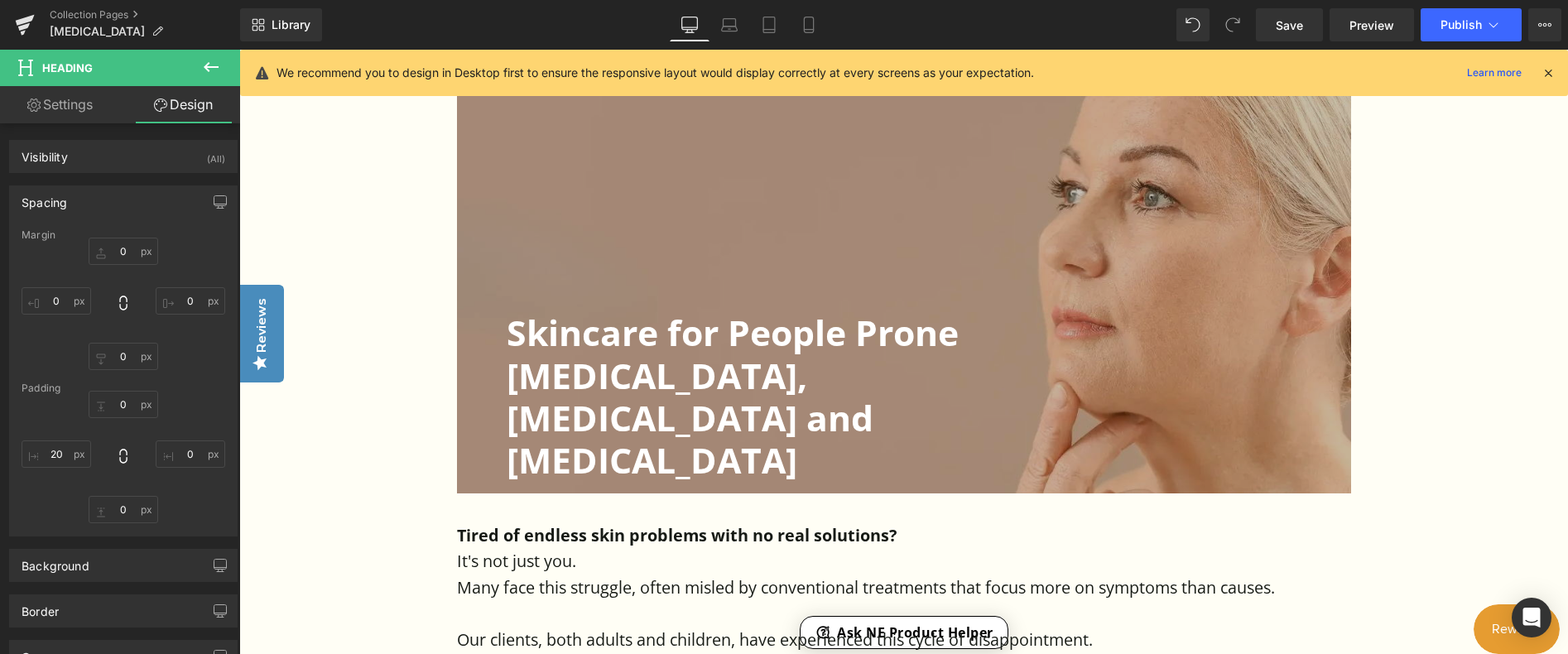
type input "0"
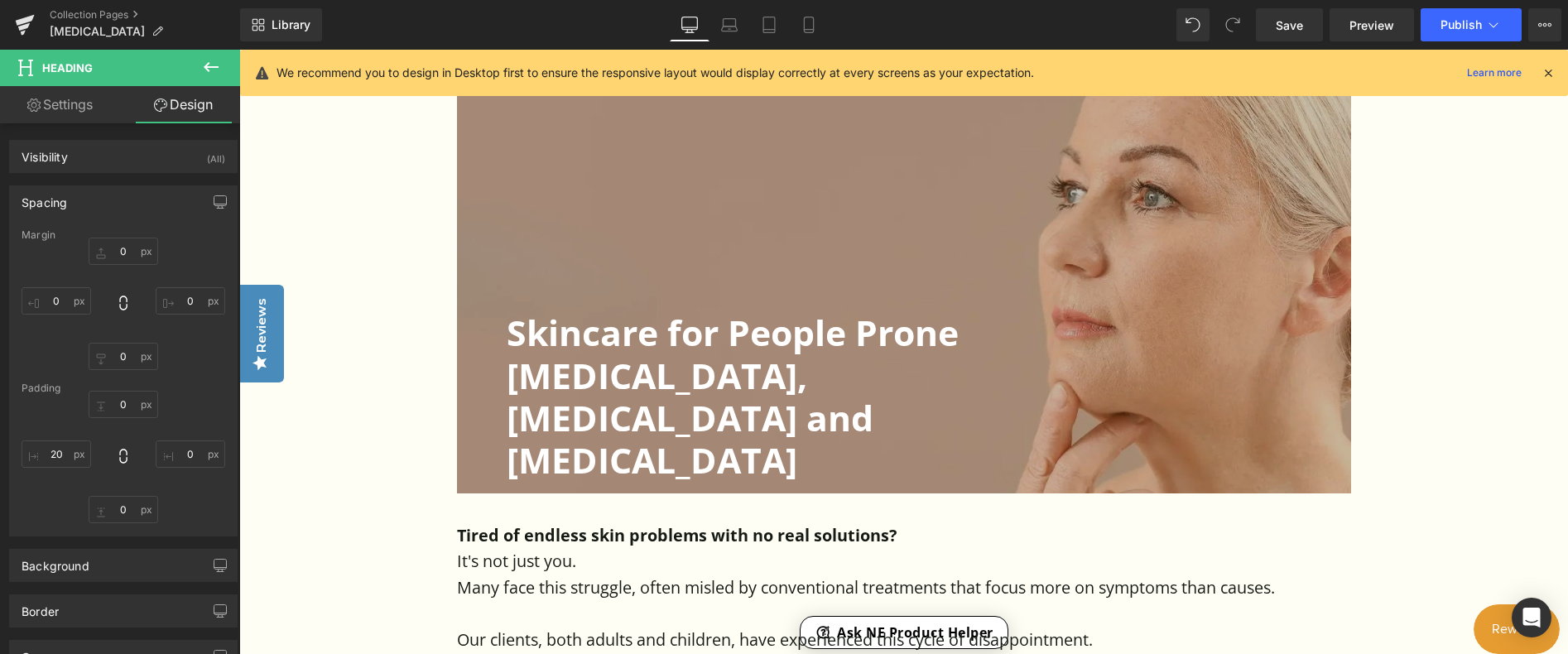
type input "0"
type input "60"
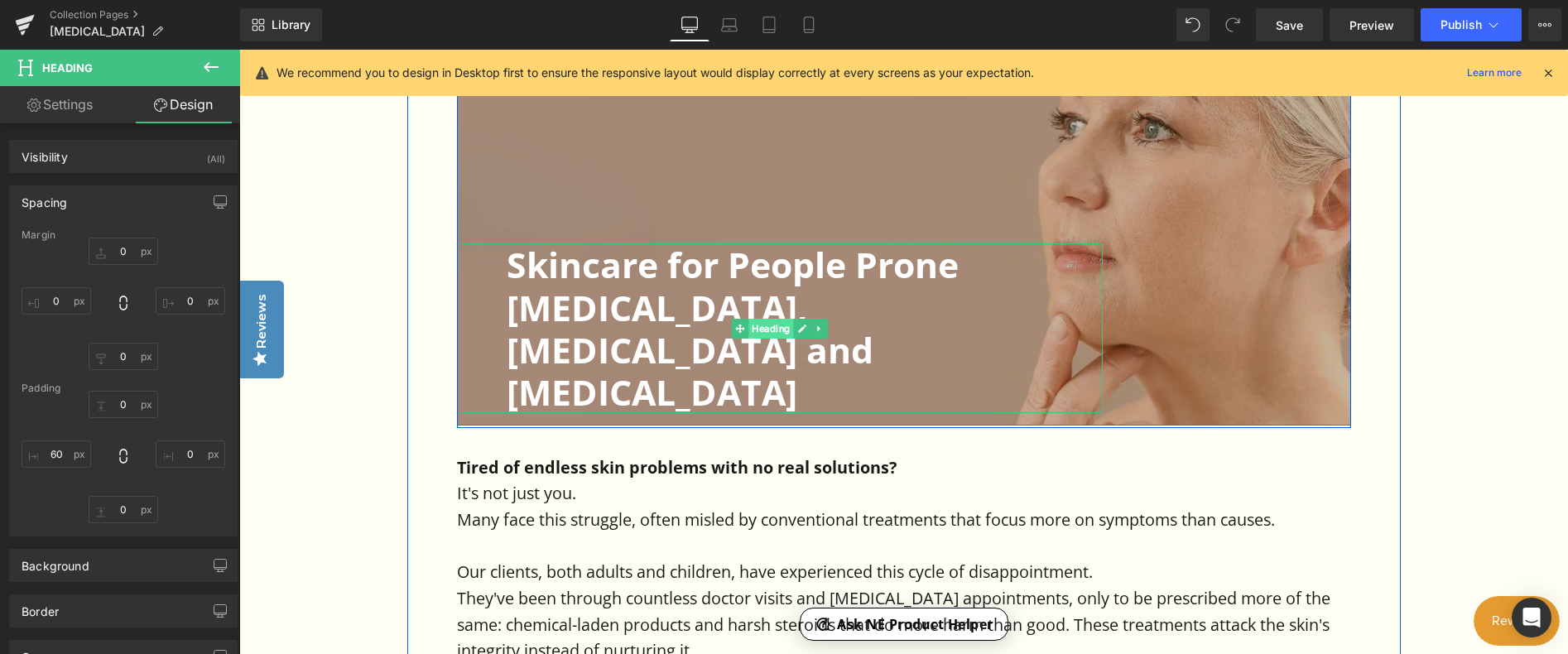
click at [774, 319] on span "Heading" at bounding box center [770, 329] width 45 height 20
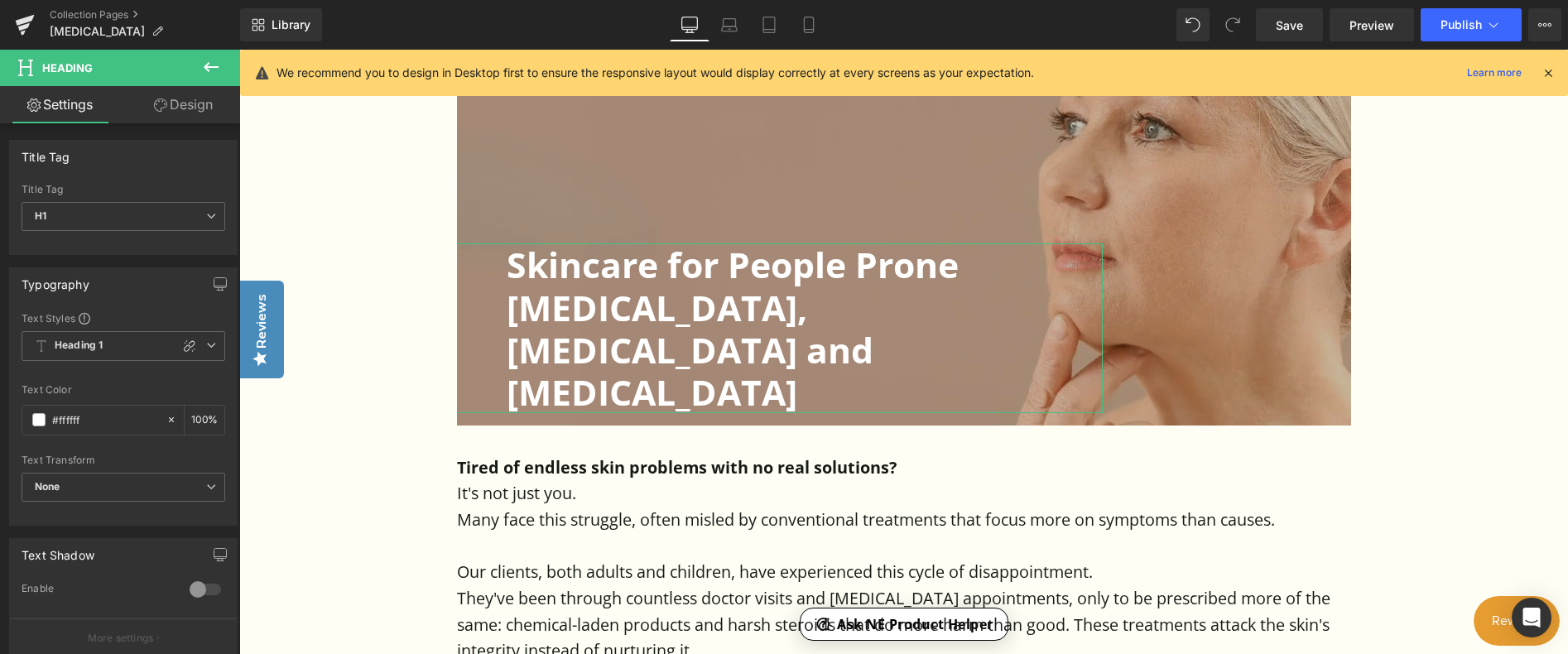
click at [183, 111] on link "Design" at bounding box center [182, 105] width 120 height 38
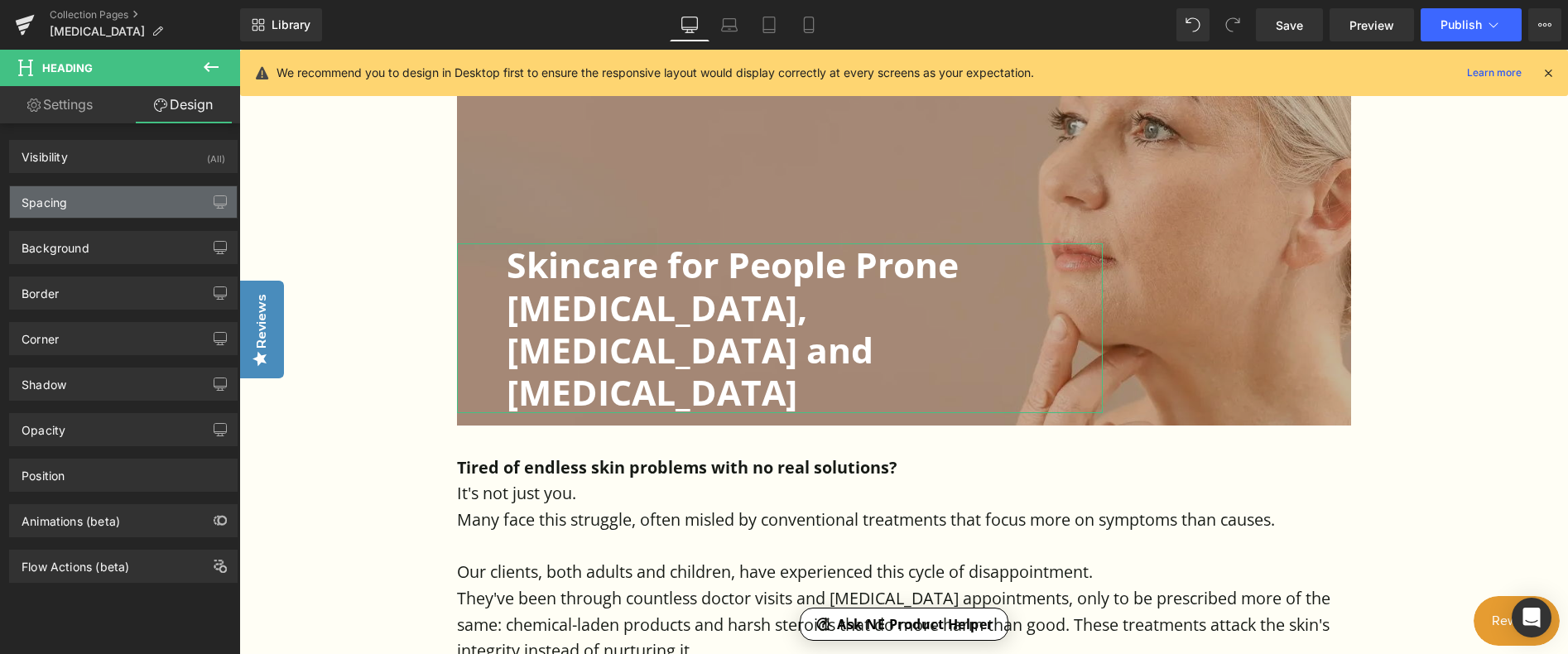
click at [33, 196] on div "Spacing" at bounding box center [45, 197] width 46 height 23
type input "0"
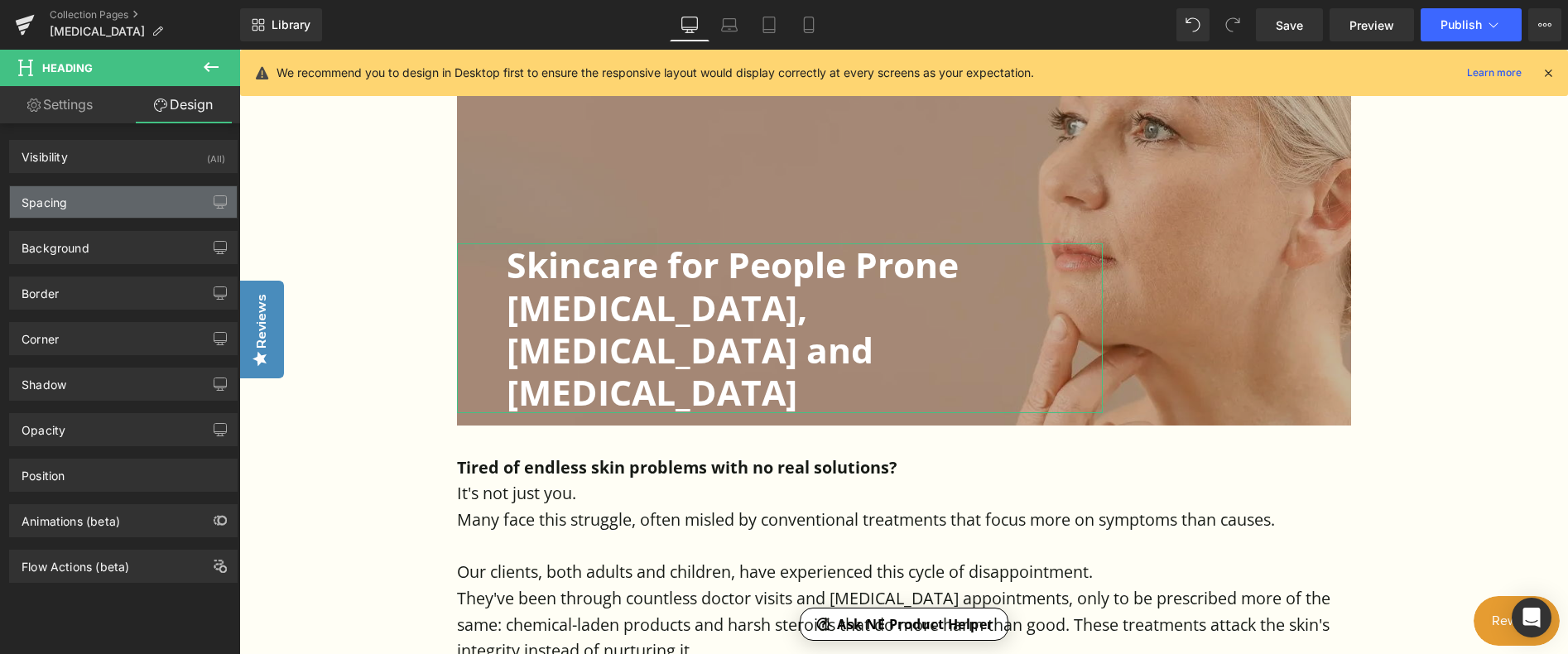
type input "0"
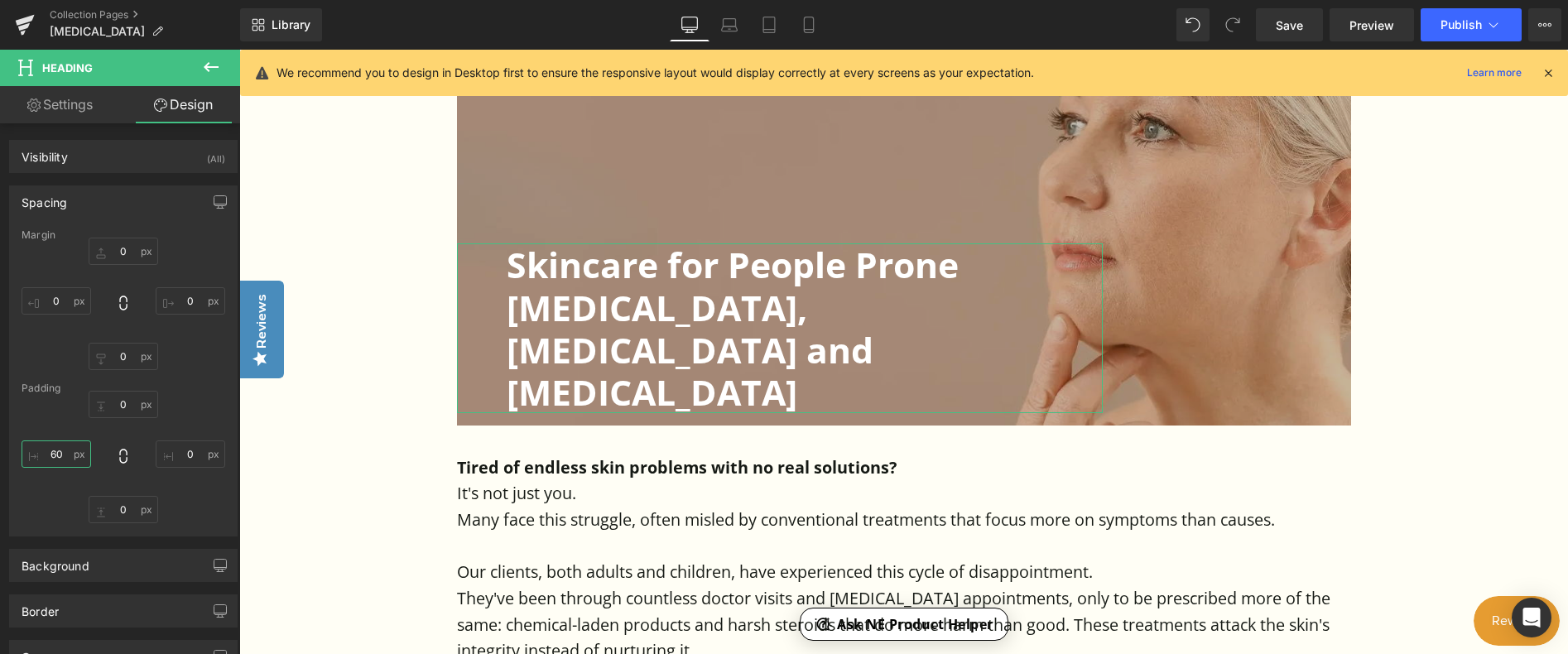
click at [53, 442] on input "60" at bounding box center [56, 454] width 69 height 28
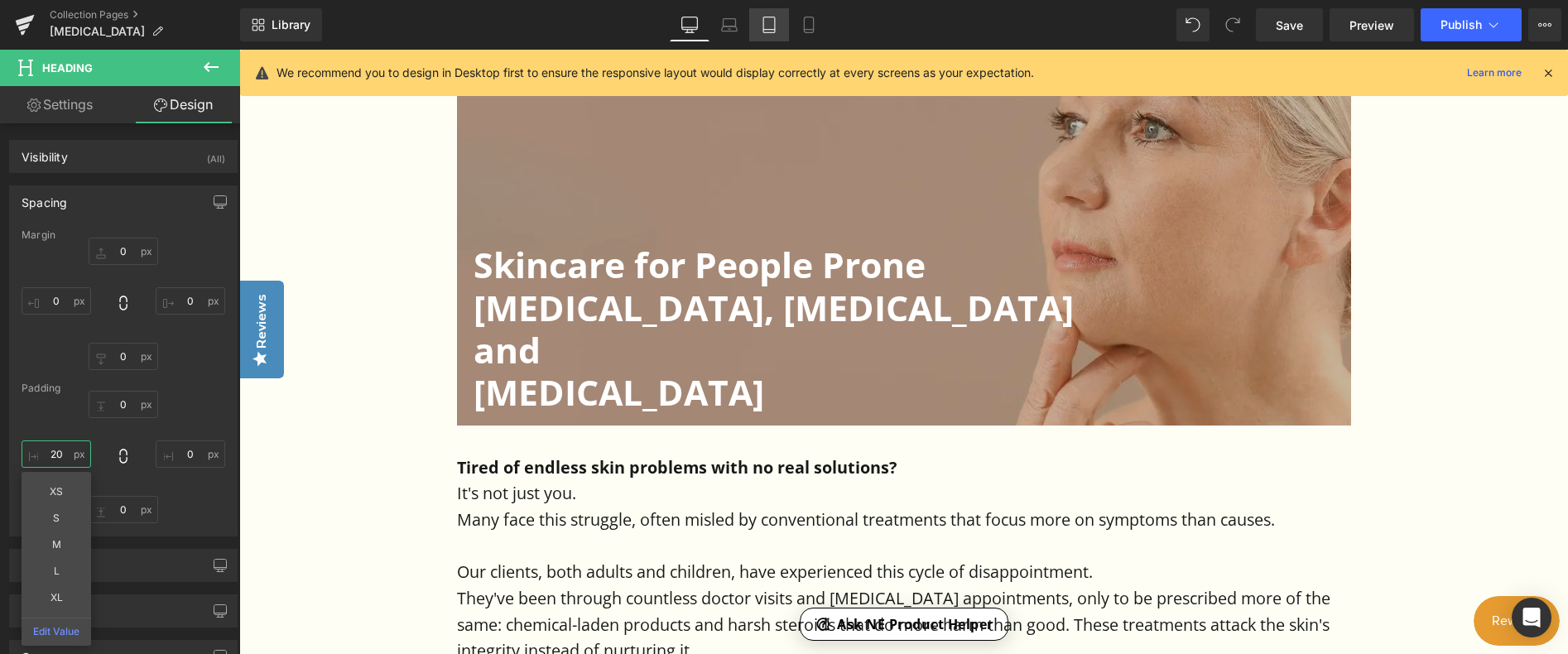
type input "20"
click at [774, 33] on link "Tablet" at bounding box center [769, 24] width 40 height 33
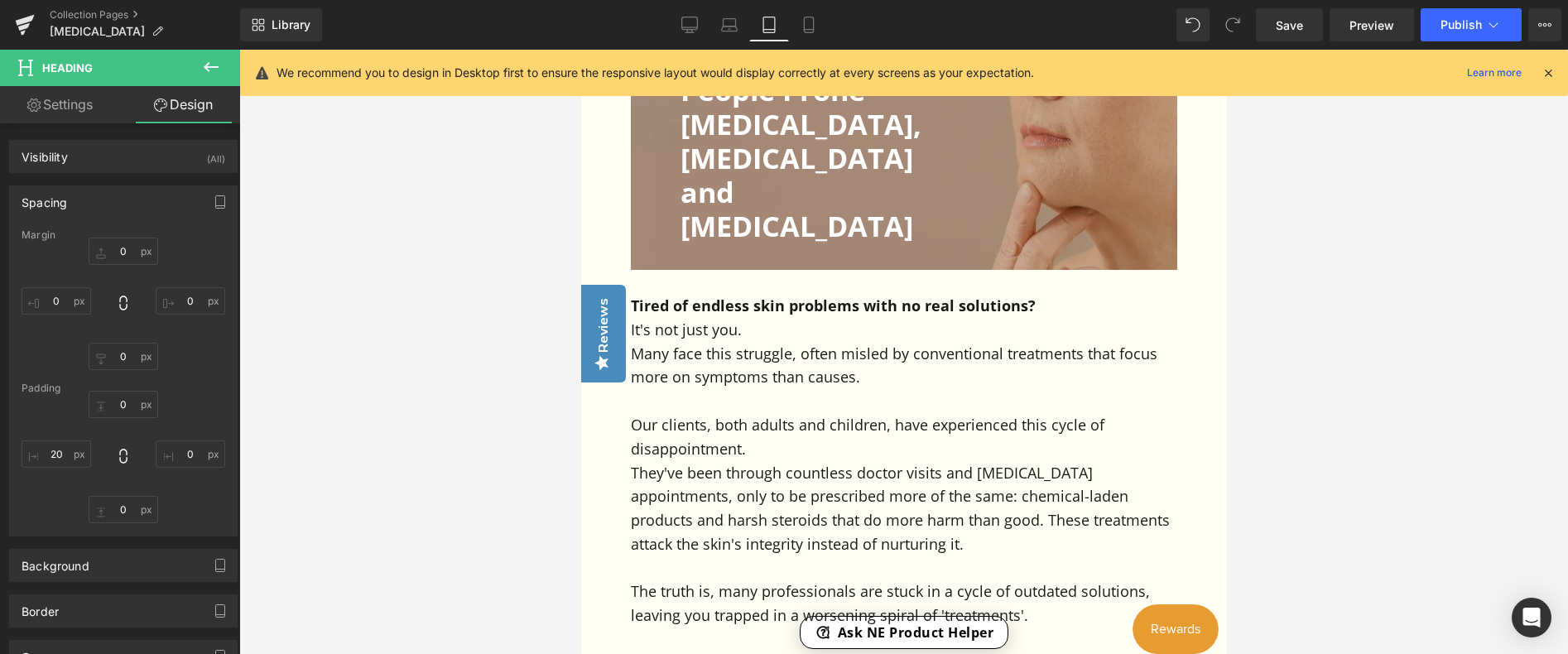
type input "0"
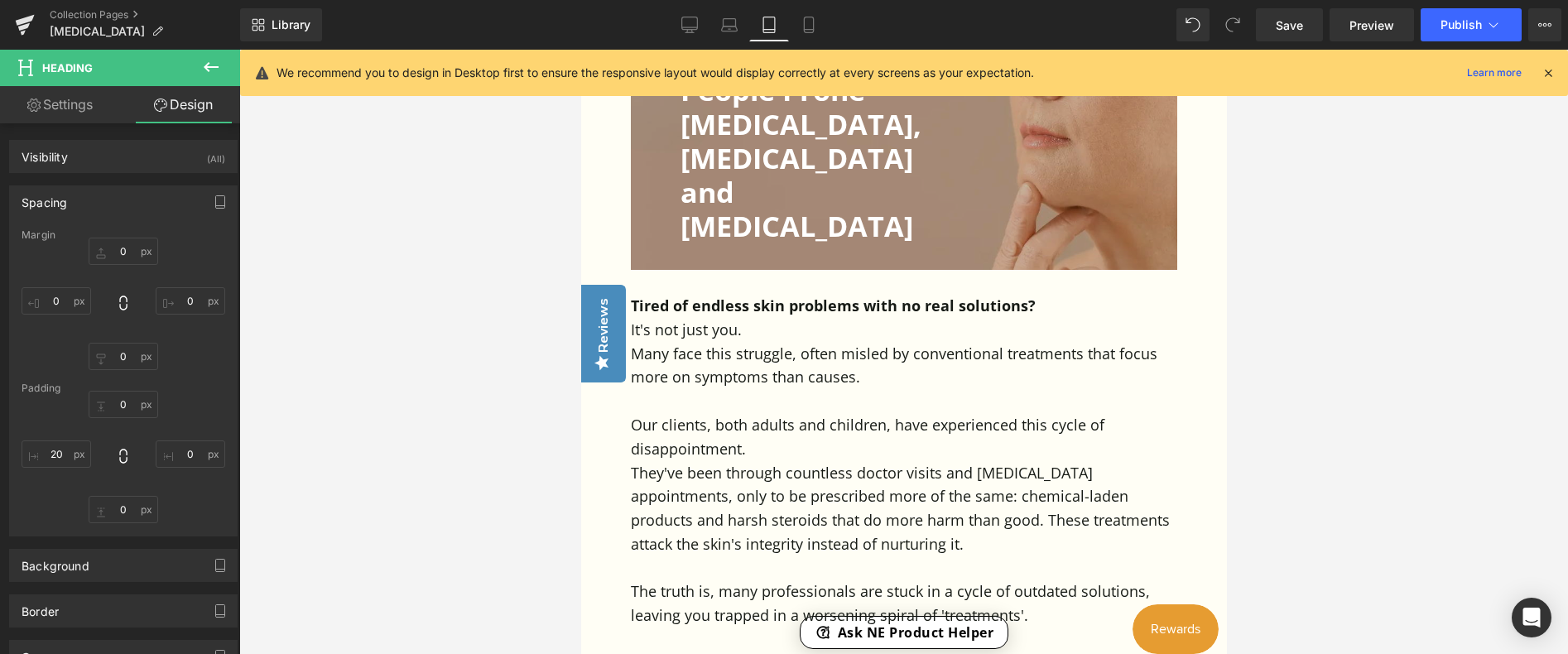
type input "0"
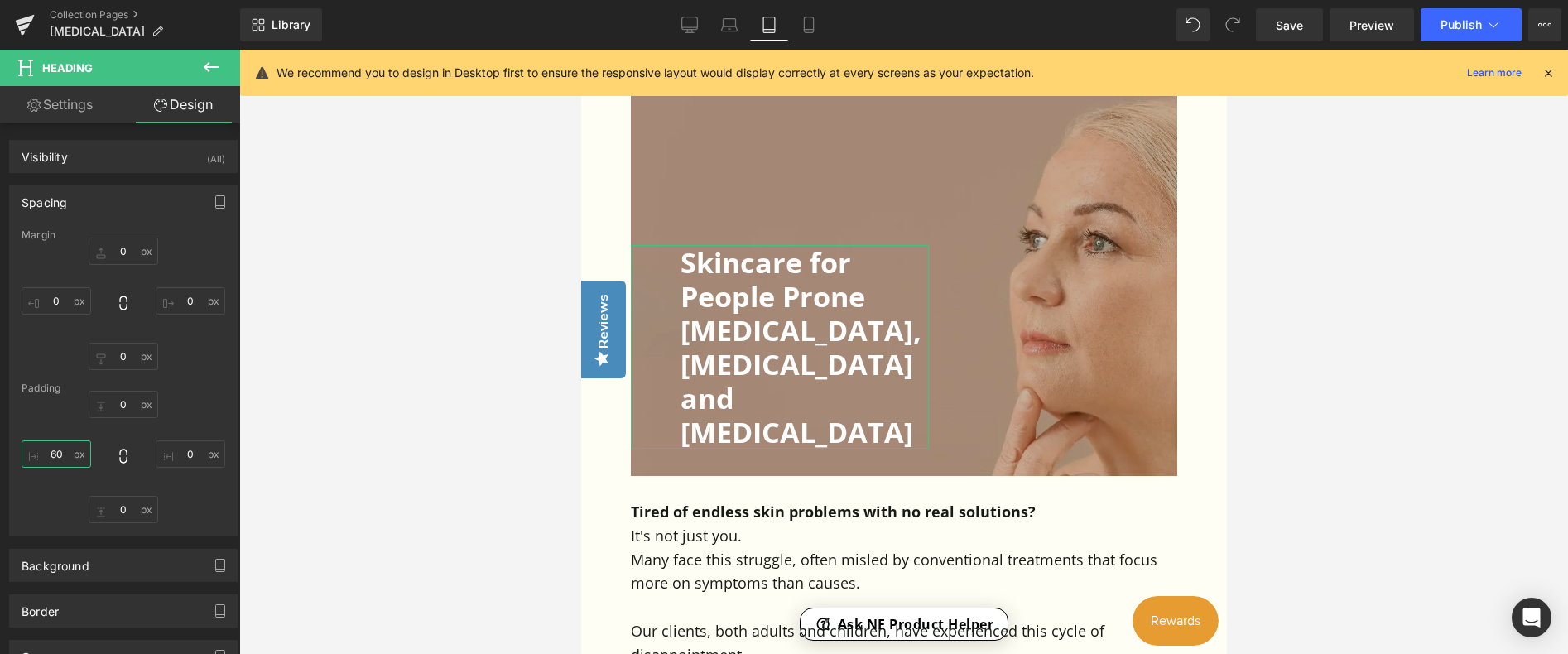
click at [48, 462] on input "60" at bounding box center [56, 454] width 69 height 28
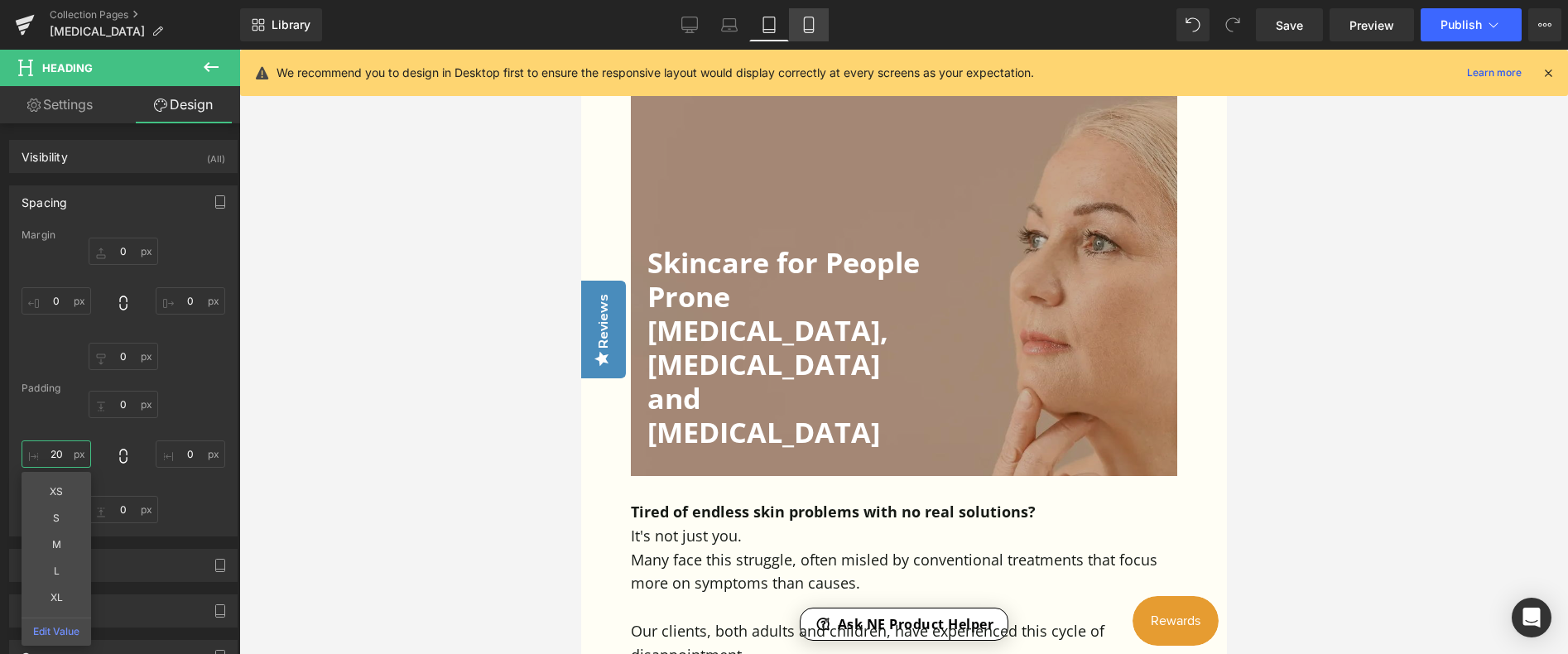
type input "20"
click at [810, 30] on icon at bounding box center [808, 30] width 9 height 0
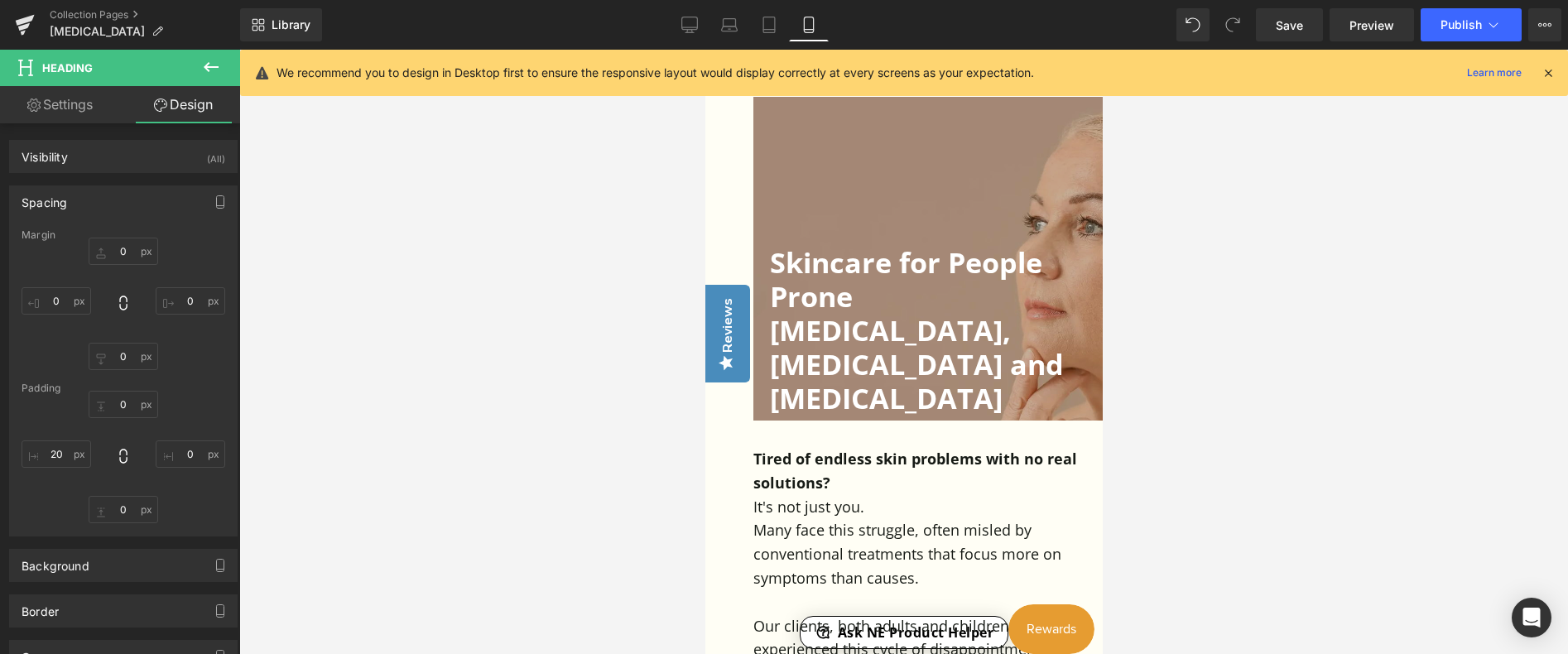
type input "0"
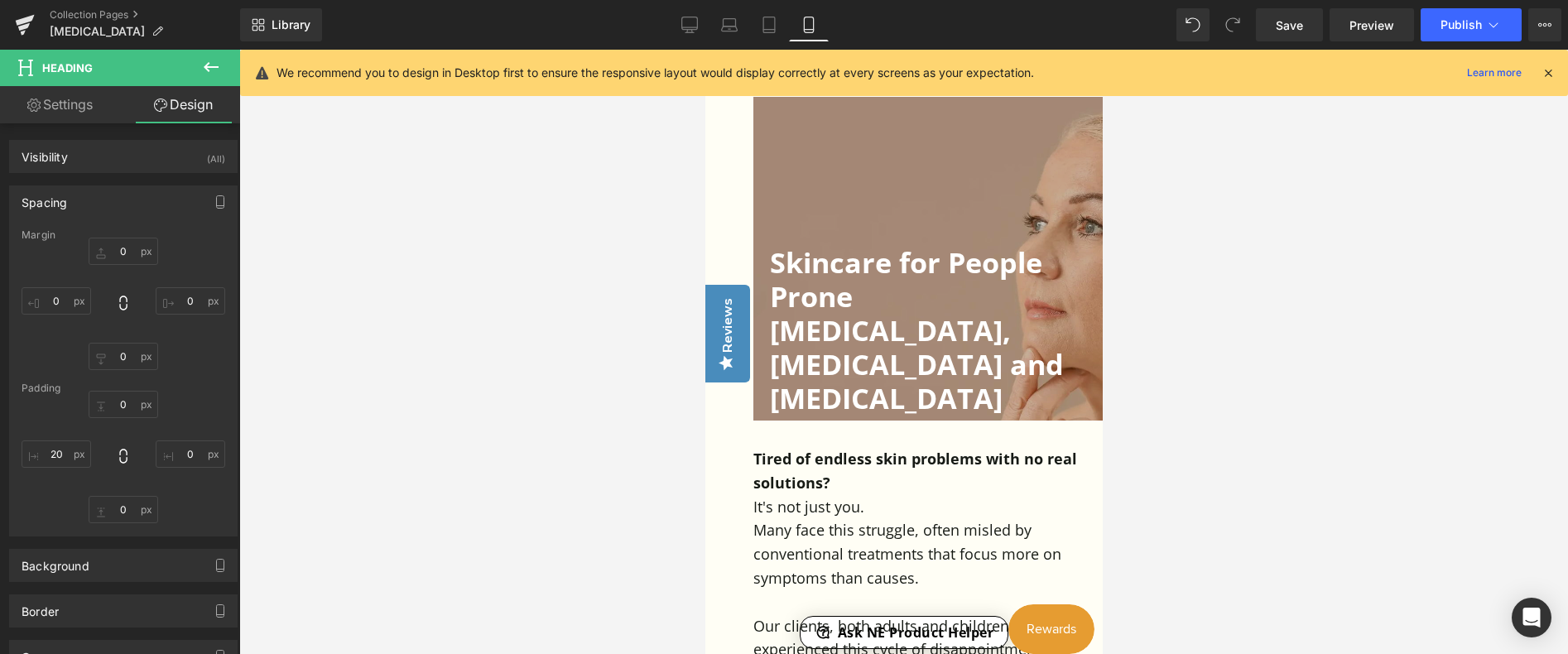
type input "0"
click at [52, 454] on input "20" at bounding box center [56, 454] width 69 height 28
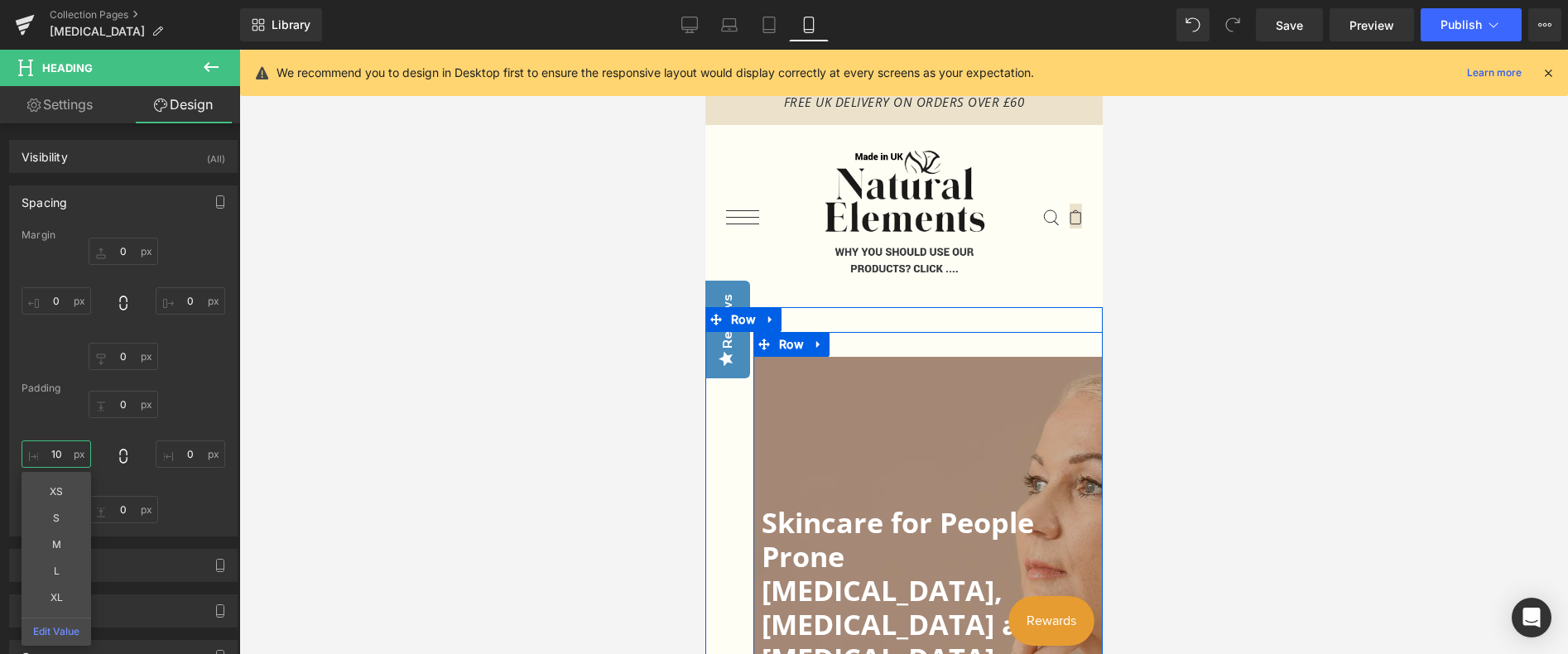
scroll to position [0, 0]
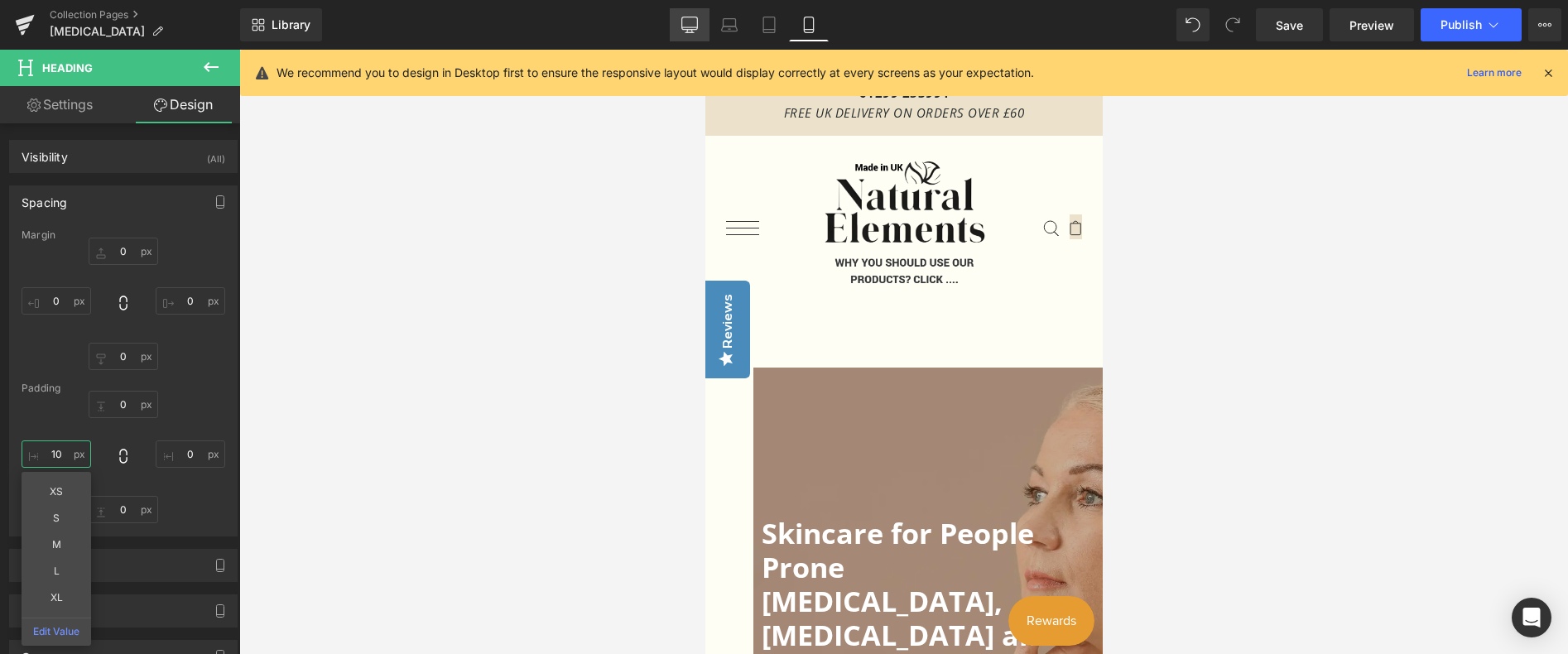
type input "10"
drag, startPoint x: 692, startPoint y: 21, endPoint x: 550, endPoint y: 146, distance: 189.2
click at [692, 21] on icon at bounding box center [689, 25] width 17 height 17
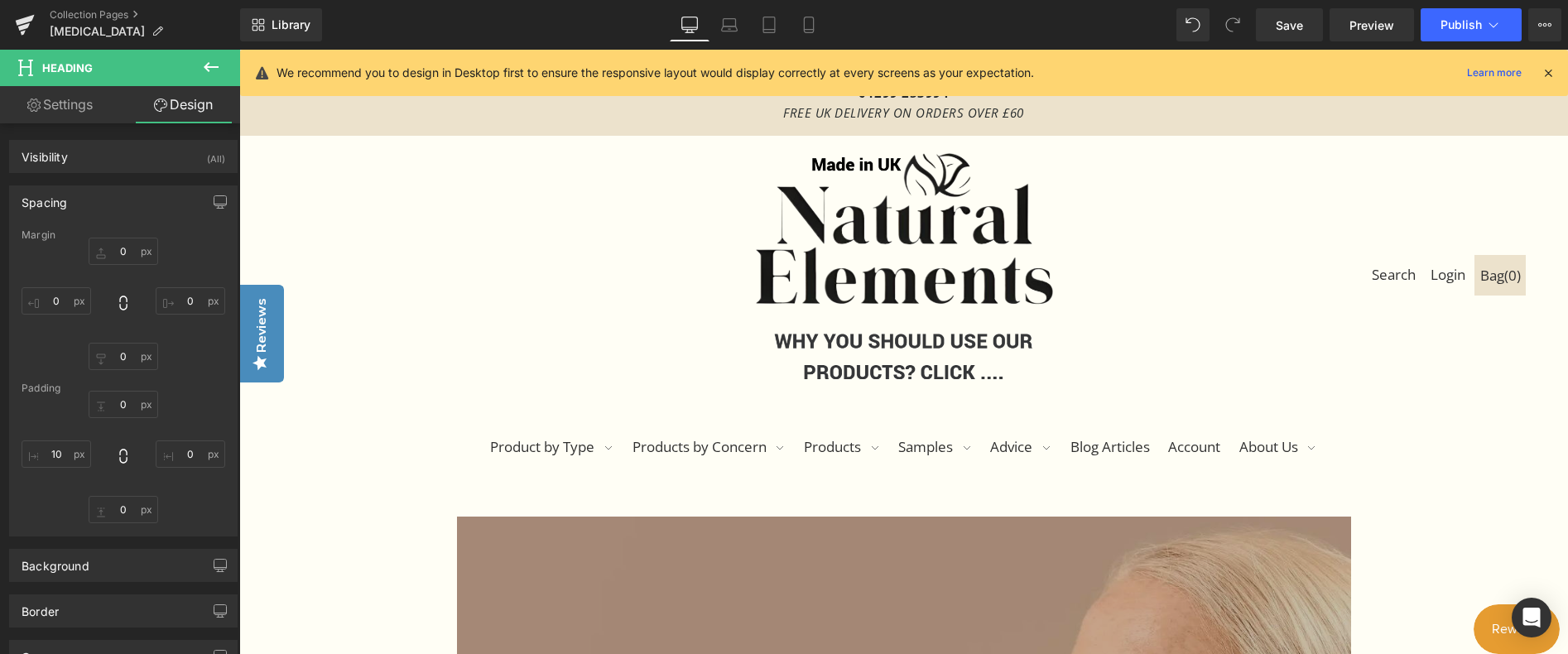
type input "0"
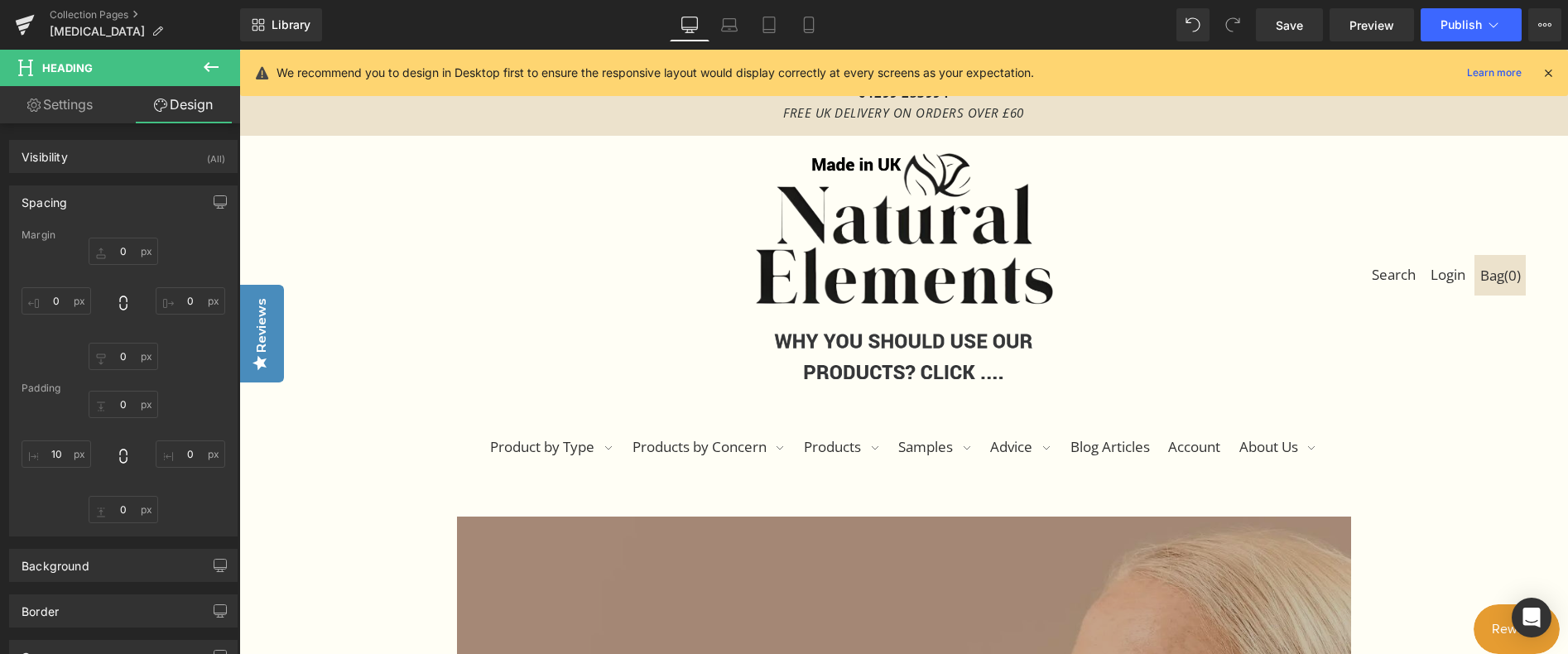
type input "0"
type input "20"
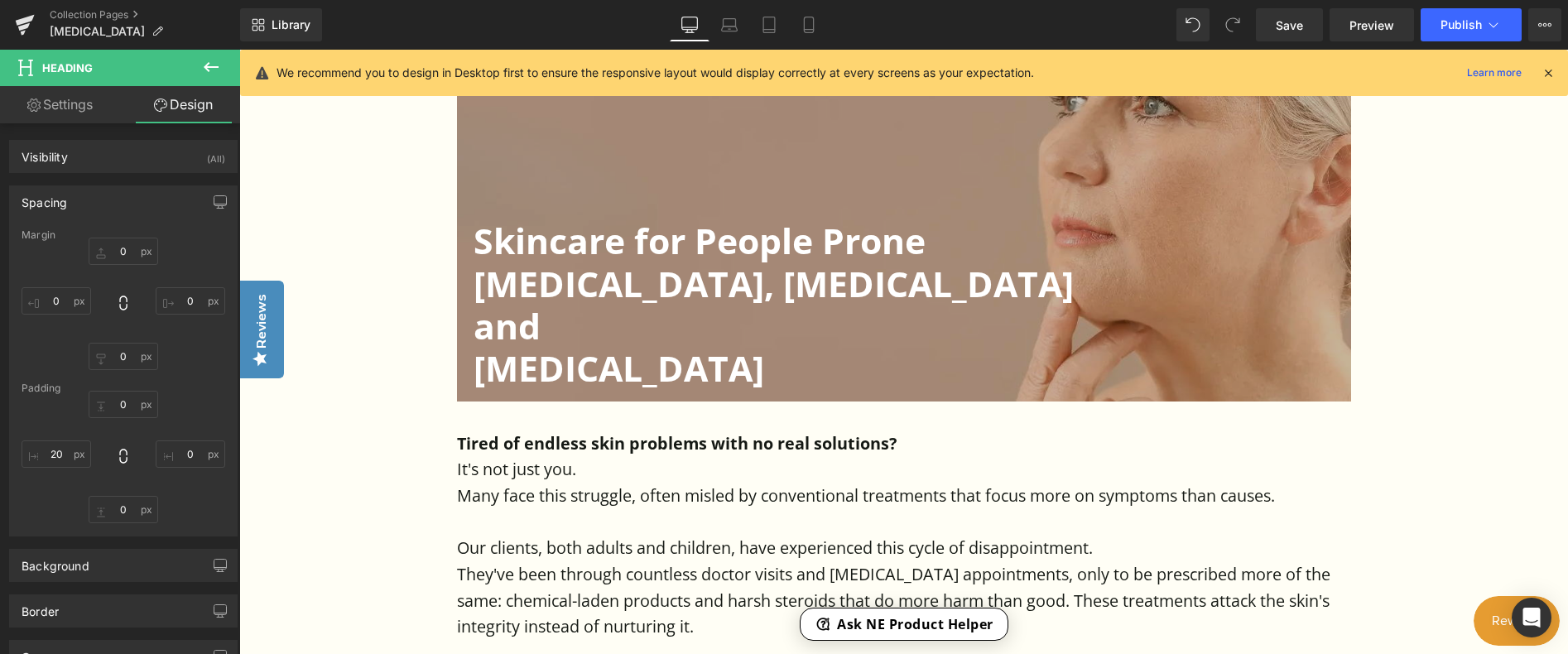
scroll to position [646, 0]
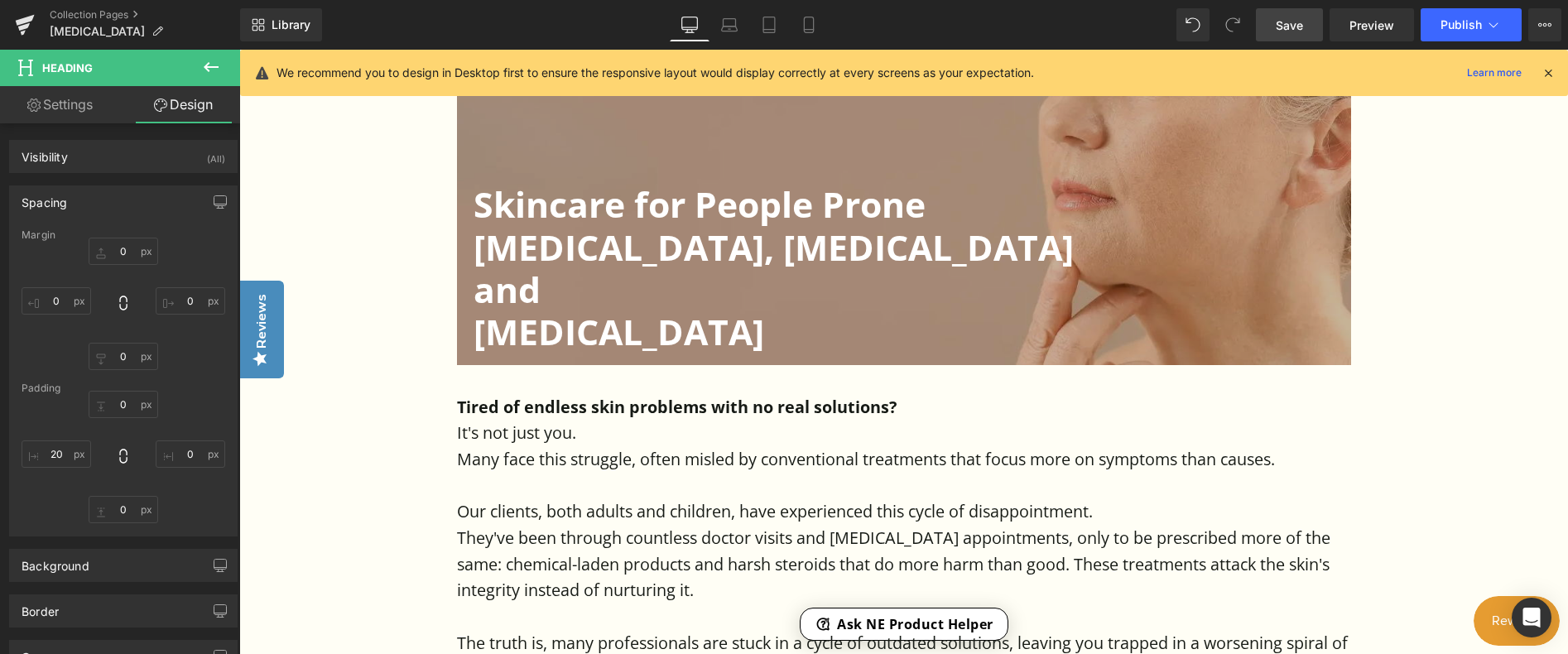
drag, startPoint x: 1276, startPoint y: 13, endPoint x: 760, endPoint y: 299, distance: 590.0
click at [1276, 13] on link "Save" at bounding box center [1289, 24] width 67 height 33
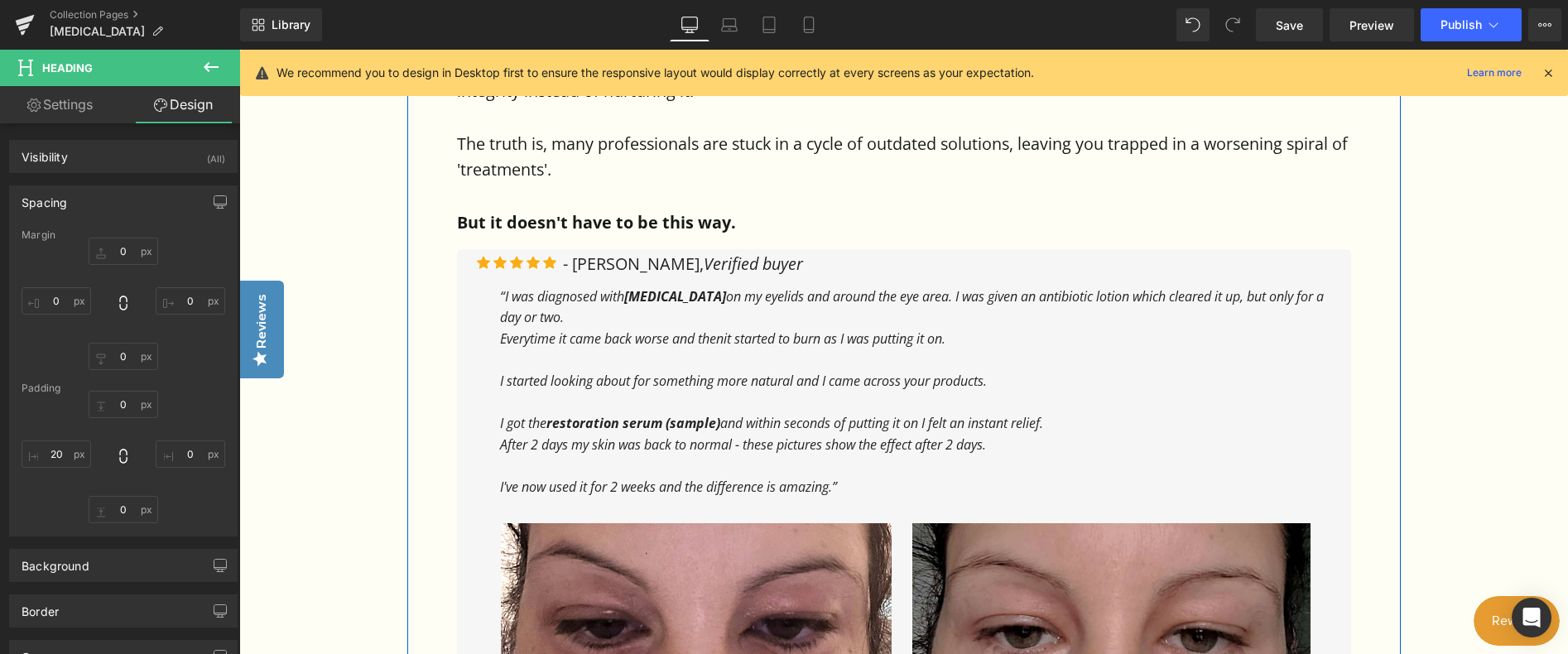
scroll to position [1143, 0]
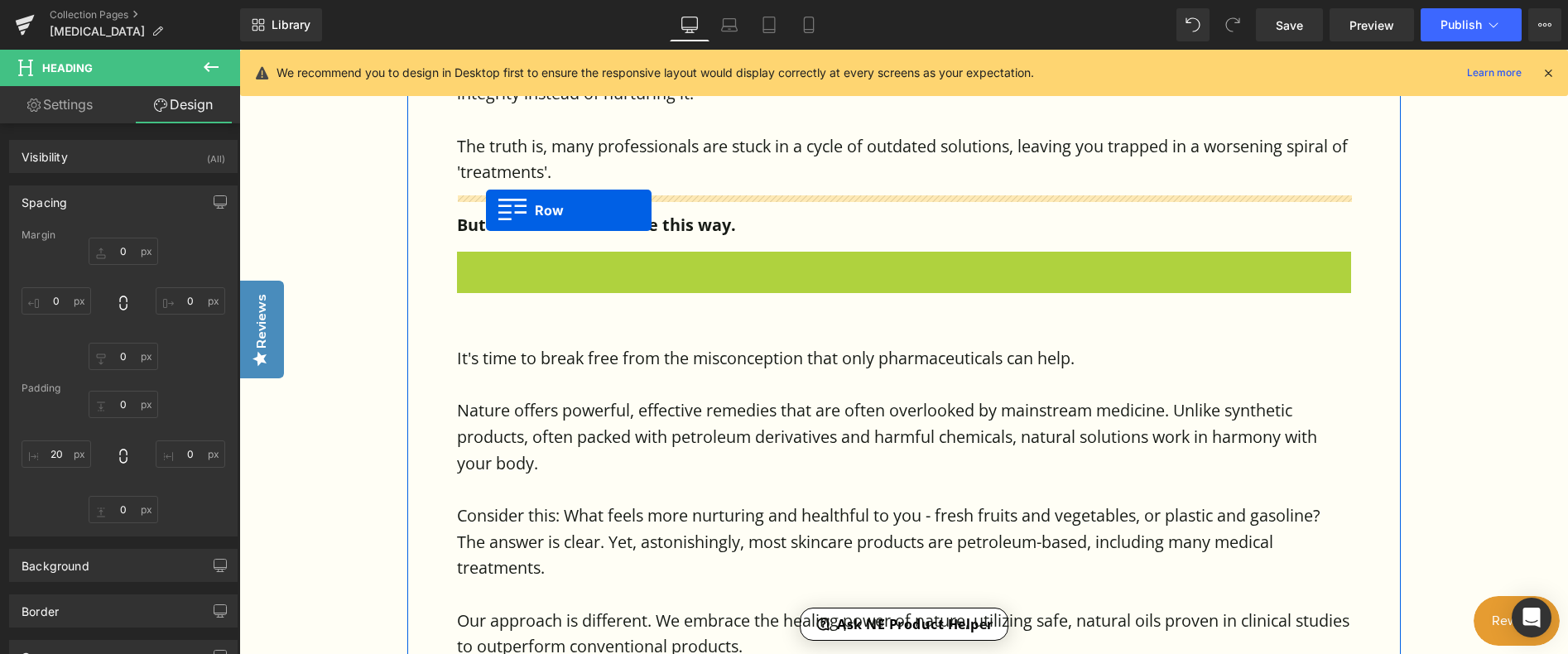
drag, startPoint x: 489, startPoint y: 219, endPoint x: 486, endPoint y: 210, distance: 9.5
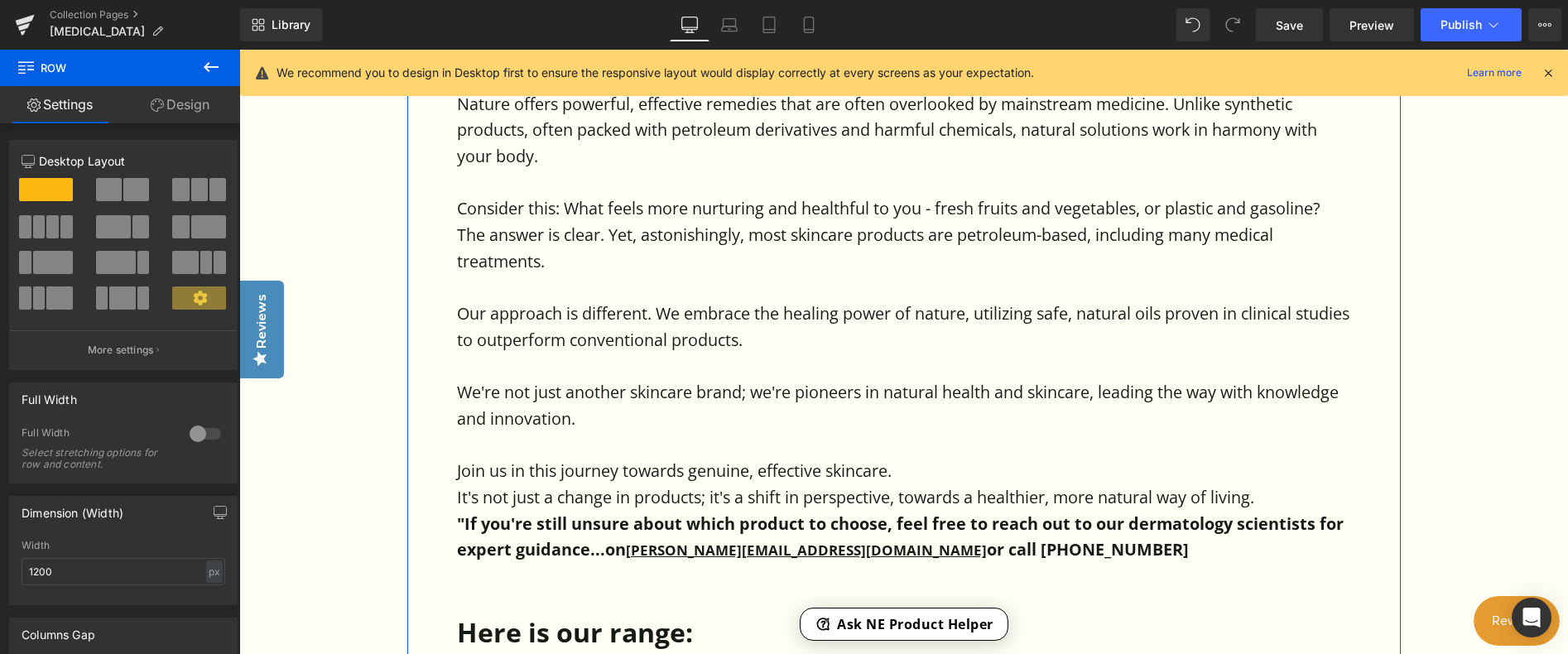
scroll to position [1971, 0]
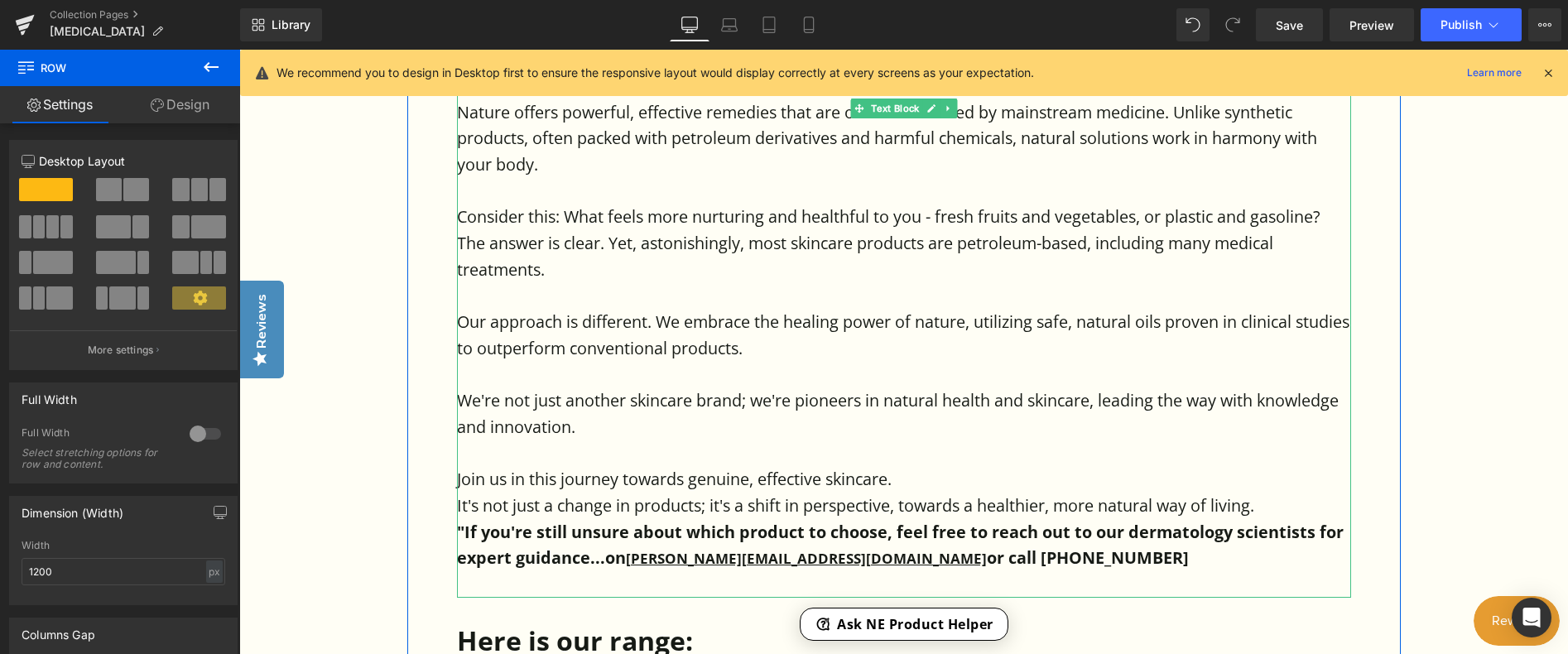
click at [462, 520] on strong ""If you're still unsure about which product to choose, feel free to reach out t…" at bounding box center [900, 544] width 886 height 49
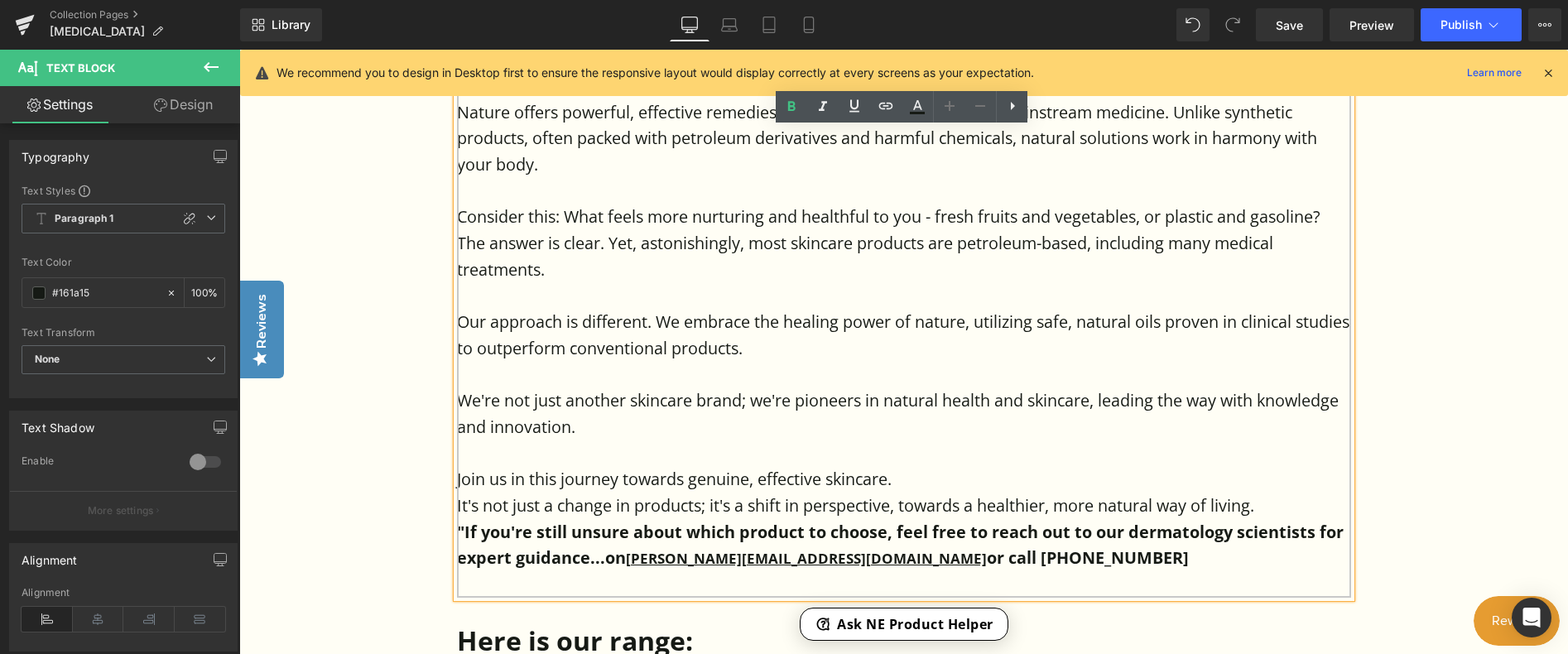
click at [567, 520] on strong ""If you're still unsure about which product to choose, feel free to reach out t…" at bounding box center [900, 544] width 886 height 49
click at [465, 520] on strong ""If you're still unsure about which product to choose, feel free to reach out t…" at bounding box center [900, 544] width 886 height 49
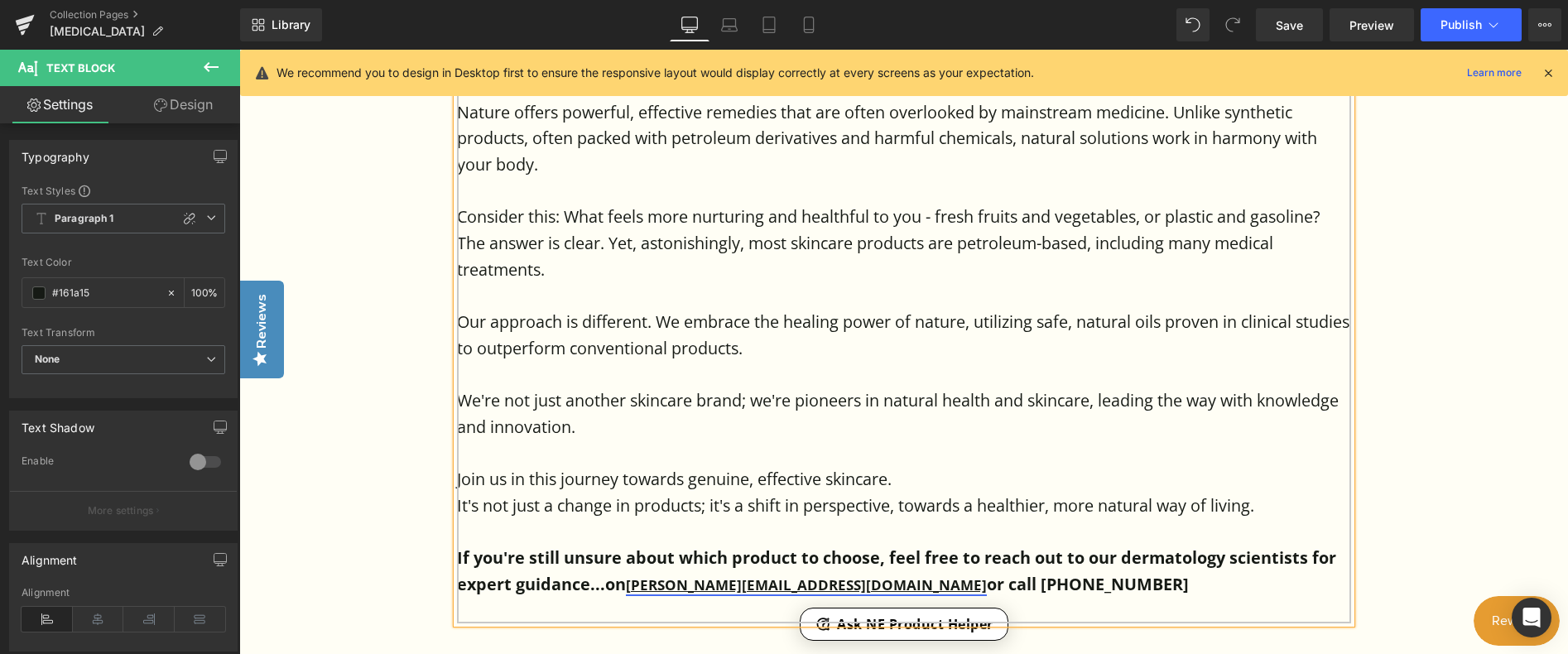
click at [658, 575] on link "[PERSON_NAME][EMAIL_ADDRESS][DOMAIN_NAME]" at bounding box center [806, 584] width 361 height 19
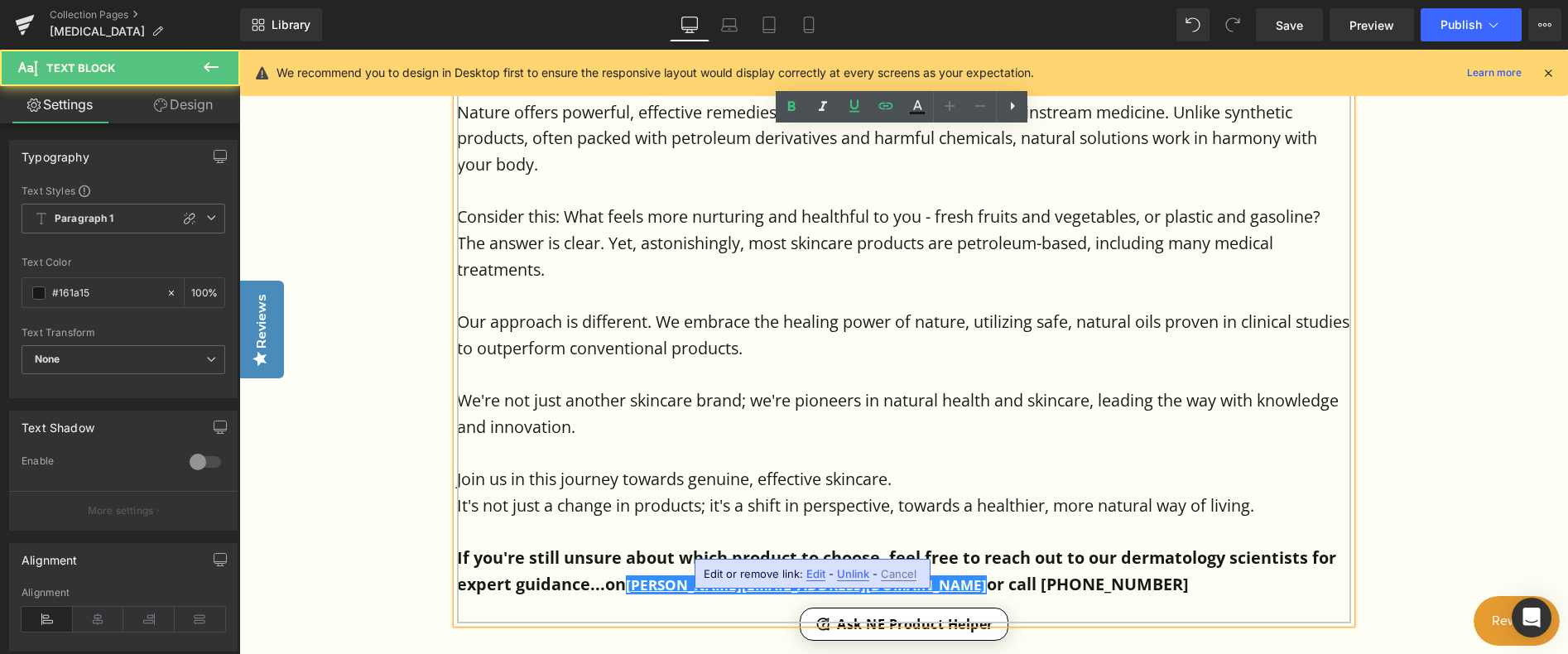
click at [912, 440] on p at bounding box center [904, 453] width 894 height 27
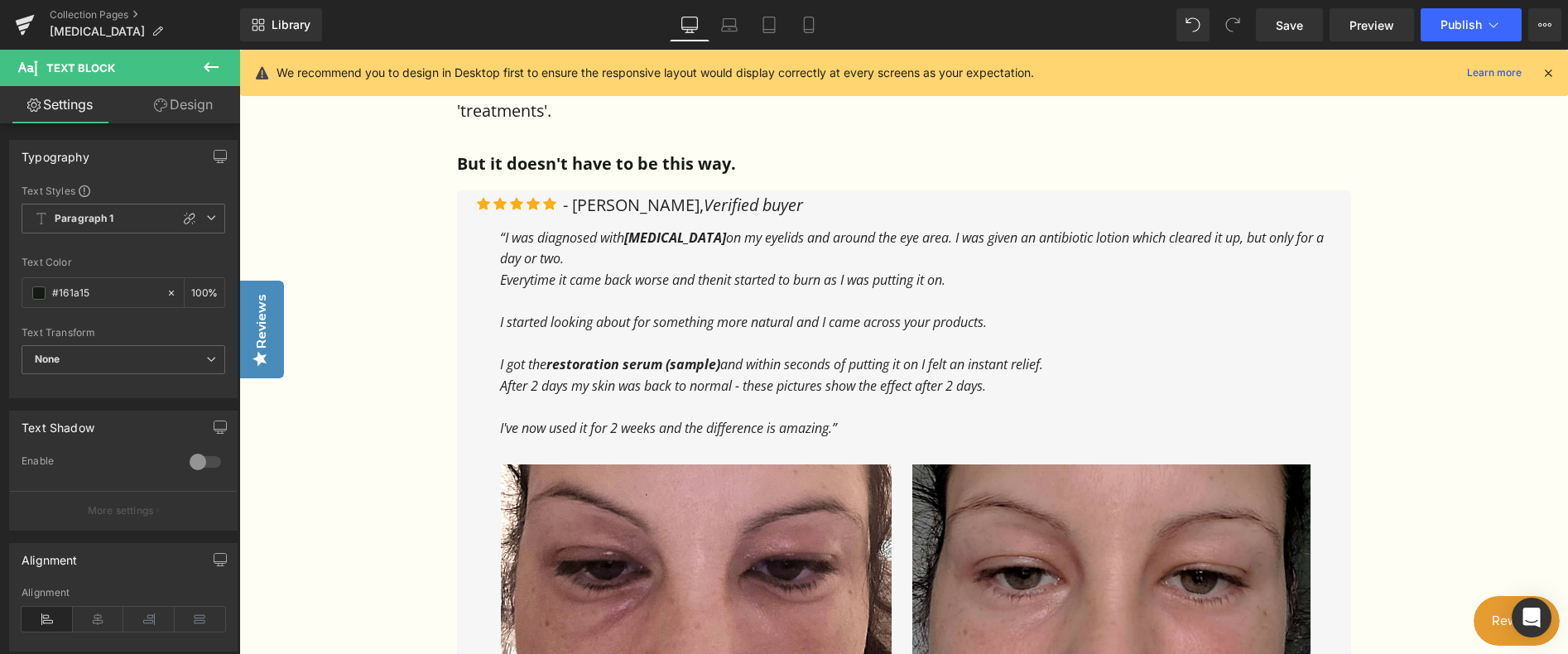
scroll to position [1143, 0]
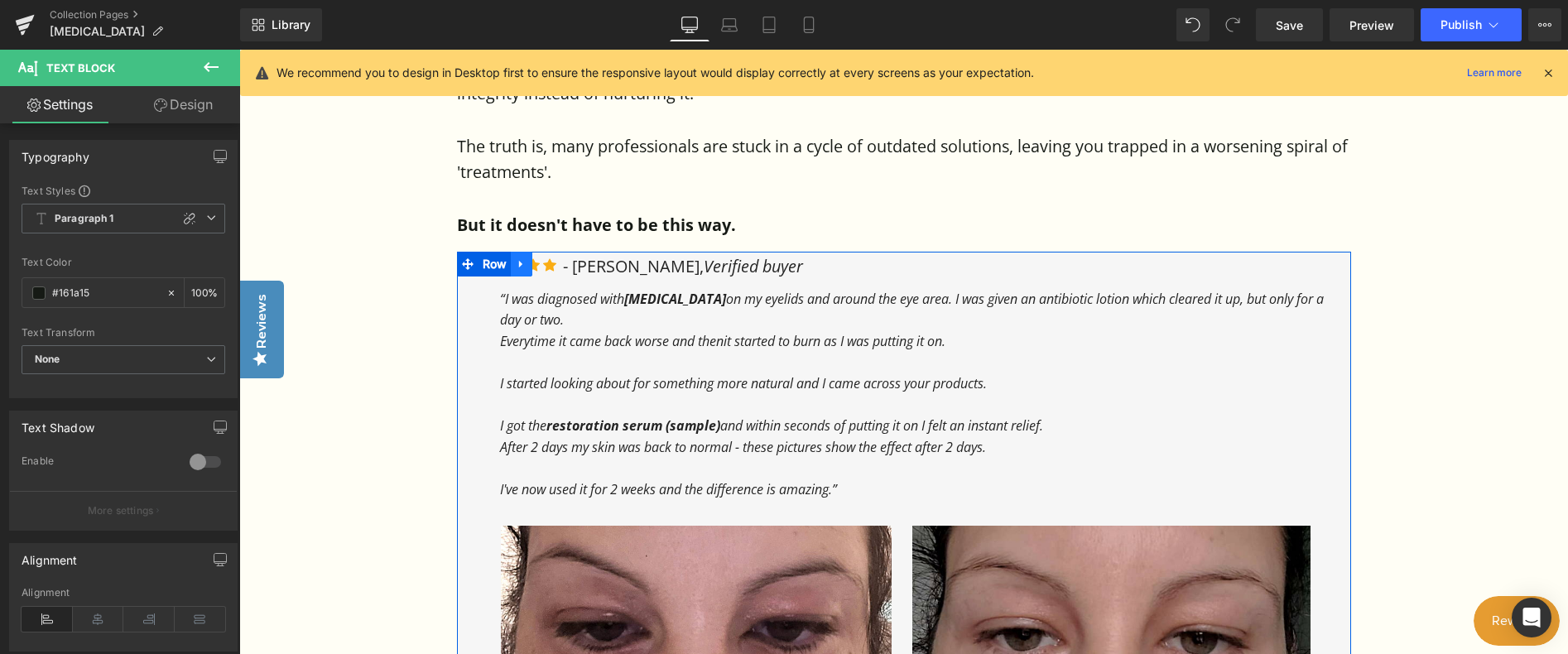
click at [519, 260] on icon at bounding box center [520, 264] width 3 height 8
click at [543, 258] on icon at bounding box center [543, 264] width 12 height 13
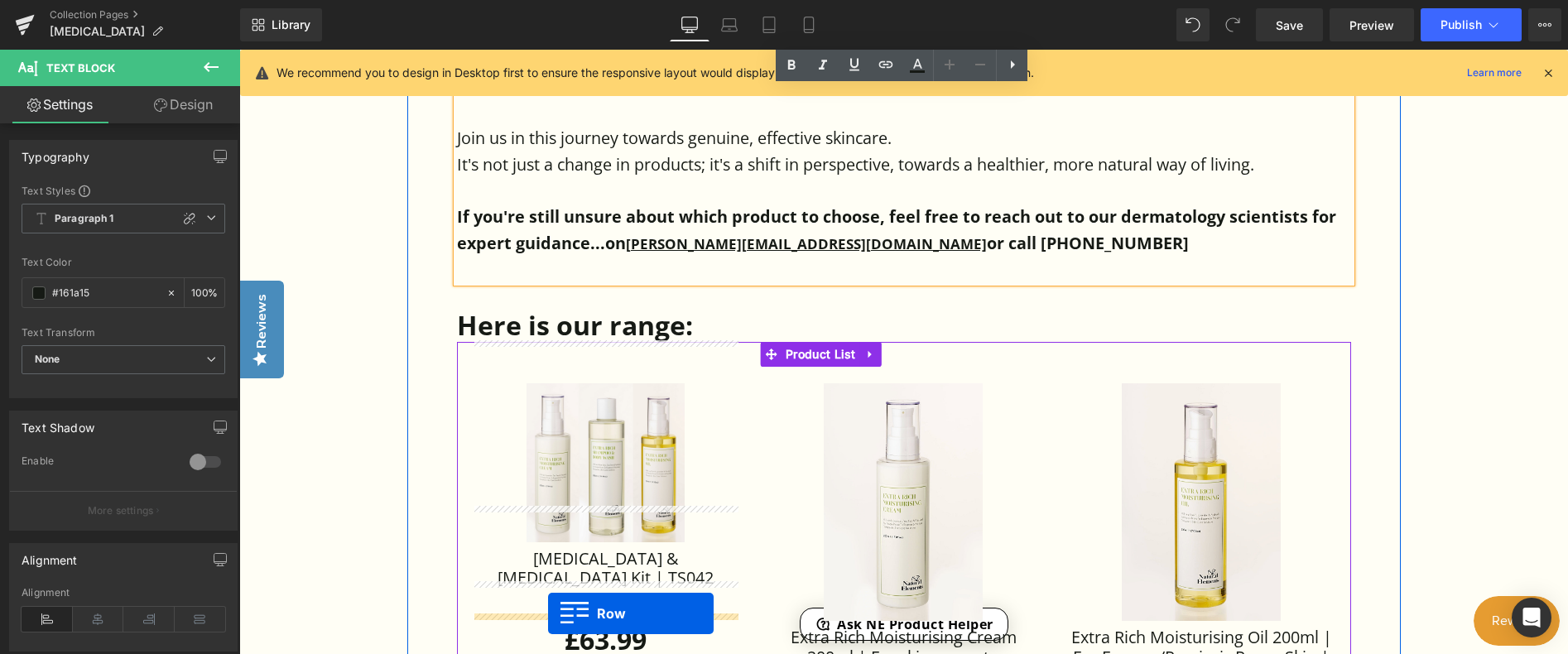
scroll to position [2449, 0]
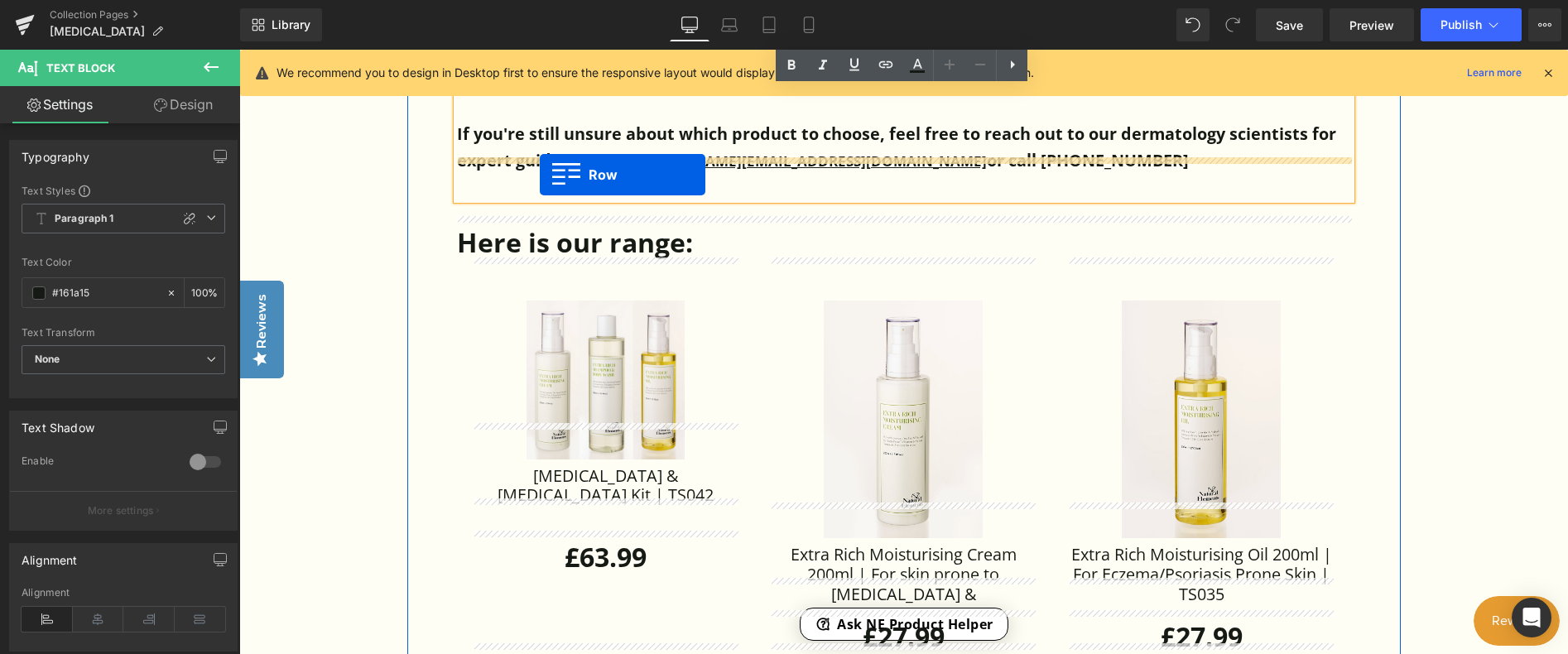
drag, startPoint x: 495, startPoint y: 124, endPoint x: 540, endPoint y: 174, distance: 67.3
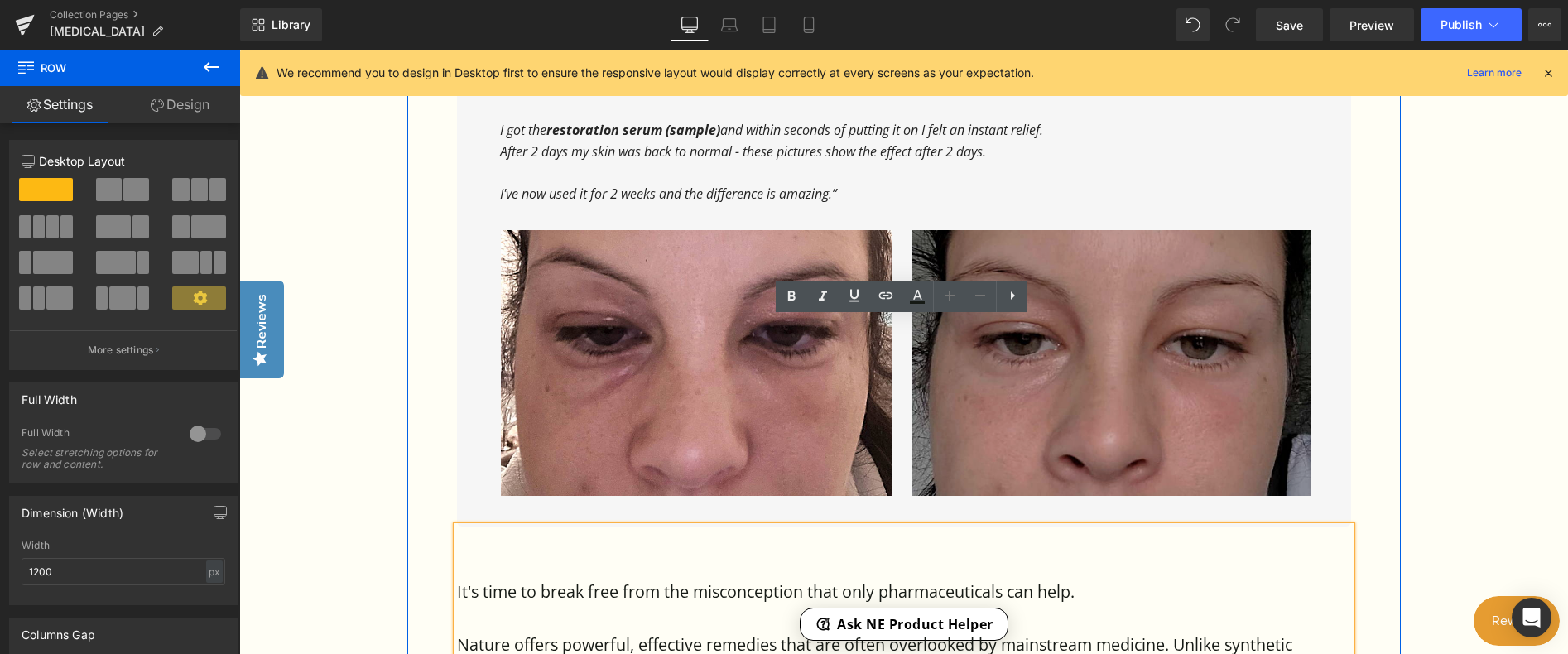
scroll to position [1401, 0]
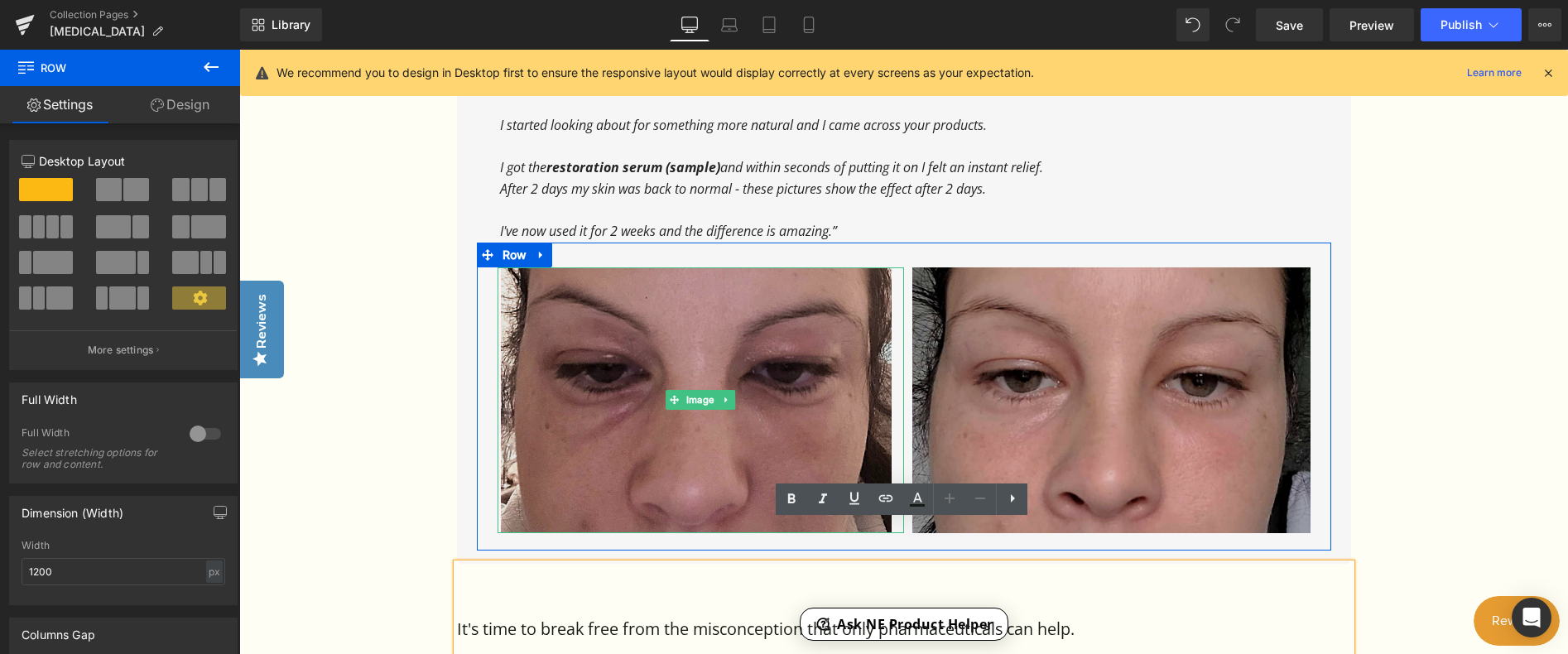
click at [815, 349] on img at bounding box center [700, 400] width 398 height 266
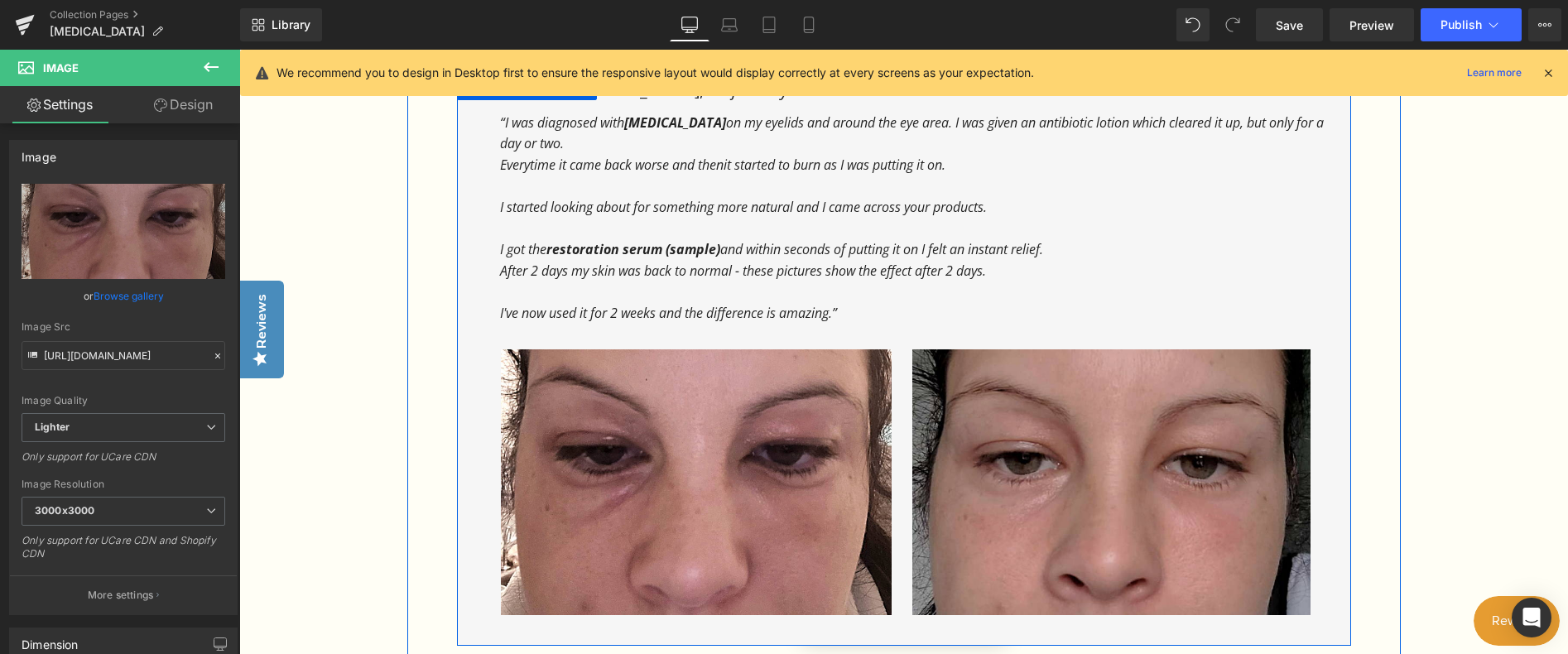
scroll to position [1318, 0]
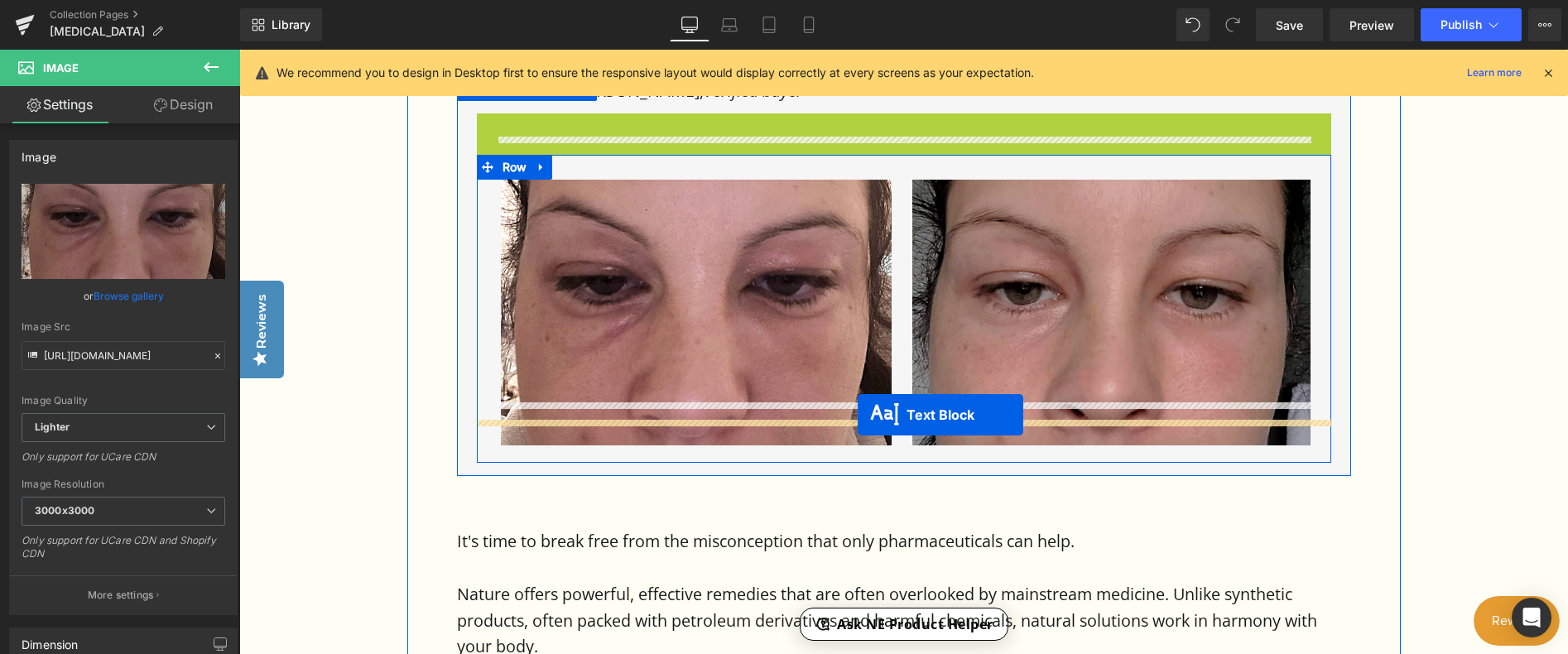
drag, startPoint x: 892, startPoint y: 178, endPoint x: 857, endPoint y: 415, distance: 239.6
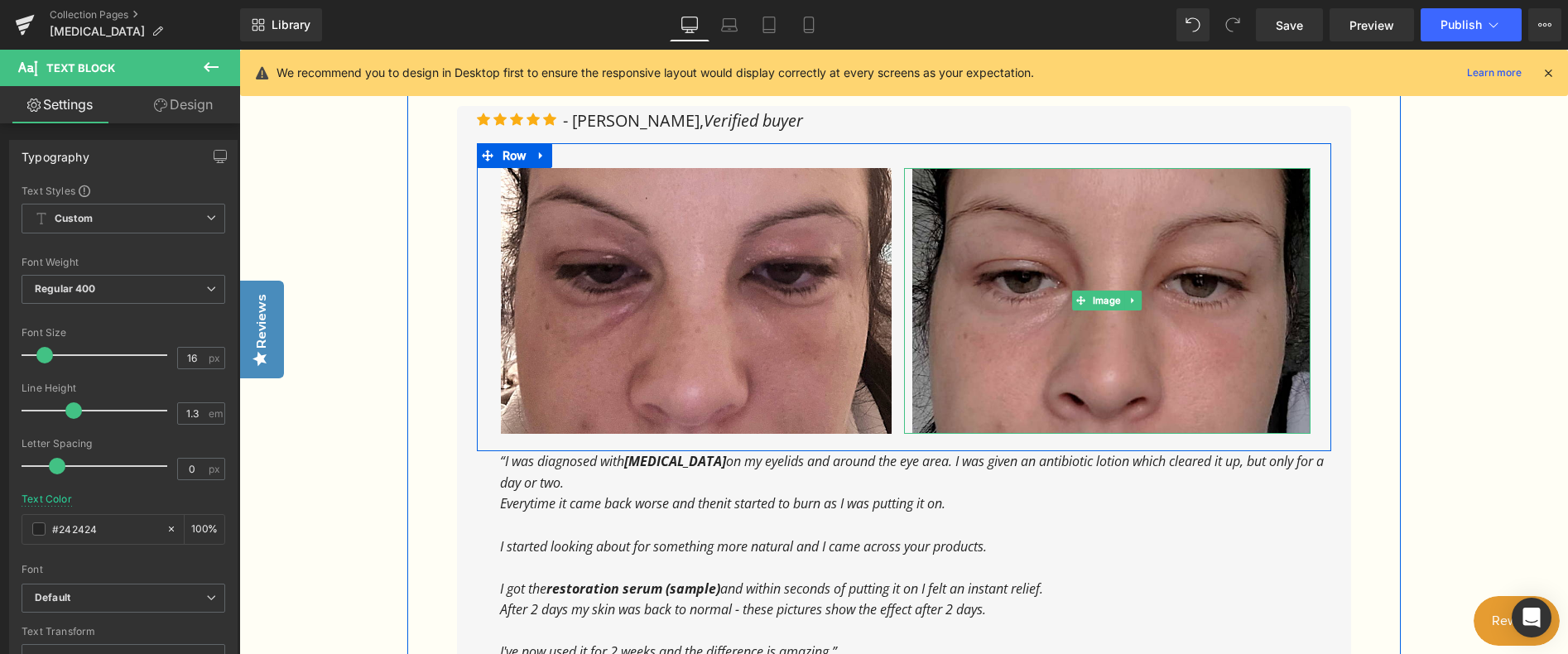
scroll to position [987, 0]
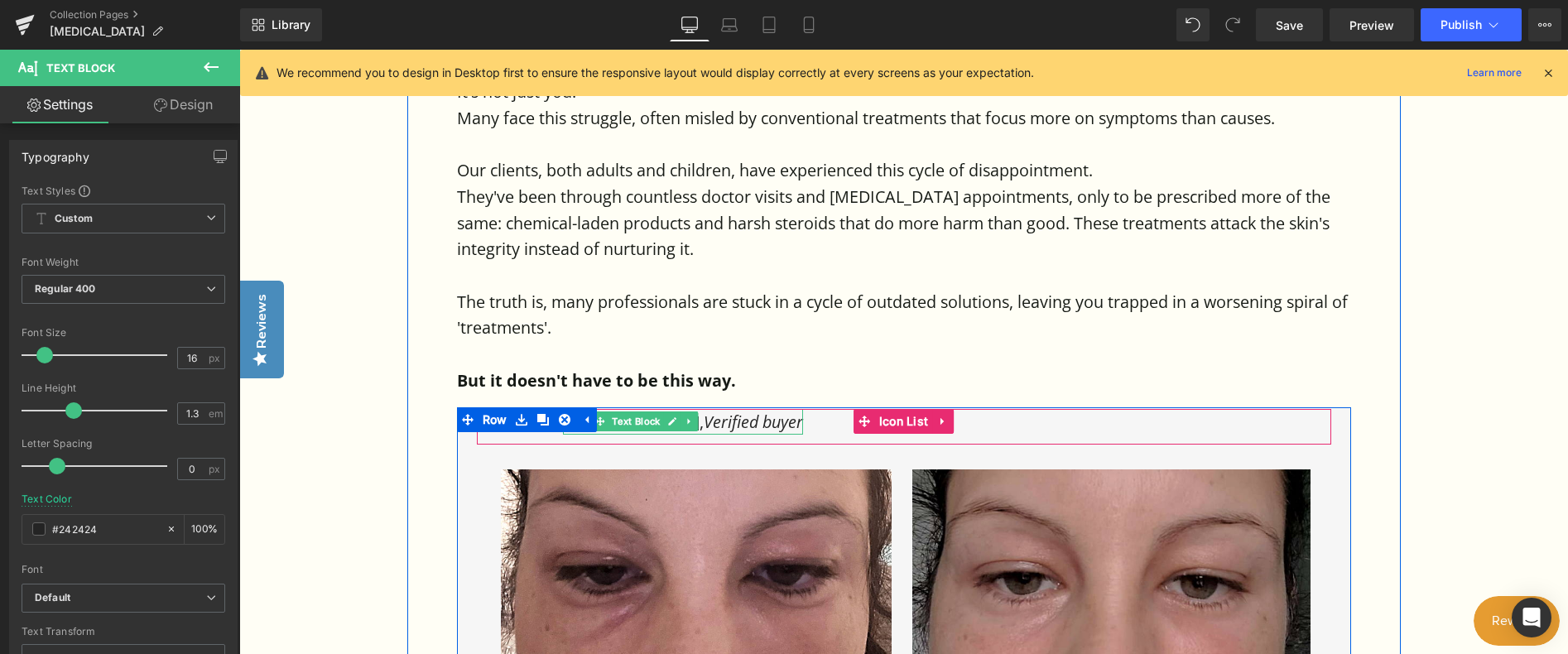
click at [675, 411] on link at bounding box center [673, 421] width 18 height 20
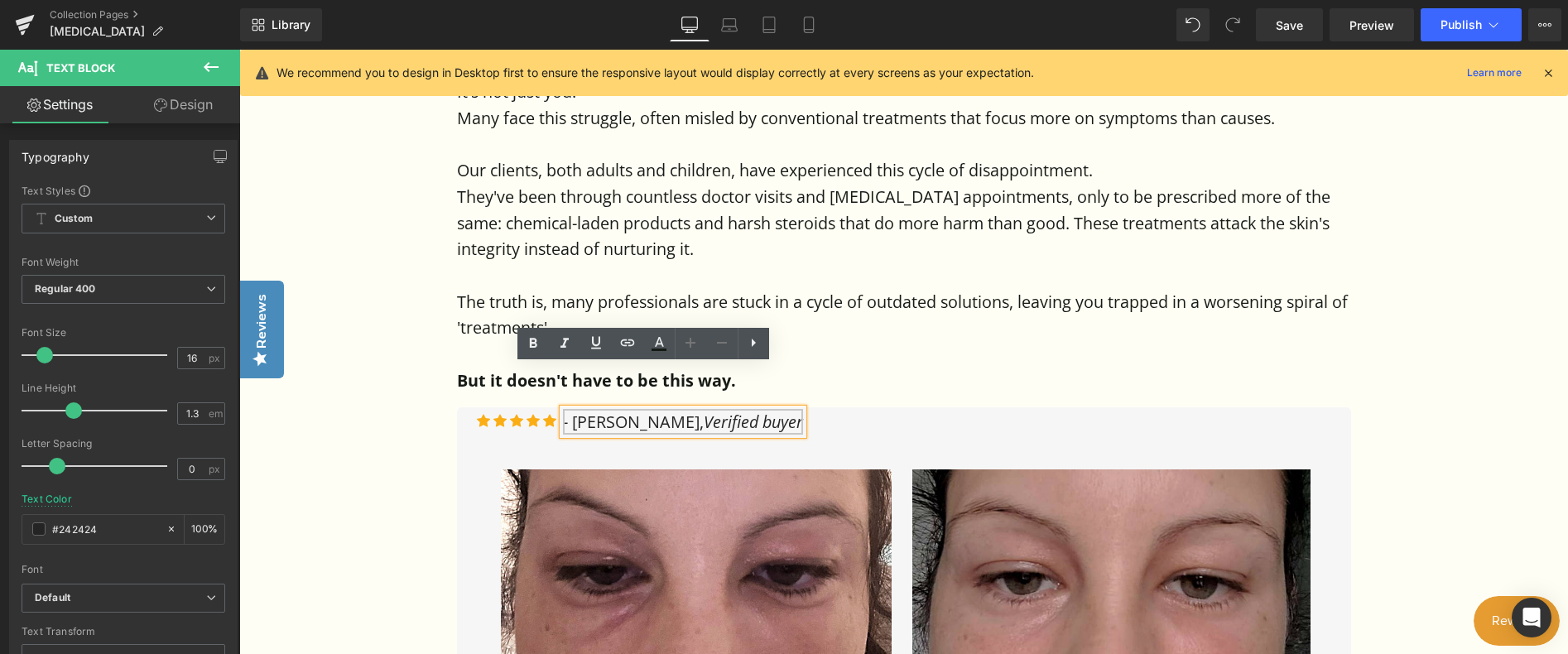
click at [602, 409] on p "- [PERSON_NAME], Verified buyer" at bounding box center [683, 422] width 240 height 27
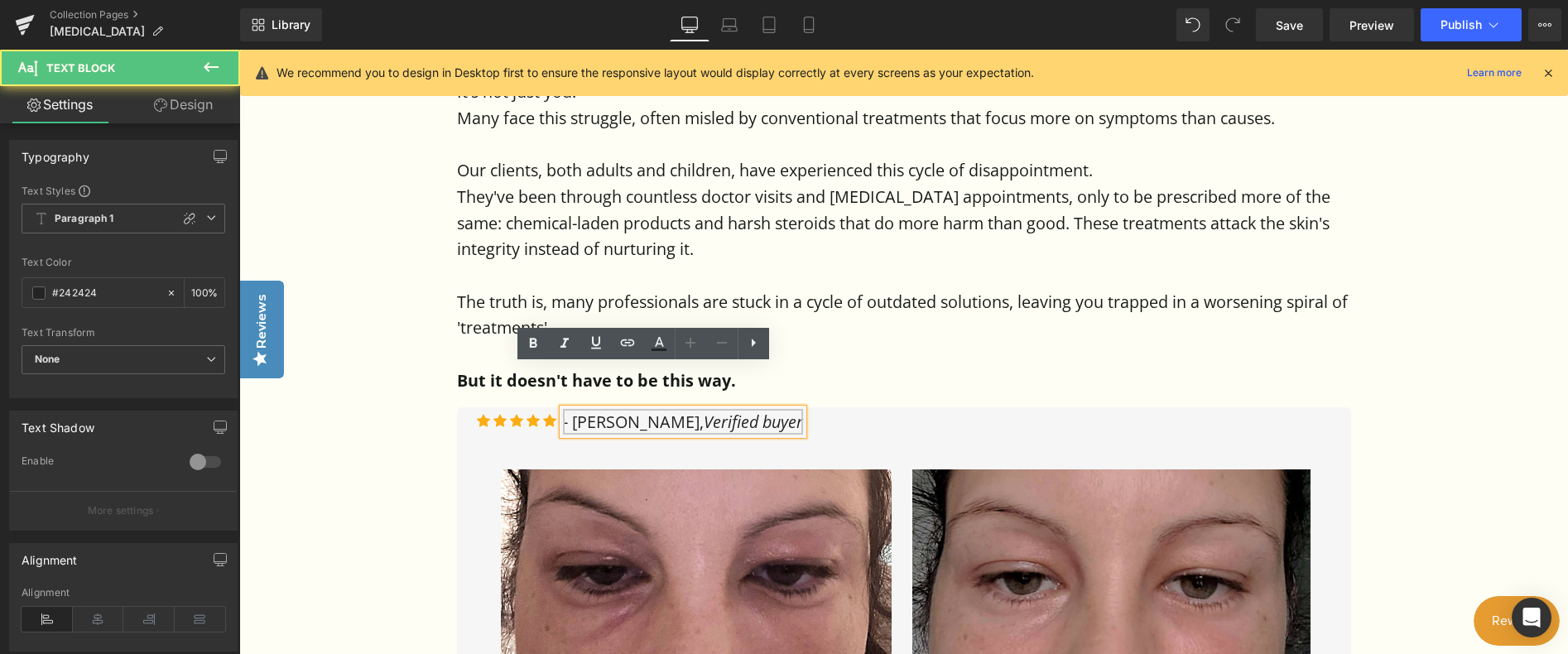
click at [577, 409] on p "- [PERSON_NAME], Verified buyer" at bounding box center [683, 422] width 240 height 27
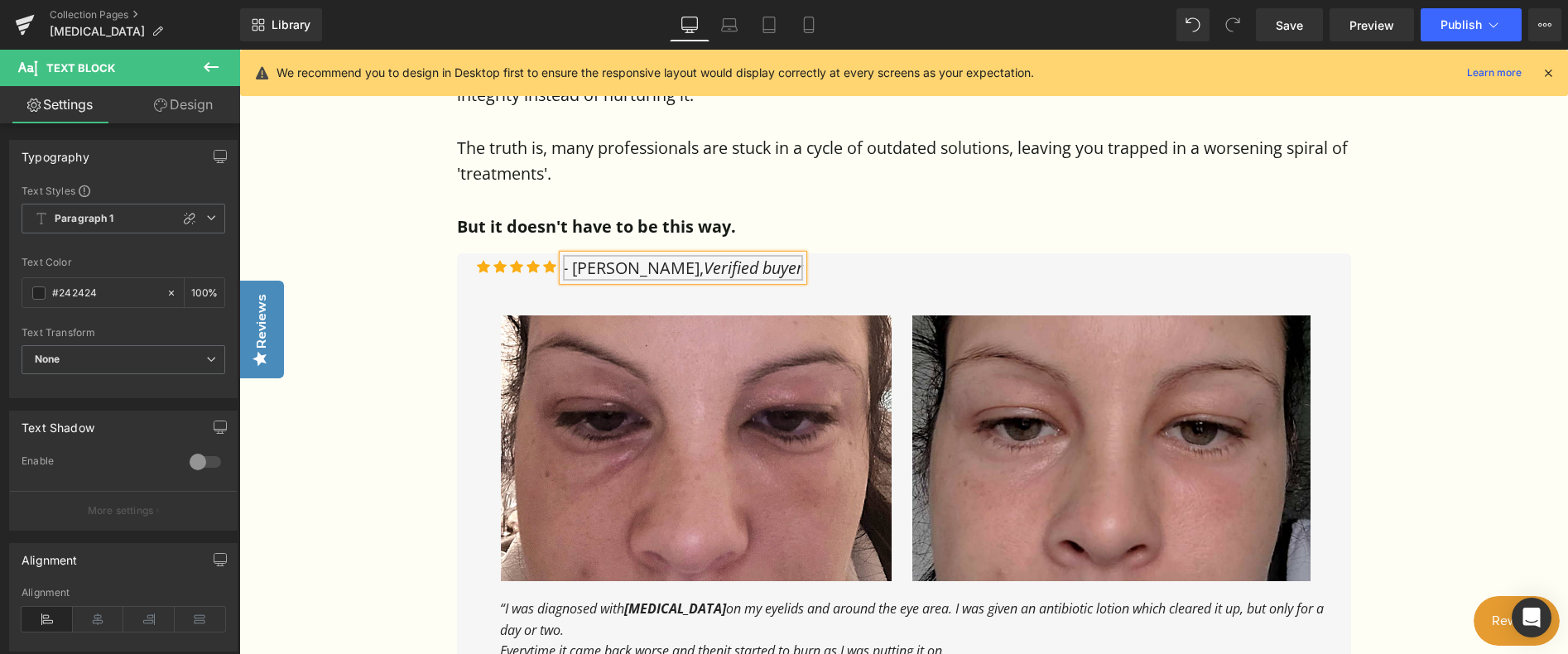
scroll to position [1152, 0]
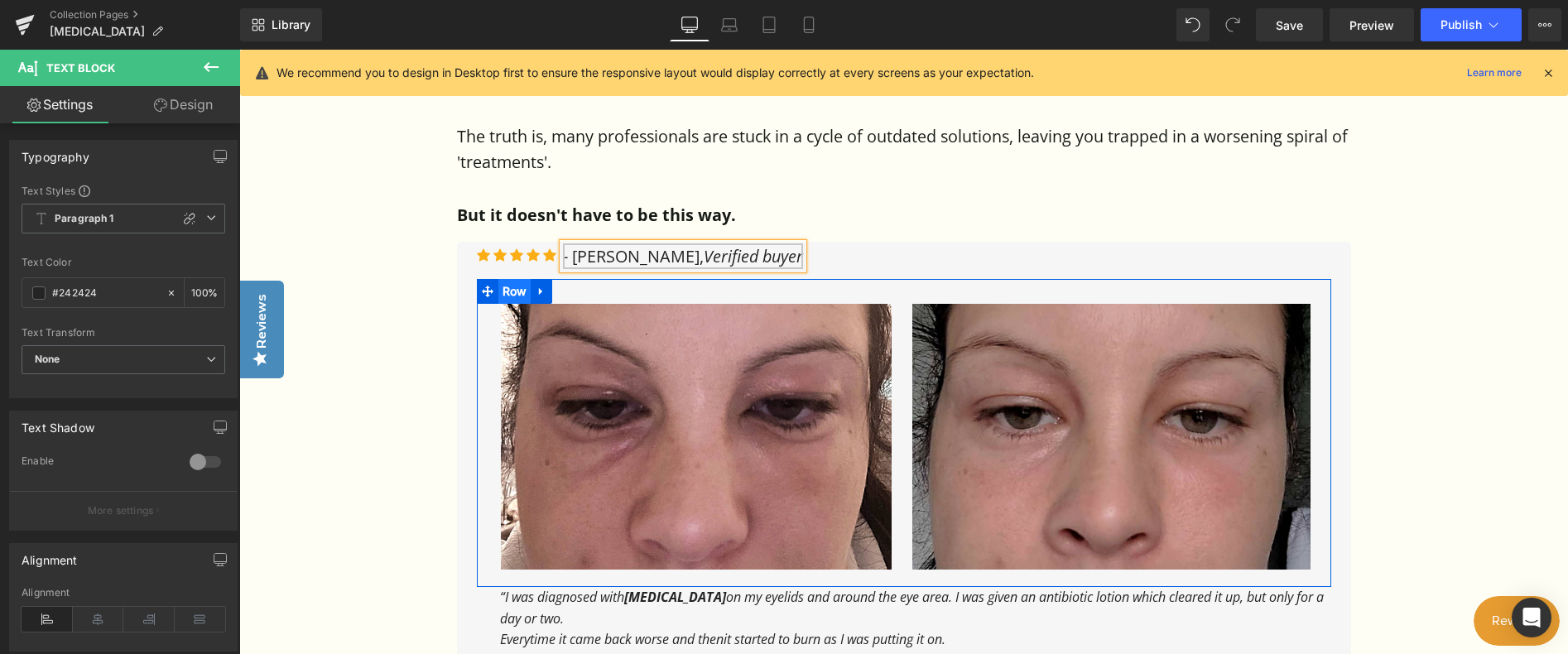
click at [518, 278] on span "Row" at bounding box center [514, 290] width 33 height 25
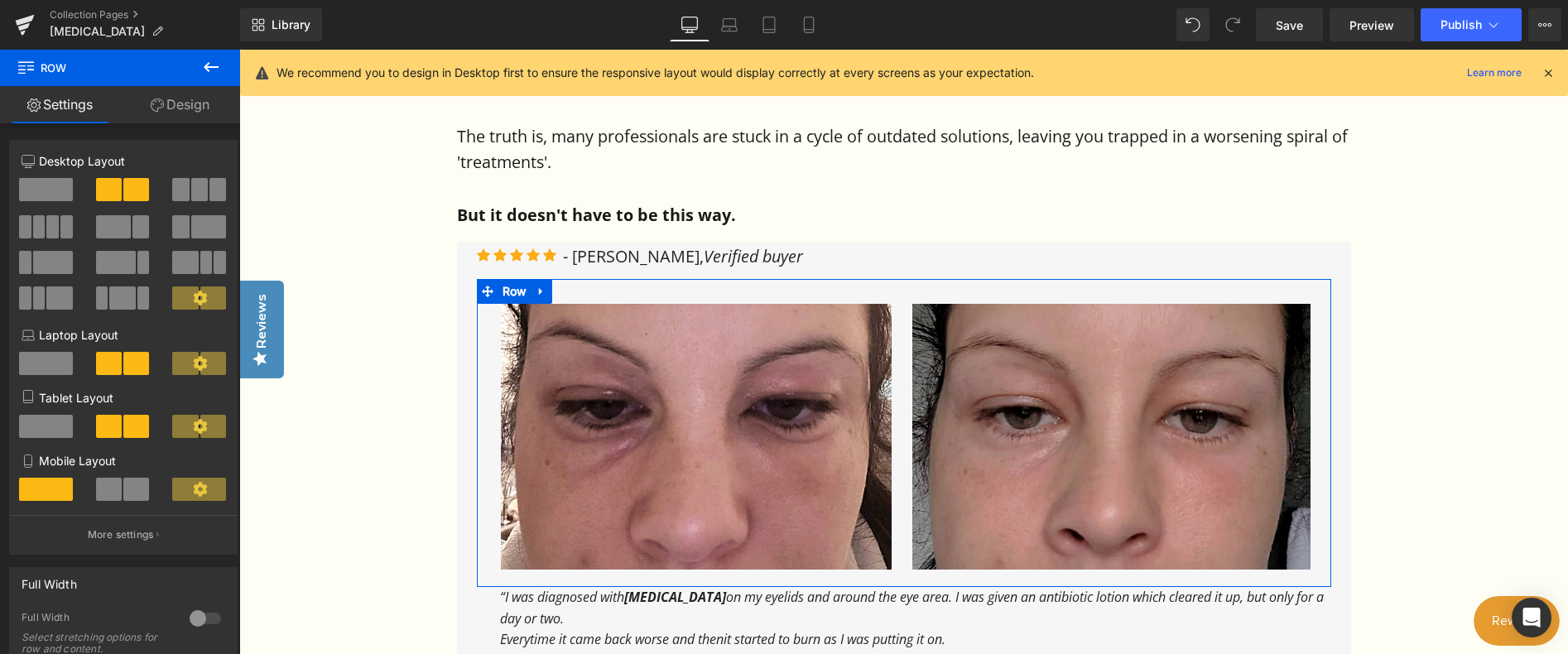
click at [198, 196] on span at bounding box center [199, 189] width 17 height 23
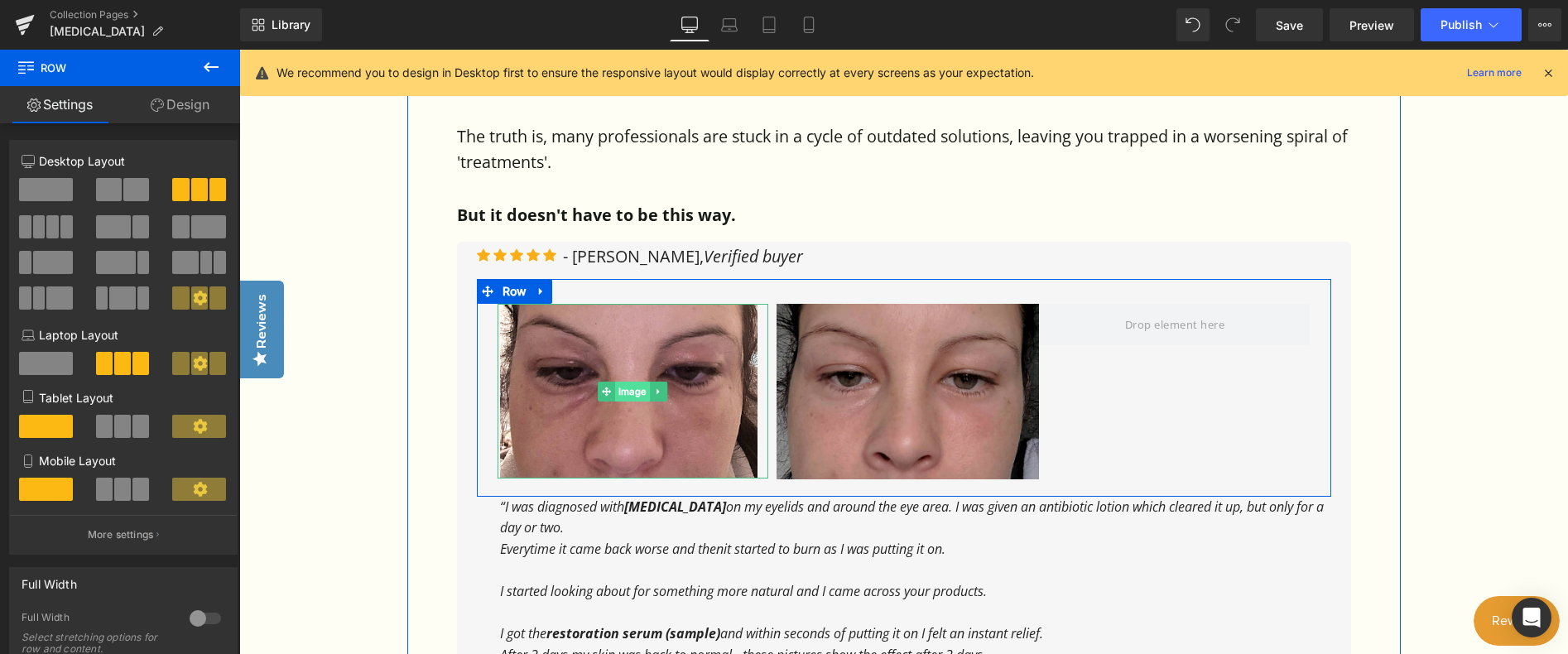
click at [628, 382] on span "Image" at bounding box center [632, 391] width 35 height 20
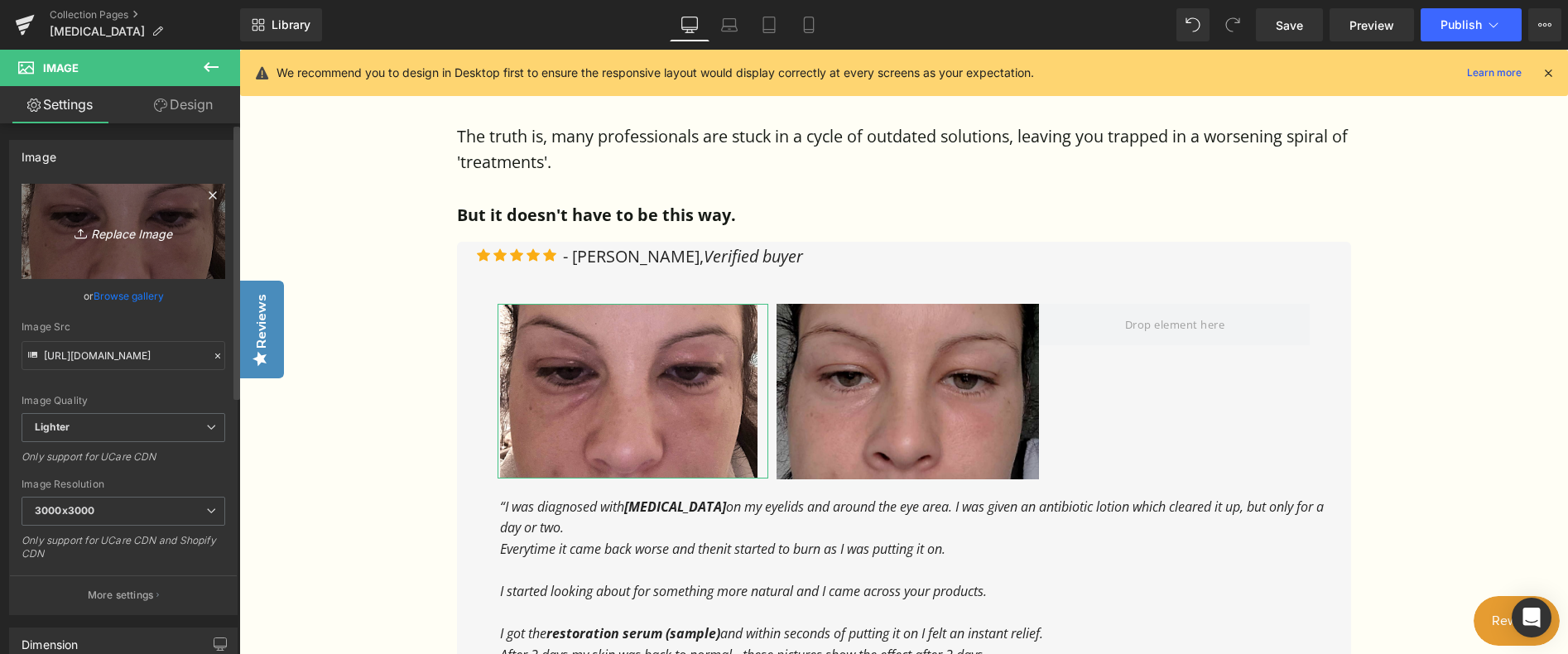
click at [118, 225] on icon "Replace Image" at bounding box center [124, 231] width 133 height 21
type input "C:\fakepath\Screenshot [DATE] 173338.png"
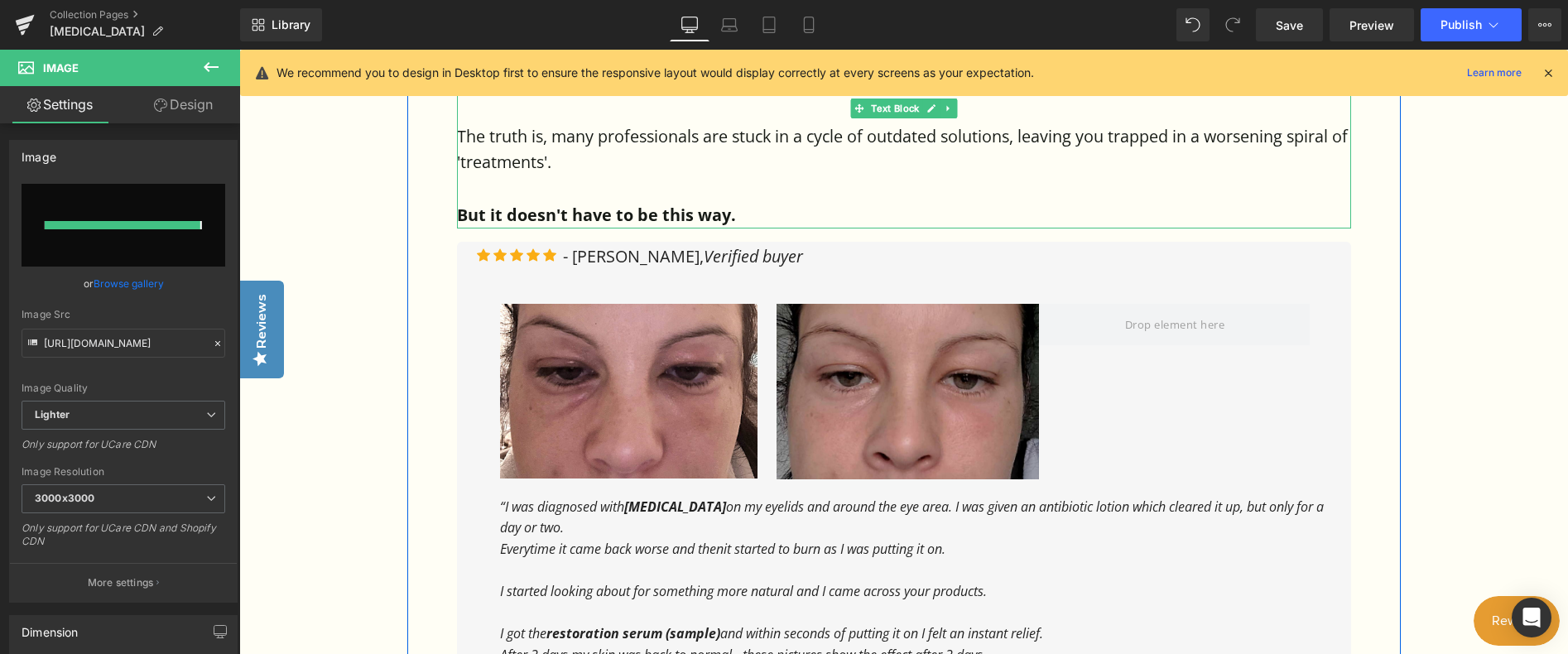
type input "[URL][DOMAIN_NAME]"
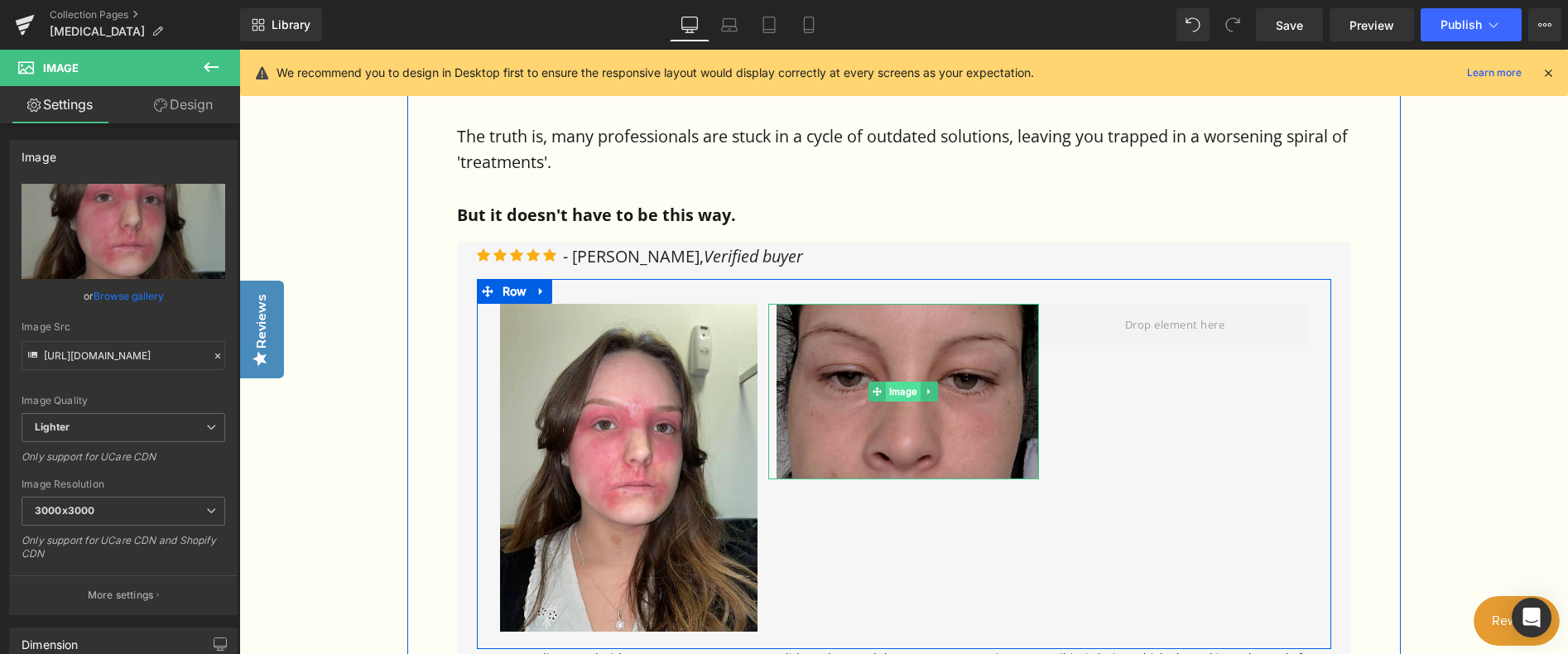
click at [901, 382] on span "Image" at bounding box center [903, 391] width 35 height 20
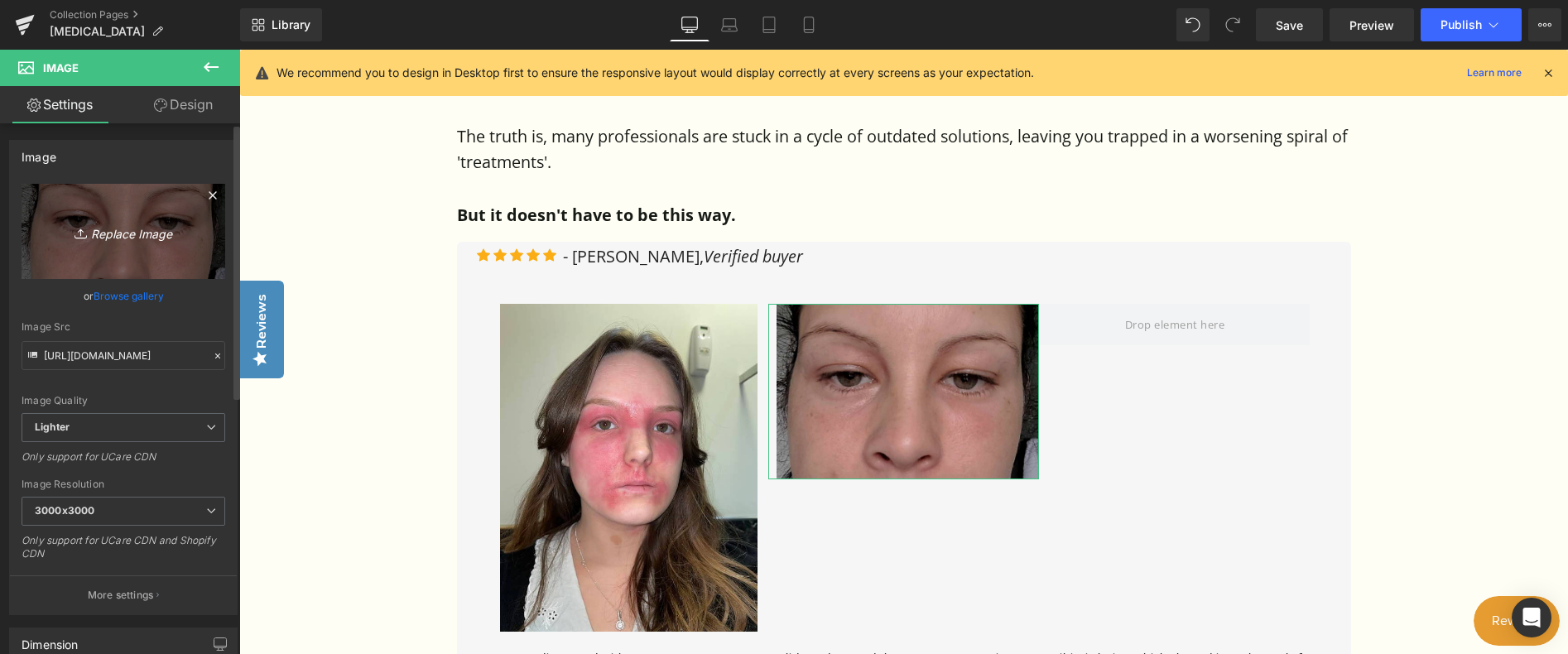
click at [143, 239] on icon "Replace Image" at bounding box center [124, 231] width 133 height 21
type input "C:\fakepath\Screenshot [DATE] 173633.png"
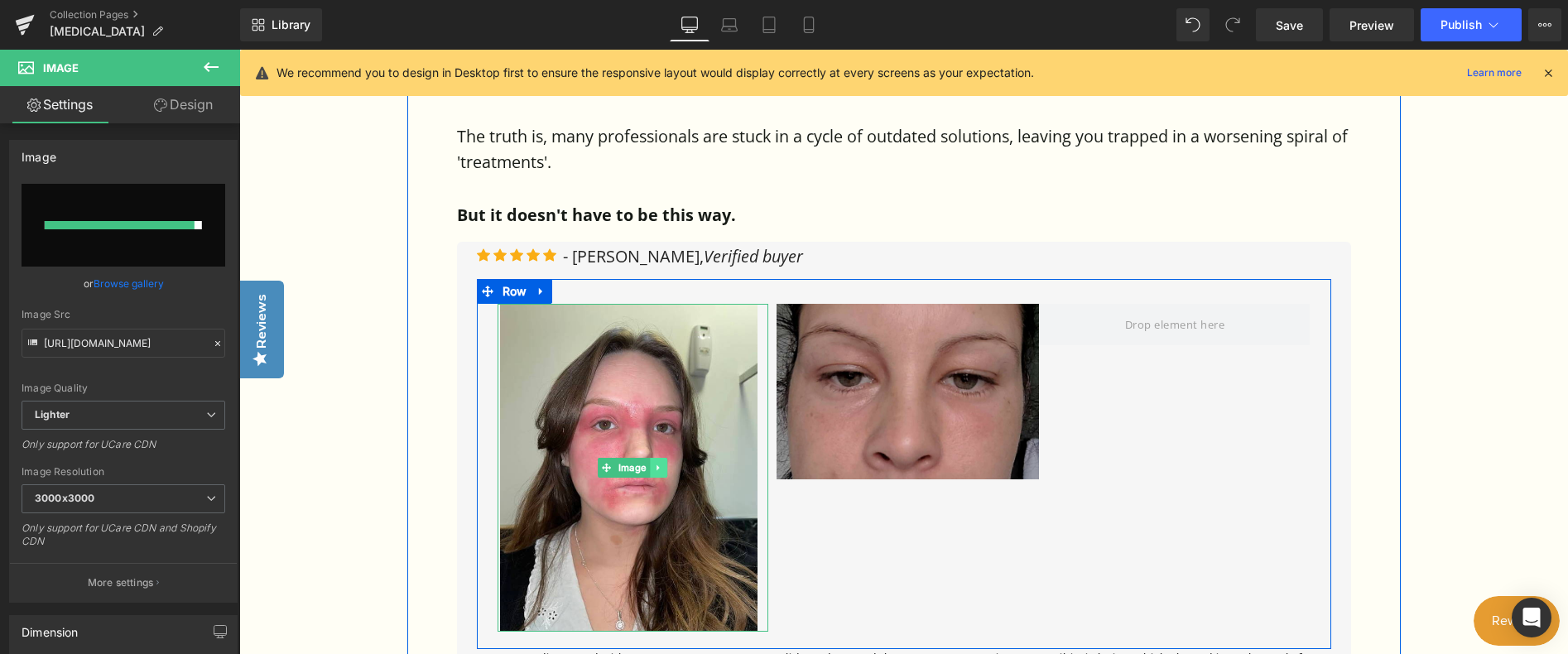
click at [657, 463] on icon at bounding box center [658, 468] width 9 height 10
click at [645, 464] on icon at bounding box center [649, 468] width 9 height 9
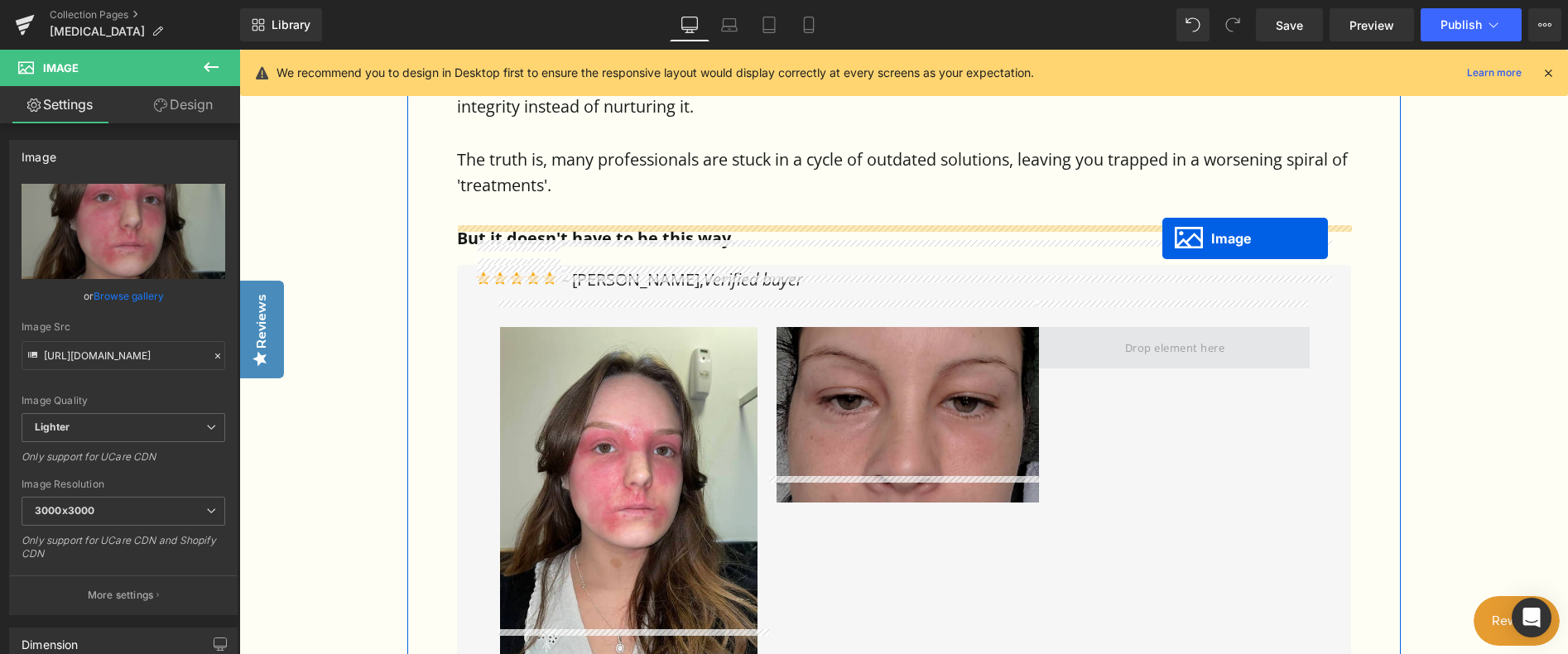
scroll to position [1113, 0]
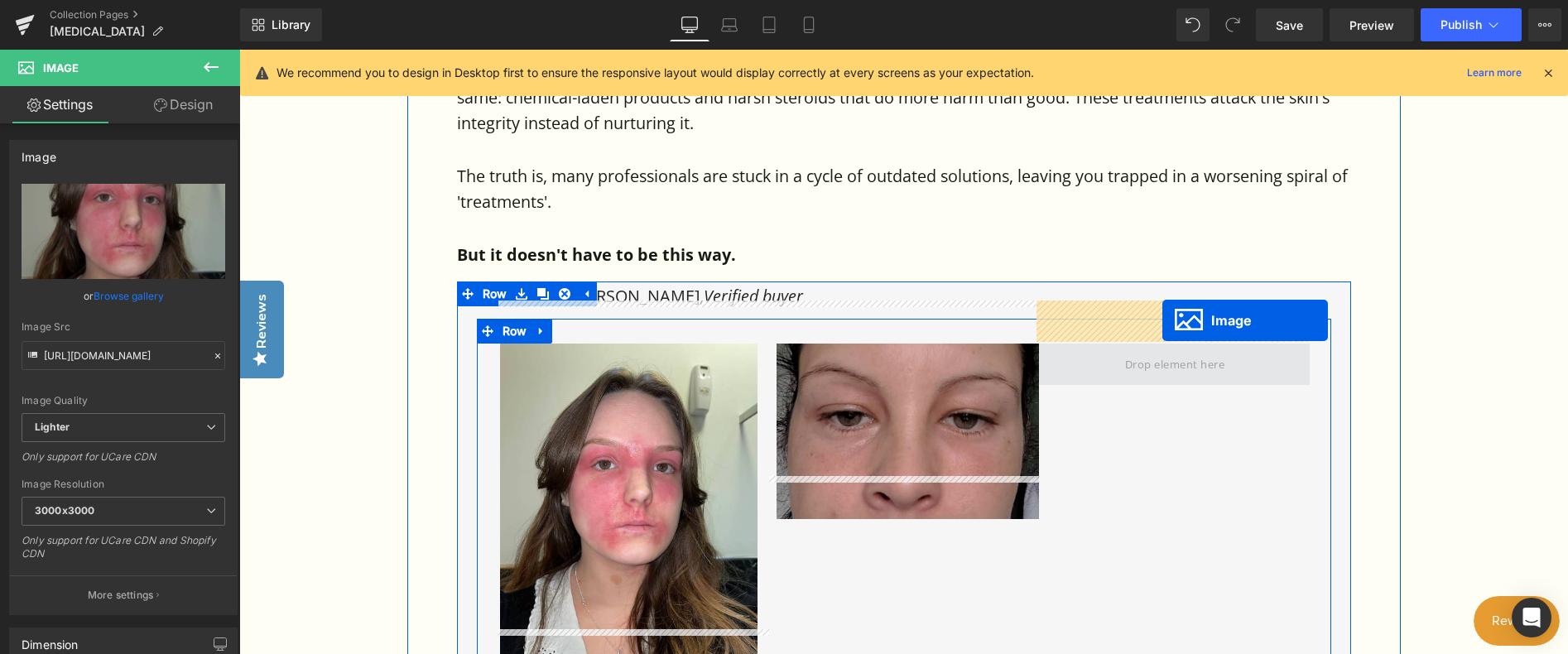
drag, startPoint x: 627, startPoint y: 528, endPoint x: 1160, endPoint y: 321, distance: 571.8
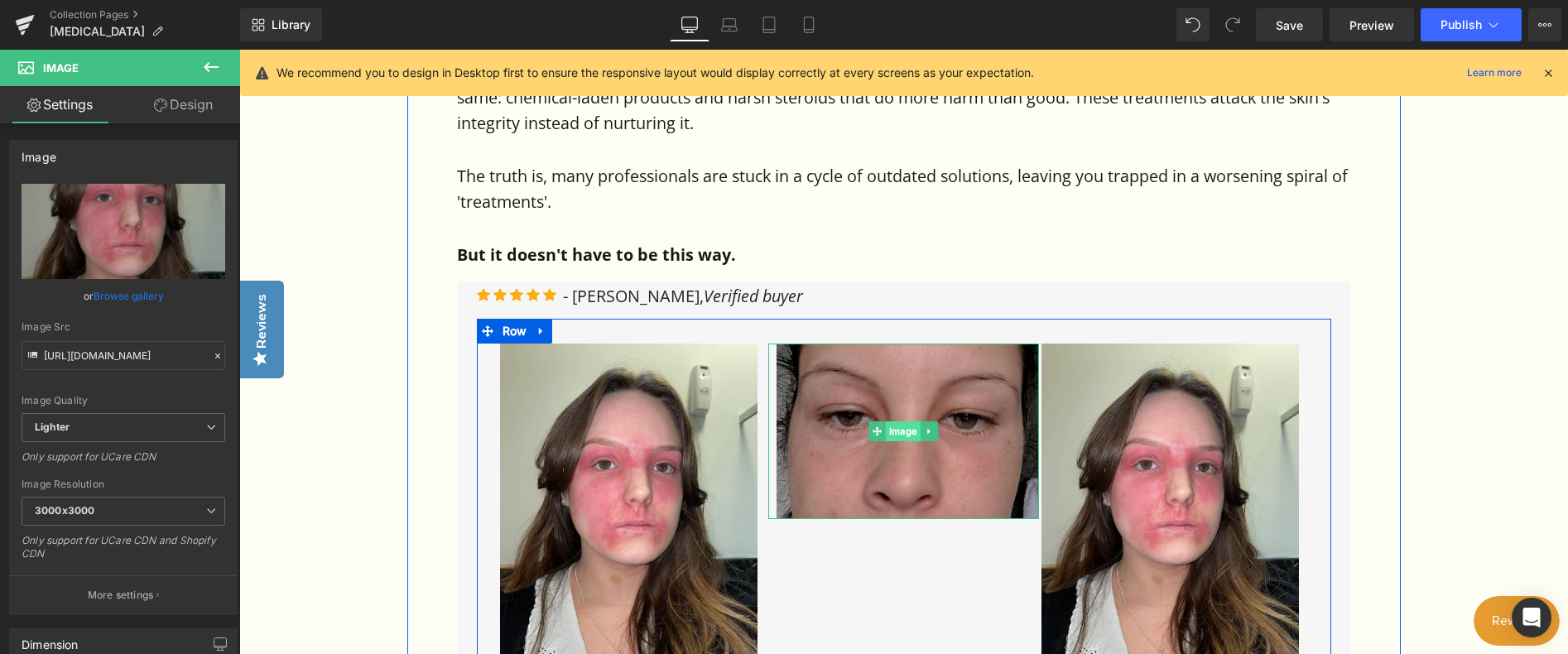
click at [896, 421] on span "Image" at bounding box center [903, 431] width 35 height 20
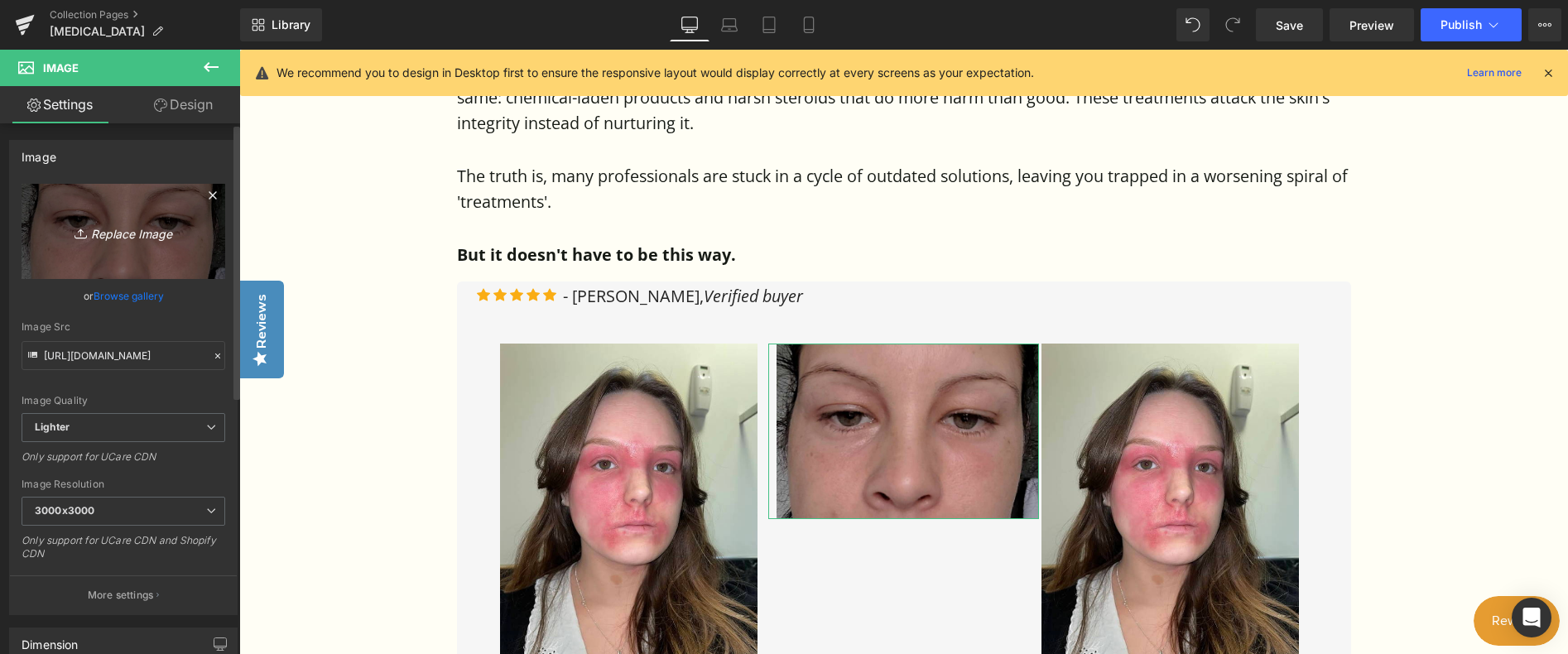
click at [115, 229] on icon "Replace Image" at bounding box center [124, 231] width 133 height 21
type input "C:\fakepath\Screenshot [DATE] 173633.png"
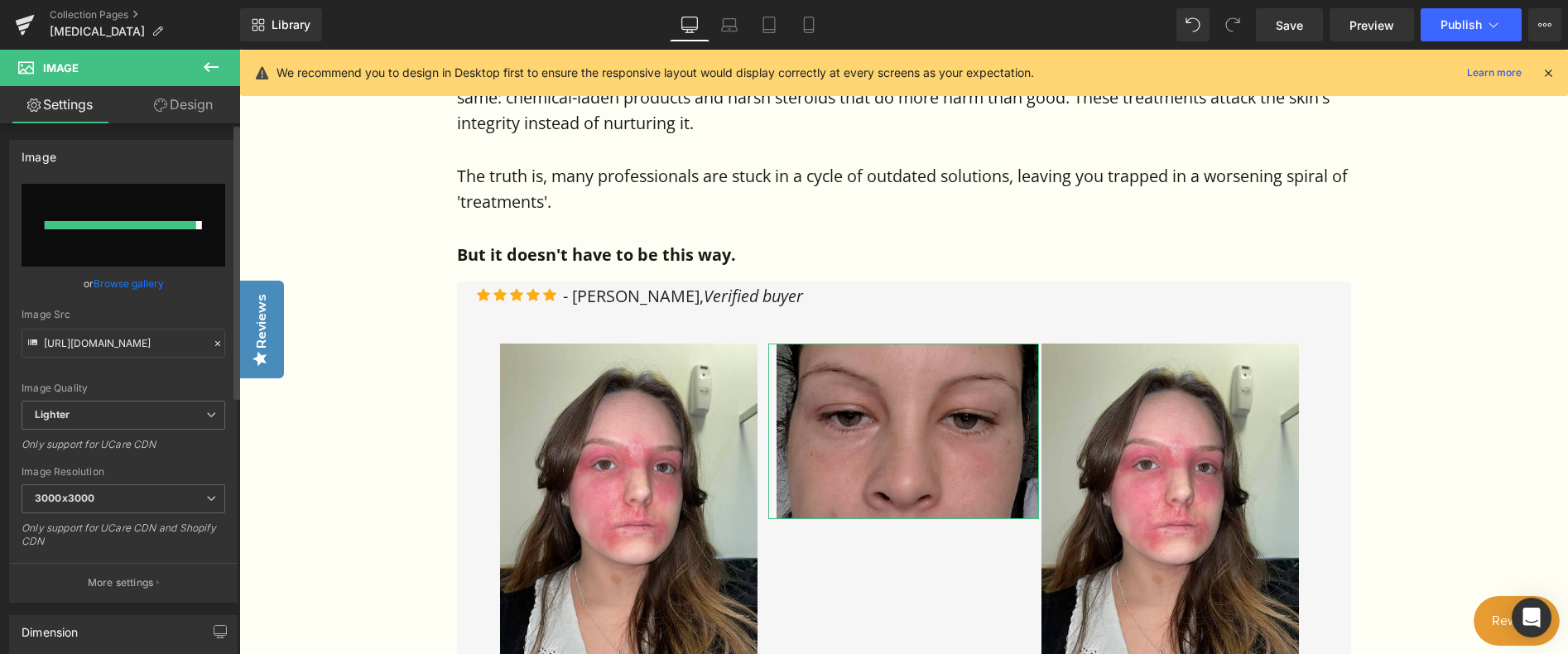
type input "[URL][DOMAIN_NAME]"
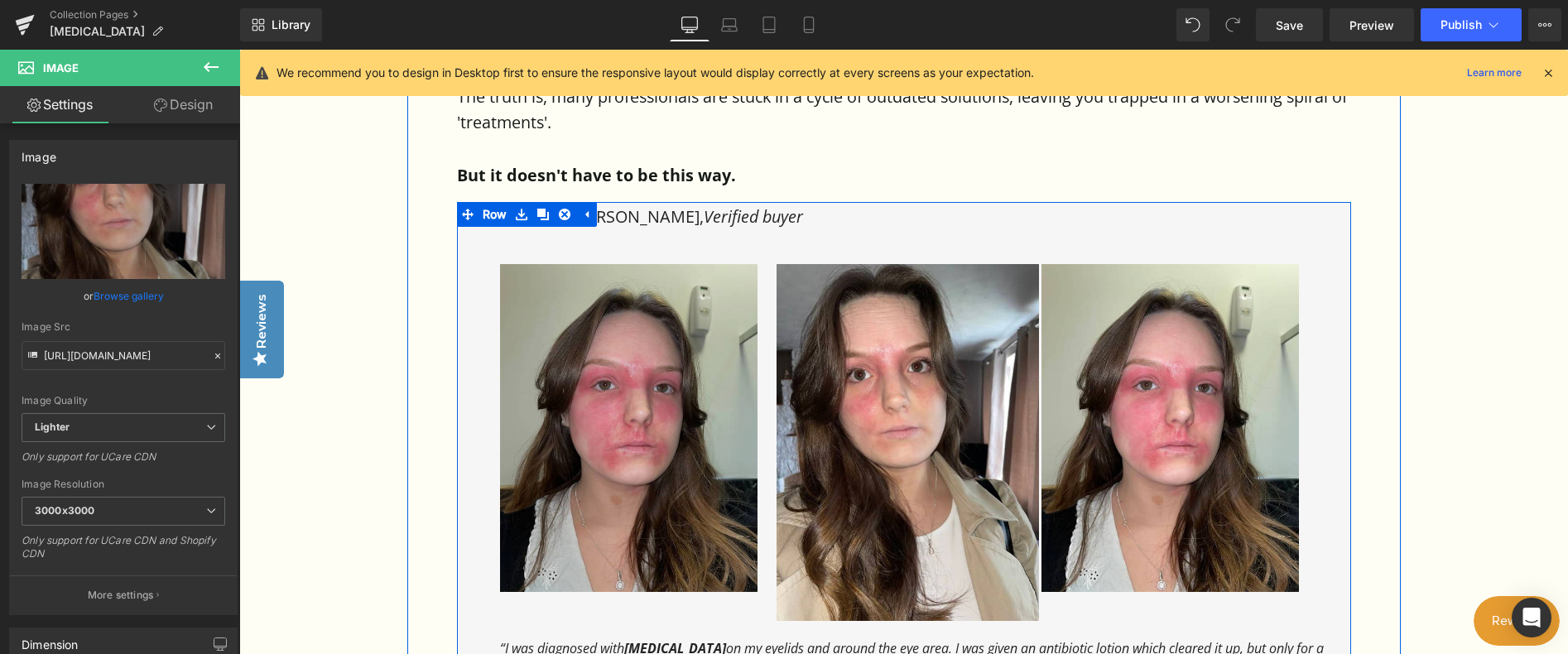
scroll to position [1278, 0]
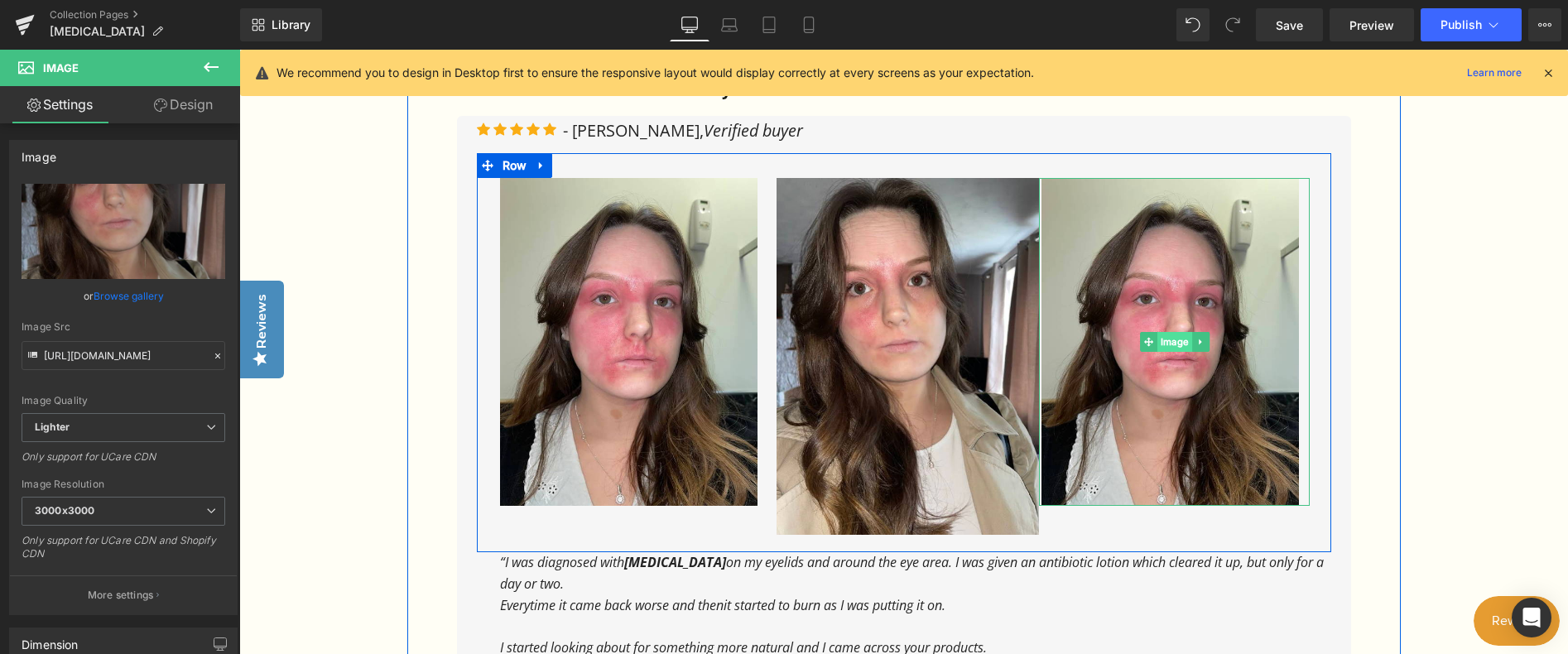
click at [1174, 332] on span "Image" at bounding box center [1175, 342] width 35 height 20
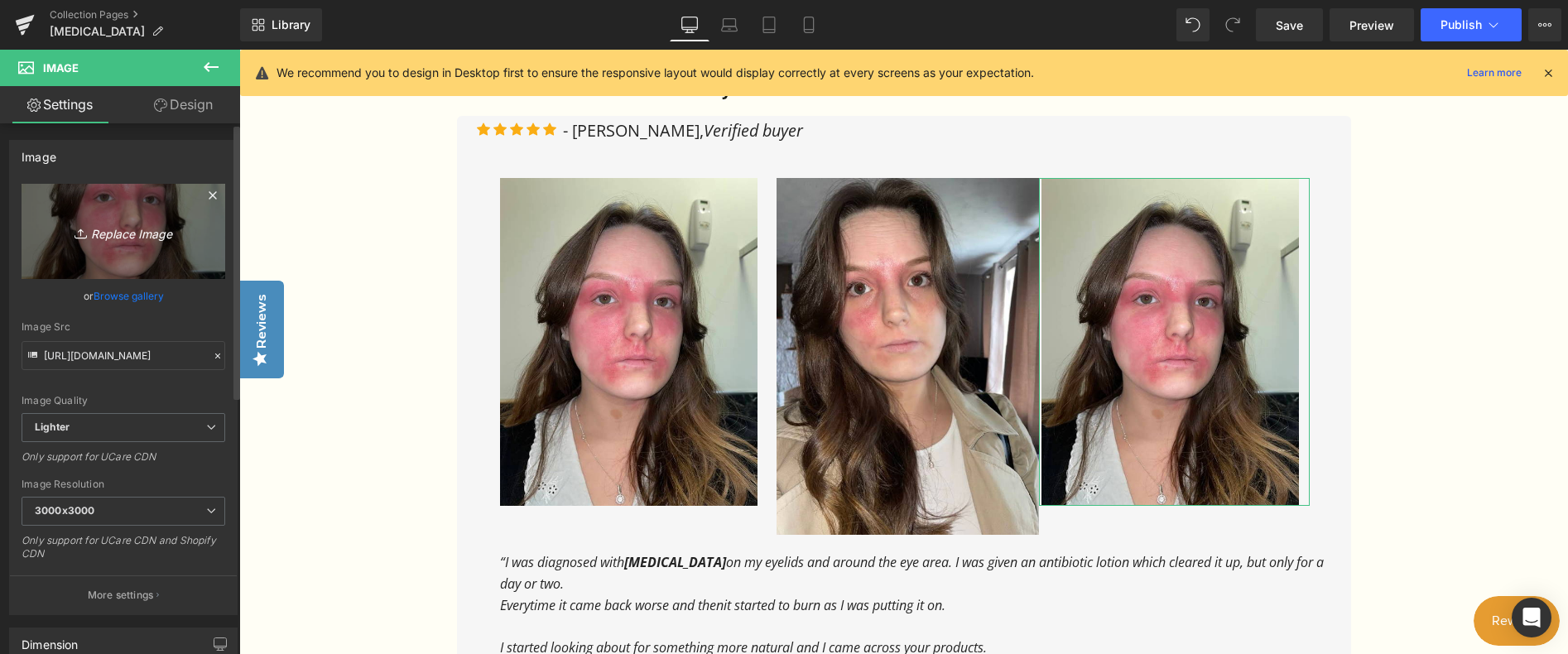
click at [140, 229] on icon "Replace Image" at bounding box center [124, 231] width 133 height 21
type input "C:\fakepath\Screenshot [DATE] 173649.png"
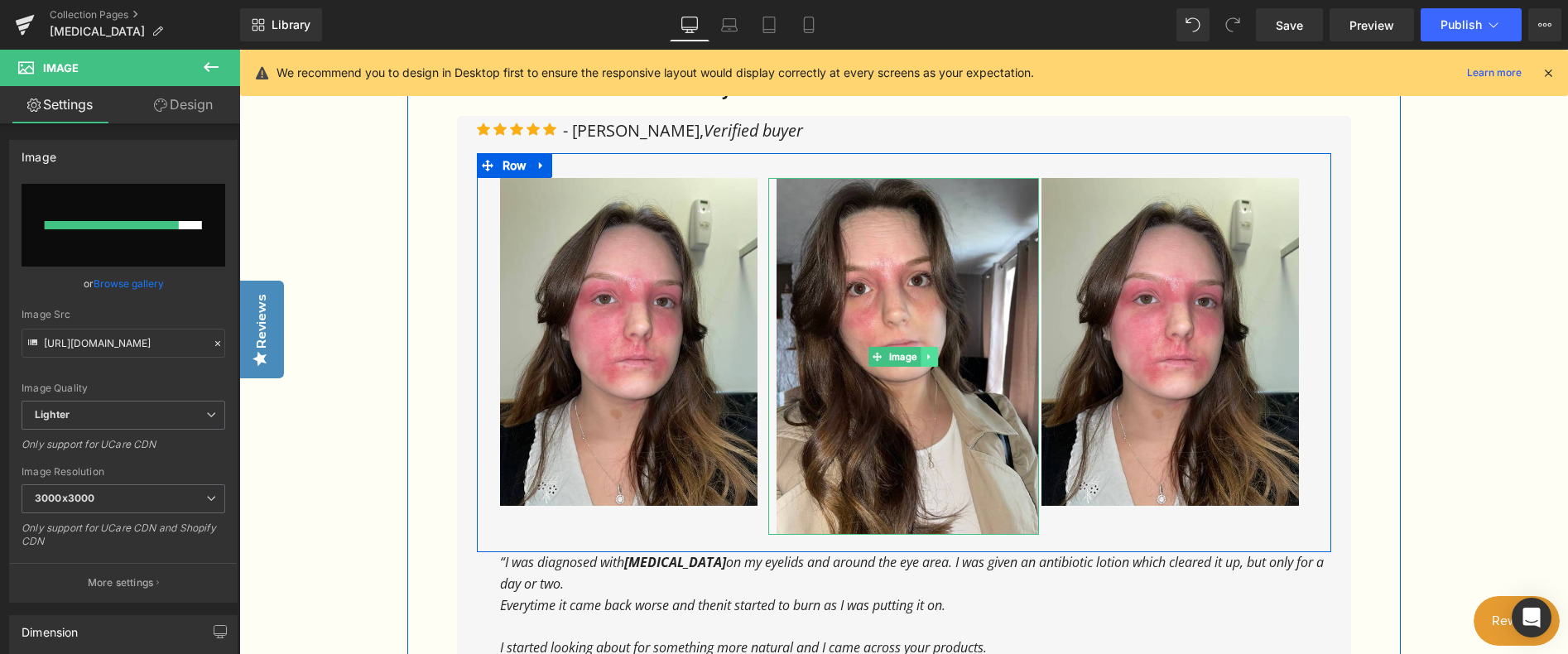
click at [930, 352] on icon at bounding box center [929, 357] width 9 height 10
click at [937, 347] on link at bounding box center [939, 357] width 18 height 20
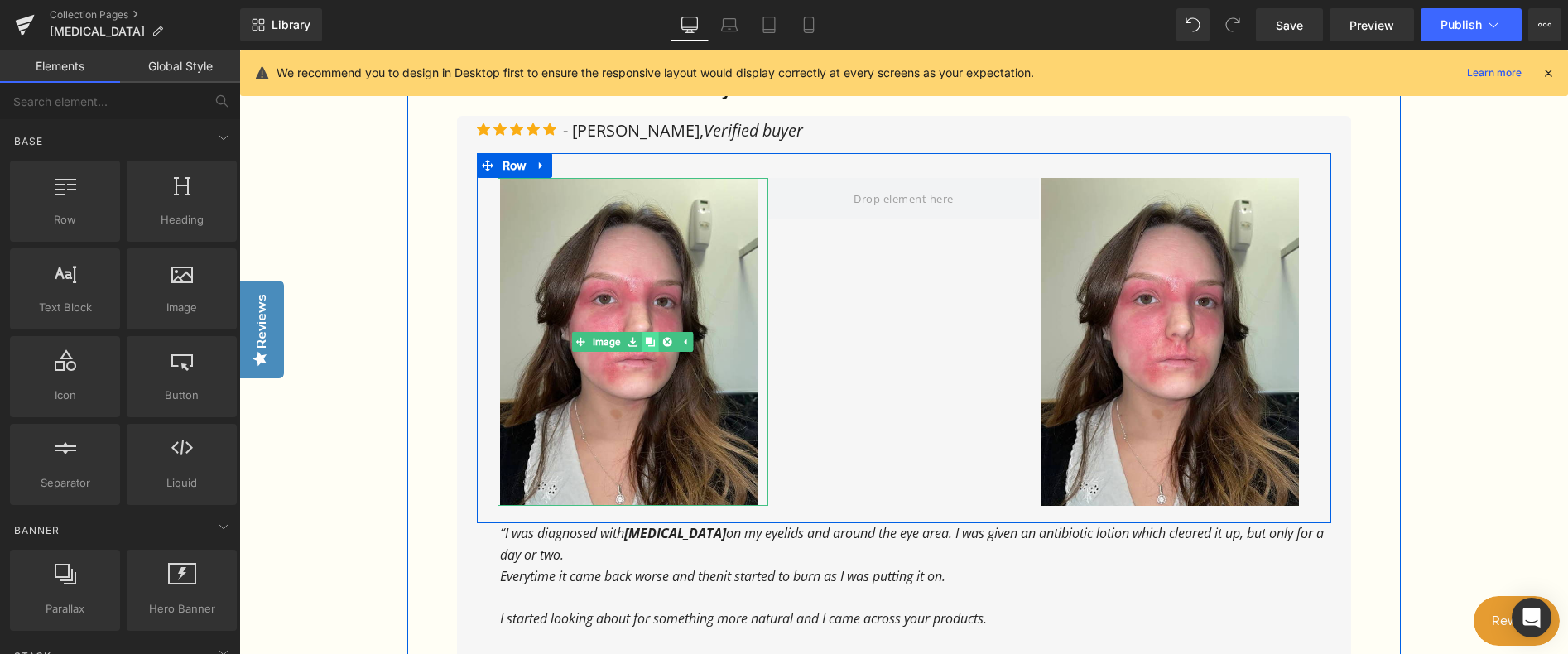
click at [650, 338] on icon at bounding box center [649, 342] width 9 height 9
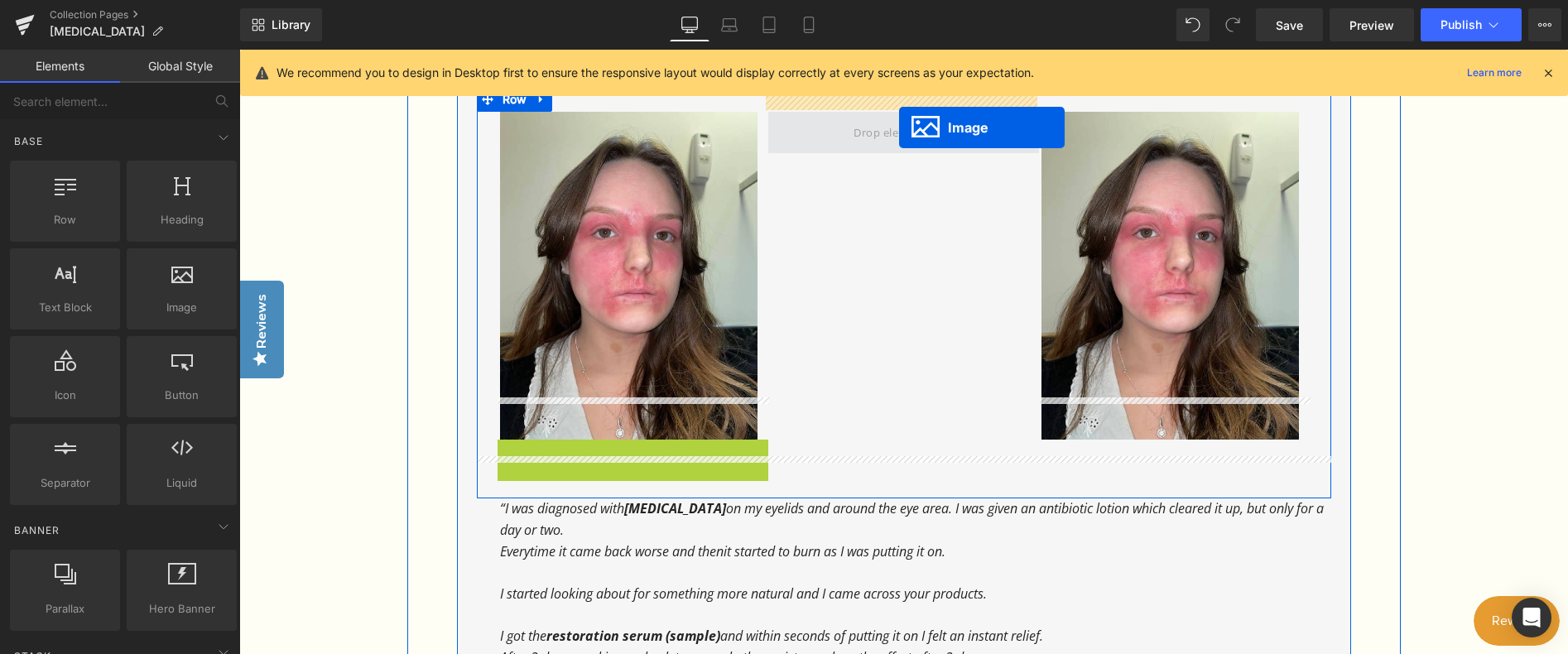
scroll to position [1295, 0]
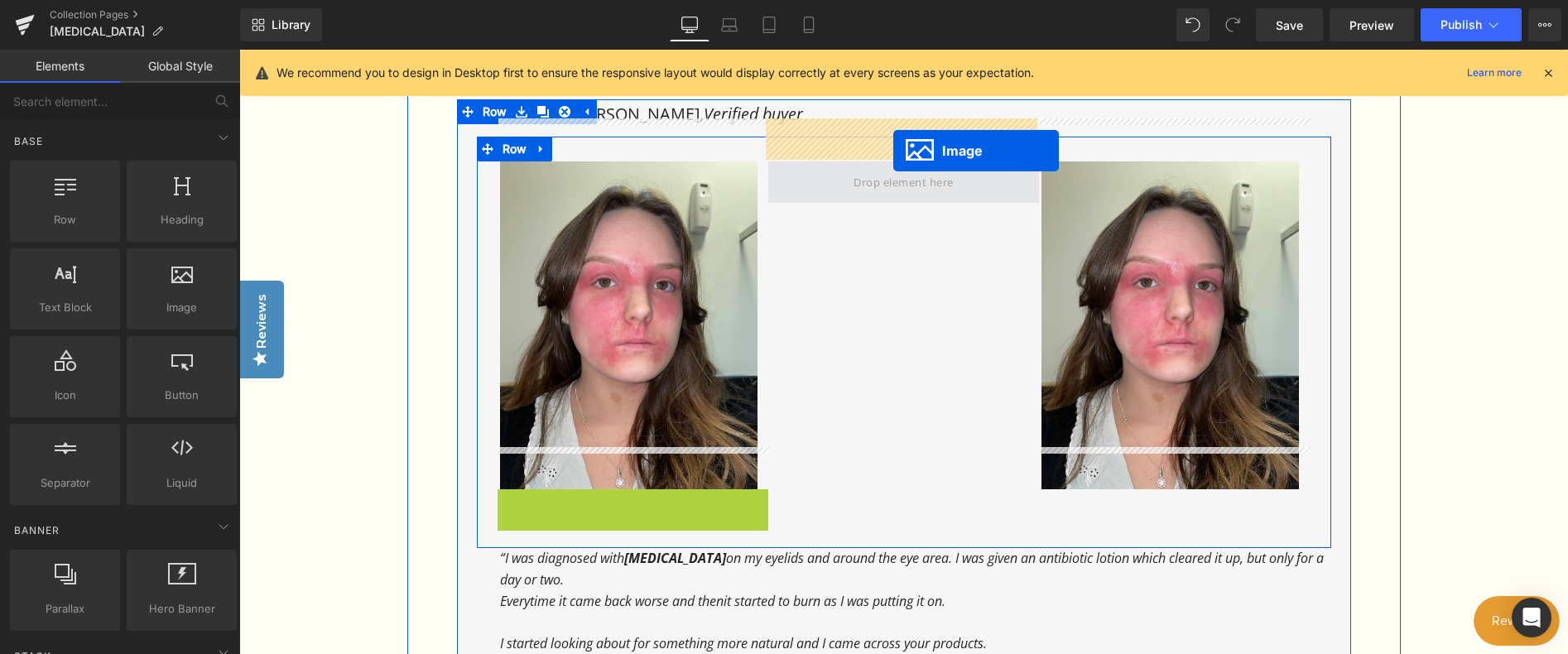
drag, startPoint x: 627, startPoint y: 278, endPoint x: 892, endPoint y: 151, distance: 293.9
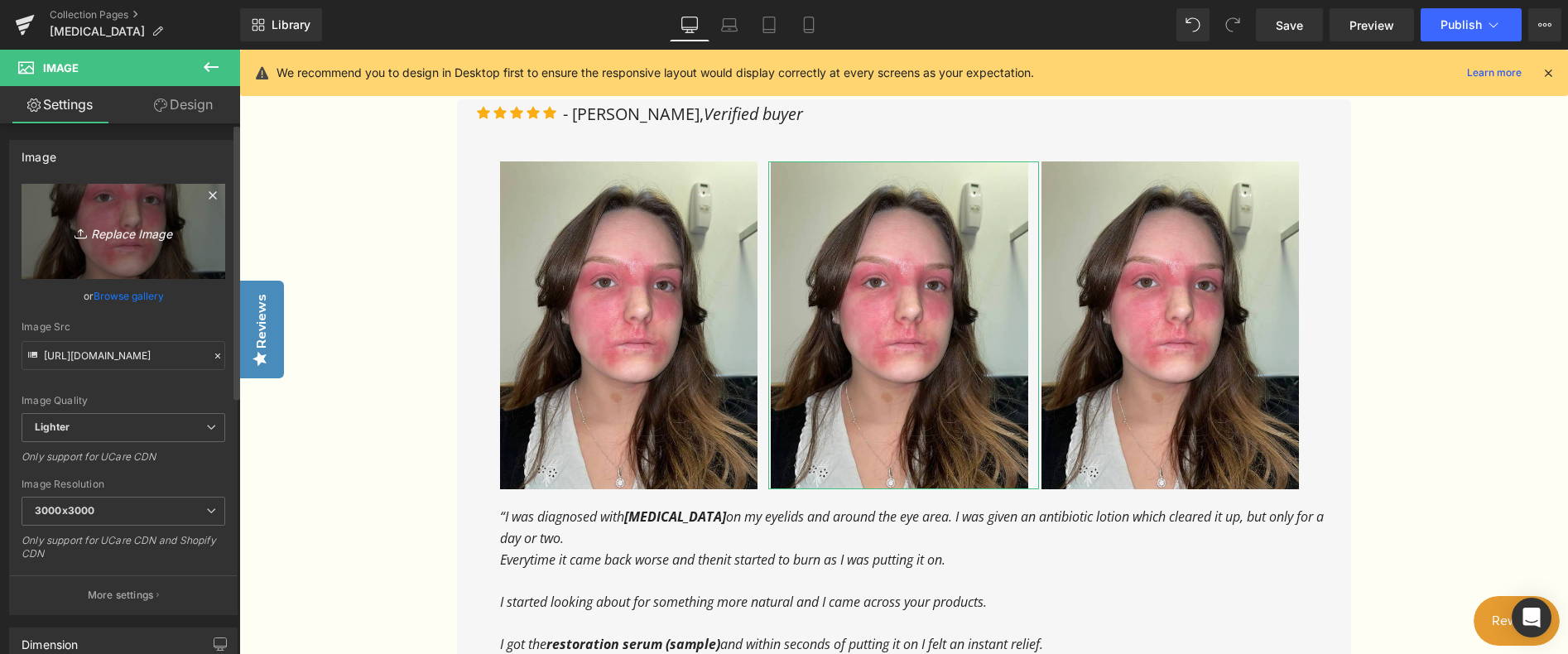
click at [133, 237] on icon "Replace Image" at bounding box center [124, 231] width 133 height 21
type input "C:\fakepath\Screenshot [DATE] 173633.png"
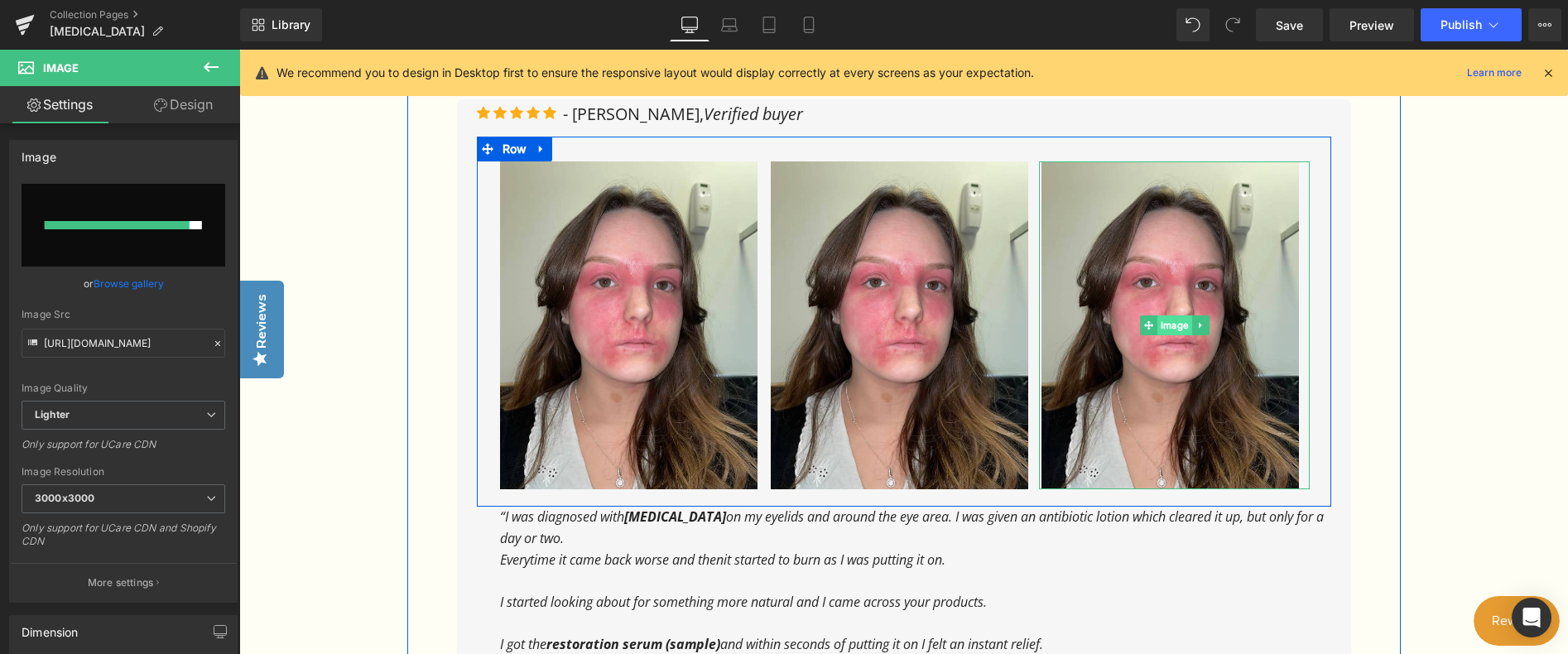
click at [1169, 315] on span "Image" at bounding box center [1175, 325] width 35 height 20
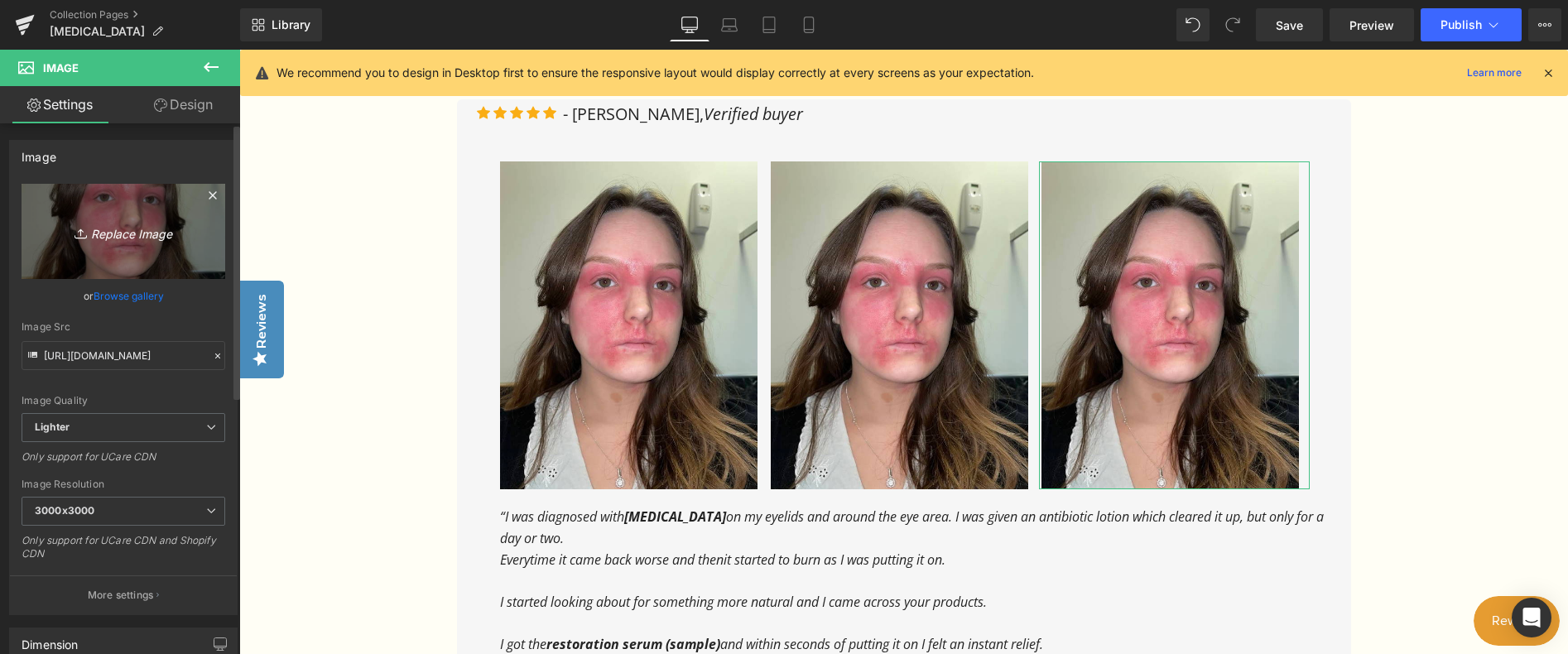
click at [102, 229] on icon "Replace Image" at bounding box center [124, 231] width 133 height 21
type input "C:\fakepath\Screenshot [DATE] 173649.png"
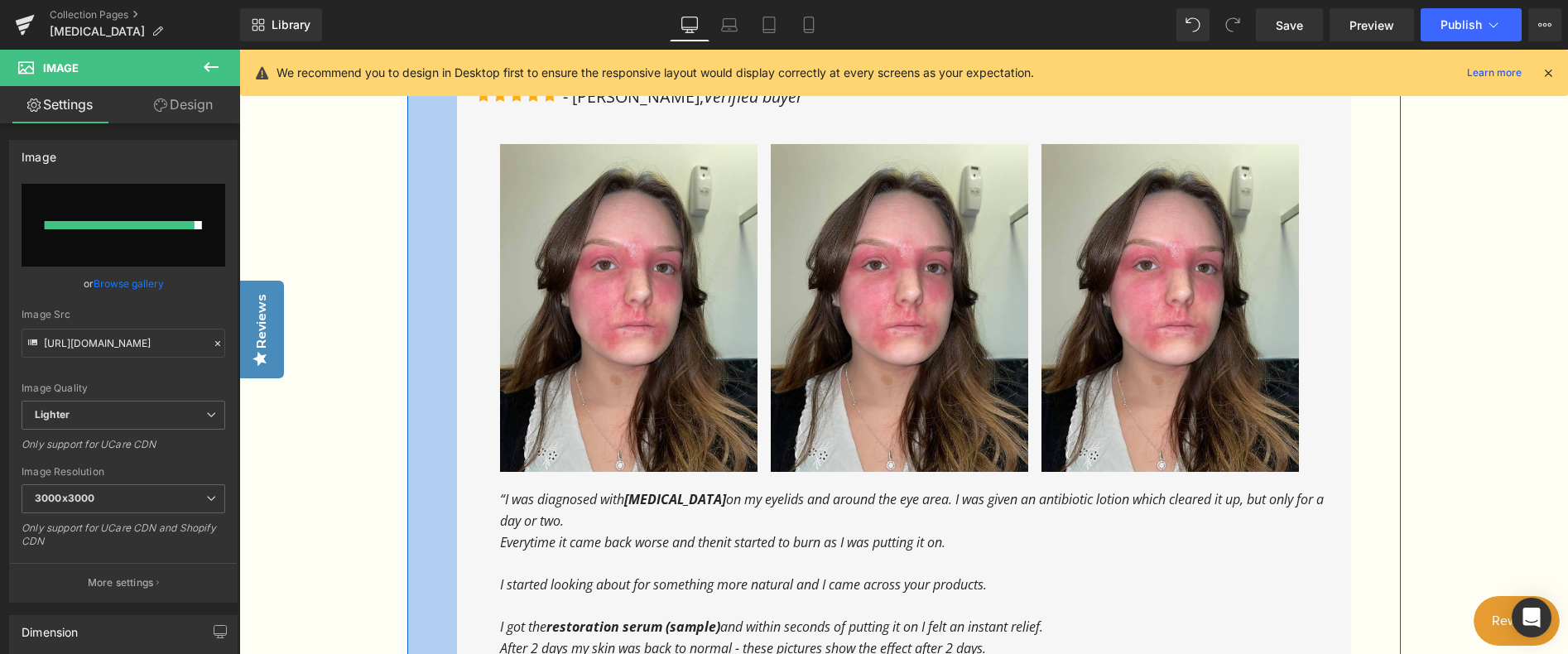
scroll to position [1378, 0]
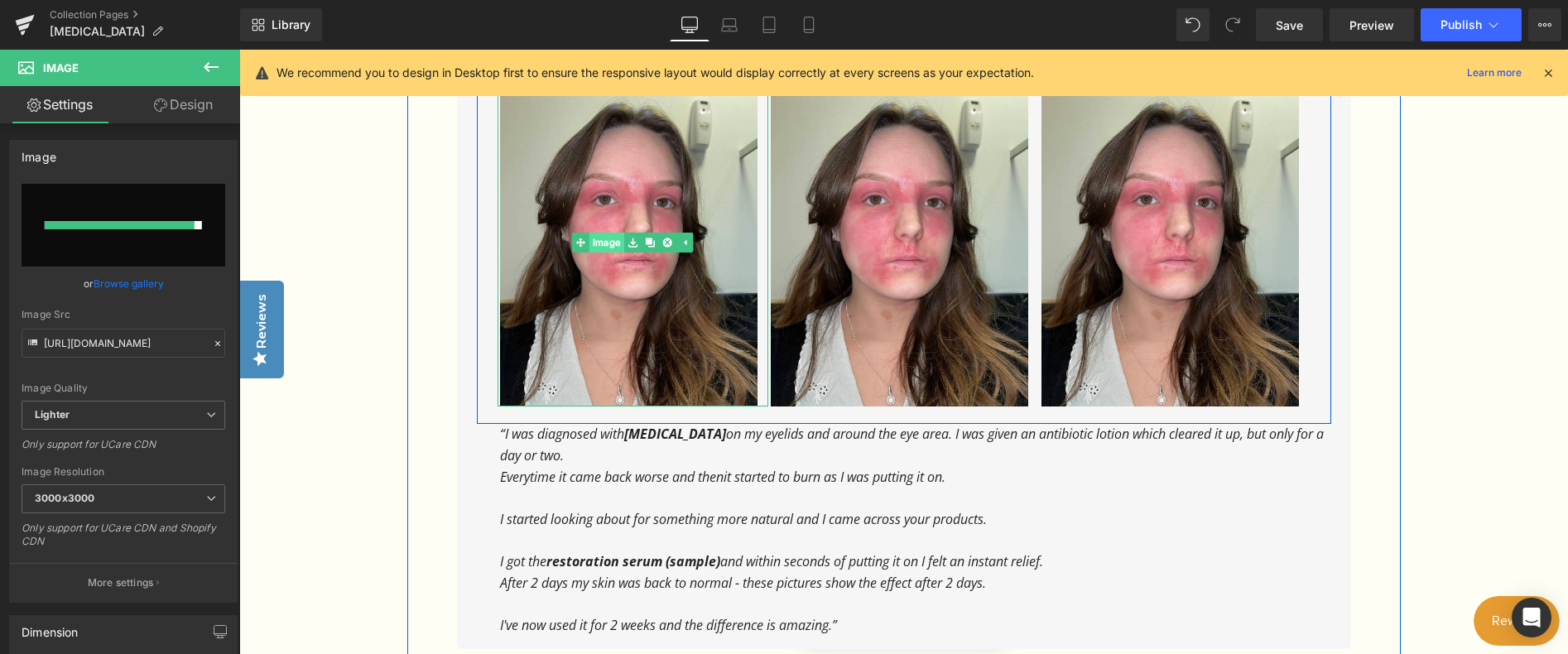
click at [606, 233] on link "Image" at bounding box center [598, 243] width 53 height 20
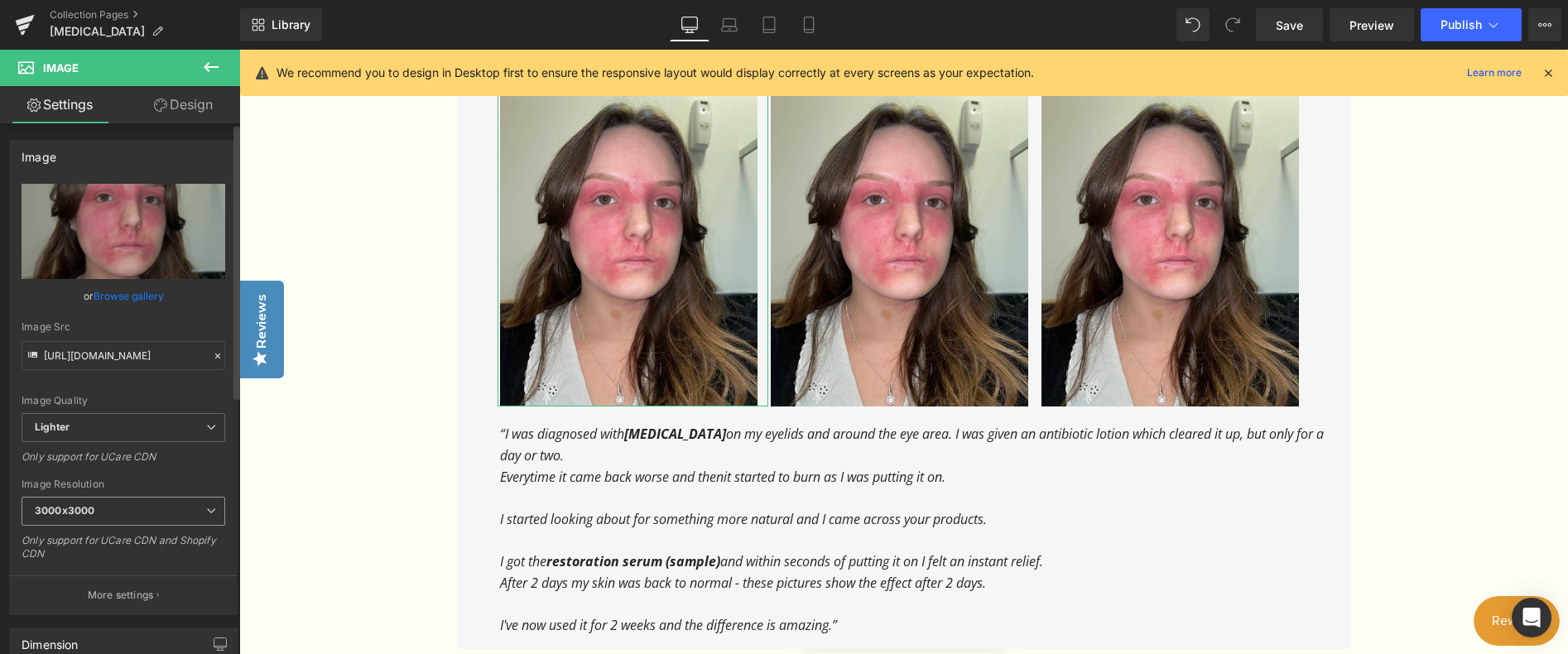
click at [208, 511] on icon at bounding box center [211, 510] width 10 height 10
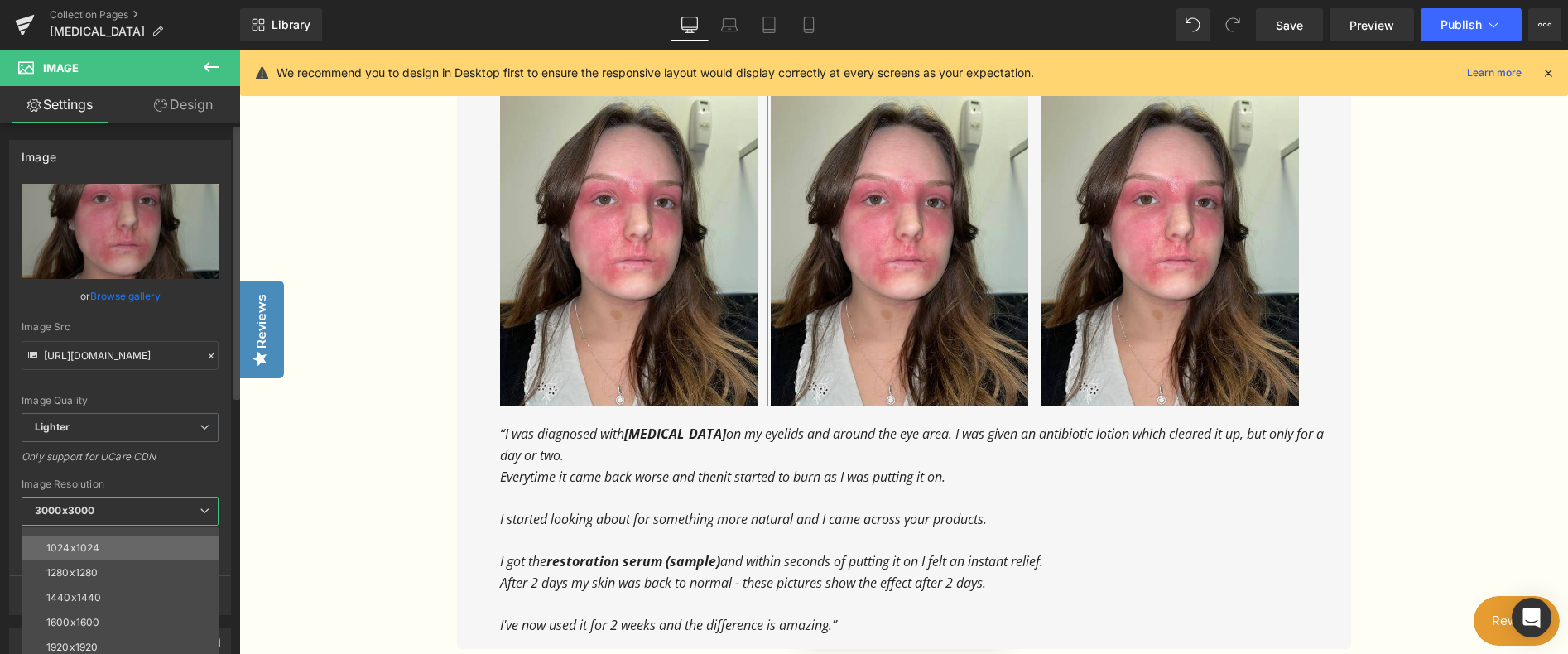
scroll to position [154, 0]
click at [145, 584] on li "1024x1024" at bounding box center [124, 584] width 204 height 25
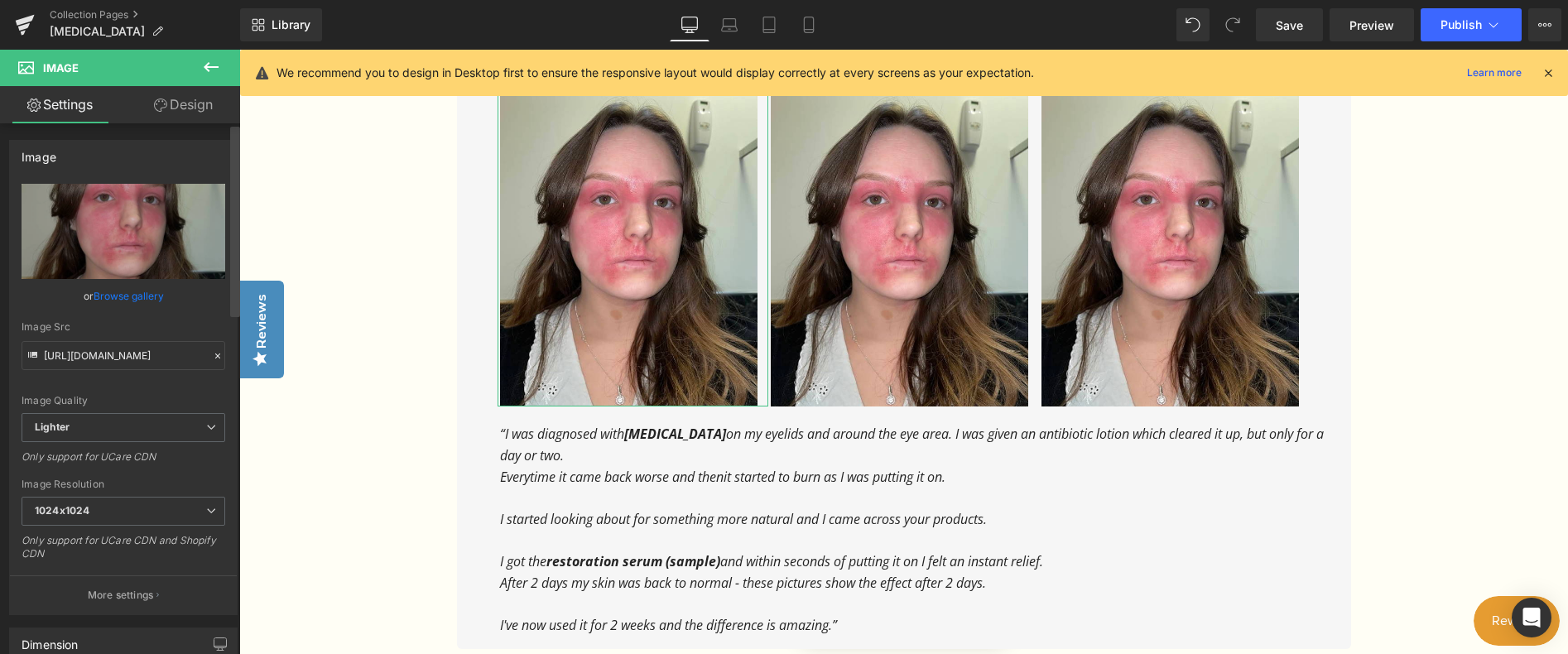
type input "[URL][DOMAIN_NAME]"
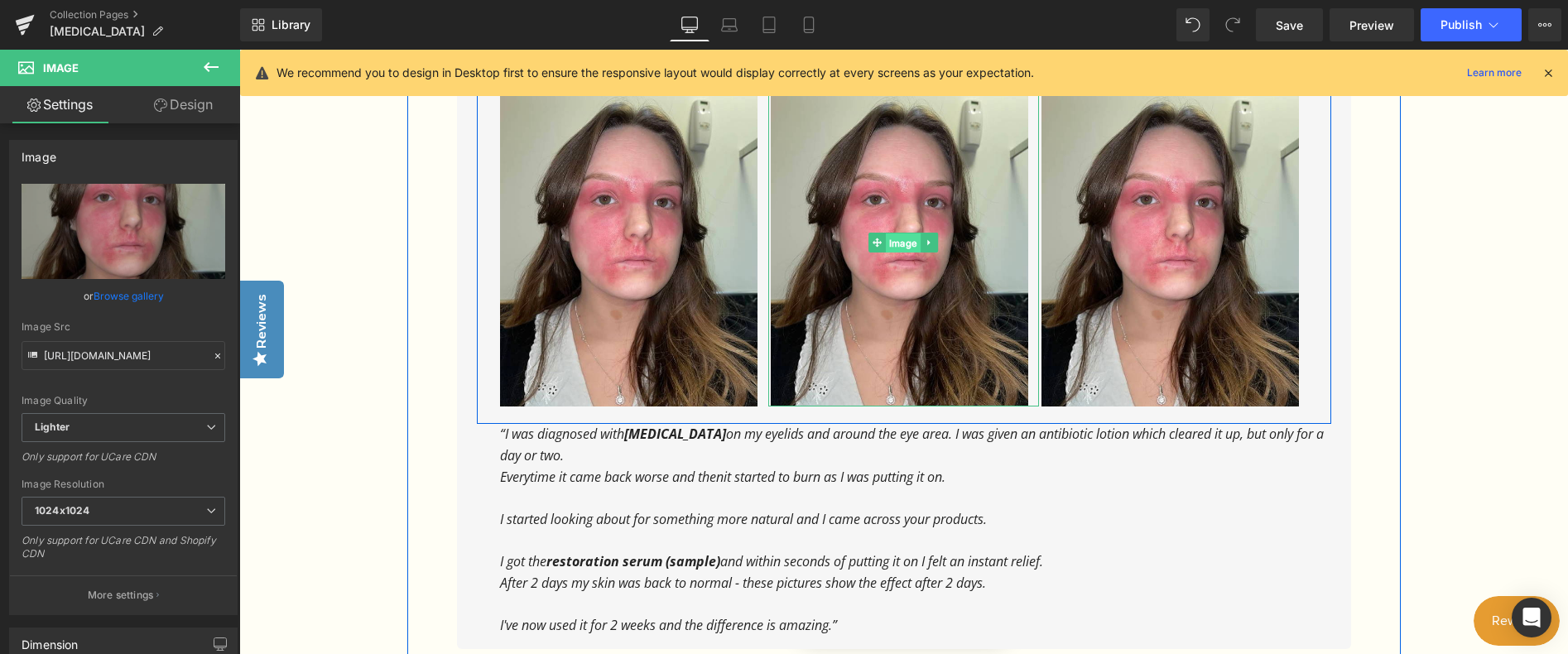
click at [891, 234] on span "Image" at bounding box center [903, 244] width 35 height 20
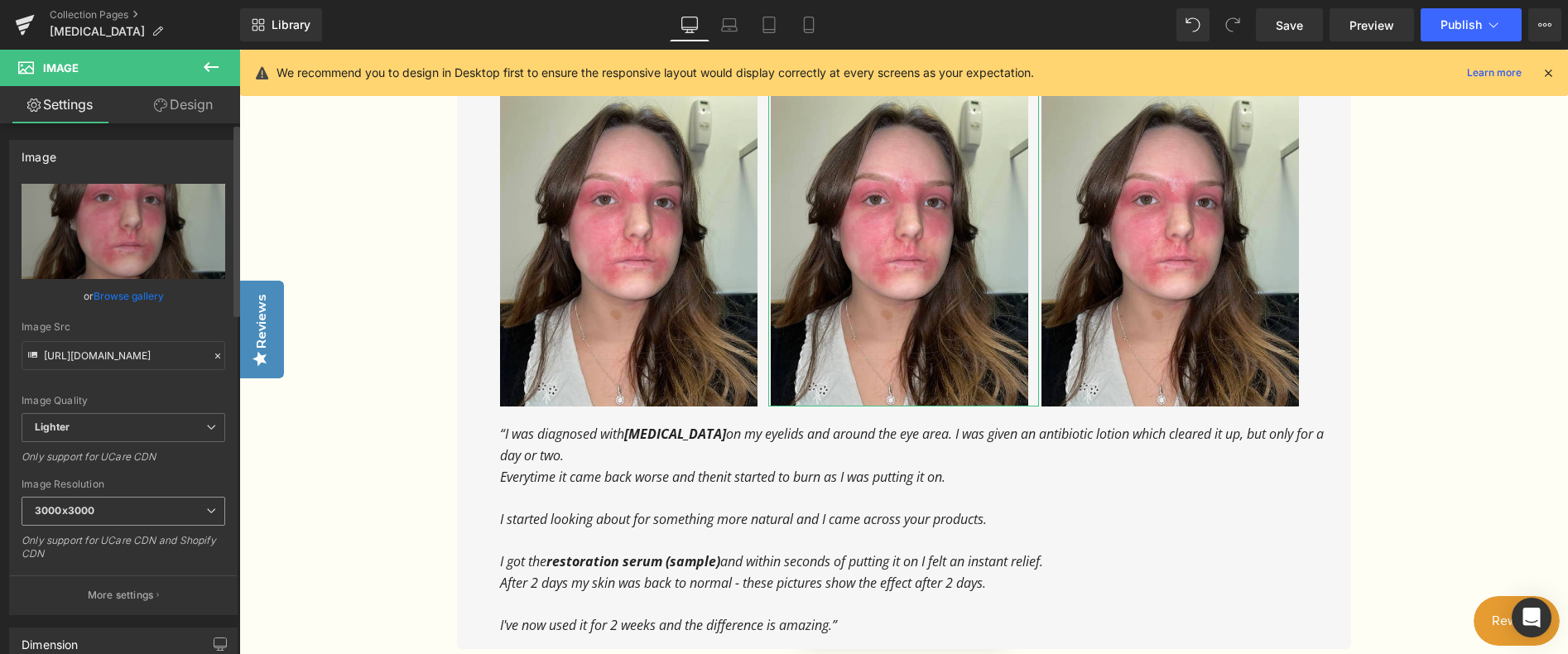
click at [206, 515] on icon at bounding box center [211, 510] width 10 height 10
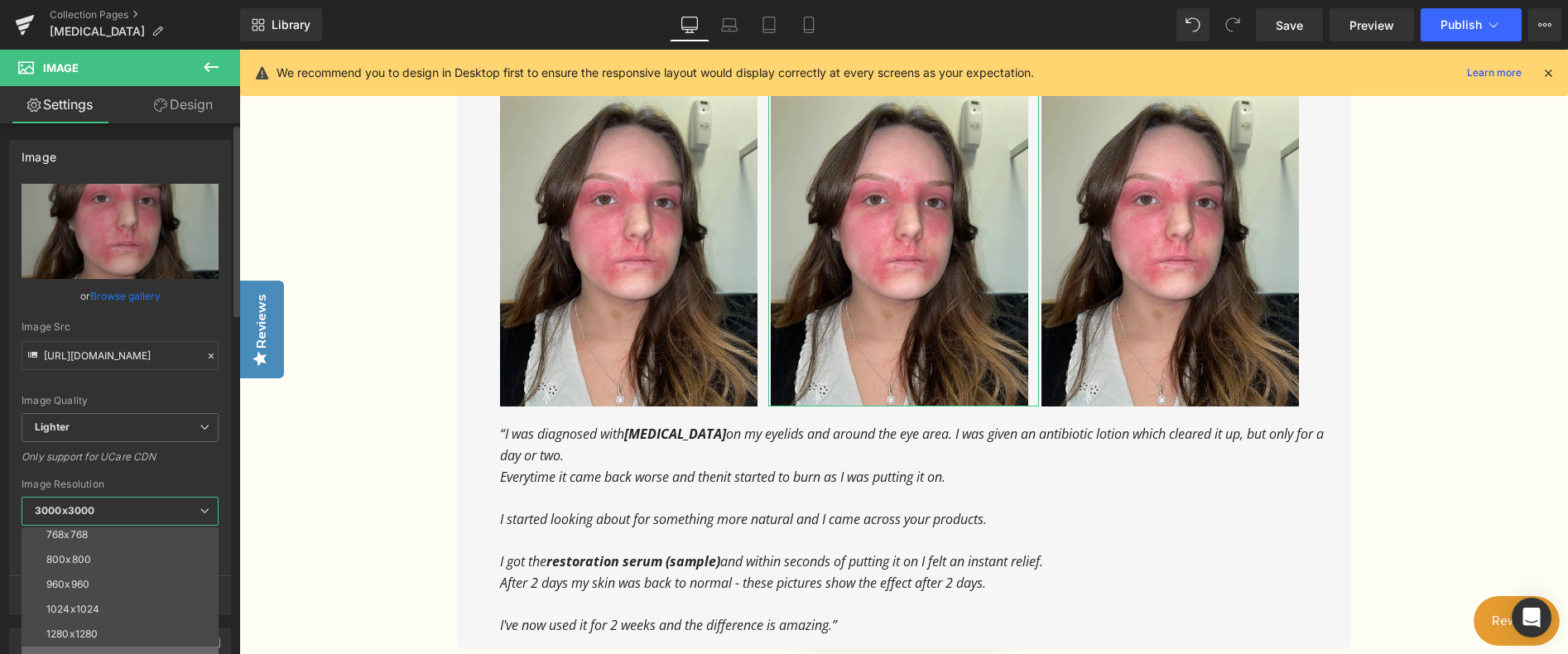
scroll to position [165, 0]
click at [124, 562] on li "1024x1024" at bounding box center [124, 572] width 204 height 25
type input "[URL][DOMAIN_NAME]"
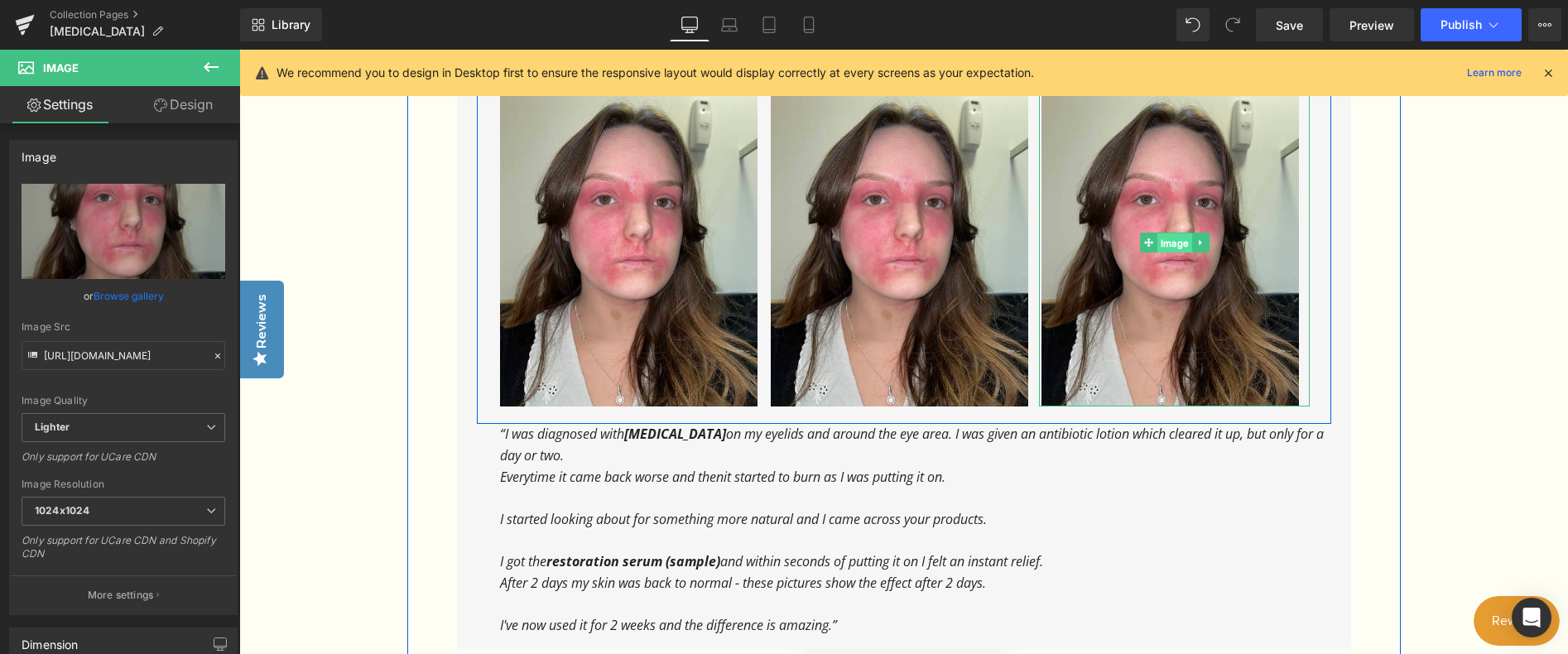
click at [1182, 234] on span "Image" at bounding box center [1175, 244] width 35 height 20
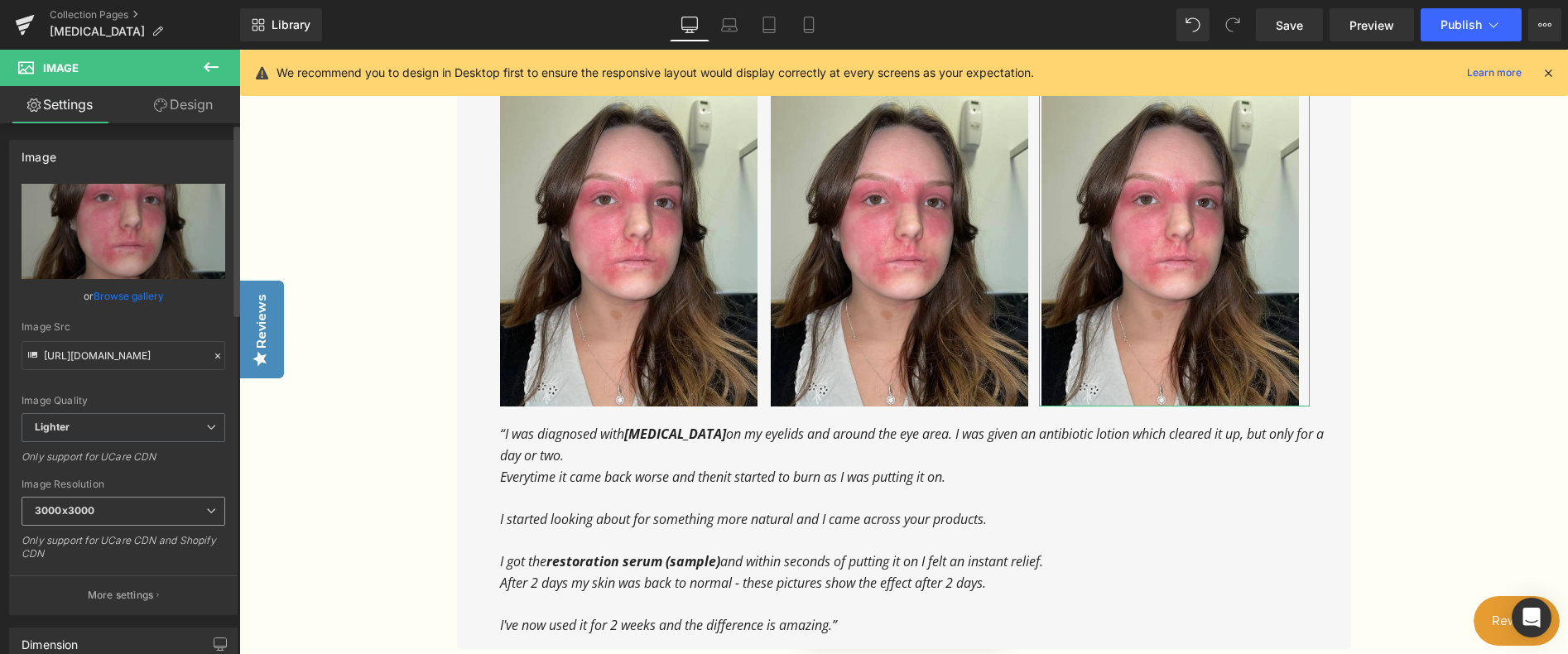
click at [156, 507] on span "3000x3000" at bounding box center [123, 510] width 203 height 29
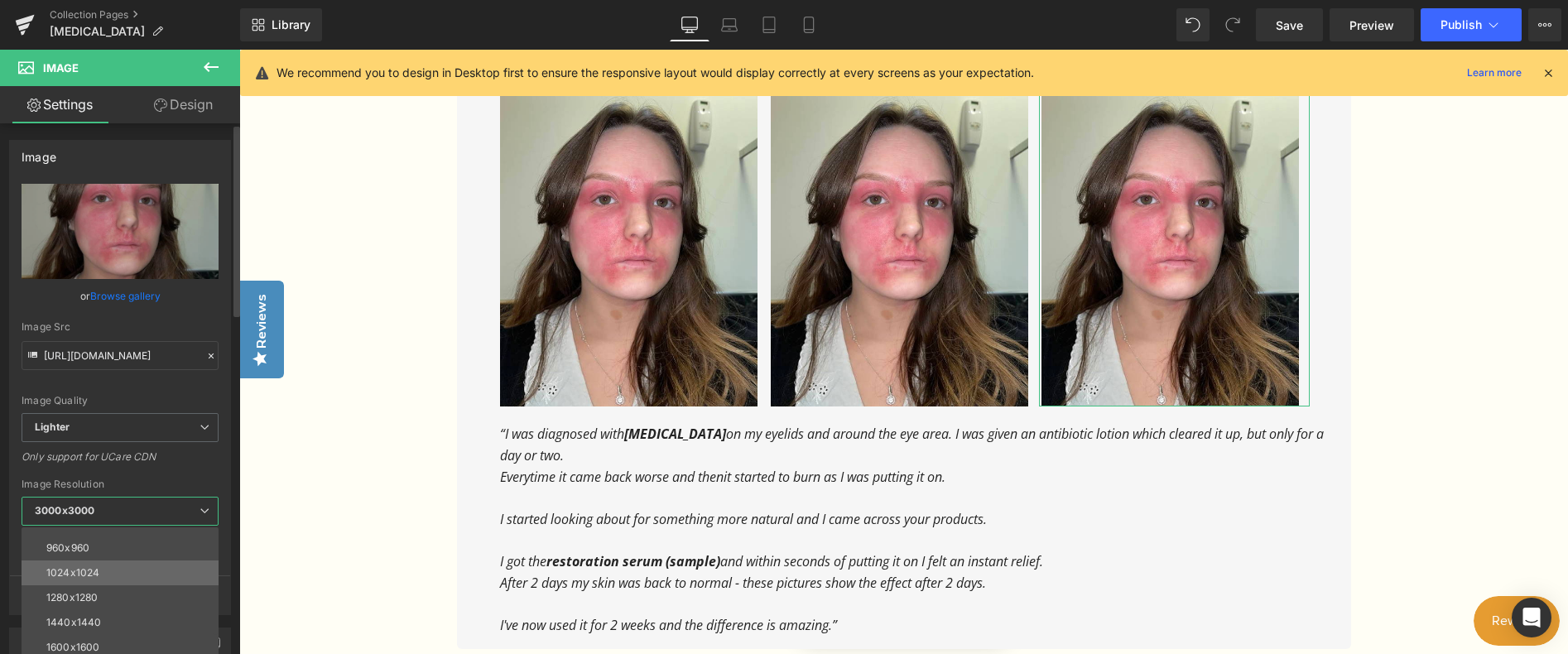
click at [109, 567] on li "1024x1024" at bounding box center [124, 572] width 204 height 25
type input "[URL][DOMAIN_NAME]"
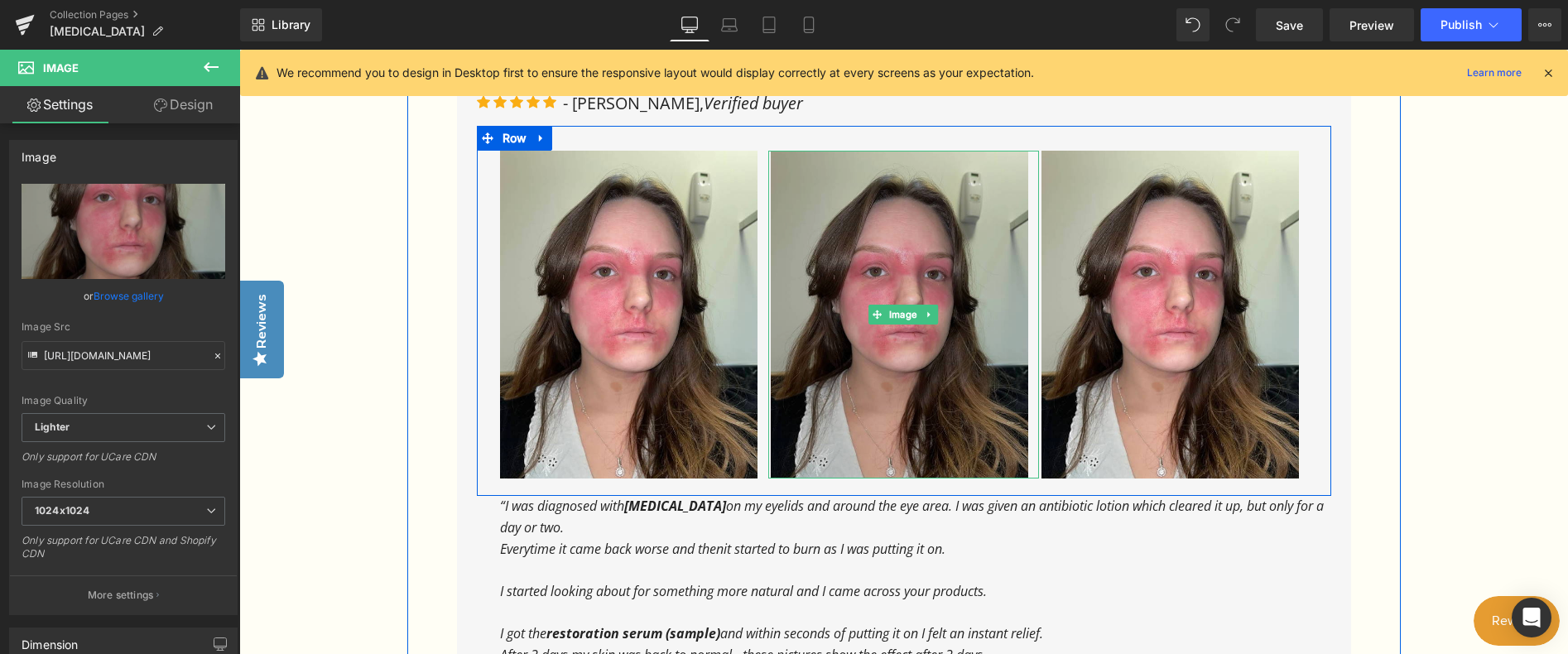
scroll to position [1130, 0]
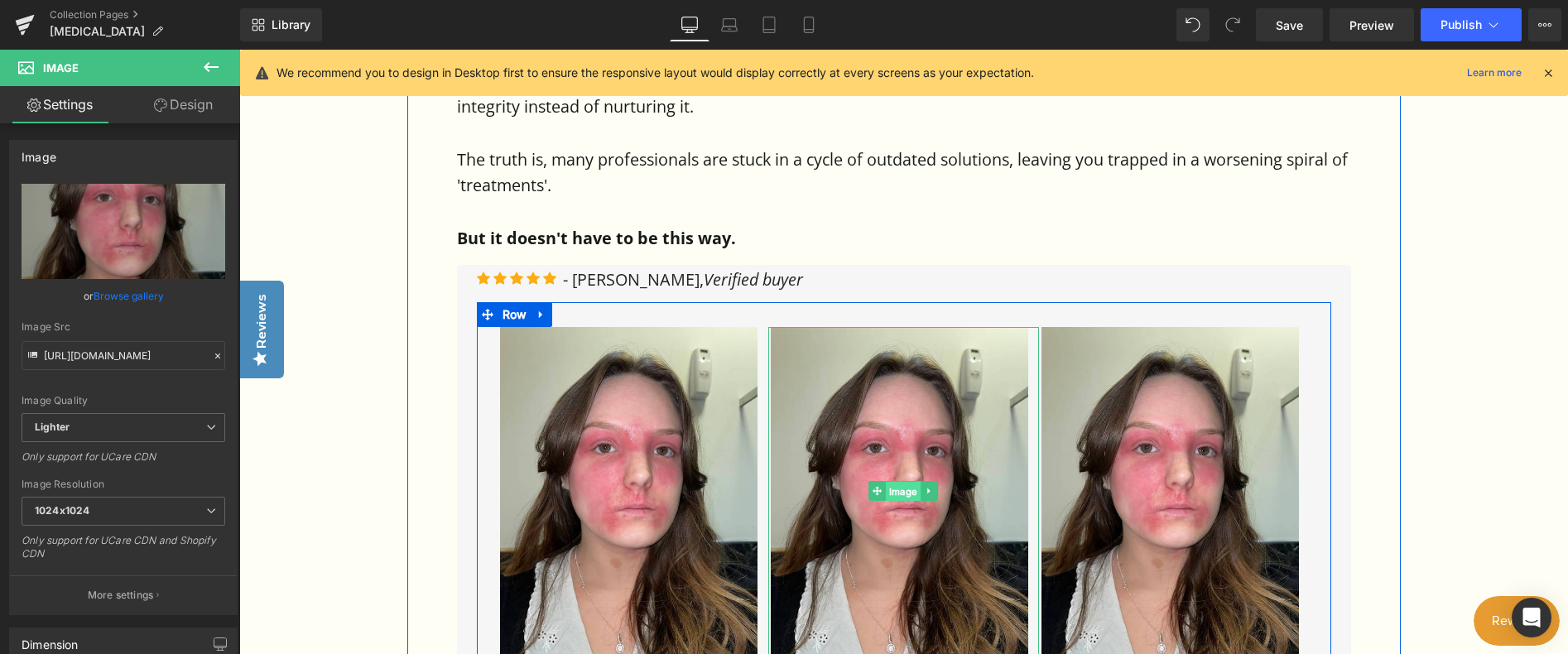
click at [905, 482] on span "Image" at bounding box center [903, 491] width 35 height 20
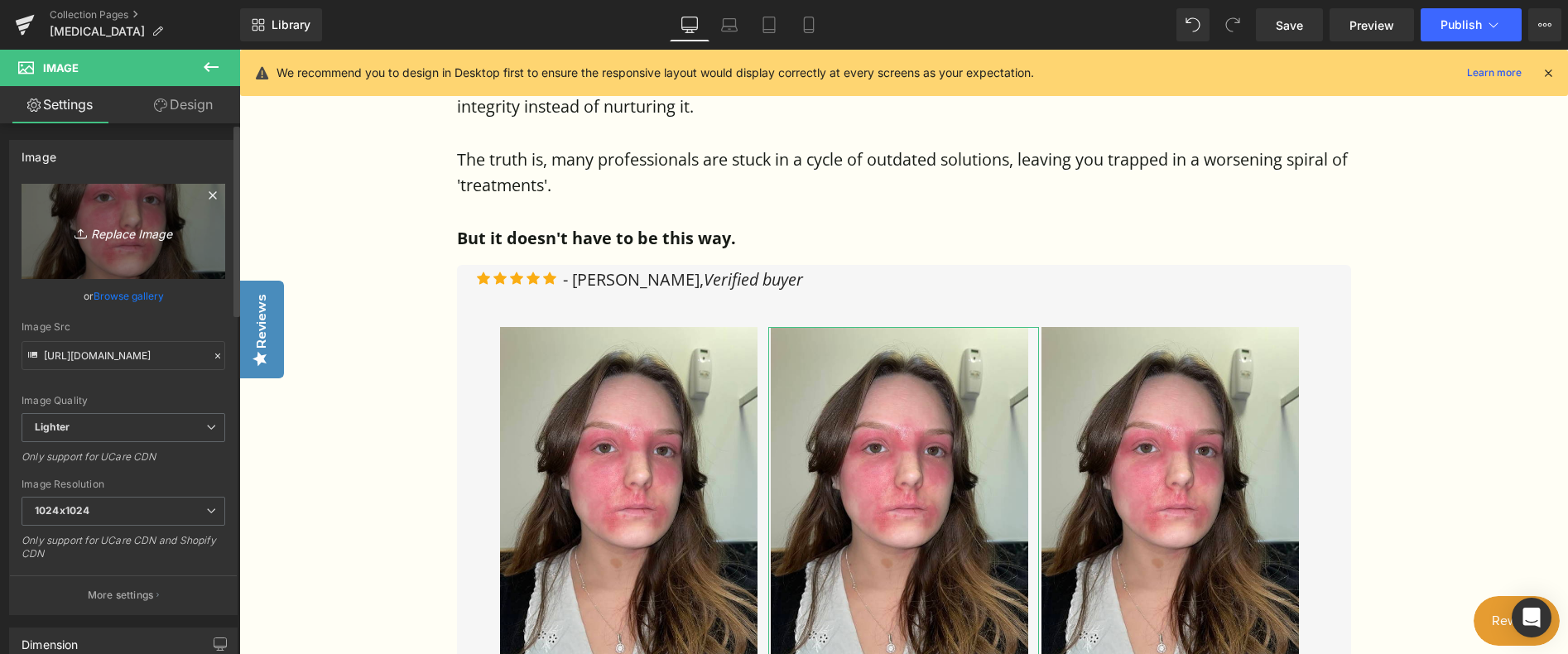
click at [122, 238] on icon "Replace Image" at bounding box center [124, 231] width 133 height 21
type input "C:\fakepath\Screenshot [DATE] 173633.png"
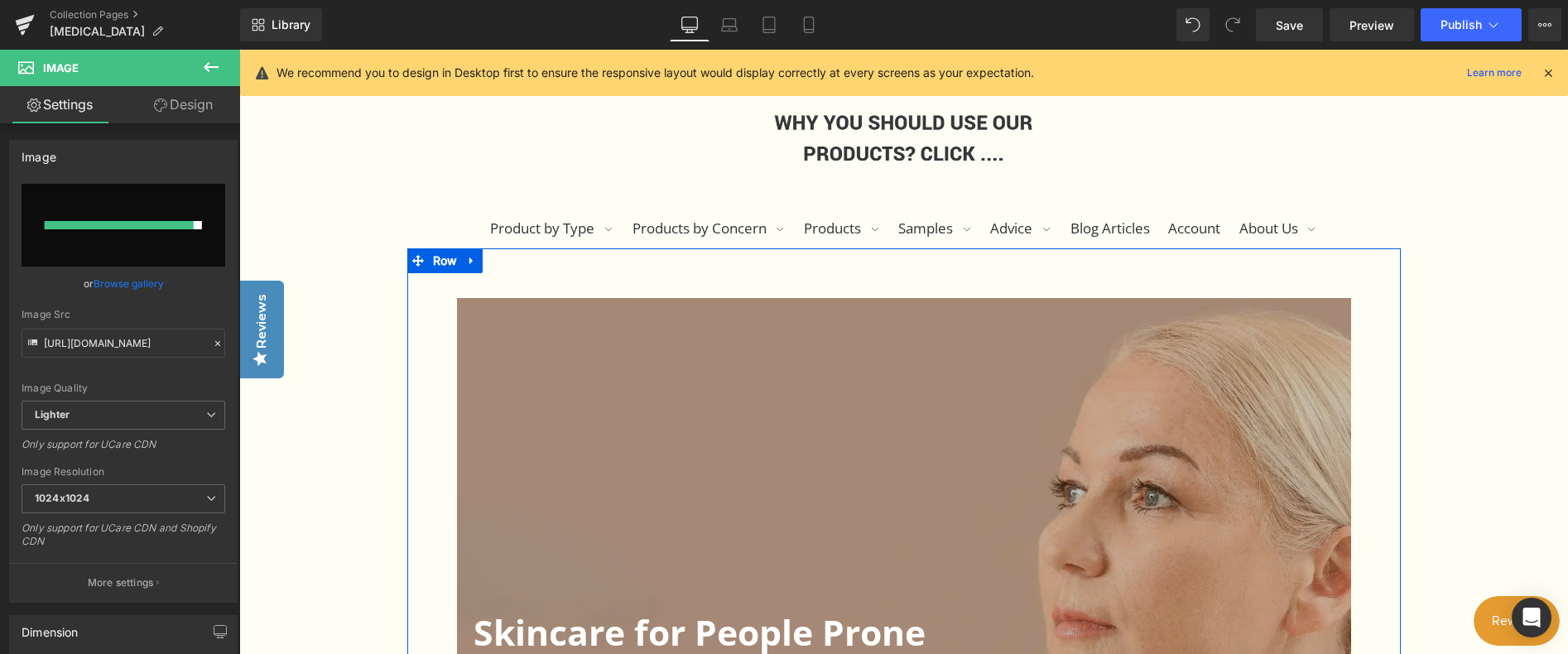
scroll to position [219, 0]
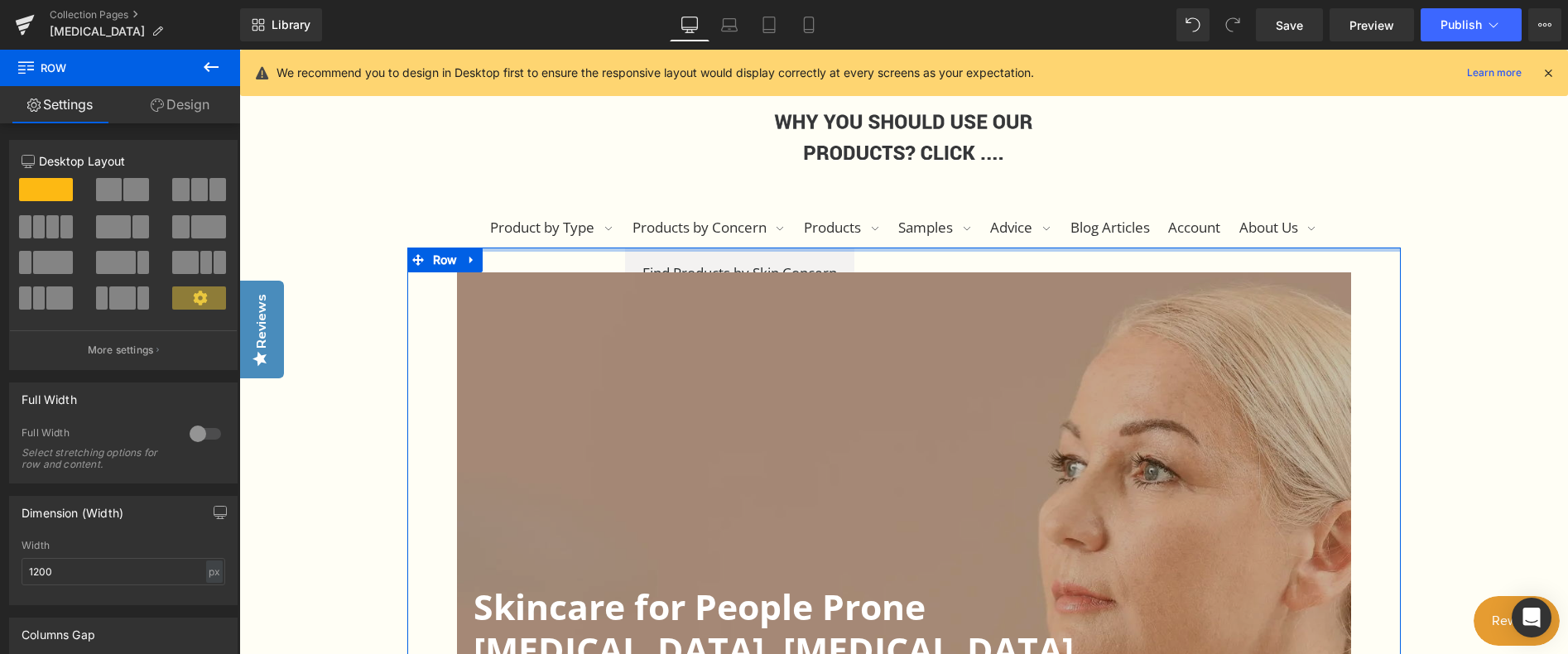
drag, startPoint x: 686, startPoint y: 272, endPoint x: 687, endPoint y: 242, distance: 30.0
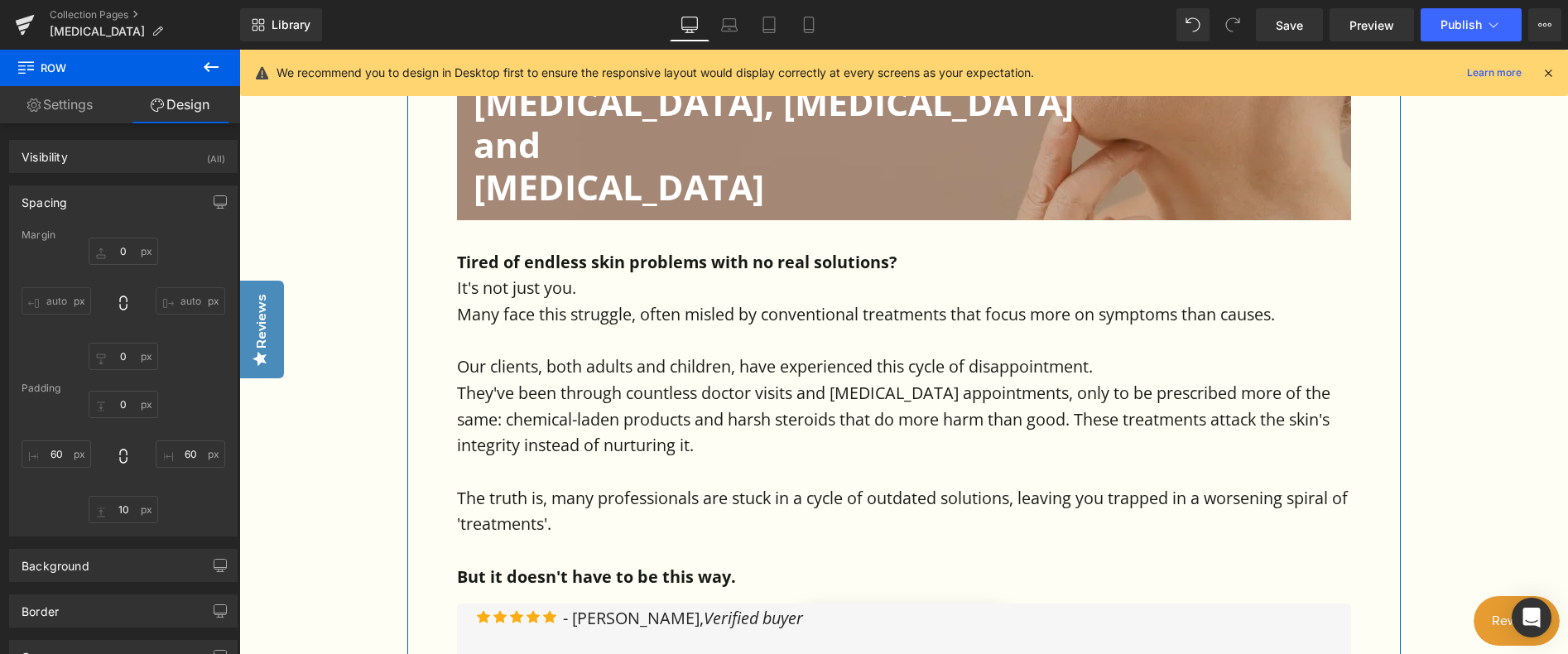
scroll to position [964, 0]
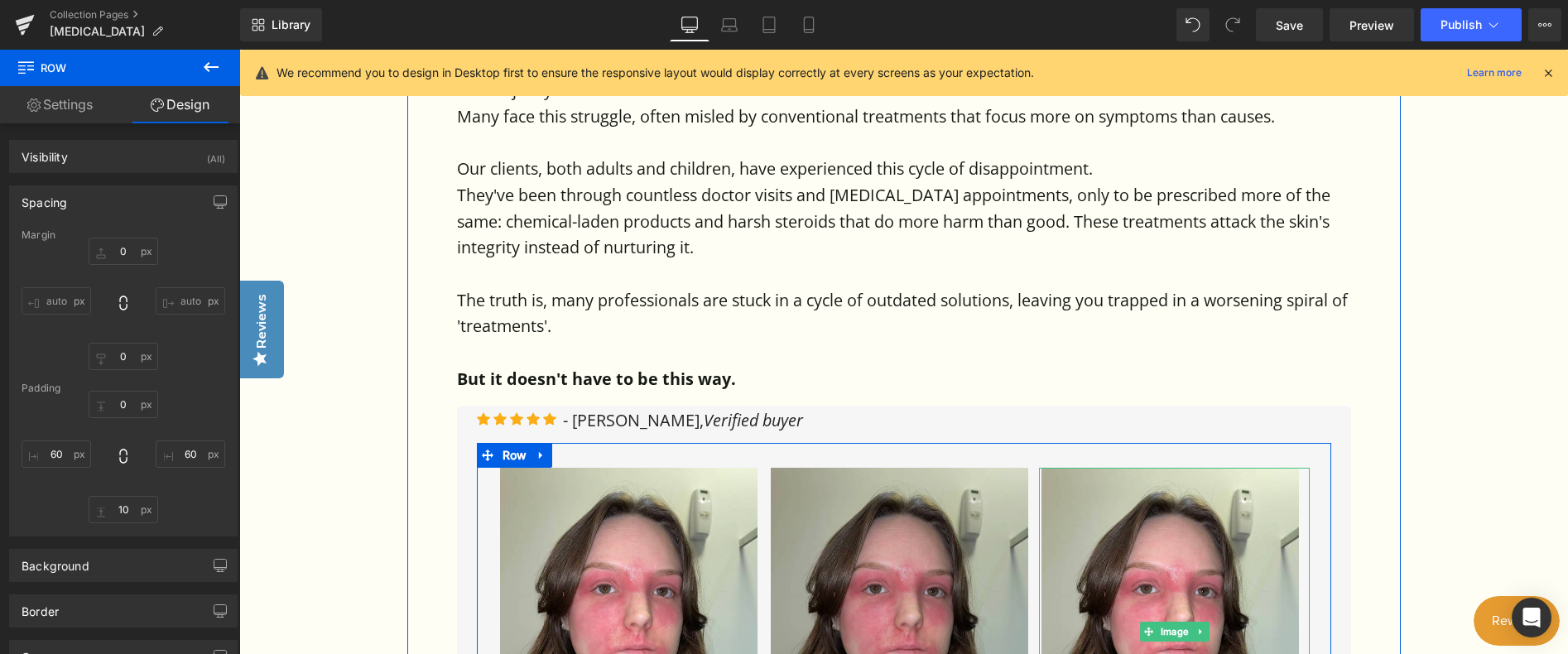
drag, startPoint x: 1173, startPoint y: 585, endPoint x: 788, endPoint y: 550, distance: 386.6
click at [1173, 621] on span "Image" at bounding box center [1175, 631] width 35 height 20
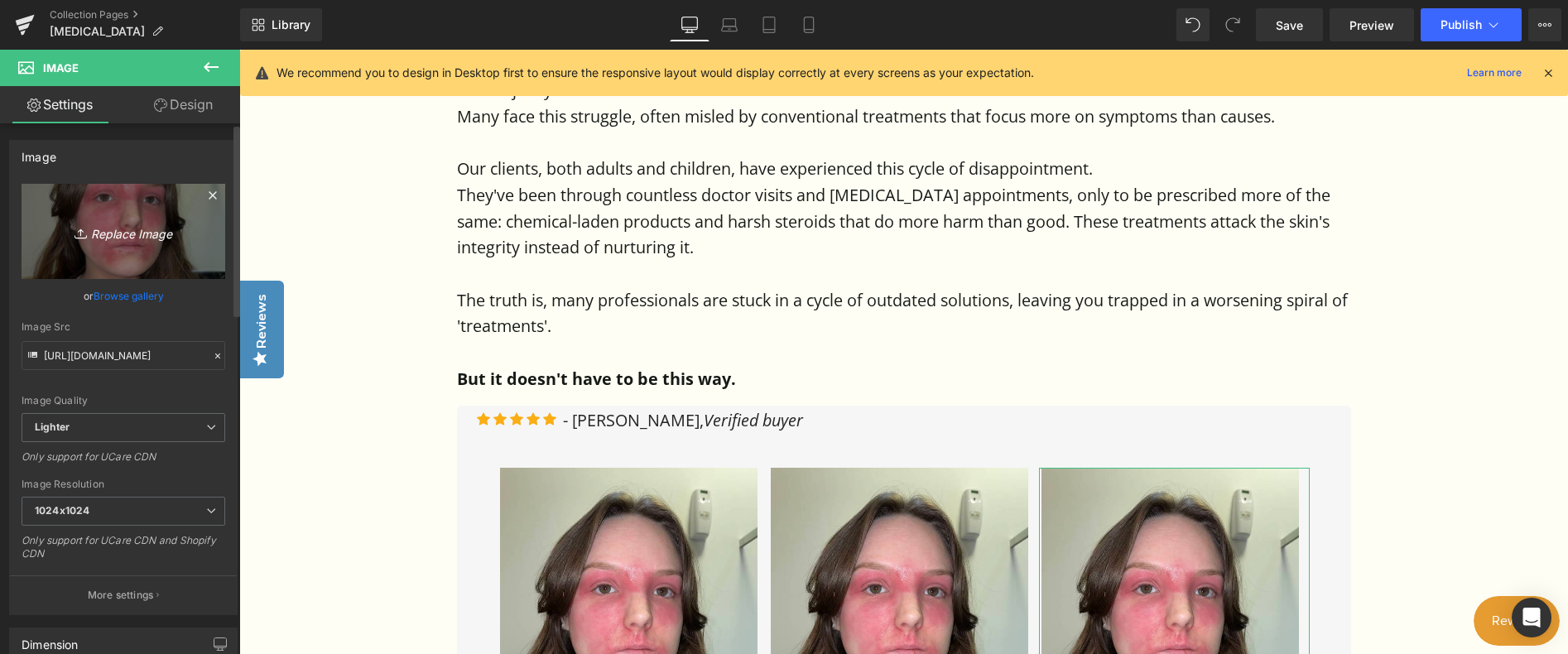
click at [118, 229] on icon "Replace Image" at bounding box center [124, 231] width 133 height 21
type input "C:\fakepath\Screenshot [DATE] 173649.png"
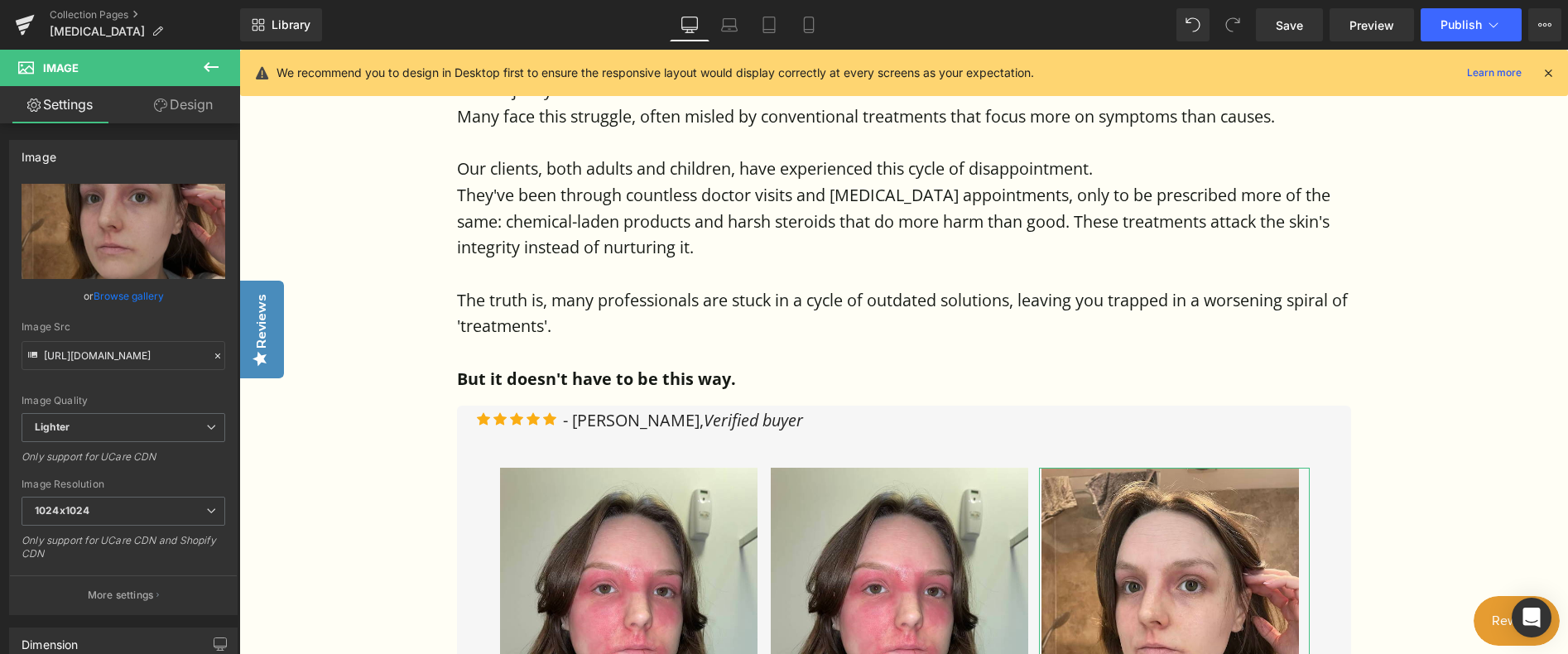
type input "[URL][DOMAIN_NAME]"
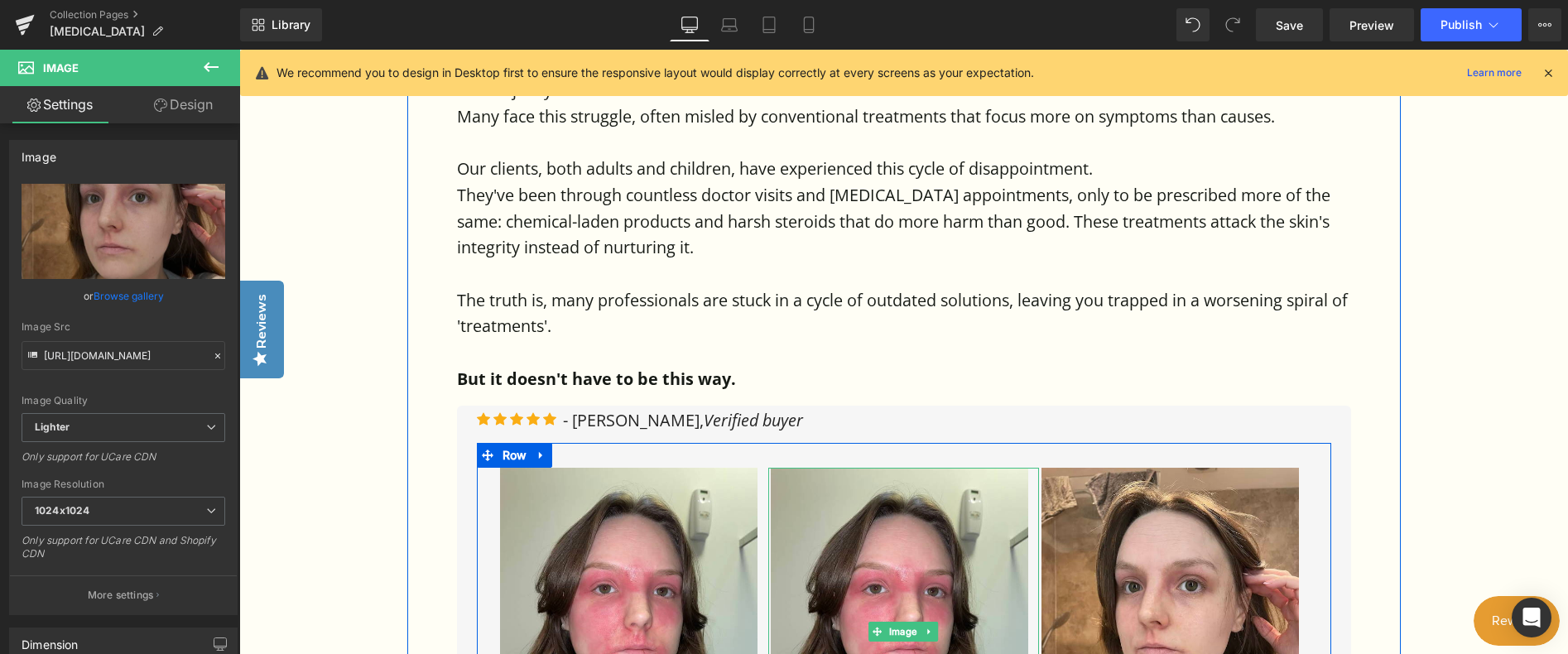
drag, startPoint x: 882, startPoint y: 523, endPoint x: 574, endPoint y: 405, distance: 329.8
click at [882, 523] on img at bounding box center [904, 632] width 266 height 329
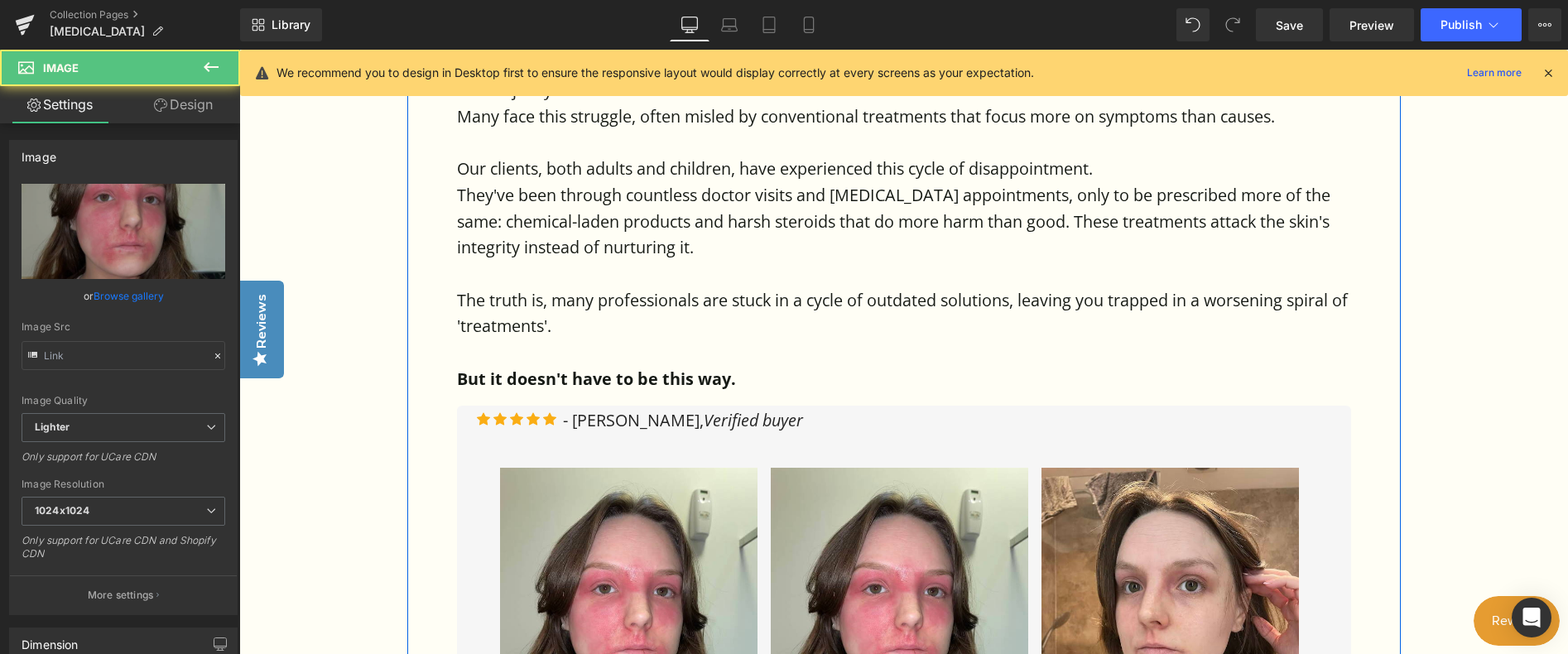
type input "[URL][DOMAIN_NAME]"
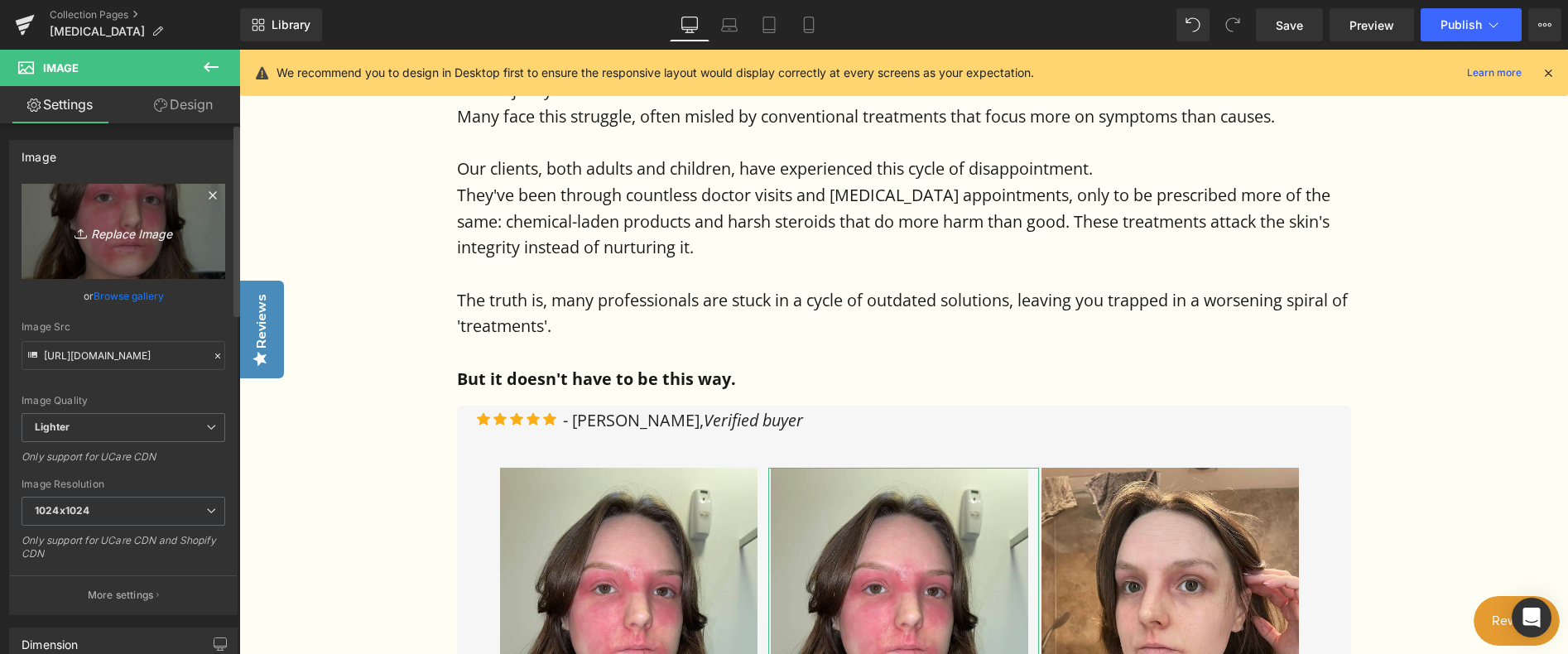
click at [113, 213] on link "Replace Image" at bounding box center [123, 231] width 203 height 95
type input "C:\fakepath\Screenshot [DATE] 173633.png"
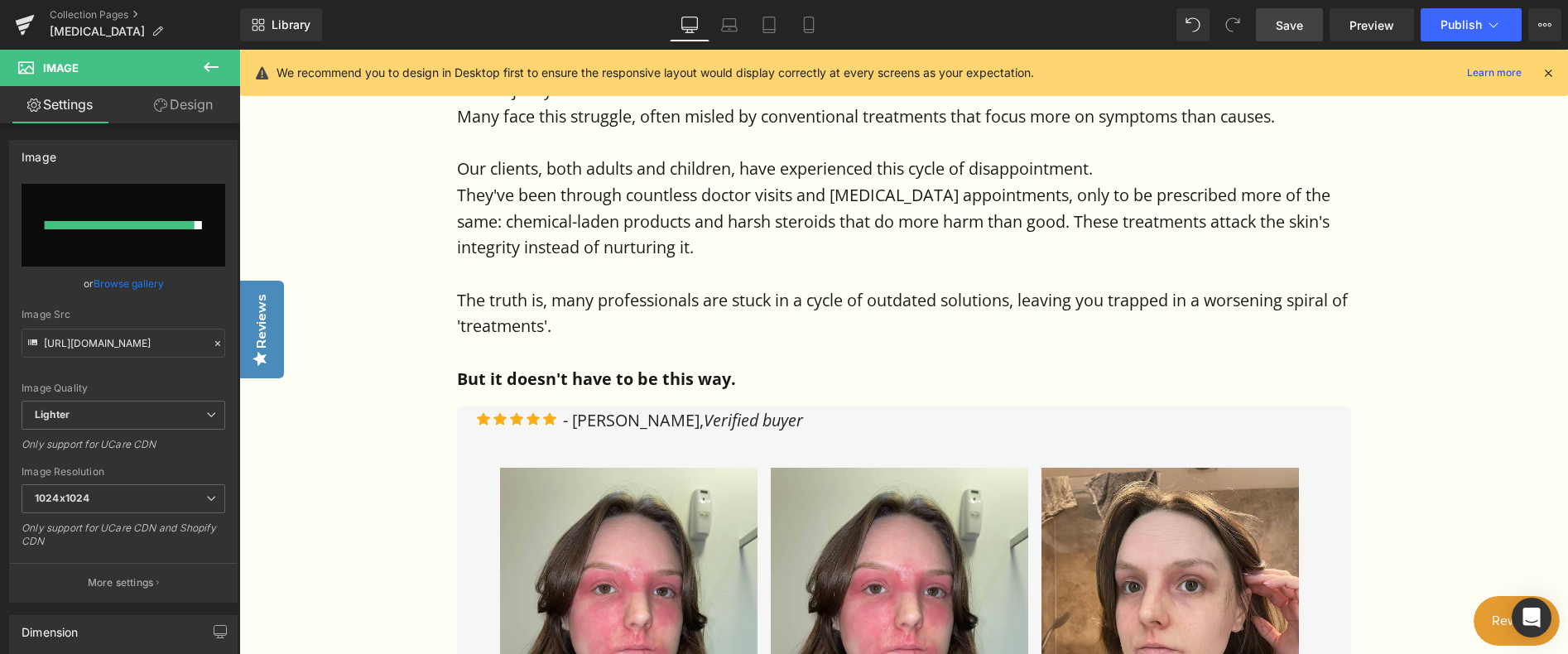
click at [1282, 24] on span "Save" at bounding box center [1289, 26] width 28 height 18
click at [105, 16] on link "Collection Pages" at bounding box center [145, 14] width 190 height 13
